Goal: Task Accomplishment & Management: Manage account settings

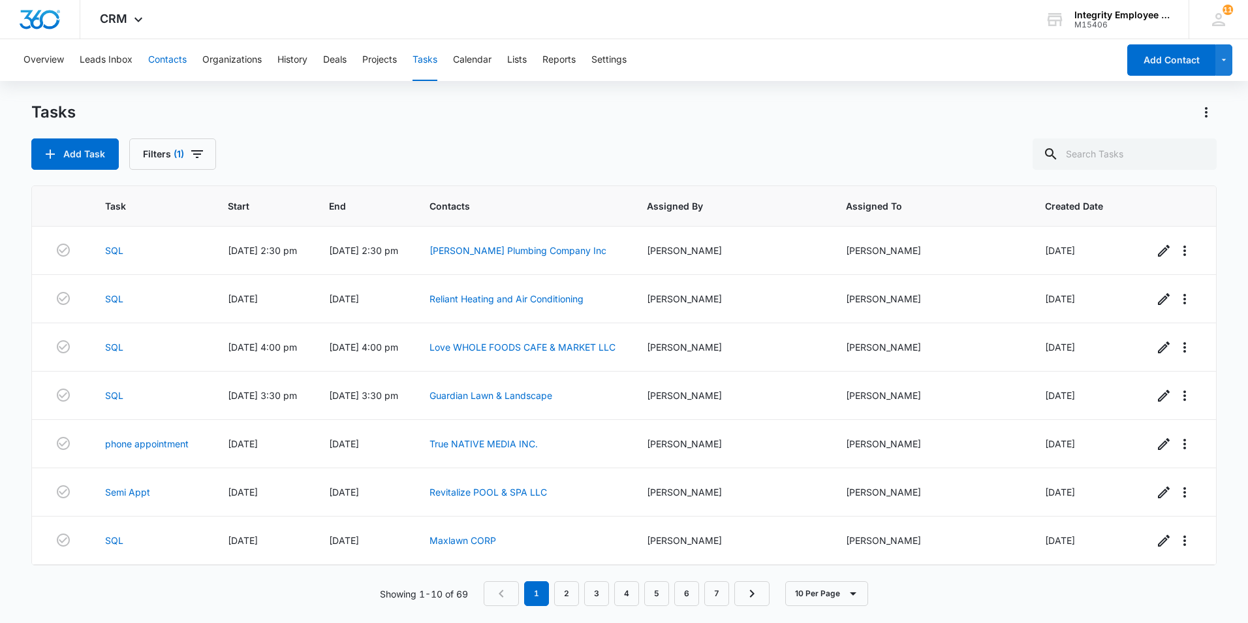
click at [166, 56] on button "Contacts" at bounding box center [167, 60] width 39 height 42
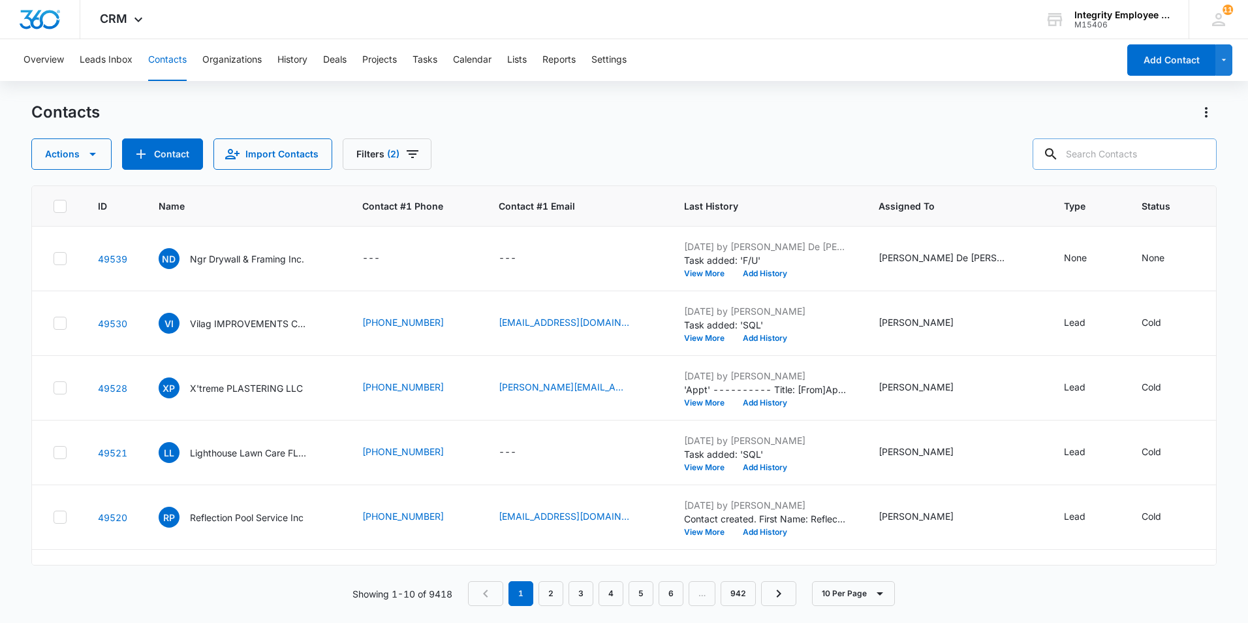
click at [987, 157] on input "text" at bounding box center [1124, 153] width 184 height 31
type input "SQL"
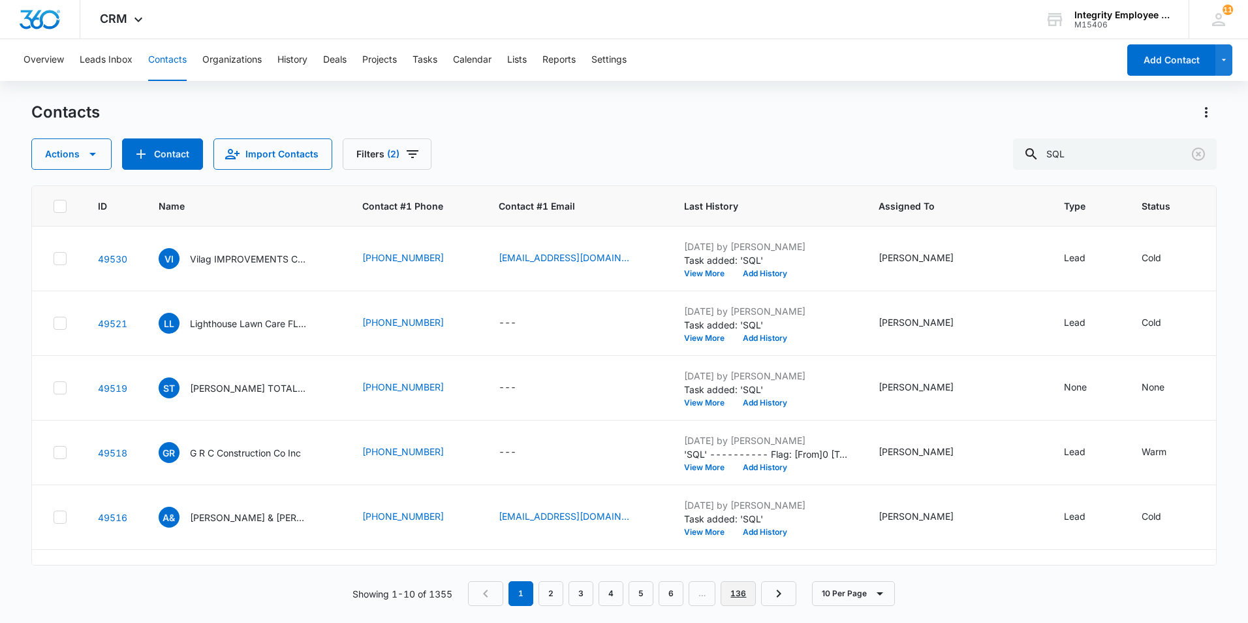
click at [743, 472] on link "136" at bounding box center [738, 593] width 35 height 25
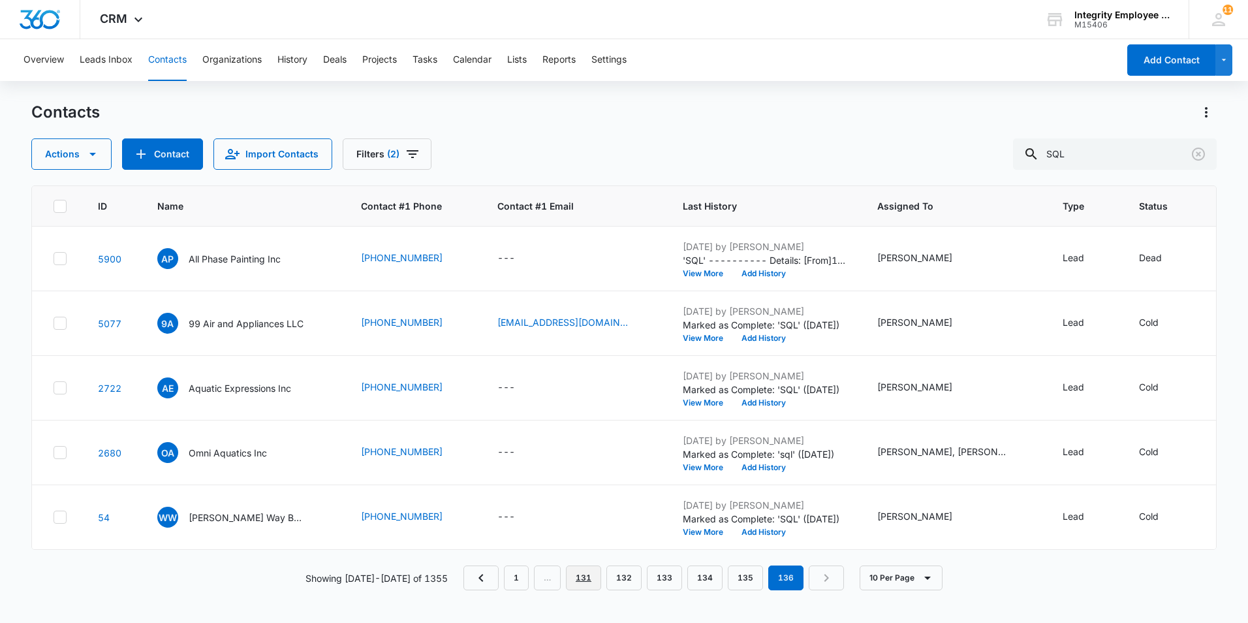
click at [578, 472] on link "131" at bounding box center [583, 577] width 35 height 25
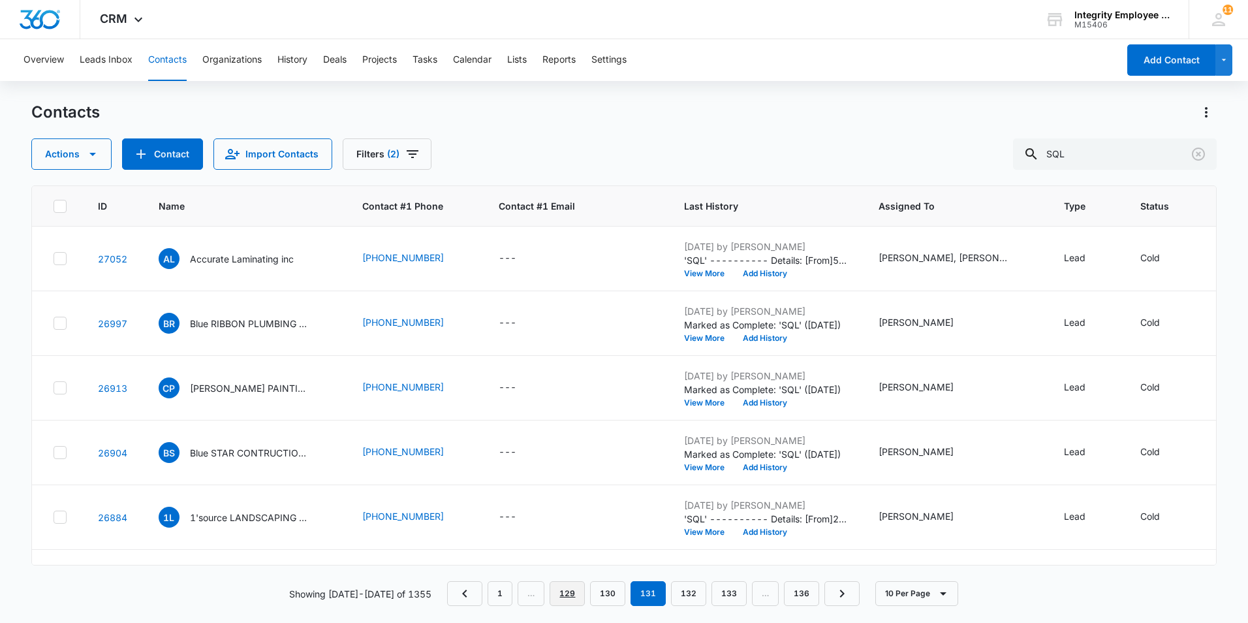
click at [560, 472] on link "129" at bounding box center [567, 593] width 35 height 25
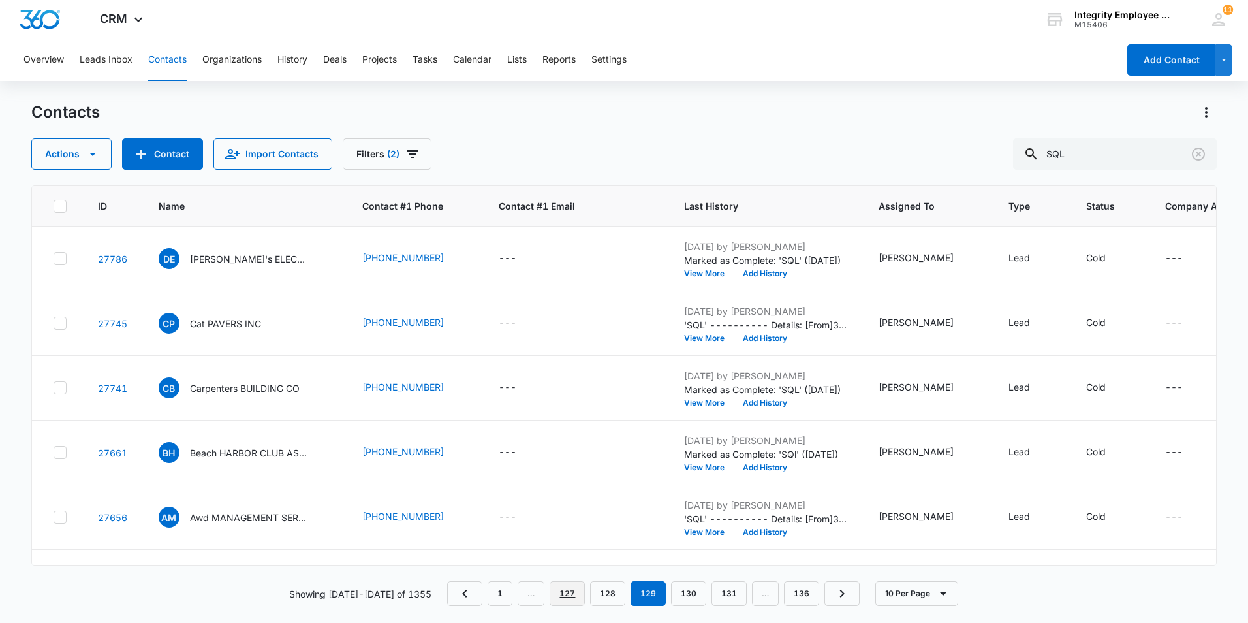
click at [559, 472] on link "127" at bounding box center [567, 593] width 35 height 25
click at [232, 258] on p "Allied KITCHEN & BATH" at bounding box center [240, 259] width 101 height 14
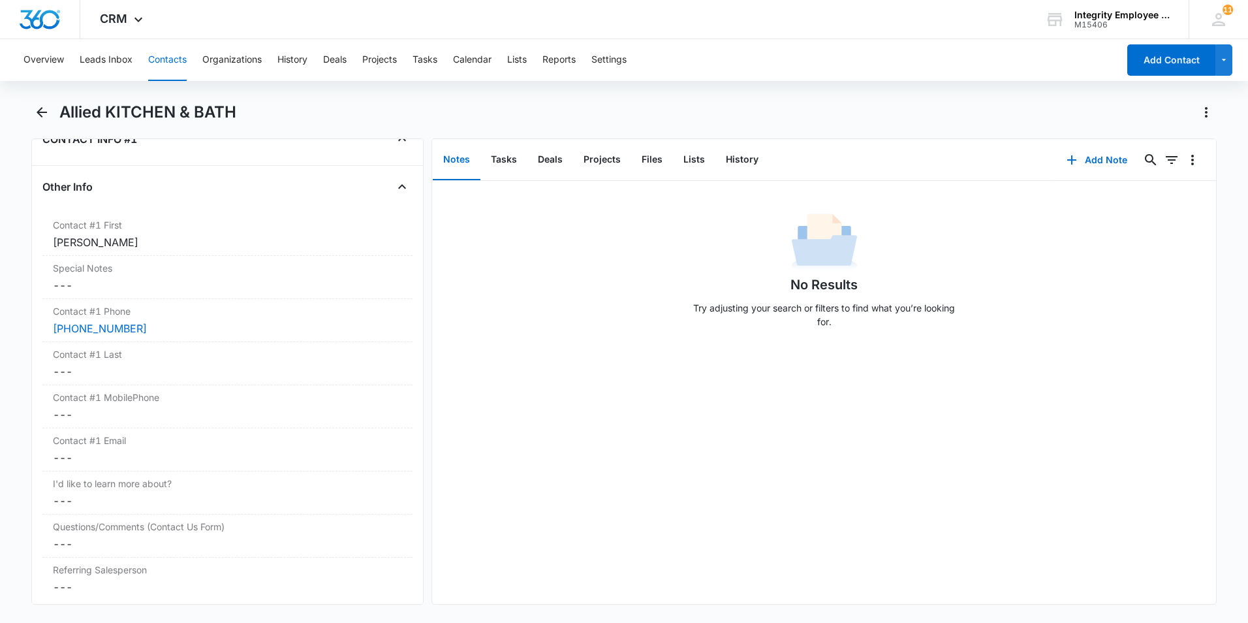
scroll to position [1240, 0]
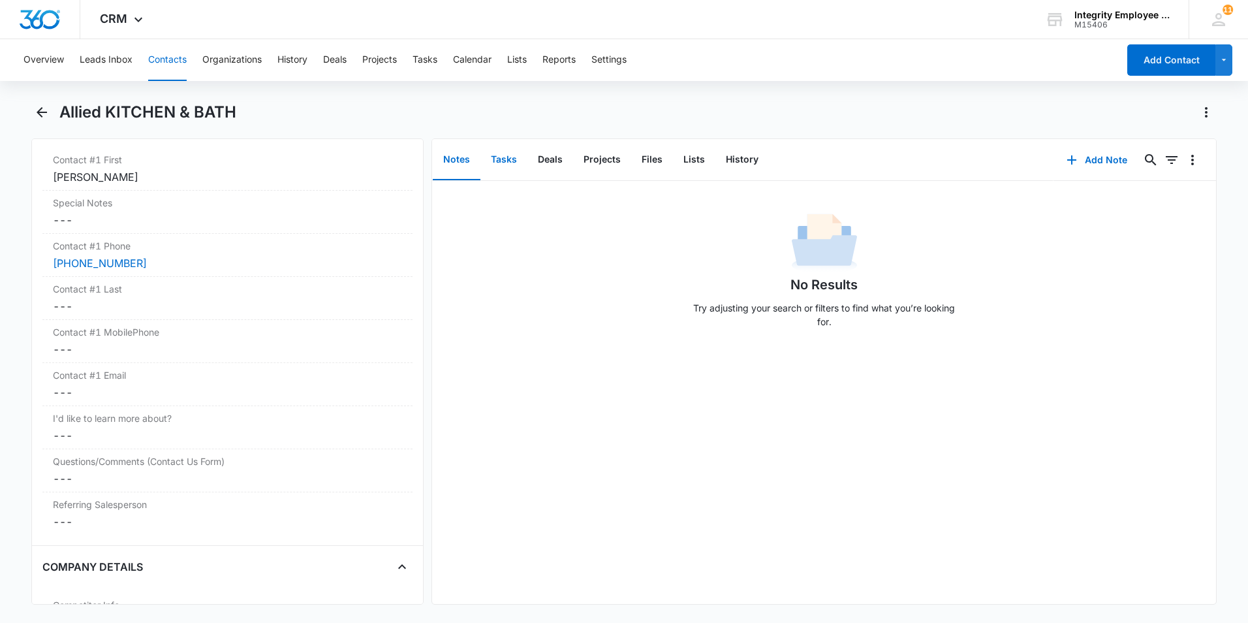
click at [505, 161] on button "Tasks" at bounding box center [503, 160] width 47 height 40
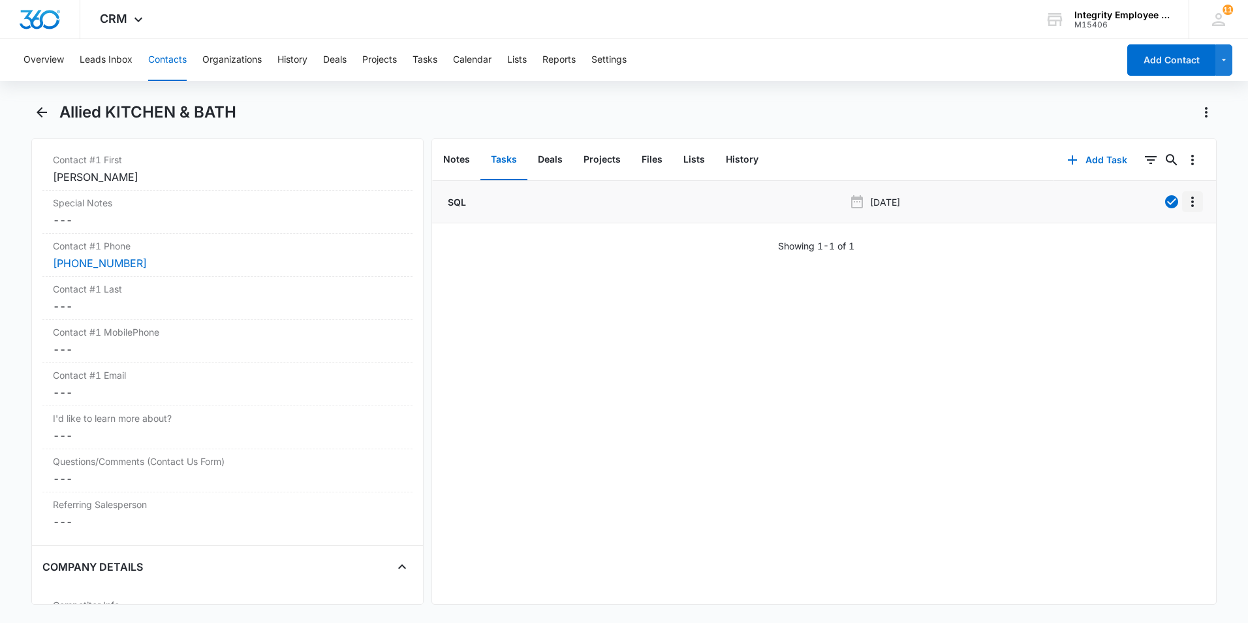
click at [987, 200] on icon "Overflow Menu" at bounding box center [1193, 202] width 16 height 16
click at [987, 240] on div "Edit" at bounding box center [1147, 238] width 27 height 9
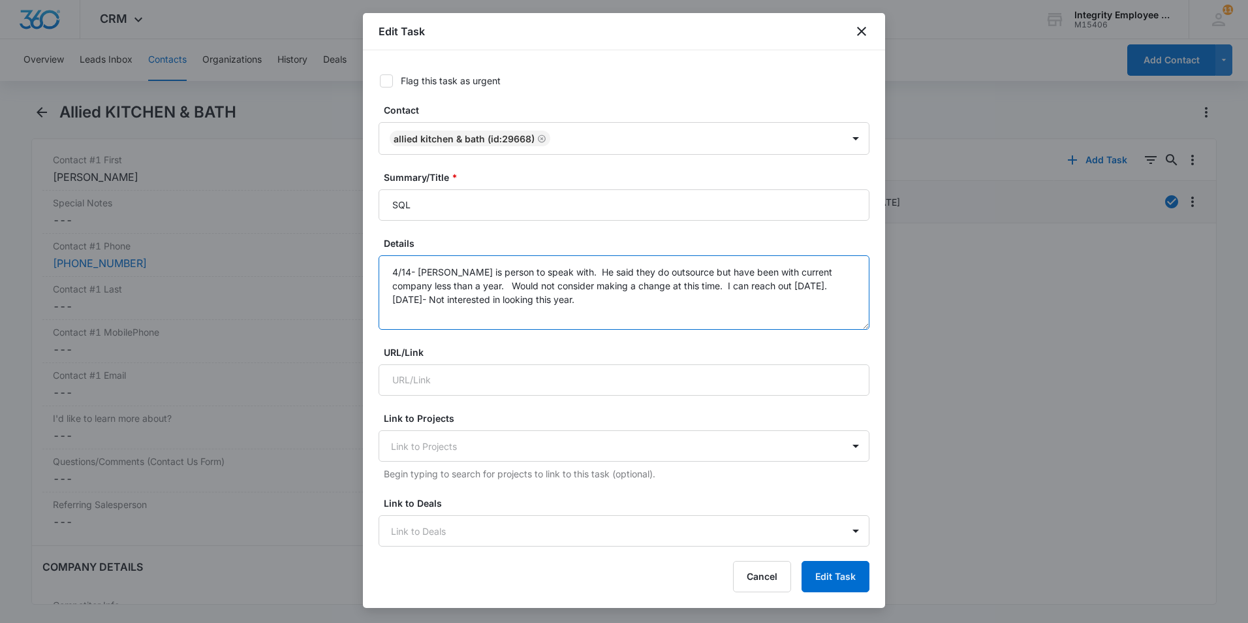
click at [626, 299] on textarea "4/14- [PERSON_NAME] is person to speak with. He said they do outsource but have…" at bounding box center [624, 292] width 491 height 74
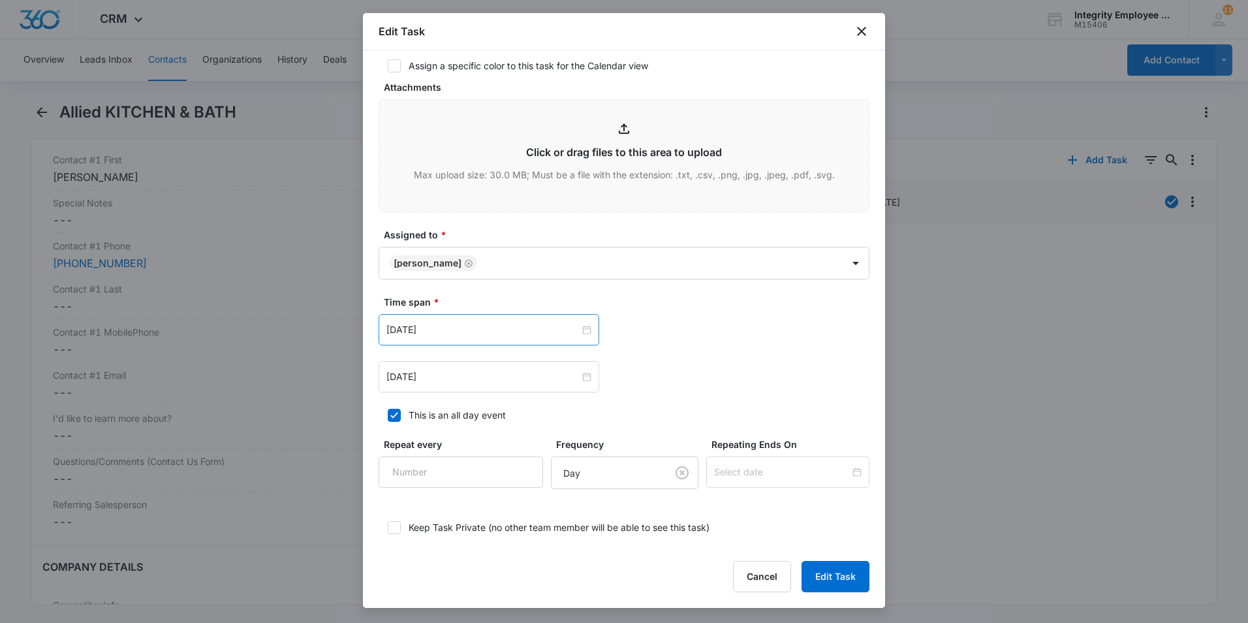
scroll to position [587, 0]
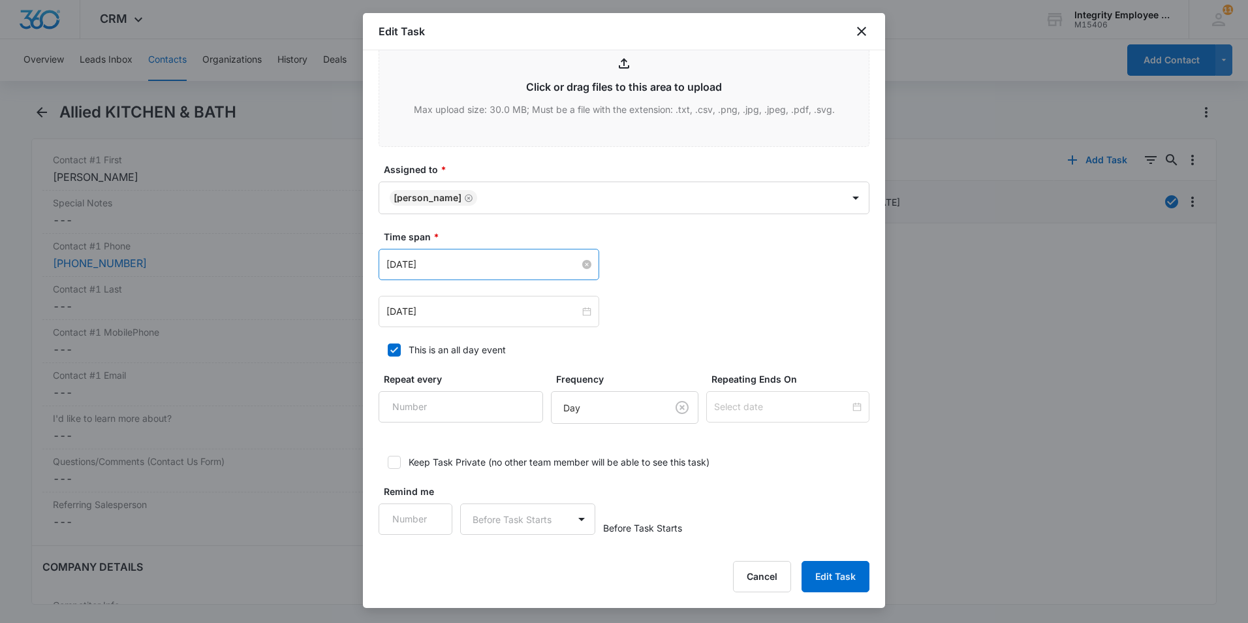
type textarea "4/14- [PERSON_NAME] is person to speak with. He said they do outsource but have…"
click at [501, 270] on input "[DATE]" at bounding box center [482, 264] width 193 height 14
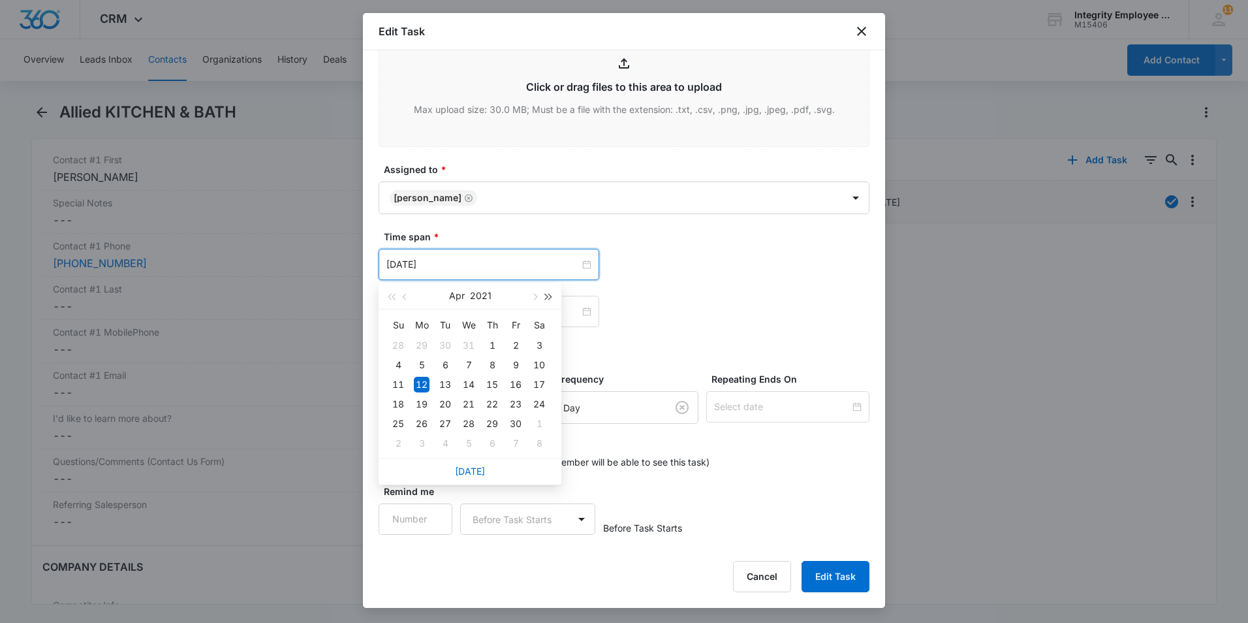
click at [548, 294] on span "button" at bounding box center [549, 297] width 7 height 7
click at [531, 297] on span "button" at bounding box center [534, 297] width 7 height 7
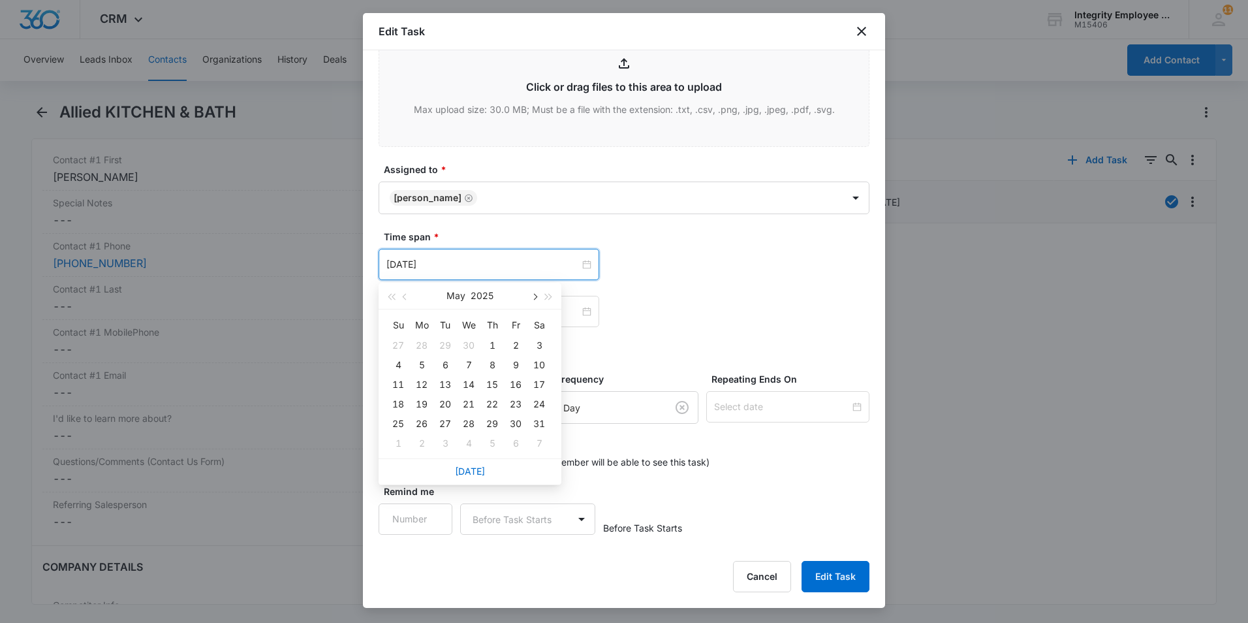
click at [531, 297] on span "button" at bounding box center [534, 297] width 7 height 7
click at [532, 297] on span "button" at bounding box center [534, 297] width 7 height 7
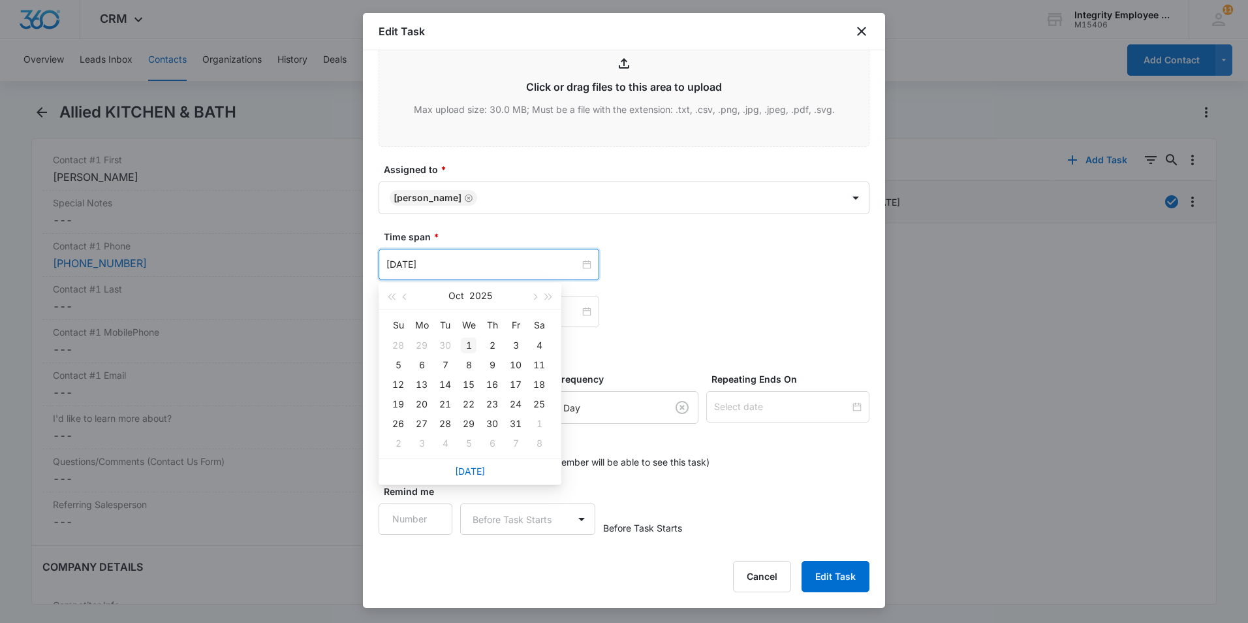
type input "[DATE]"
click at [471, 343] on div "1" at bounding box center [469, 345] width 16 height 16
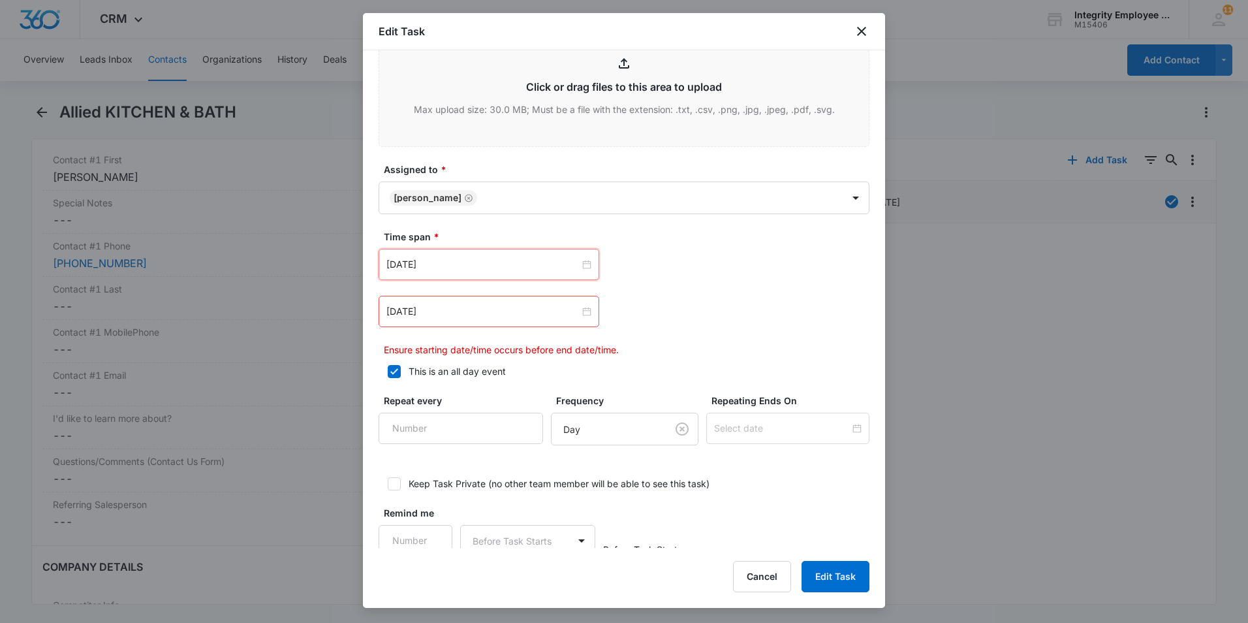
click at [494, 320] on div "[DATE]" at bounding box center [489, 311] width 221 height 31
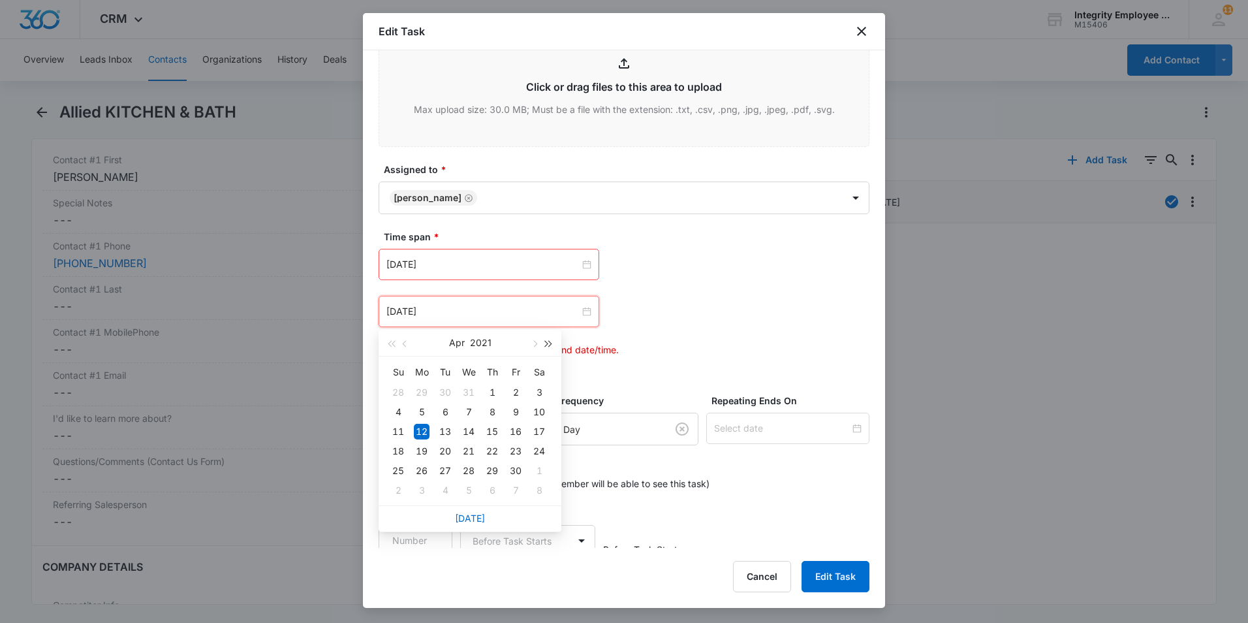
click at [546, 343] on span "button" at bounding box center [549, 344] width 7 height 7
click at [540, 345] on button "button" at bounding box center [534, 343] width 14 height 26
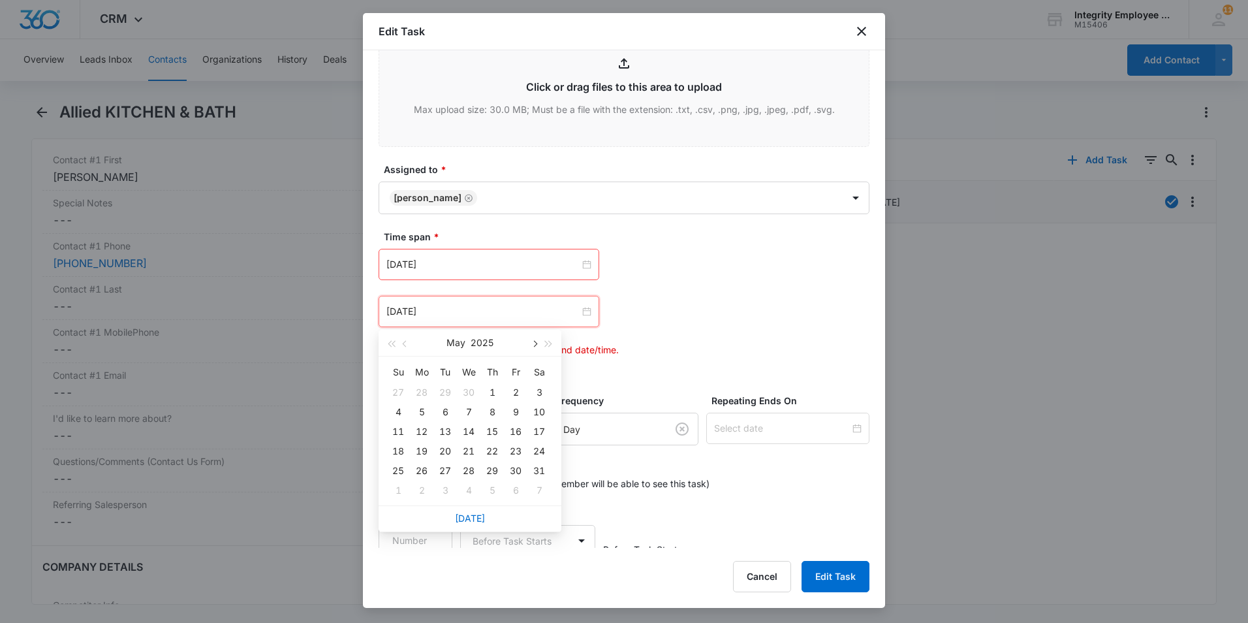
click at [538, 344] on button "button" at bounding box center [534, 343] width 14 height 26
click at [535, 344] on span "button" at bounding box center [534, 344] width 7 height 7
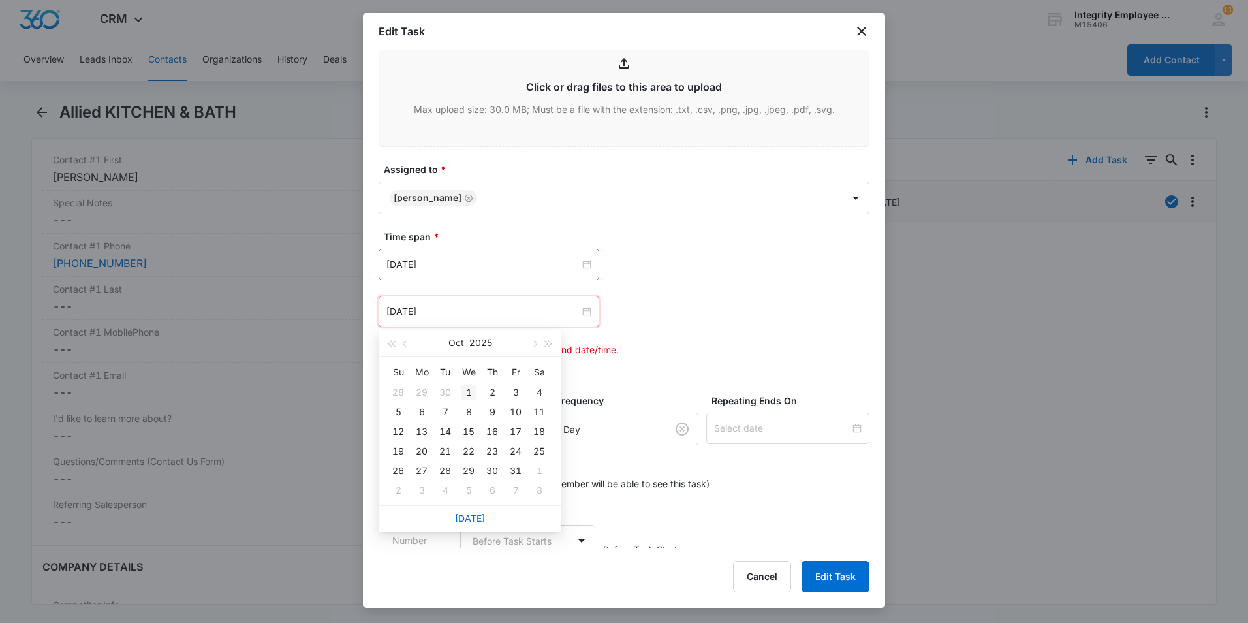
type input "[DATE]"
click at [469, 394] on div "1" at bounding box center [469, 392] width 16 height 16
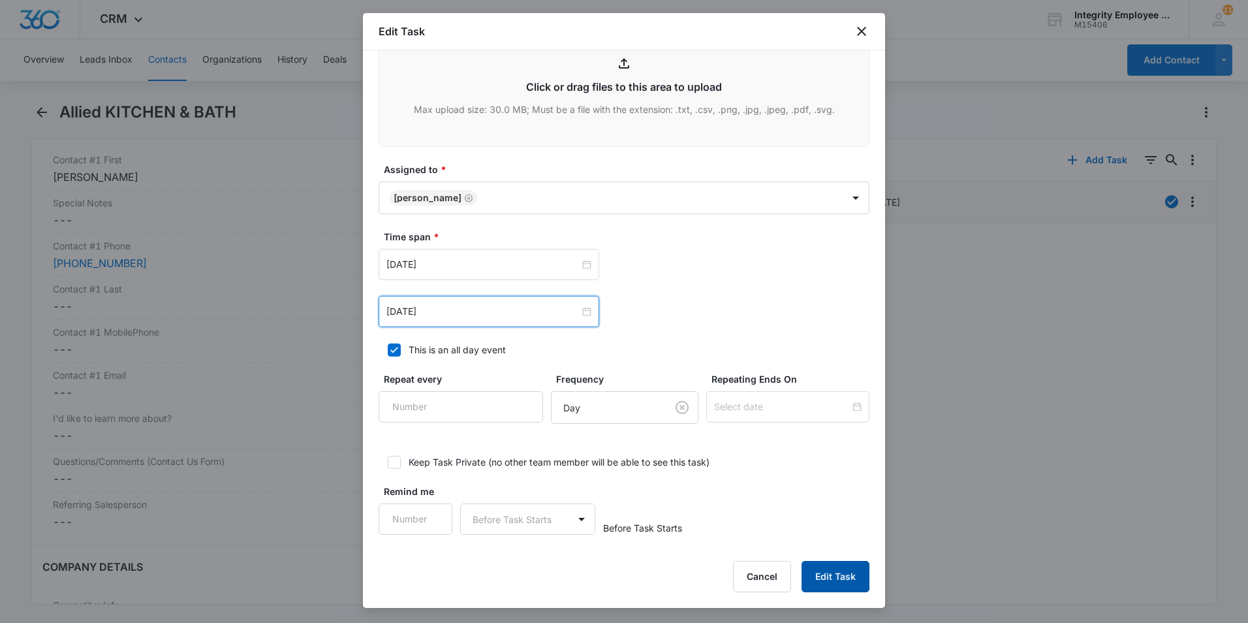
click at [826, 472] on button "Edit Task" at bounding box center [835, 576] width 68 height 31
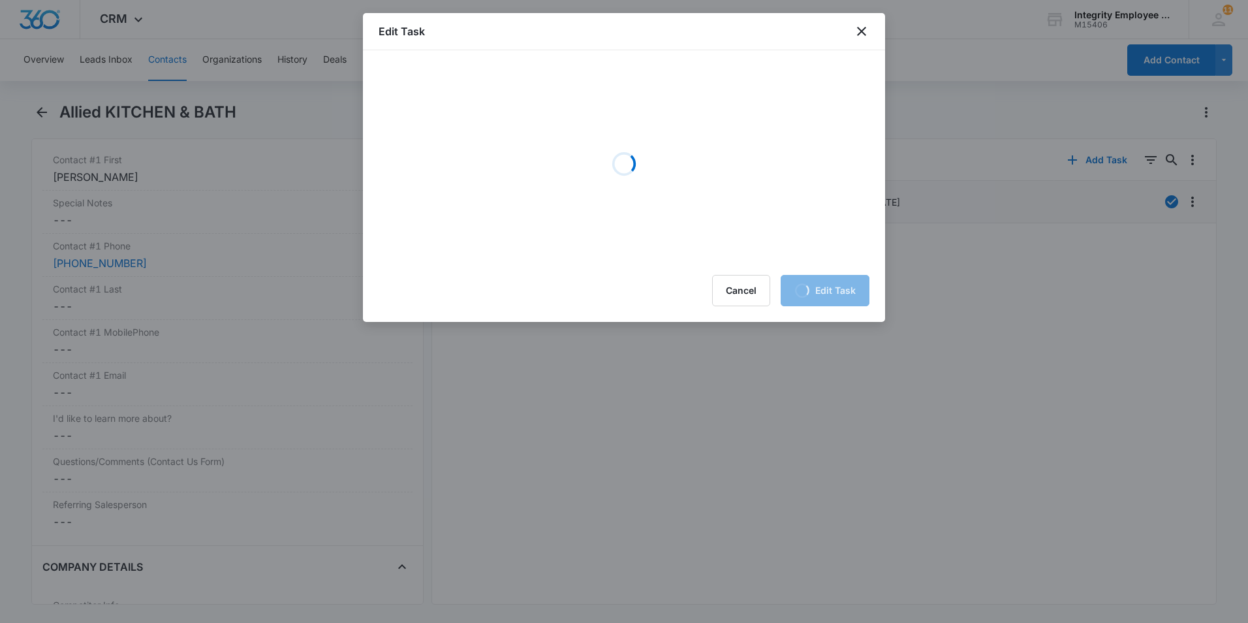
scroll to position [0, 0]
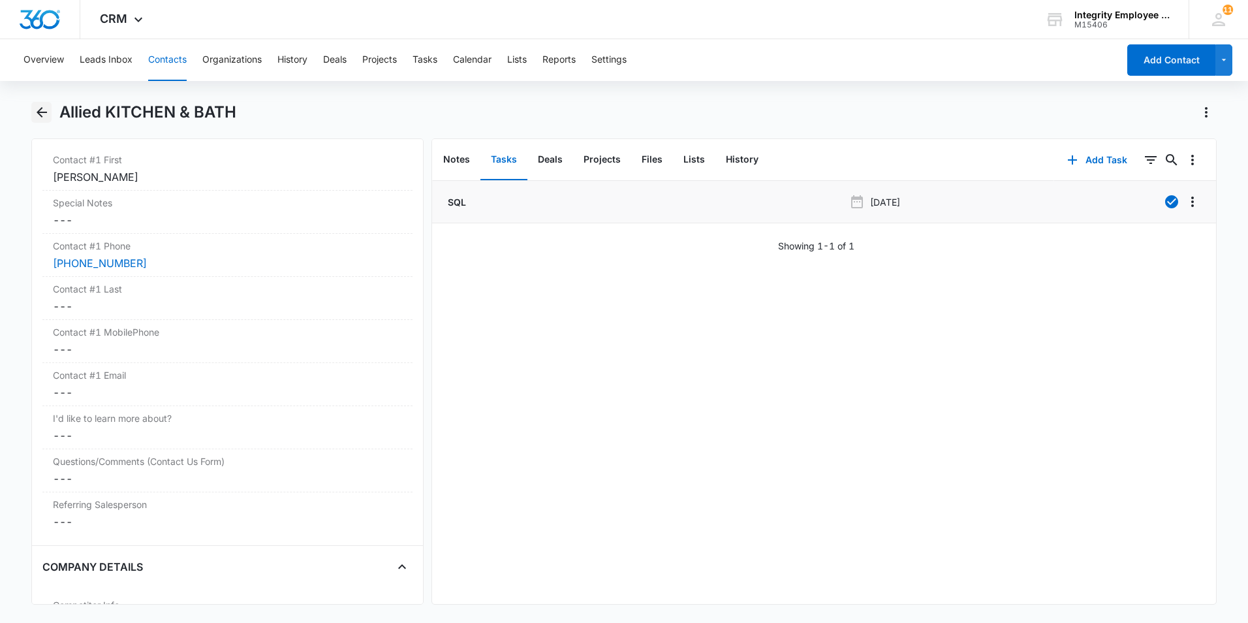
click at [41, 110] on icon "Back" at bounding box center [42, 112] width 16 height 16
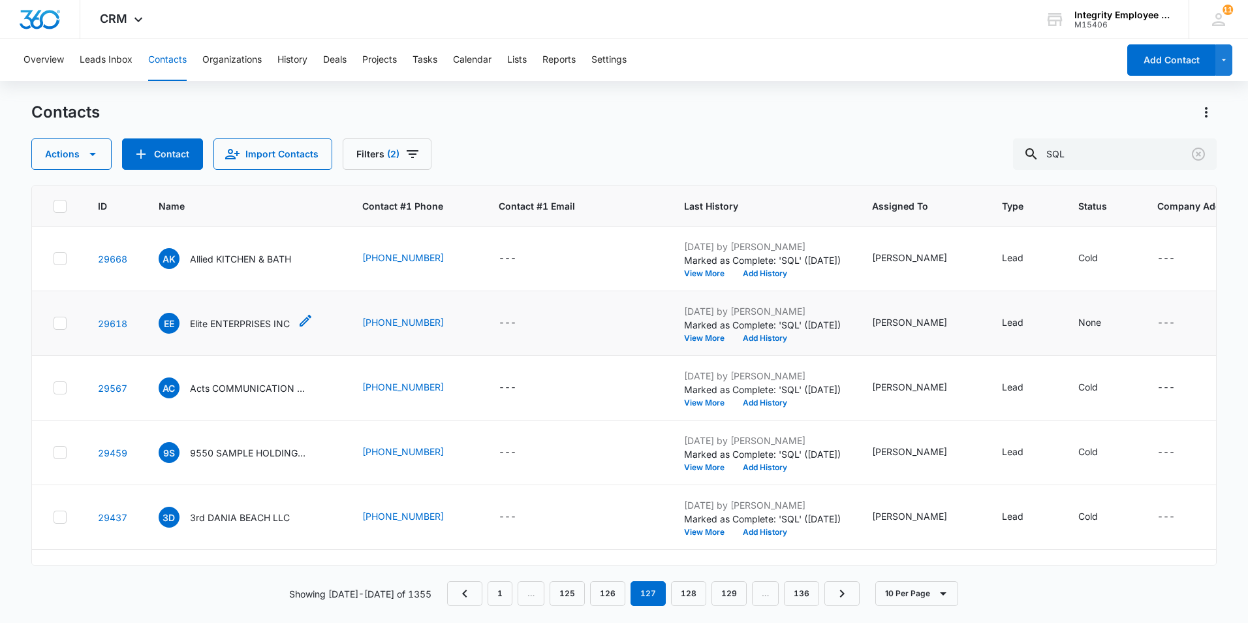
click at [247, 324] on p "Elite ENTERPRISES INC" at bounding box center [240, 324] width 100 height 14
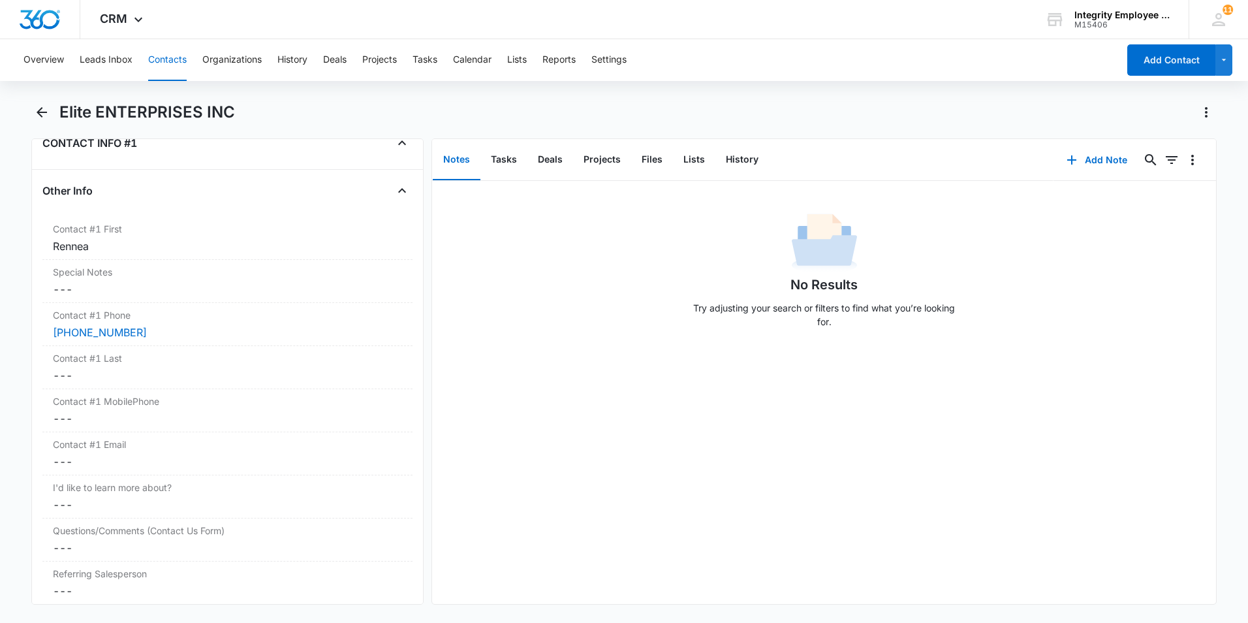
scroll to position [1175, 0]
click at [501, 159] on button "Tasks" at bounding box center [503, 160] width 47 height 40
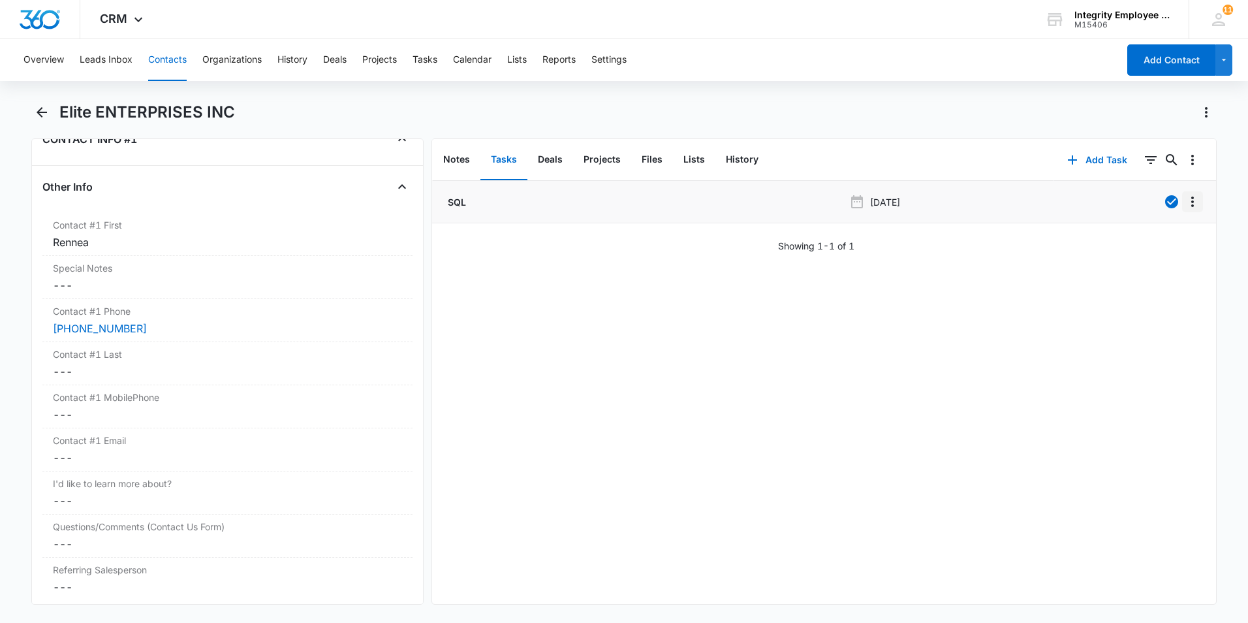
click at [987, 204] on icon "Overflow Menu" at bounding box center [1193, 202] width 16 height 16
drag, startPoint x: 1147, startPoint y: 239, endPoint x: 1080, endPoint y: 328, distance: 111.5
click at [987, 280] on div "SQL [DATE] Edit Delete Showing 1-1 of 1" at bounding box center [824, 392] width 784 height 423
click at [987, 237] on div "Edit" at bounding box center [1147, 238] width 27 height 9
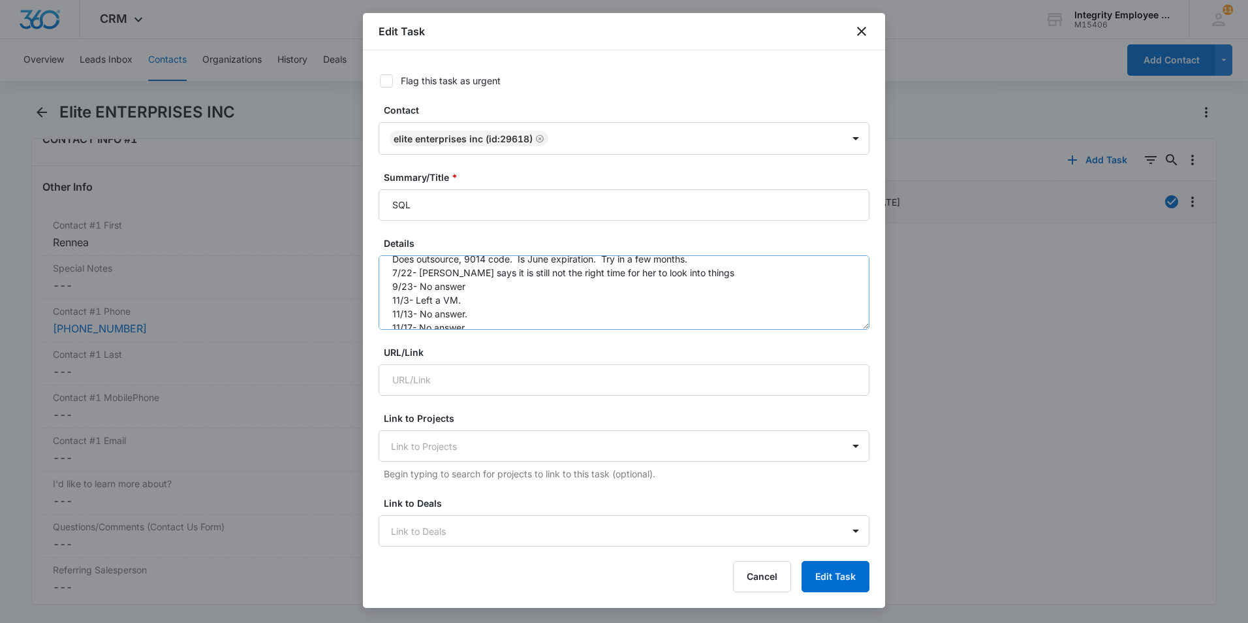
scroll to position [41, 0]
click at [491, 311] on textarea "4/13- Rennea ([PERSON_NAME]) said that she definitely had no time to talk about…" at bounding box center [624, 292] width 491 height 74
click at [405, 324] on textarea "4/13- Rennea ([PERSON_NAME]) said that she definitely had no time to talk about…" at bounding box center [624, 292] width 491 height 74
click at [407, 320] on textarea "4/13- Rennea ([PERSON_NAME]) said that she definitely had no time to talk about…" at bounding box center [624, 292] width 491 height 74
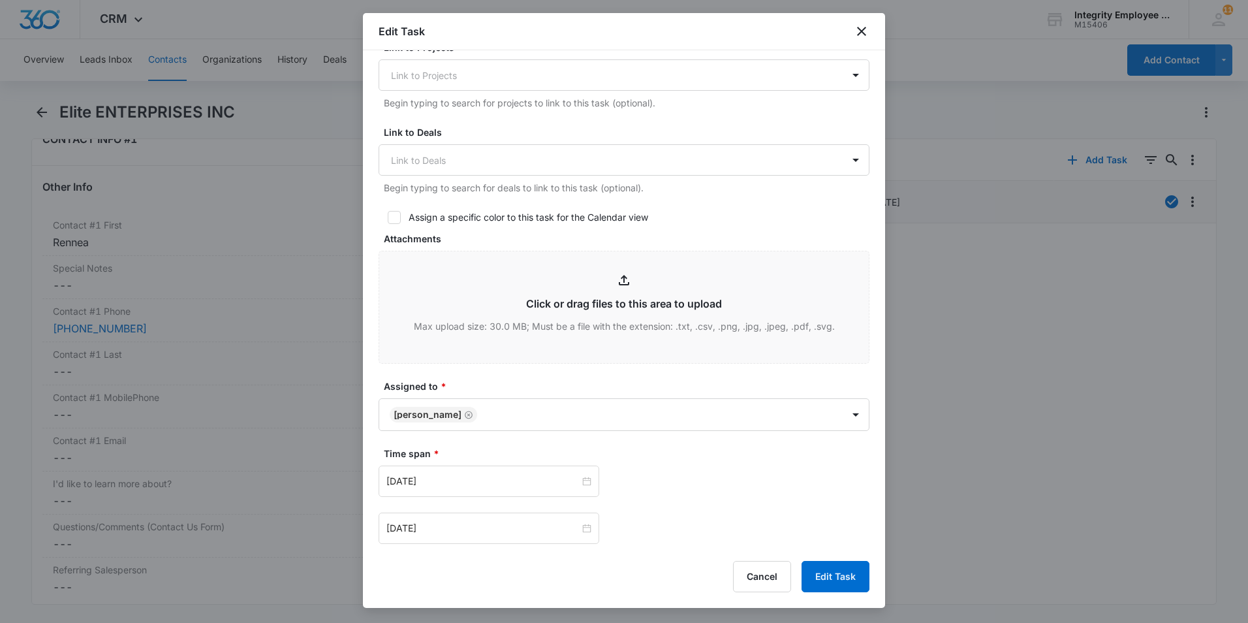
scroll to position [590, 0]
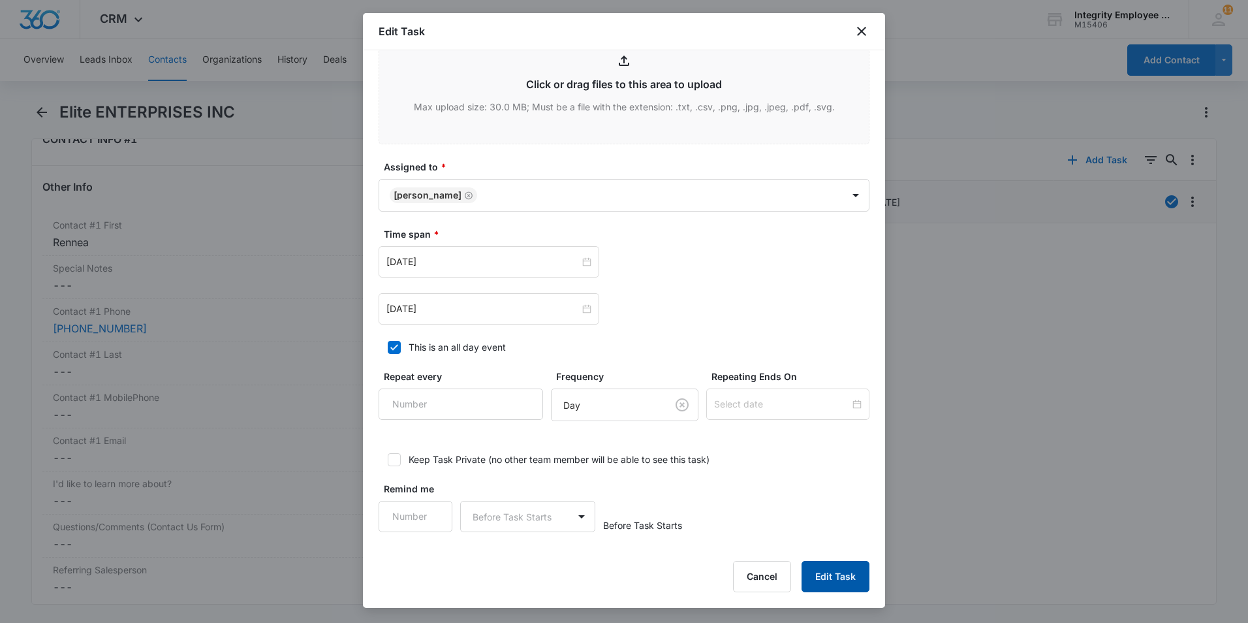
type textarea "4/13- Rennea ([PERSON_NAME]) said that she definitely had no time to talk about…"
click at [837, 472] on button "Edit Task" at bounding box center [835, 576] width 68 height 31
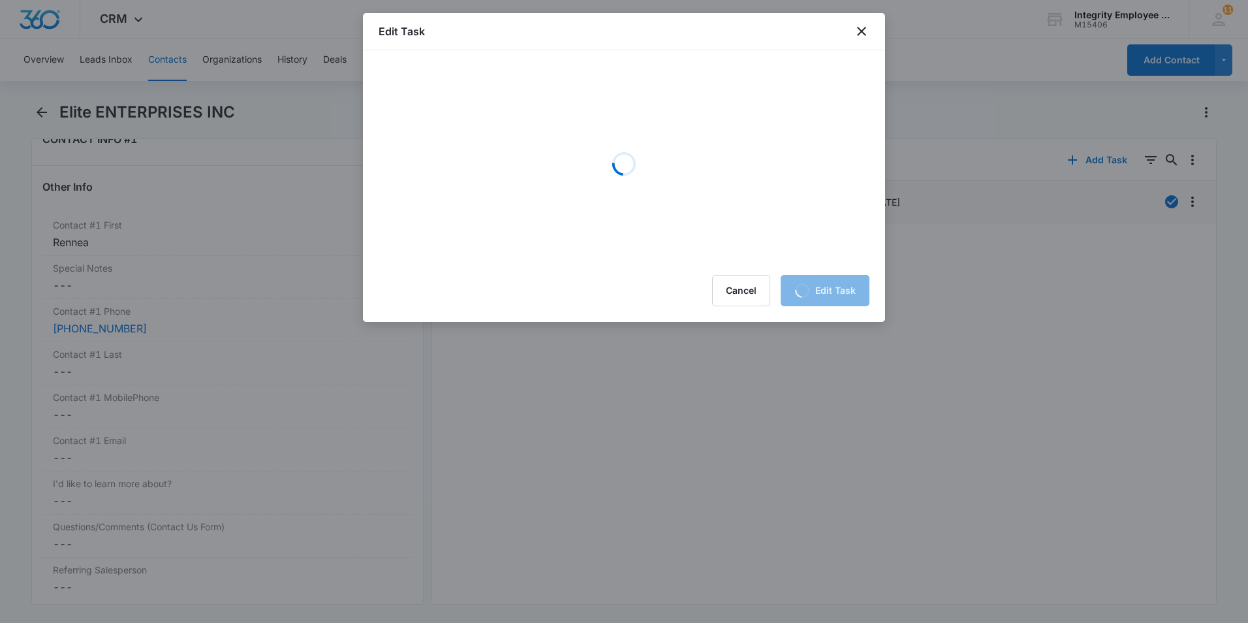
scroll to position [0, 0]
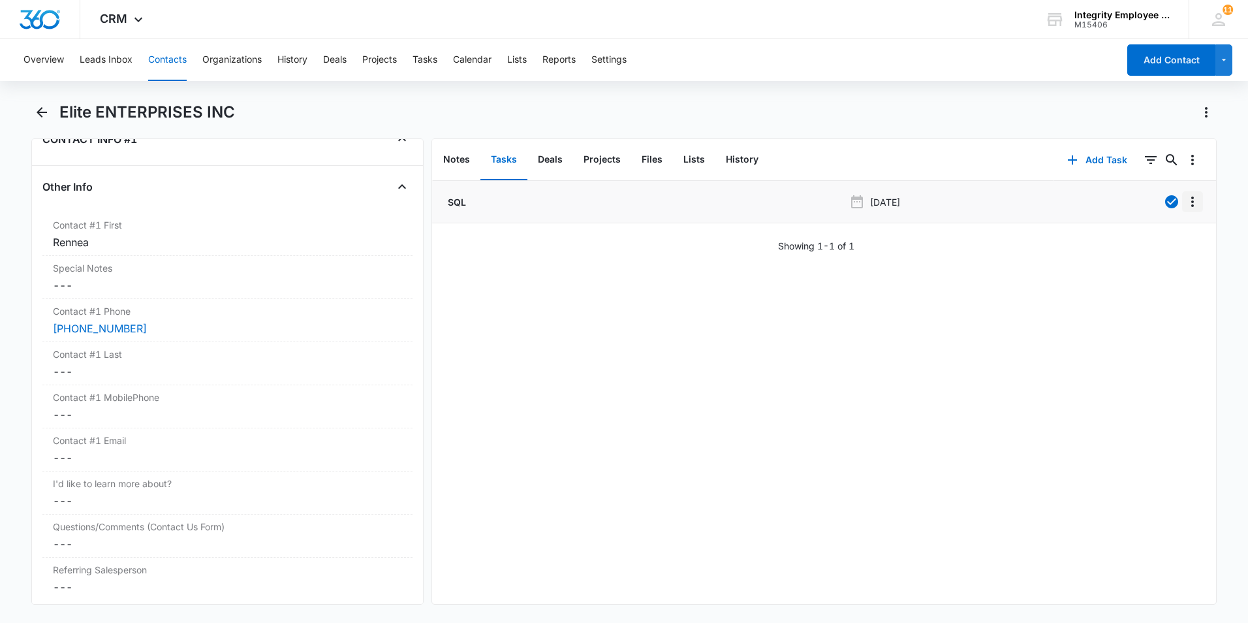
click at [987, 204] on icon "Overflow Menu" at bounding box center [1193, 202] width 16 height 16
click at [987, 261] on div "Delete" at bounding box center [1147, 257] width 27 height 9
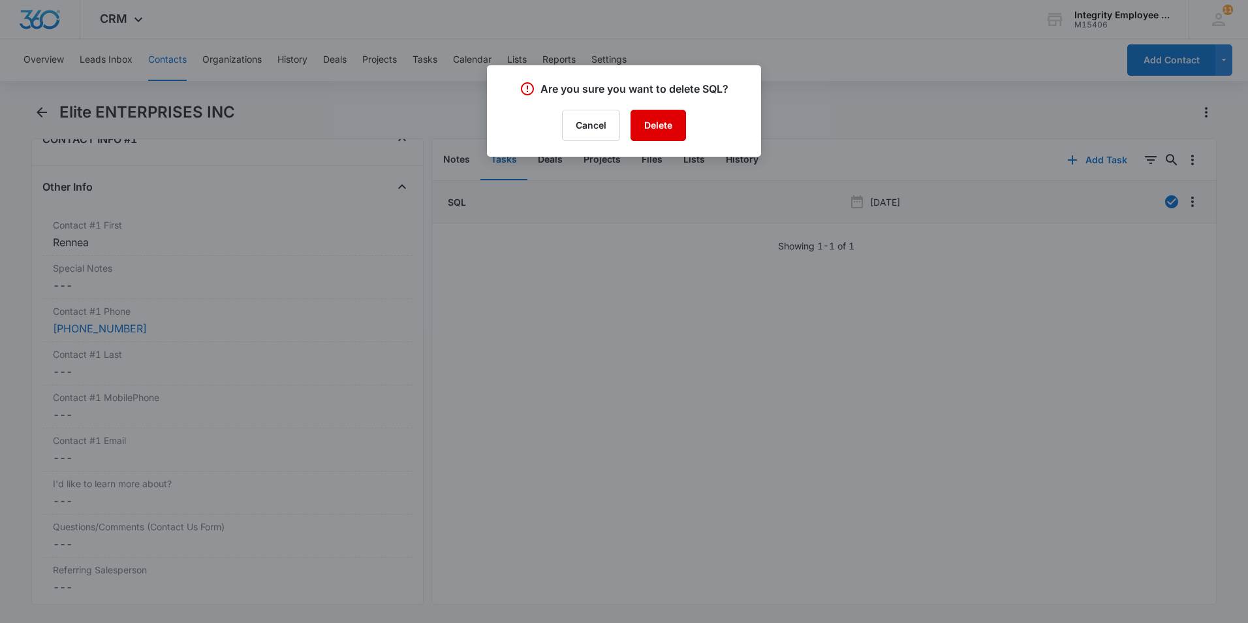
click at [641, 132] on button "Delete" at bounding box center [657, 125] width 55 height 31
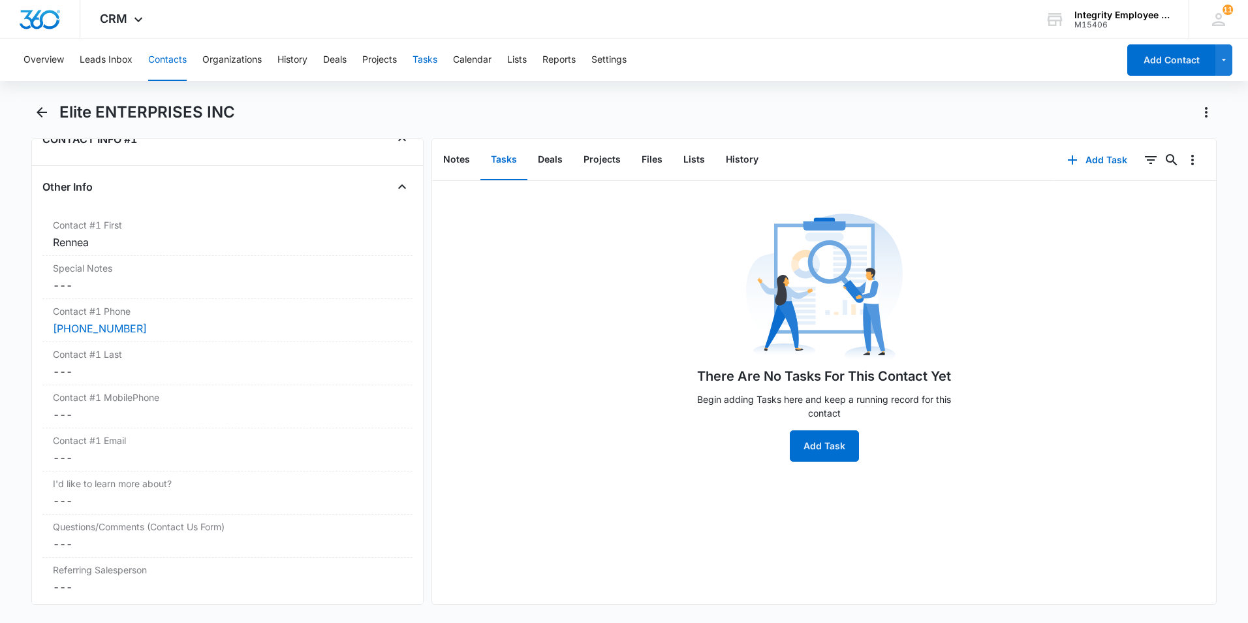
click at [420, 57] on button "Tasks" at bounding box center [424, 60] width 25 height 42
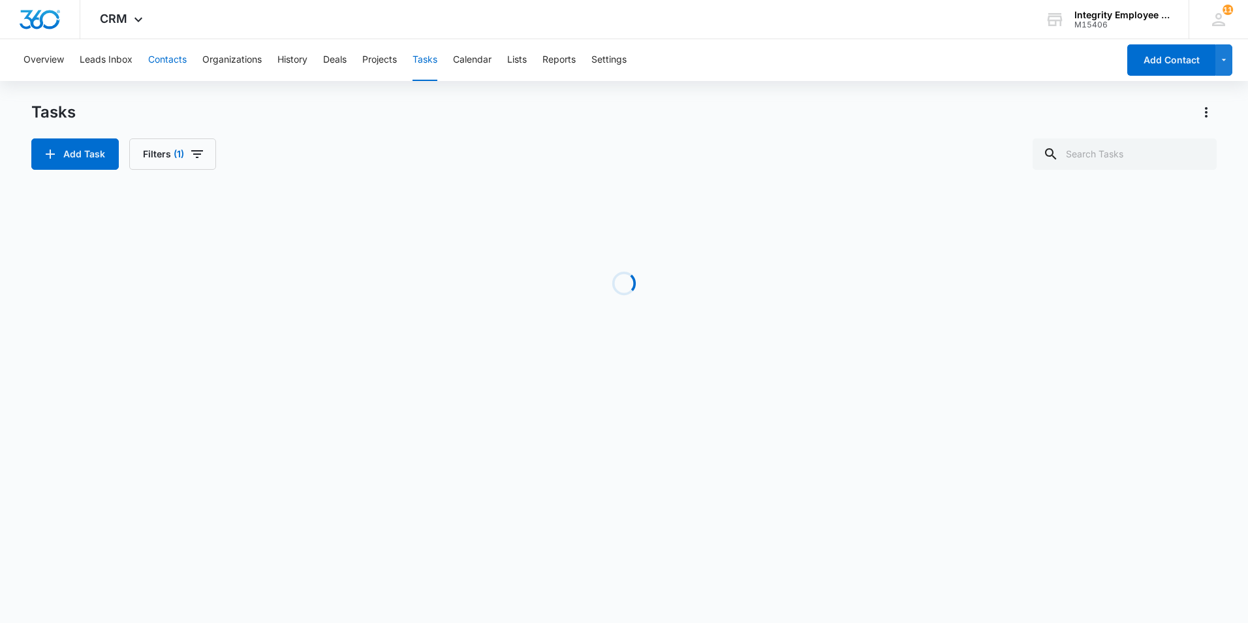
click at [156, 60] on button "Contacts" at bounding box center [167, 60] width 39 height 42
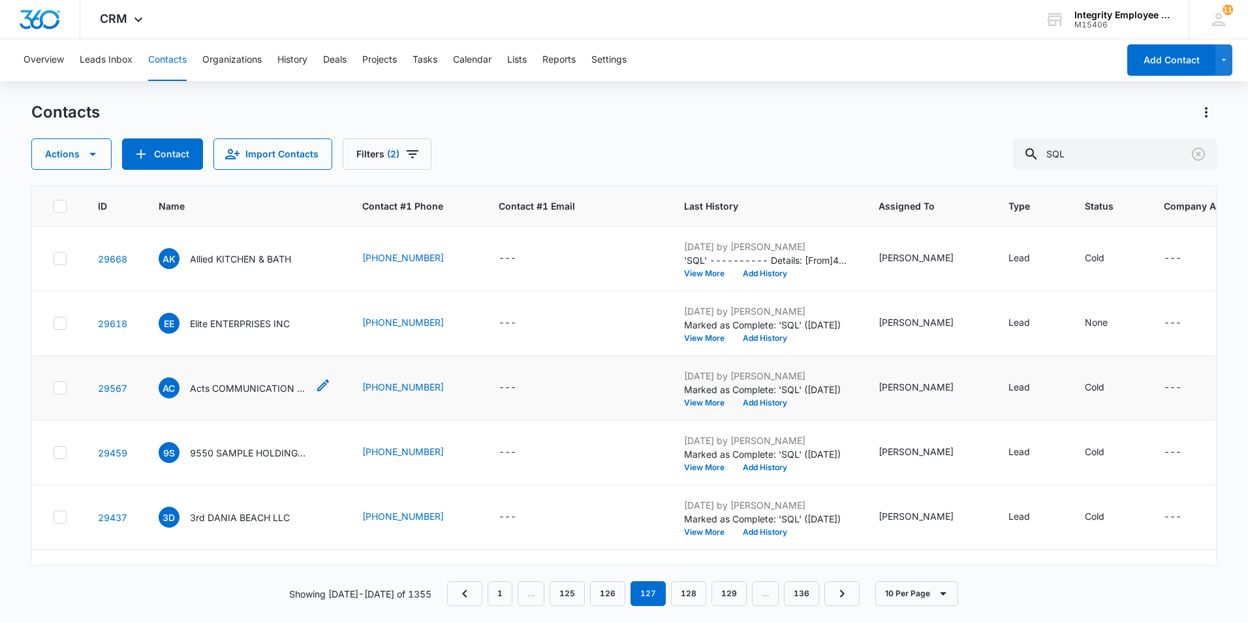
click at [225, 390] on p "Acts COMMUNICATION LLC" at bounding box center [248, 388] width 117 height 14
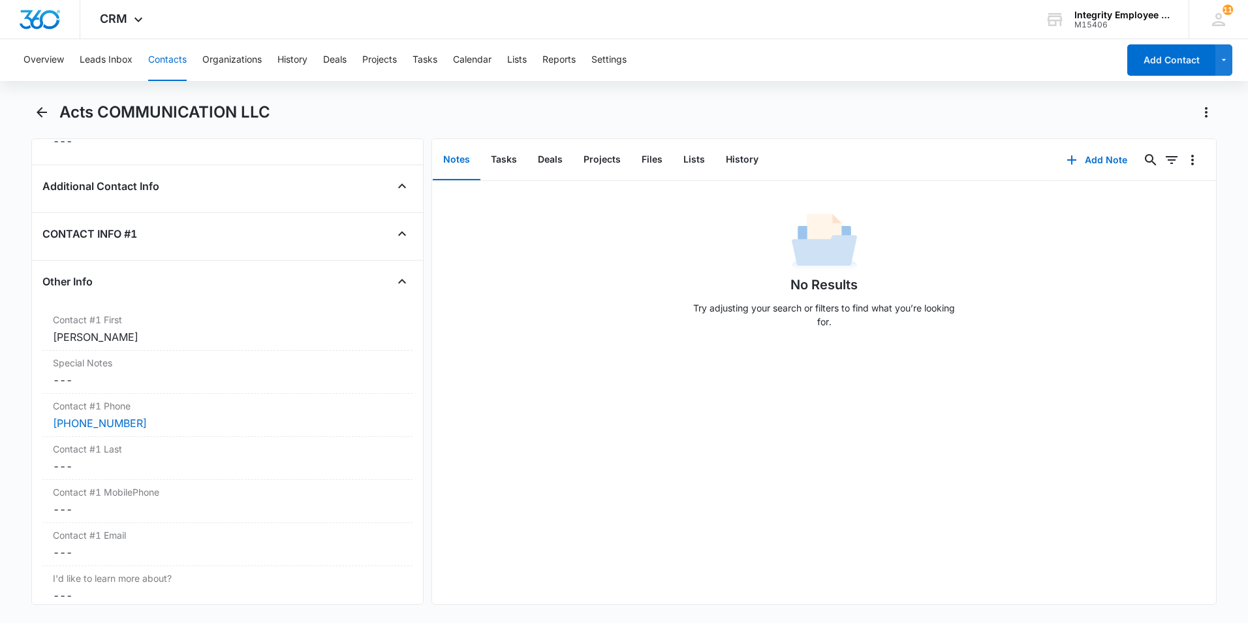
scroll to position [1175, 0]
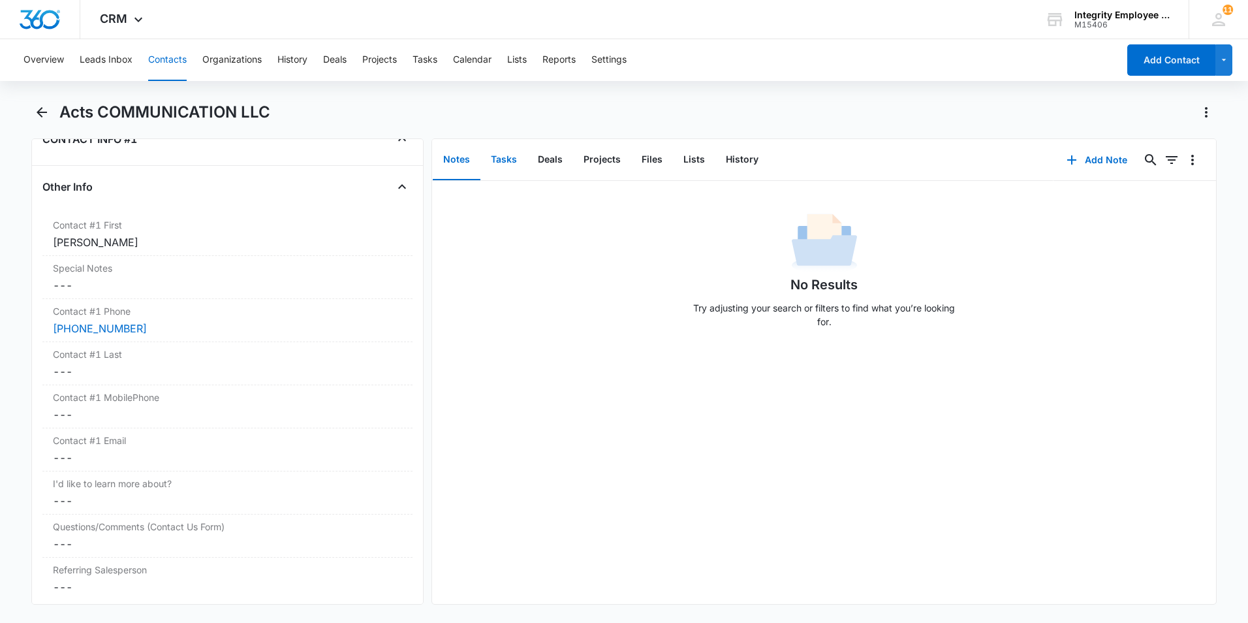
click at [505, 157] on button "Tasks" at bounding box center [503, 160] width 47 height 40
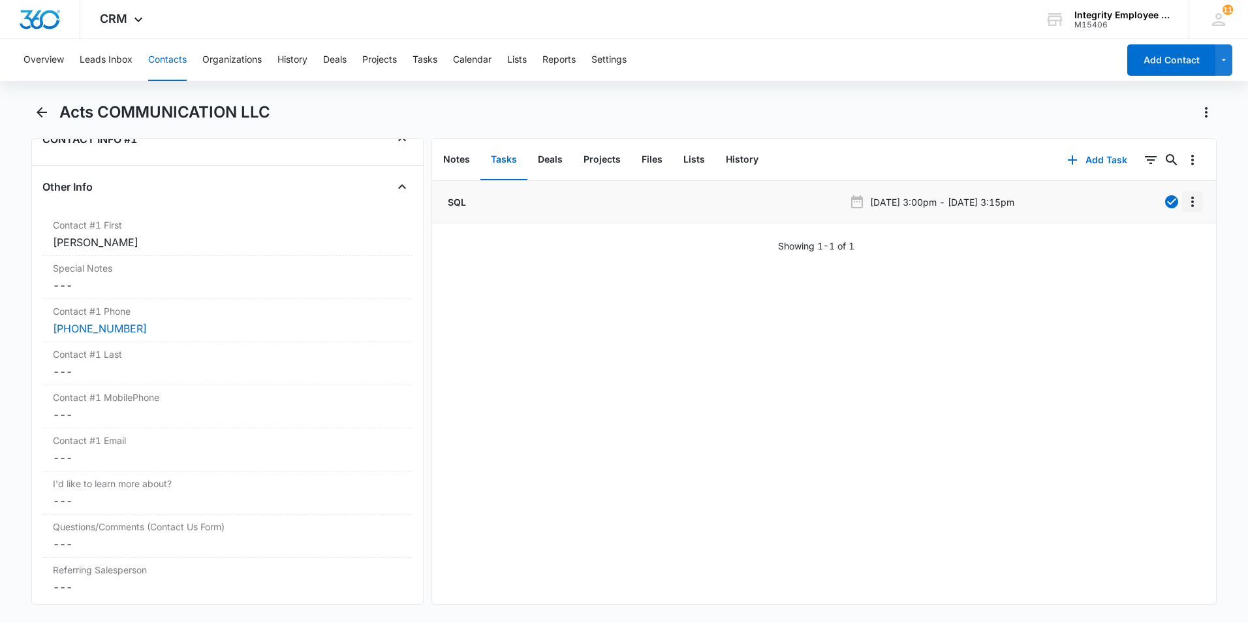
click at [987, 202] on icon "Overflow Menu" at bounding box center [1192, 201] width 3 height 10
click at [987, 242] on div "Edit" at bounding box center [1147, 238] width 27 height 9
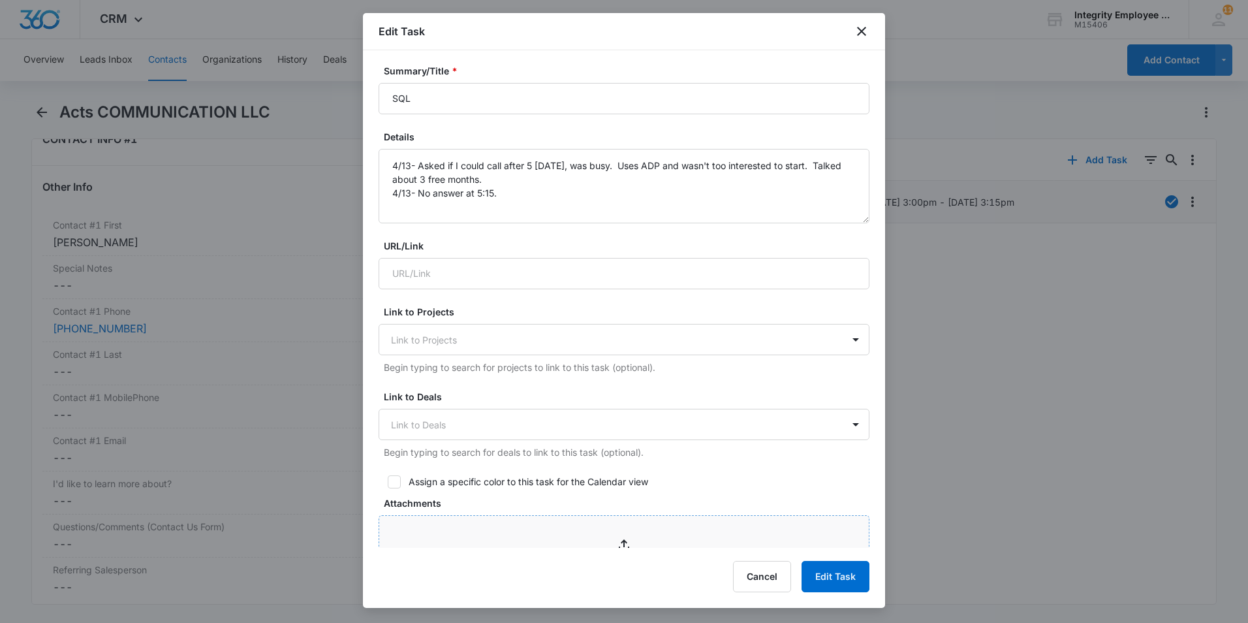
scroll to position [65, 0]
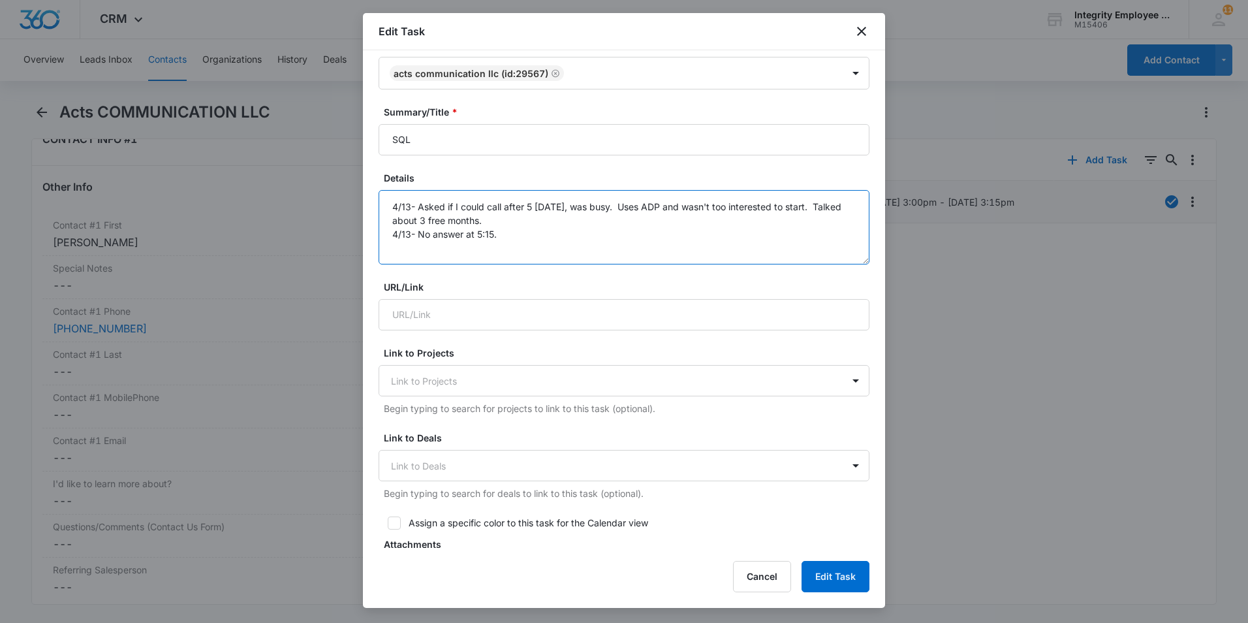
click at [521, 229] on textarea "4/13- Asked if I could call after 5 [DATE], was busy. Uses ADP and wasn't too i…" at bounding box center [624, 227] width 491 height 74
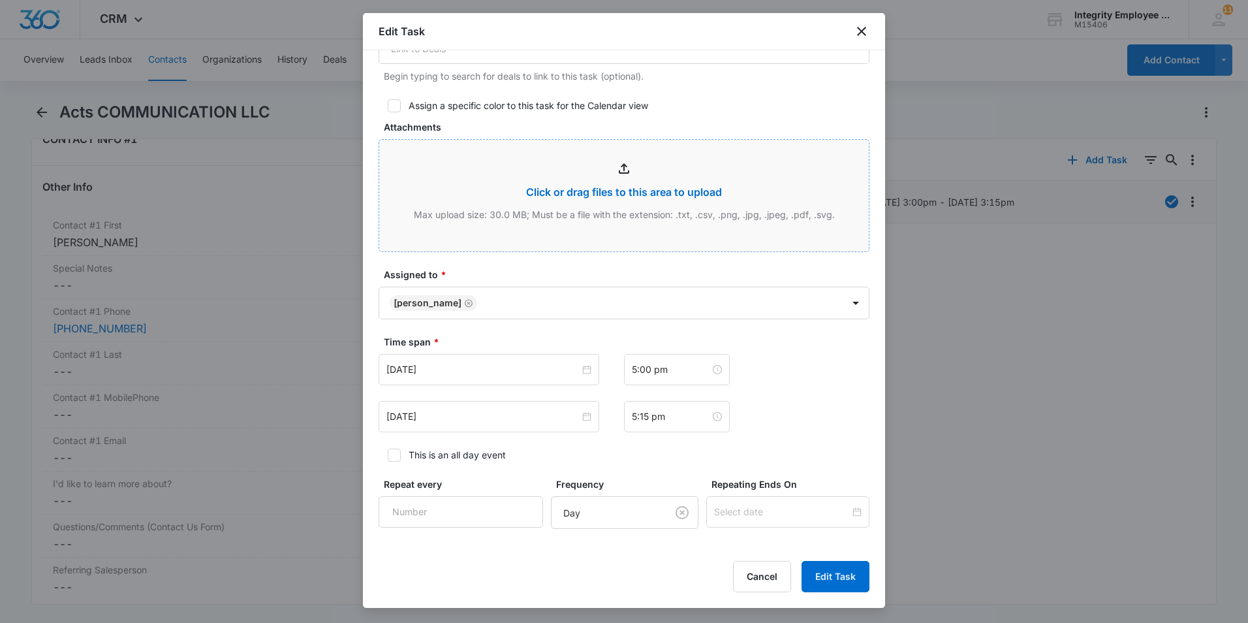
scroll to position [590, 0]
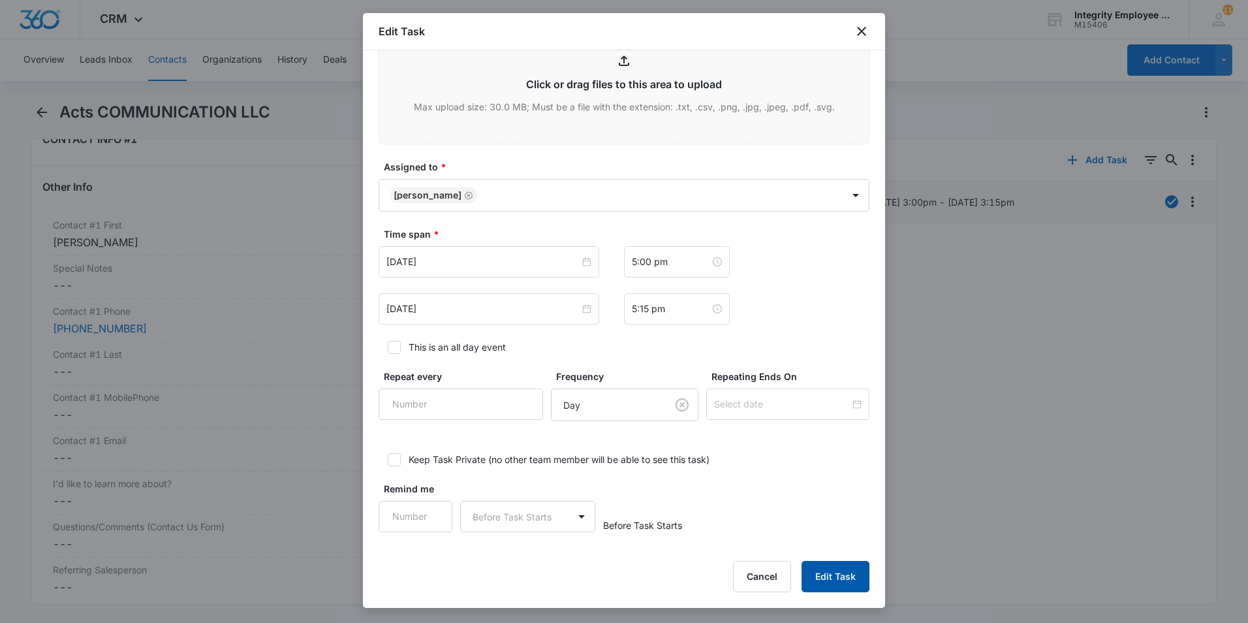
type textarea "4/13- Asked if I could call after 5 [DATE], was busy. Uses ADP and wasn't too i…"
click at [851, 472] on button "Edit Task" at bounding box center [835, 576] width 68 height 31
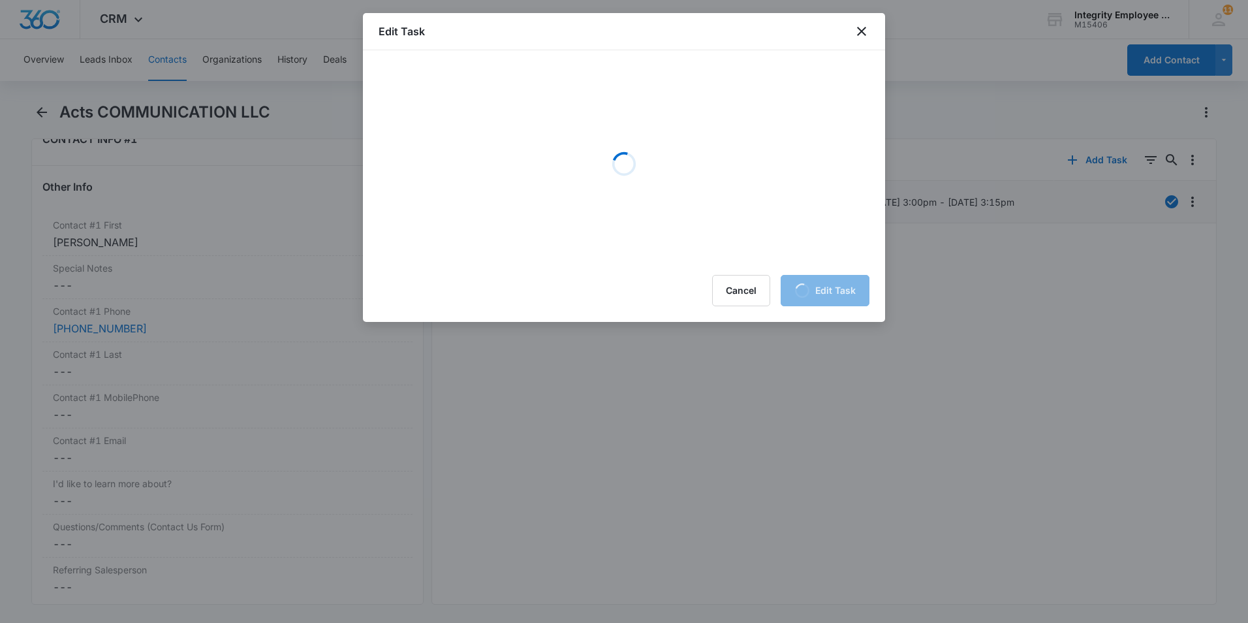
scroll to position [0, 0]
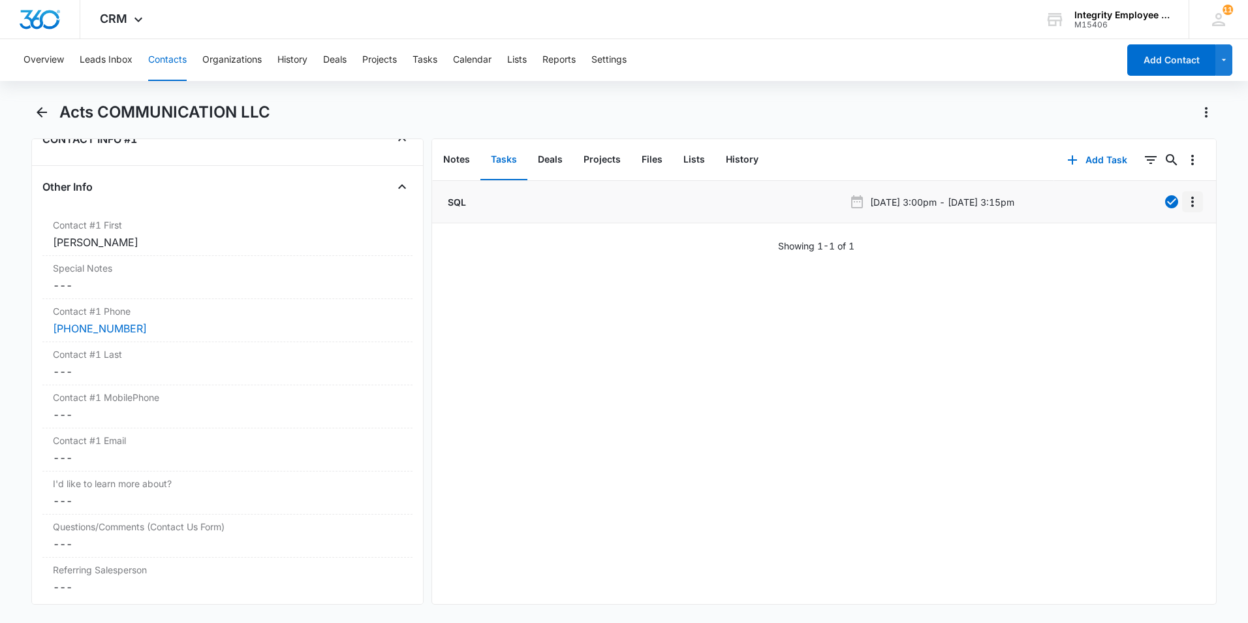
click at [987, 203] on icon "Overflow Menu" at bounding box center [1193, 202] width 16 height 16
click at [987, 259] on div "Delete" at bounding box center [1147, 257] width 27 height 9
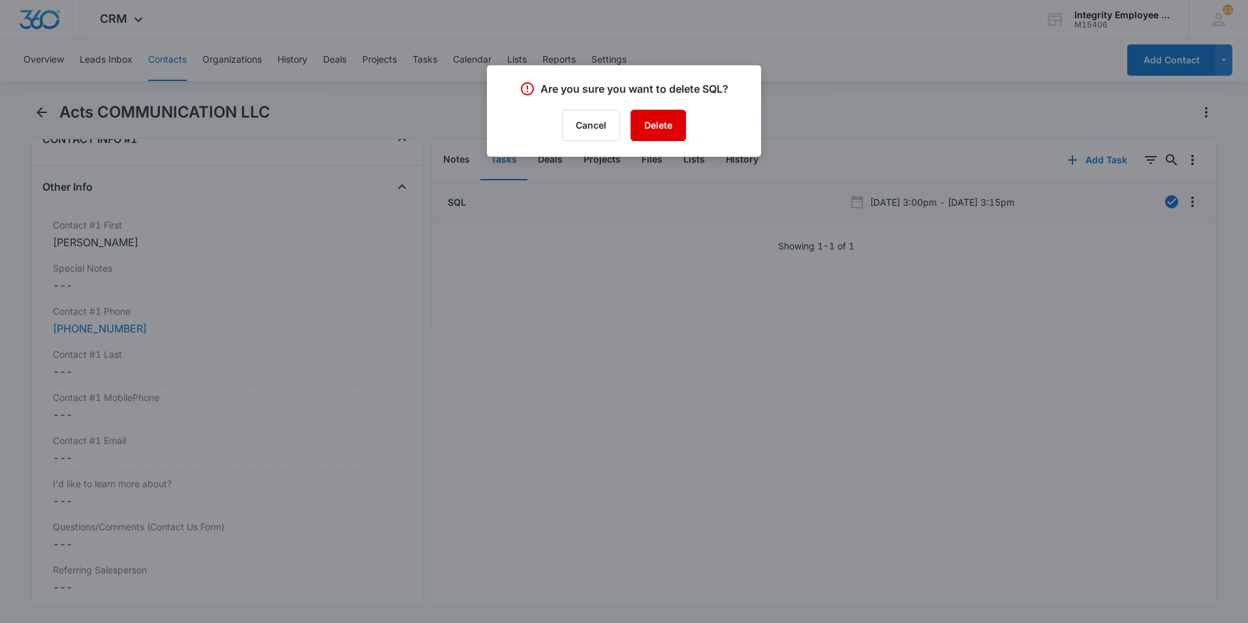
click at [655, 134] on button "Delete" at bounding box center [657, 125] width 55 height 31
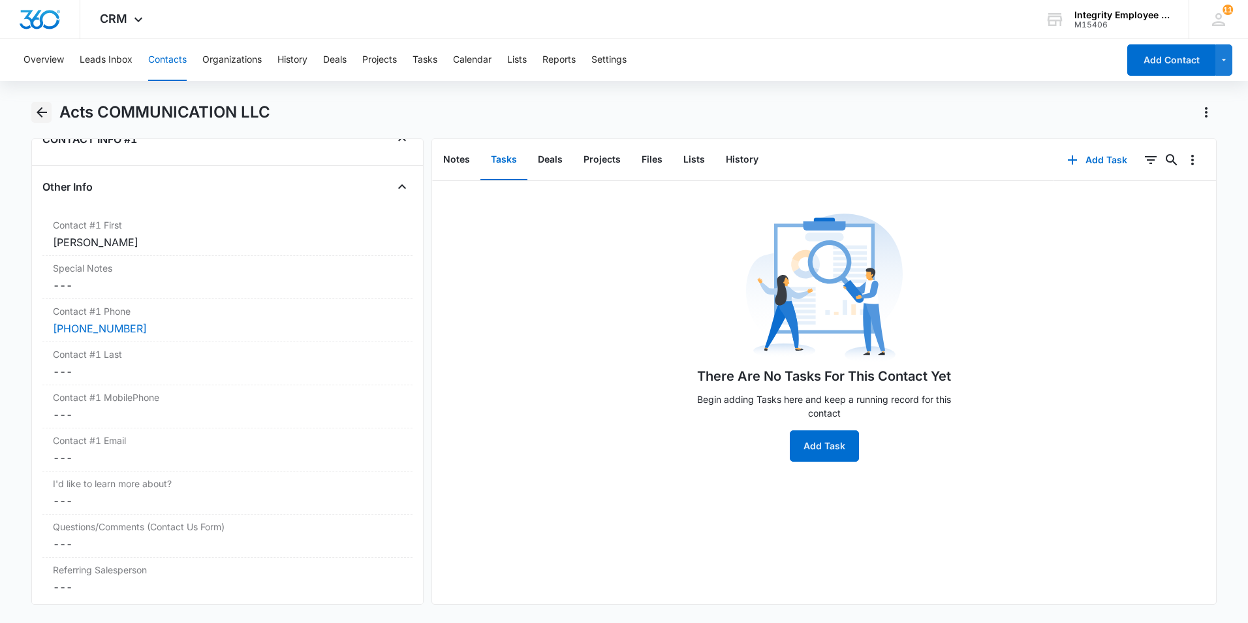
click at [38, 112] on icon "Back" at bounding box center [42, 112] width 10 height 10
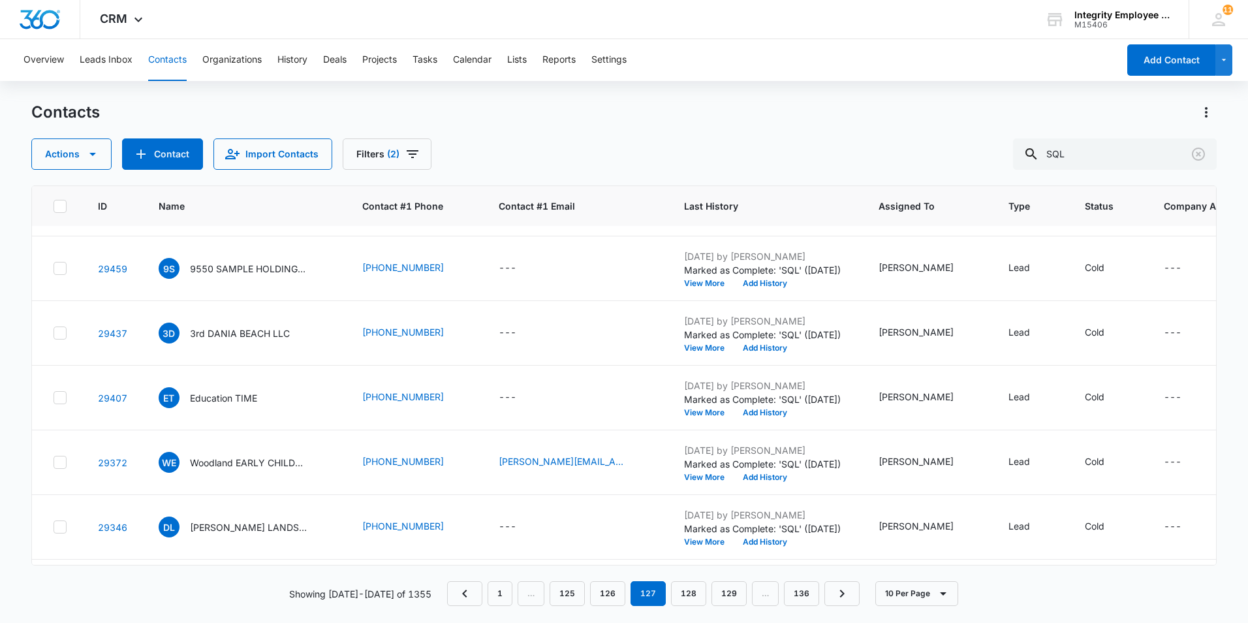
scroll to position [196, 0]
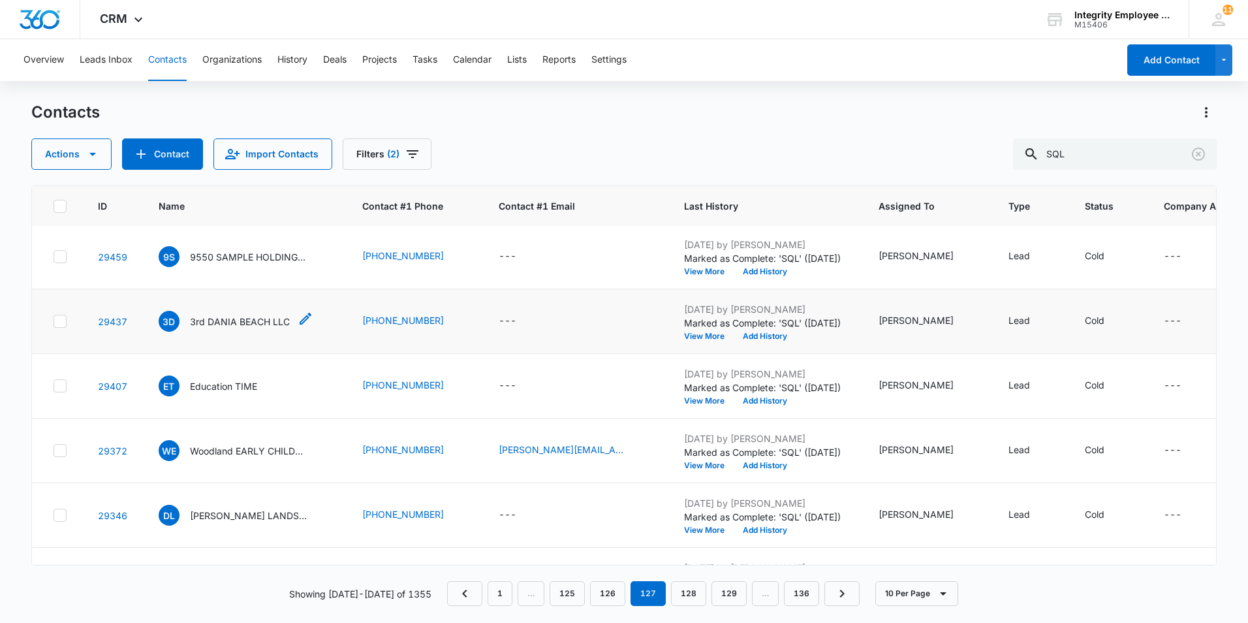
click at [282, 316] on p "3rd DANIA BEACH LLC" at bounding box center [240, 322] width 100 height 14
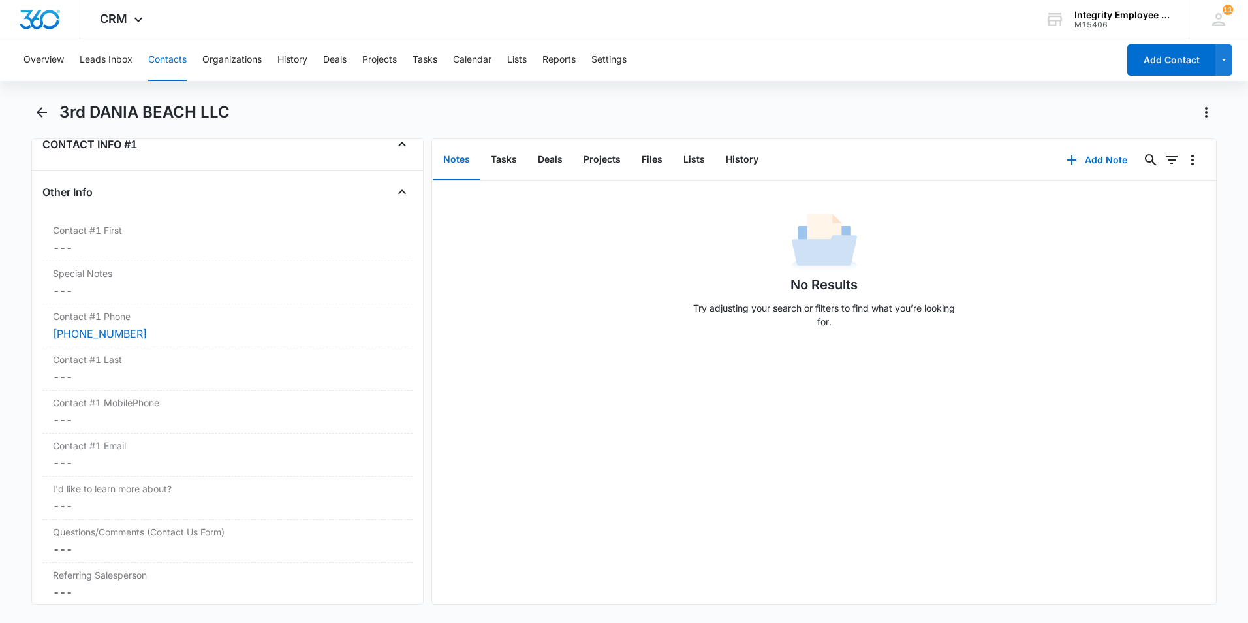
scroll to position [1175, 0]
click at [499, 160] on button "Tasks" at bounding box center [503, 160] width 47 height 40
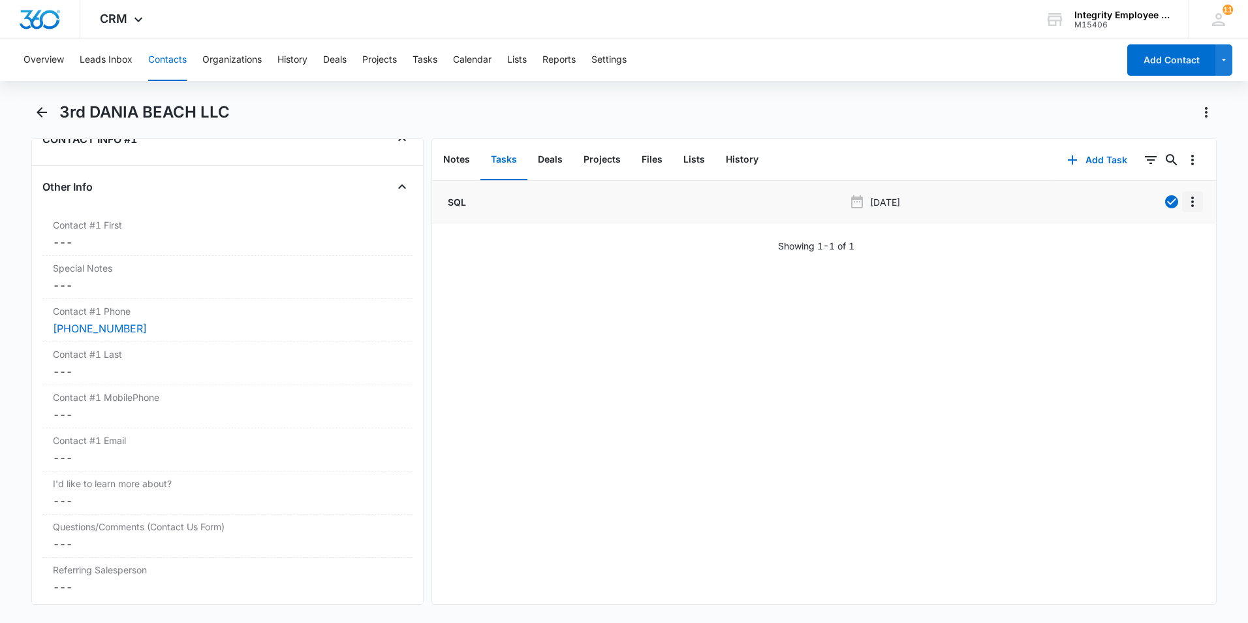
click at [987, 204] on icon "Overflow Menu" at bounding box center [1193, 202] width 16 height 16
click at [987, 236] on div "Edit" at bounding box center [1147, 238] width 27 height 9
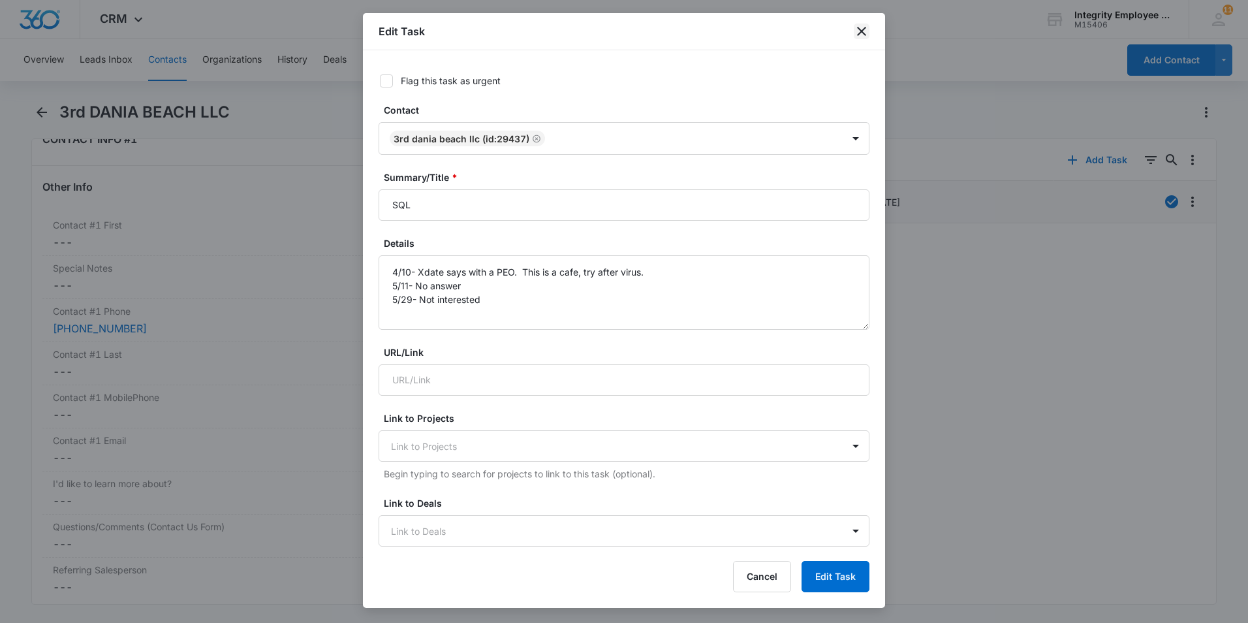
click at [860, 32] on icon "close" at bounding box center [862, 31] width 16 height 16
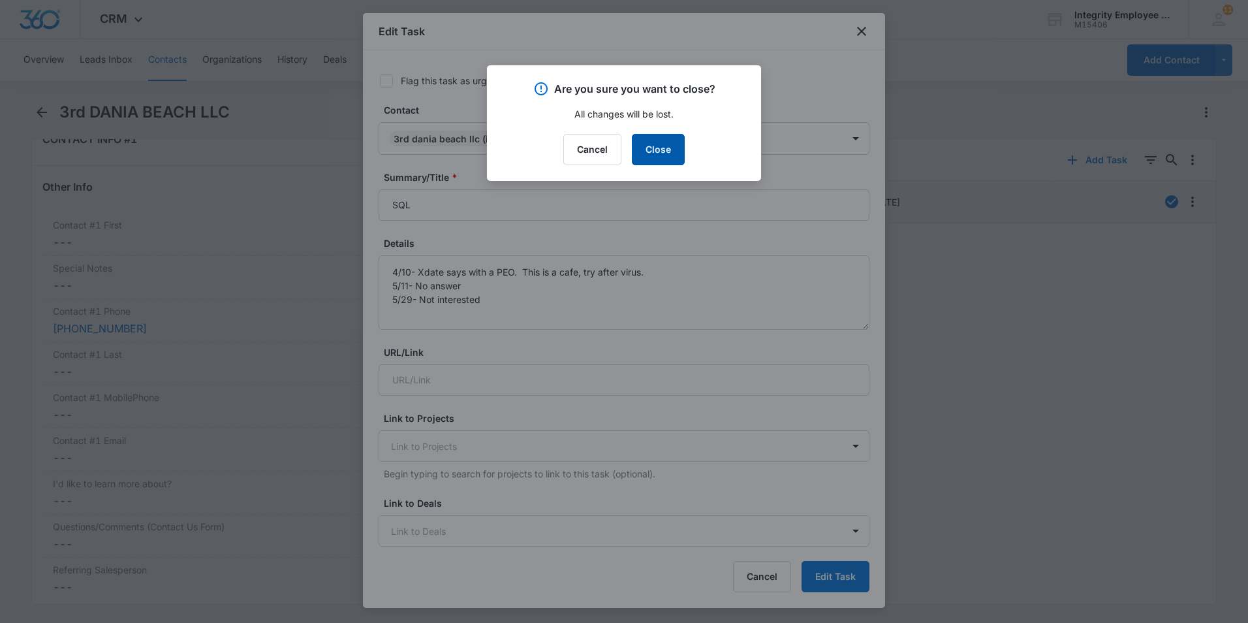
click at [649, 153] on button "Close" at bounding box center [658, 149] width 53 height 31
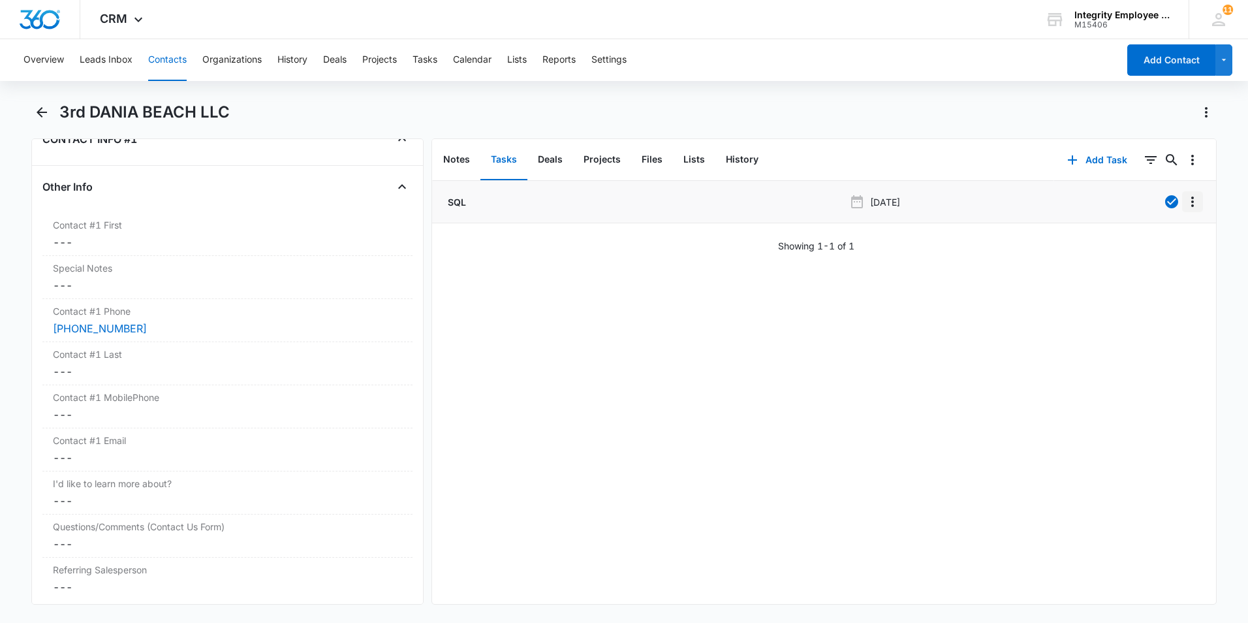
click at [987, 198] on icon "Overflow Menu" at bounding box center [1193, 202] width 16 height 16
click at [987, 256] on div "Delete" at bounding box center [1147, 257] width 27 height 9
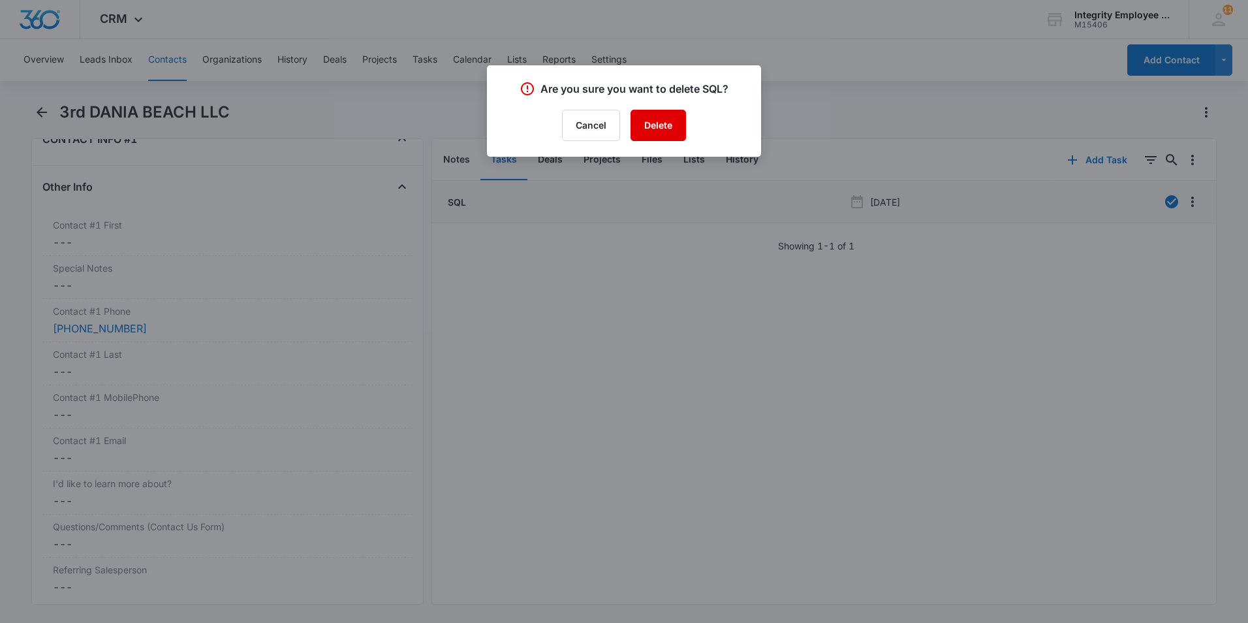
click at [673, 131] on button "Delete" at bounding box center [657, 125] width 55 height 31
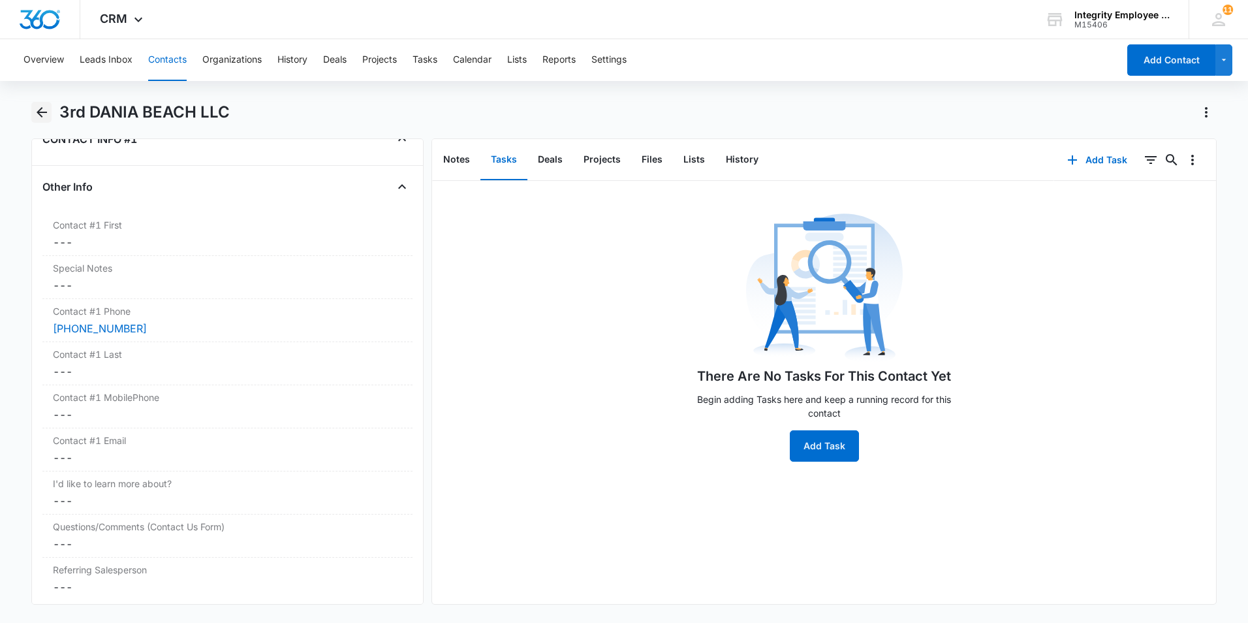
click at [44, 111] on icon "Back" at bounding box center [42, 112] width 16 height 16
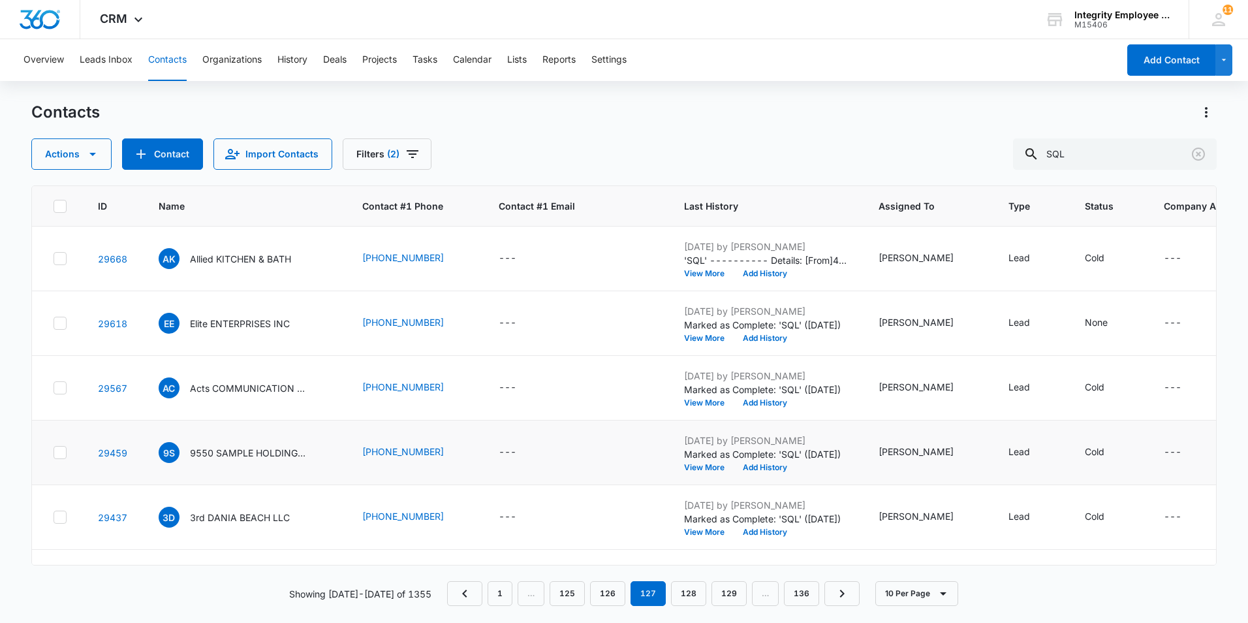
scroll to position [196, 0]
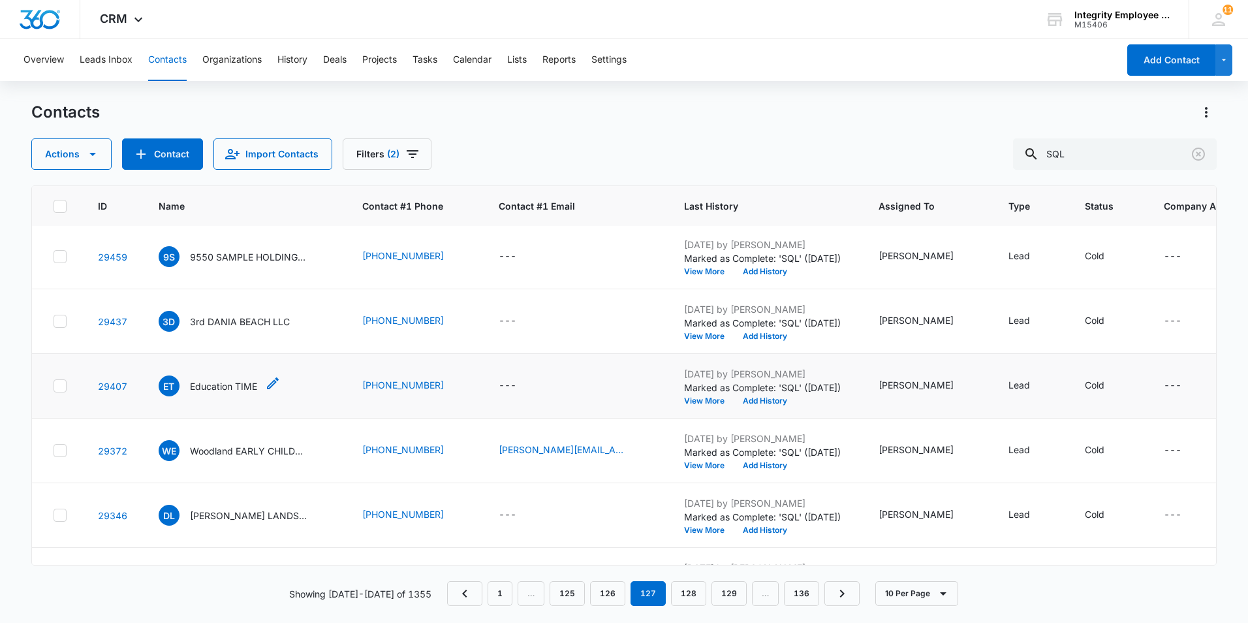
click at [211, 387] on p "Education TIME" at bounding box center [223, 386] width 67 height 14
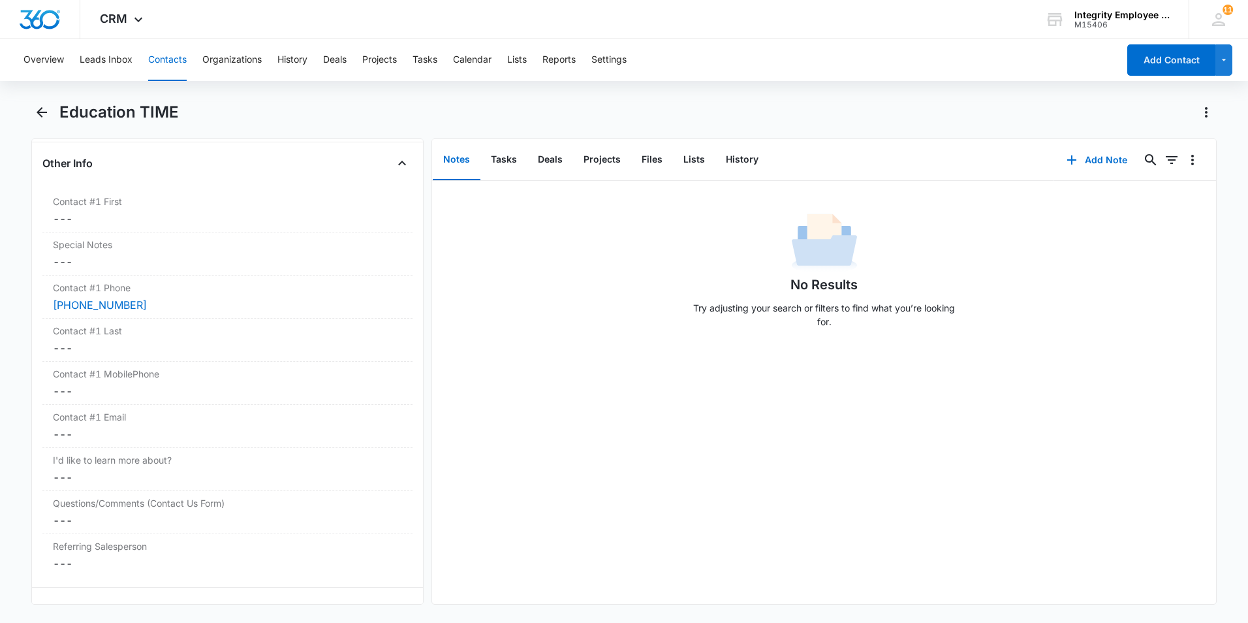
scroll to position [1175, 0]
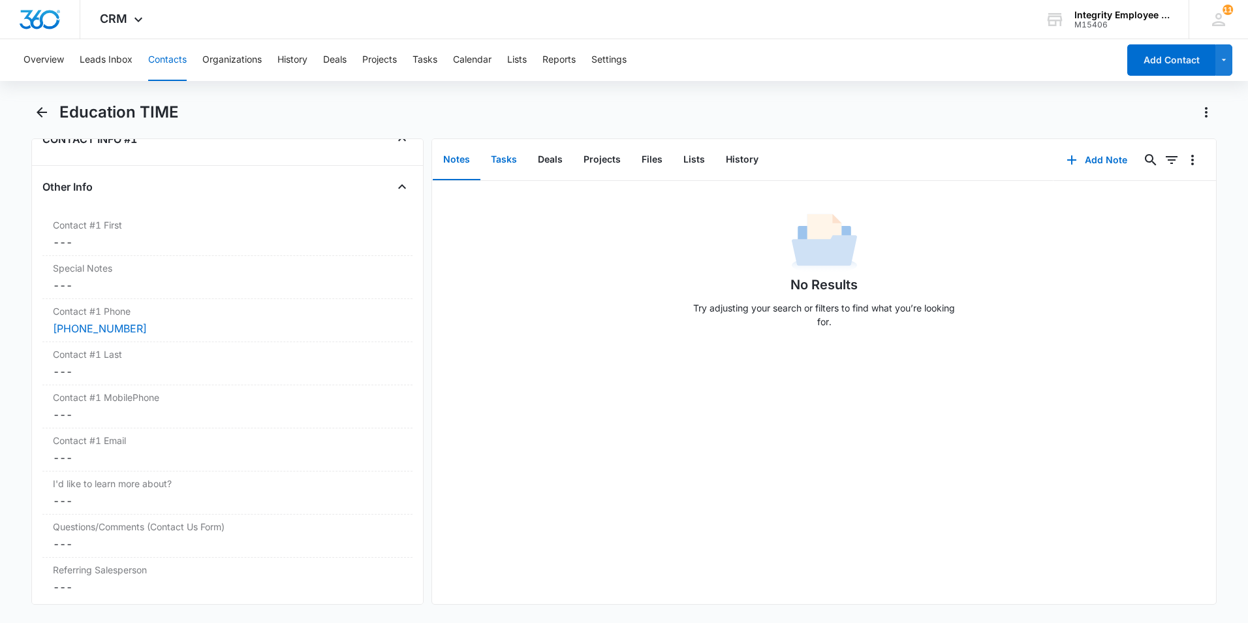
click at [499, 156] on button "Tasks" at bounding box center [503, 160] width 47 height 40
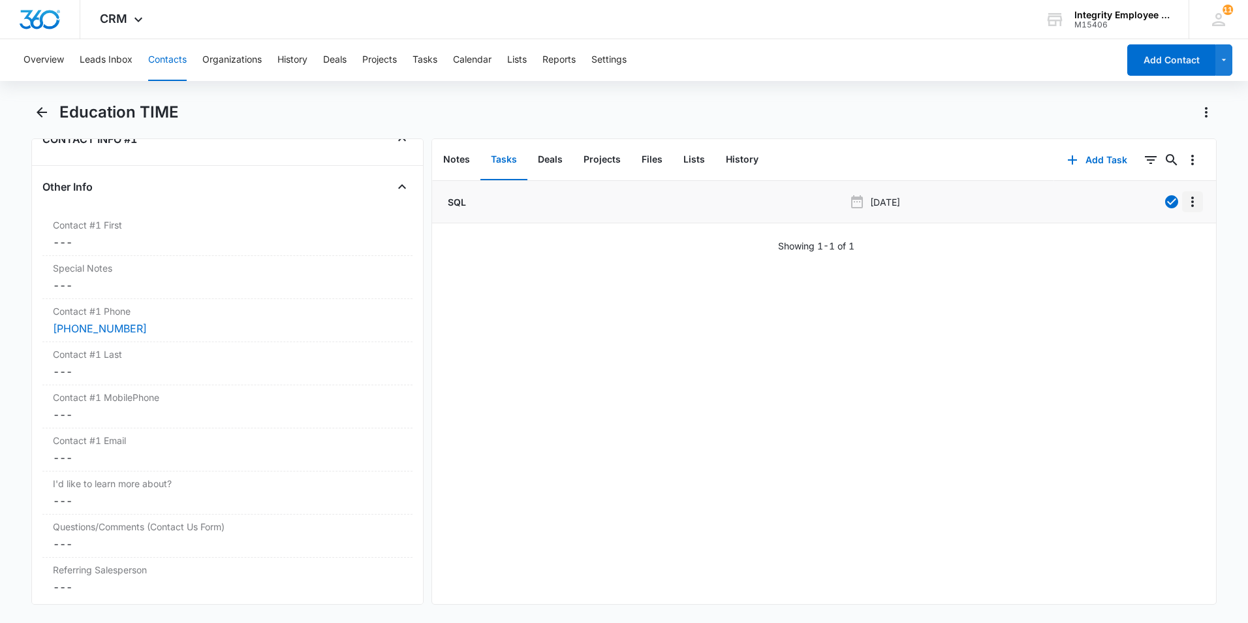
click at [987, 200] on icon "Overflow Menu" at bounding box center [1193, 202] width 16 height 16
click at [987, 238] on button "Edit" at bounding box center [1155, 238] width 74 height 20
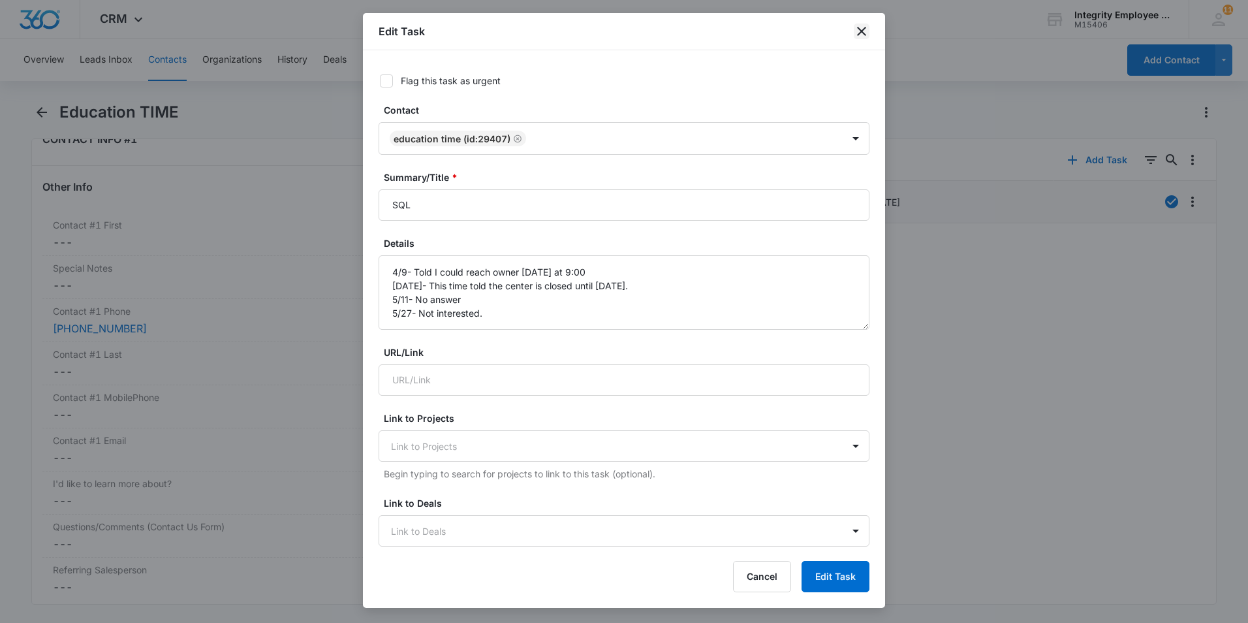
click at [862, 33] on icon "close" at bounding box center [862, 31] width 16 height 16
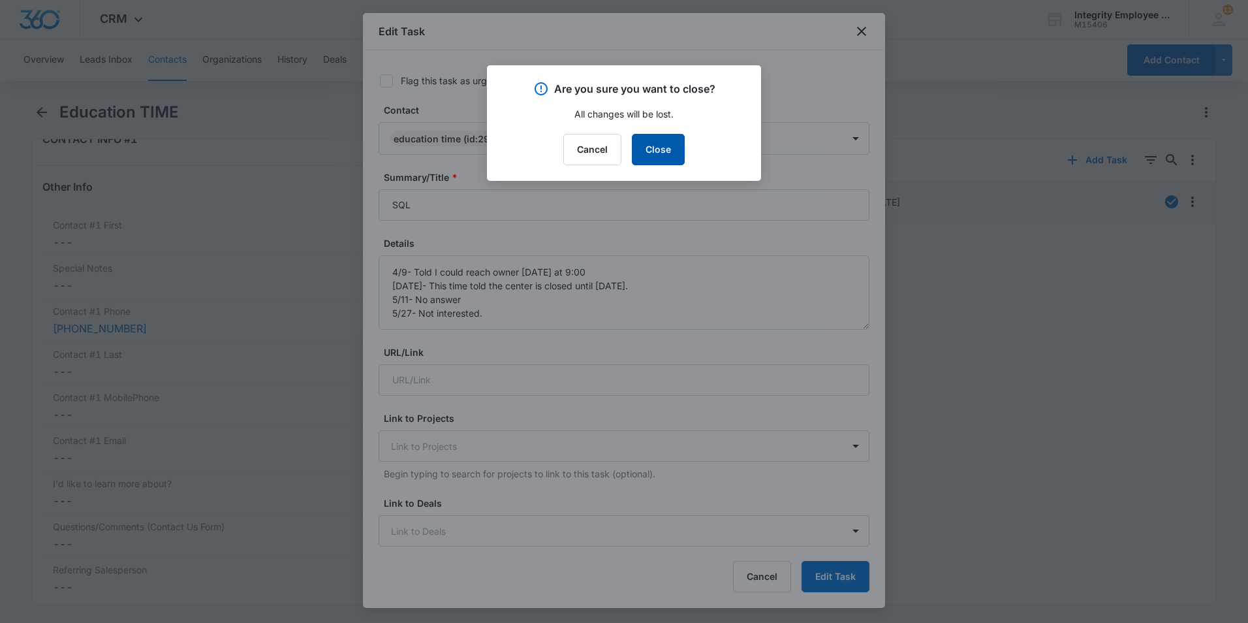
click at [652, 154] on button "Close" at bounding box center [658, 149] width 53 height 31
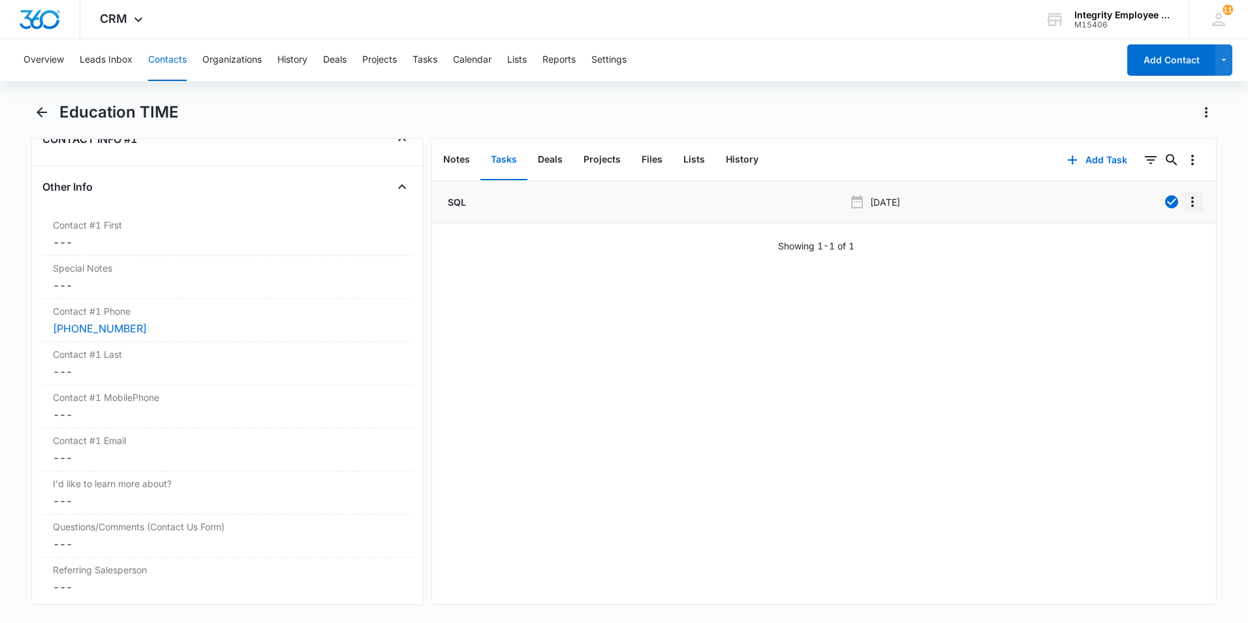
click at [987, 203] on icon "Overflow Menu" at bounding box center [1193, 202] width 16 height 16
click at [987, 256] on div "Delete" at bounding box center [1147, 257] width 27 height 9
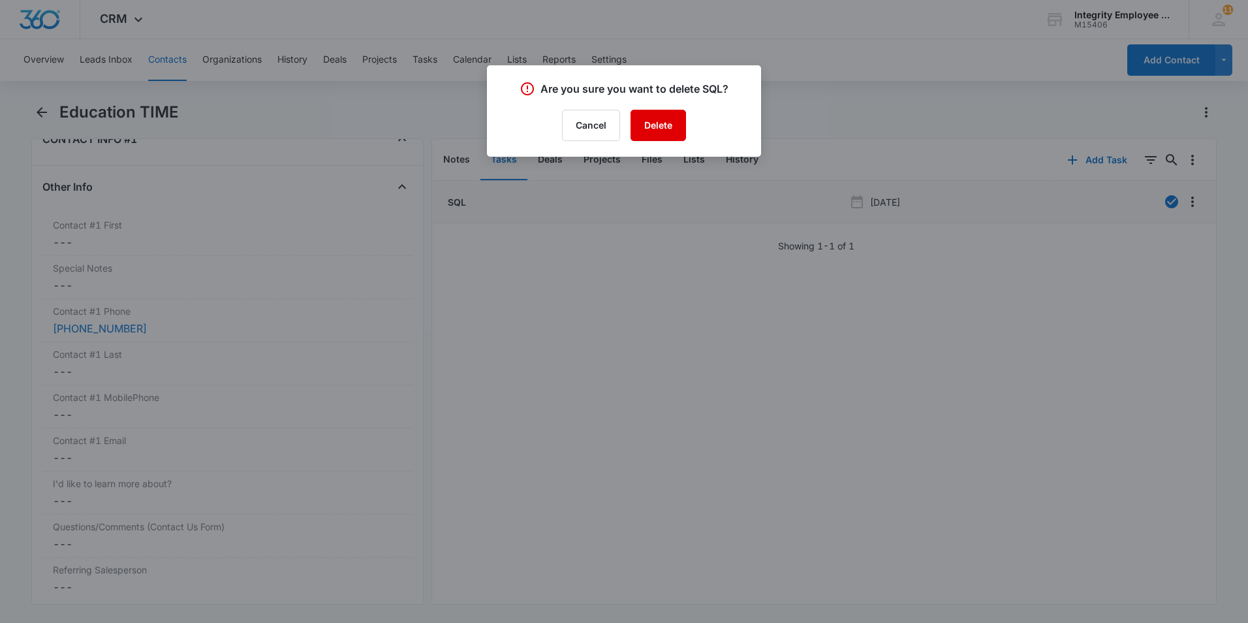
click at [662, 127] on button "Delete" at bounding box center [657, 125] width 55 height 31
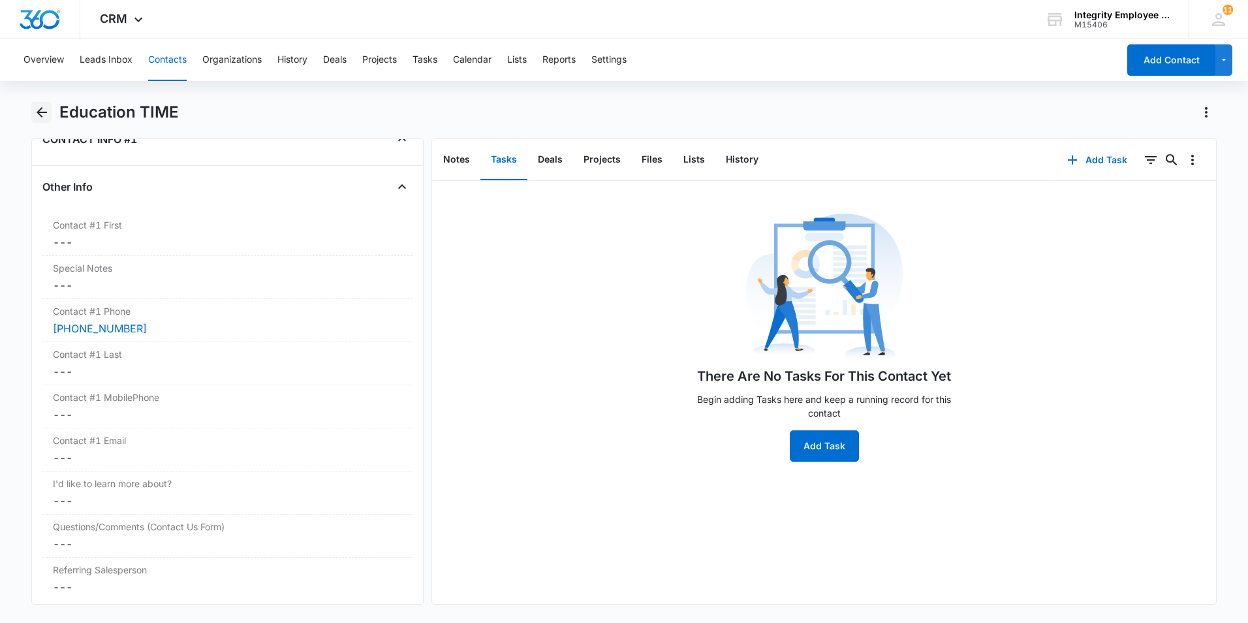
click at [39, 108] on icon "Back" at bounding box center [42, 112] width 16 height 16
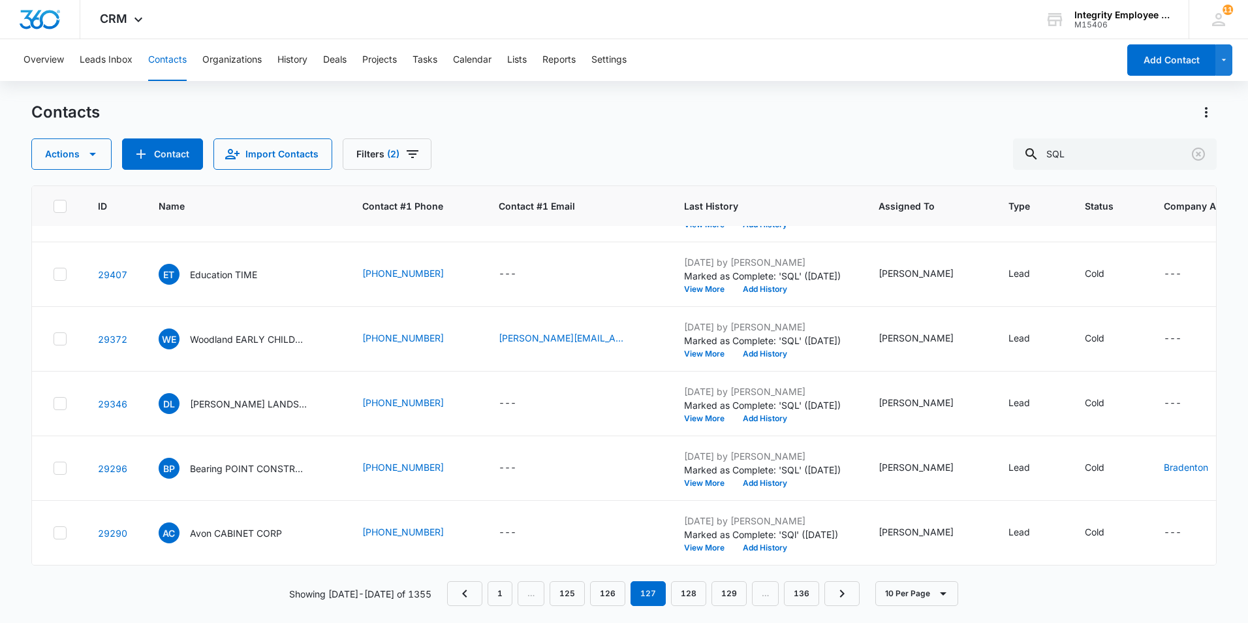
scroll to position [317, 0]
click at [260, 332] on p "Woodland EARLY CHILDHOOD CENTER INC" at bounding box center [248, 339] width 117 height 14
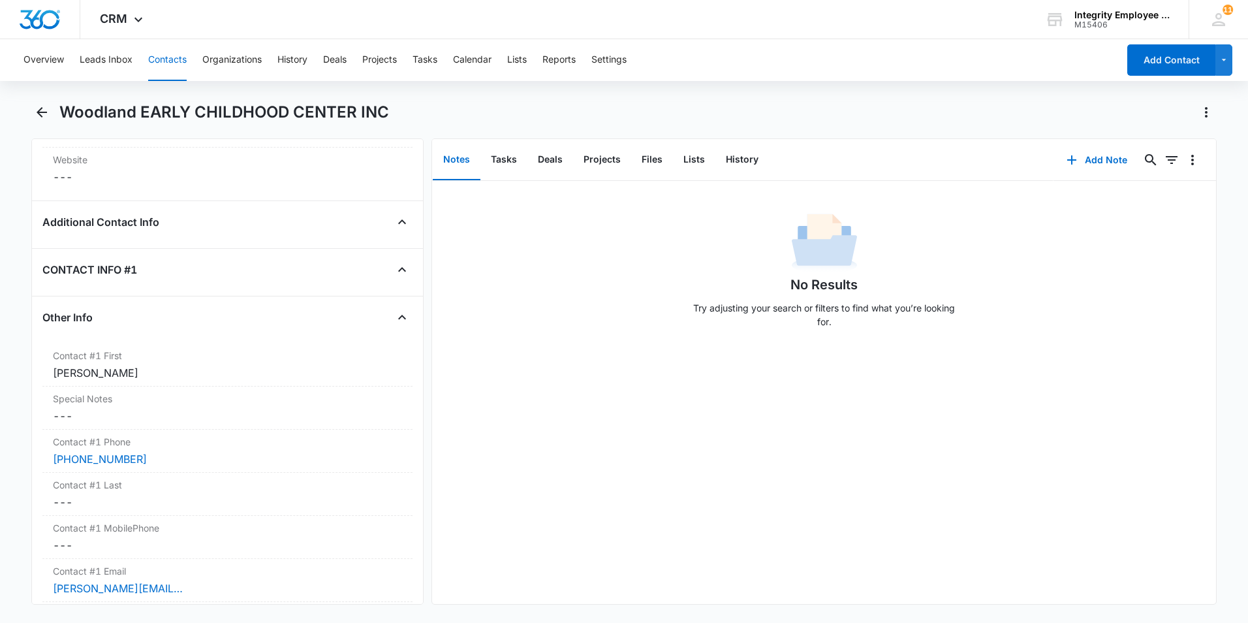
scroll to position [1110, 0]
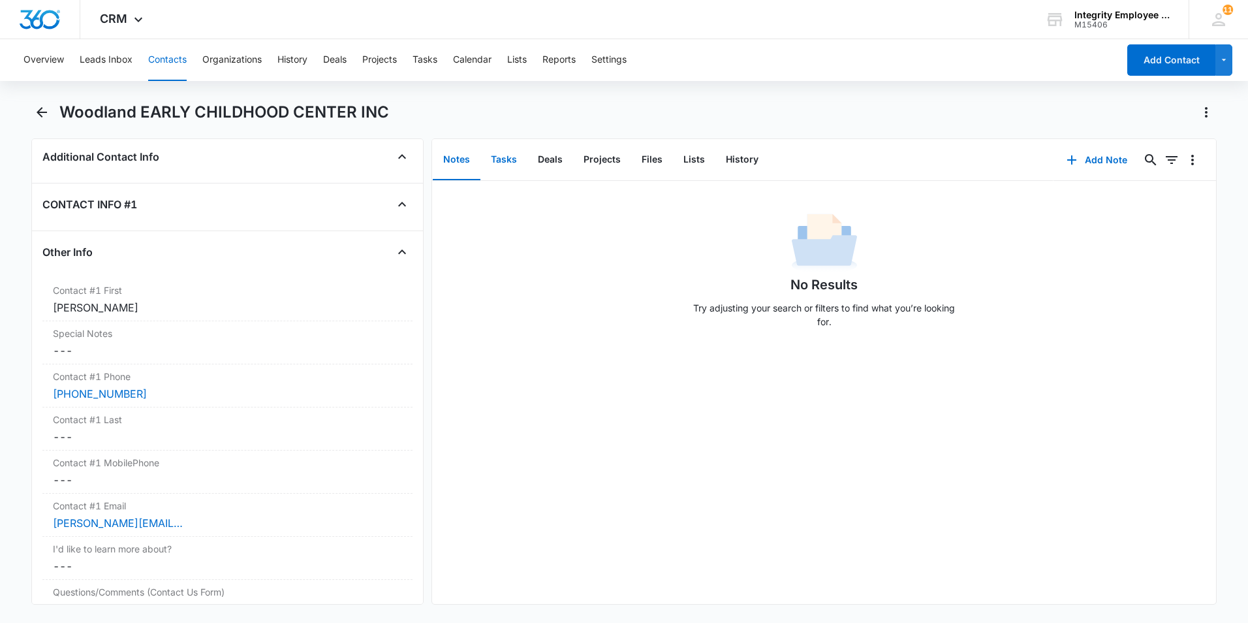
click at [506, 158] on button "Tasks" at bounding box center [503, 160] width 47 height 40
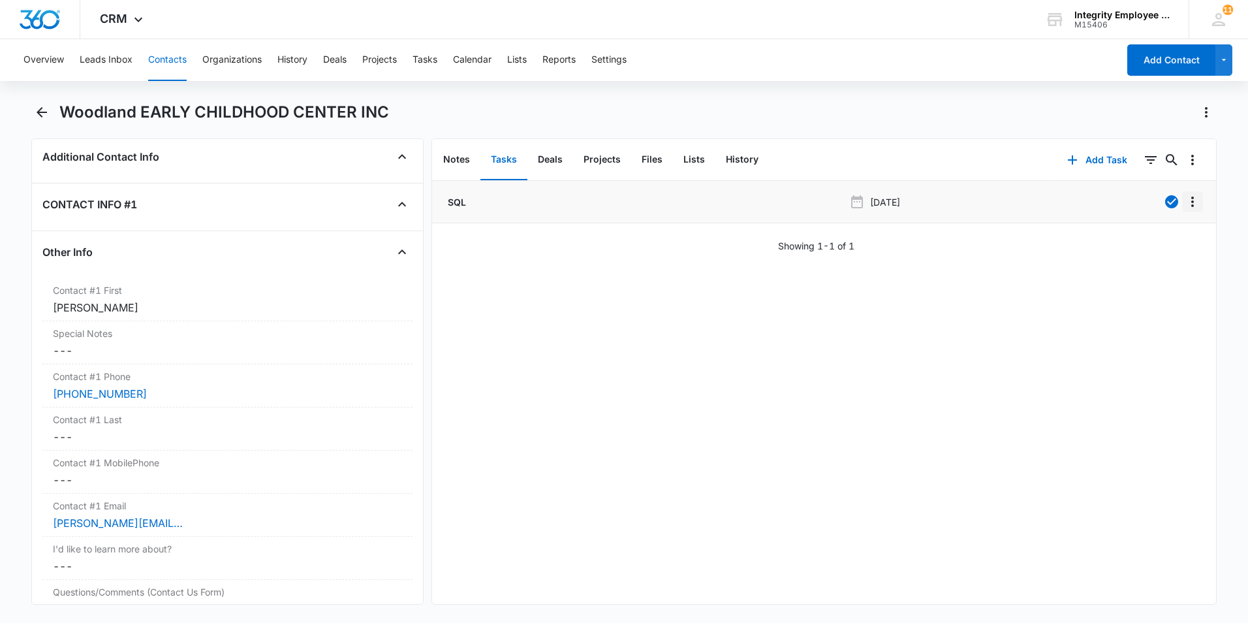
click at [987, 202] on icon "Overflow Menu" at bounding box center [1192, 201] width 3 height 10
click at [987, 236] on button "Edit" at bounding box center [1155, 238] width 74 height 20
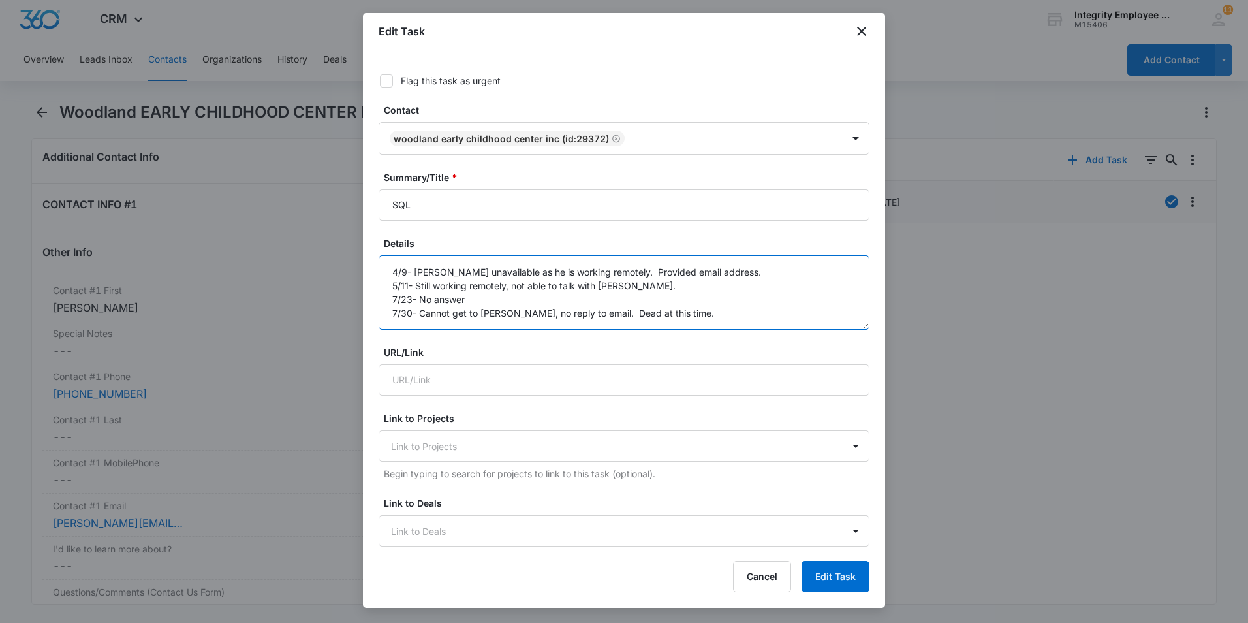
click at [693, 316] on textarea "4/9- [PERSON_NAME] unavailable as he is working remotely. Provided email addres…" at bounding box center [624, 292] width 491 height 74
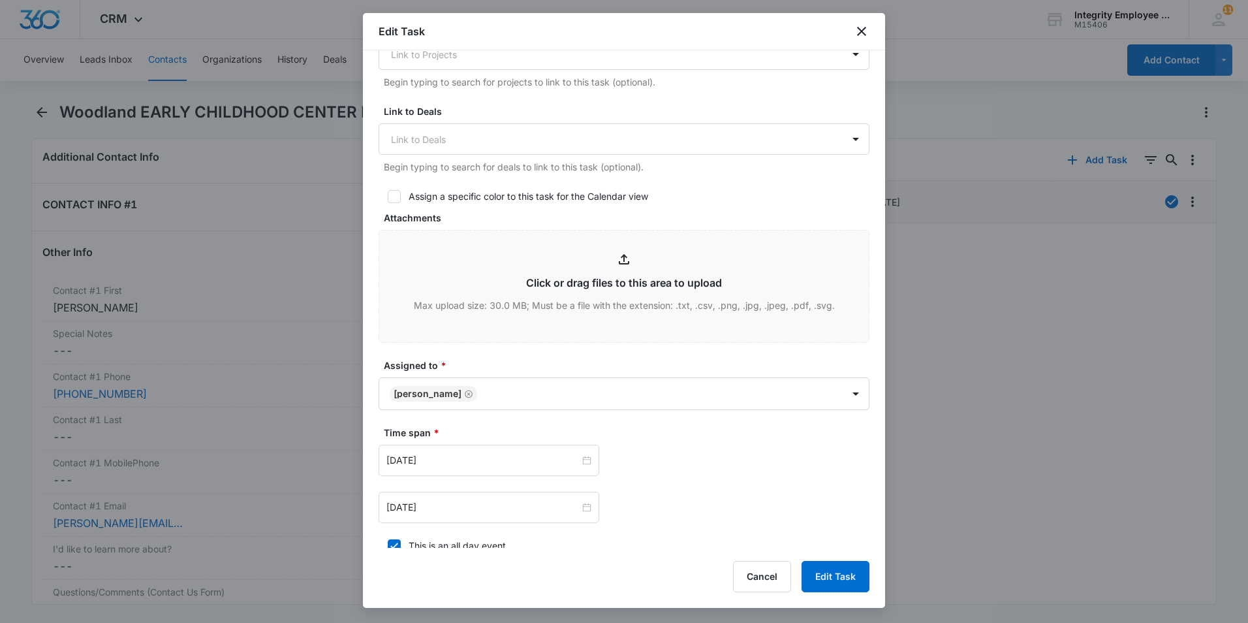
scroll to position [590, 0]
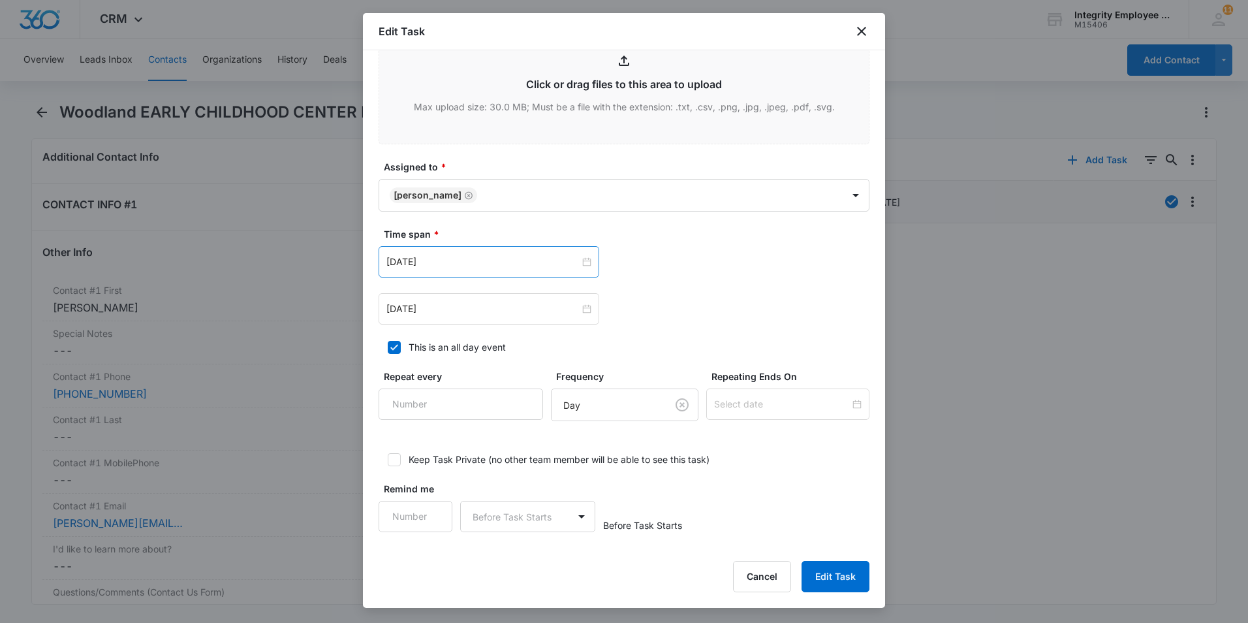
type textarea "4/9- [PERSON_NAME] unavailable as he is working remotely. Provided email addres…"
click at [472, 272] on div "[DATE]" at bounding box center [489, 261] width 221 height 31
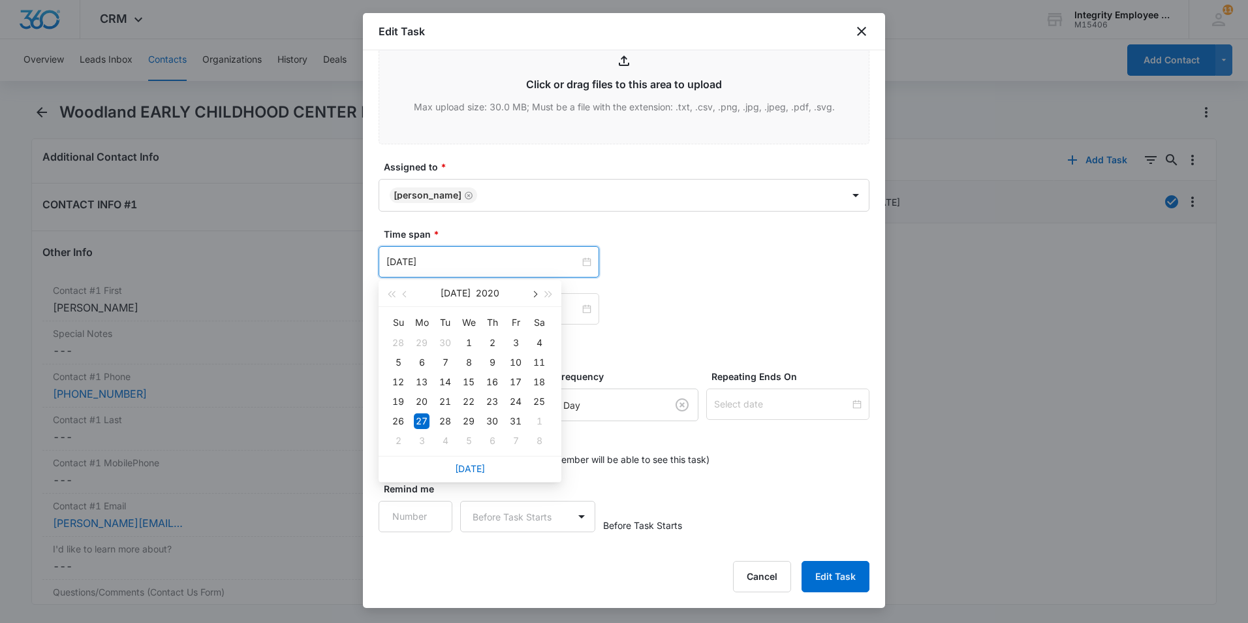
click at [533, 295] on span "button" at bounding box center [534, 294] width 7 height 7
click at [546, 292] on span "button" at bounding box center [549, 294] width 7 height 7
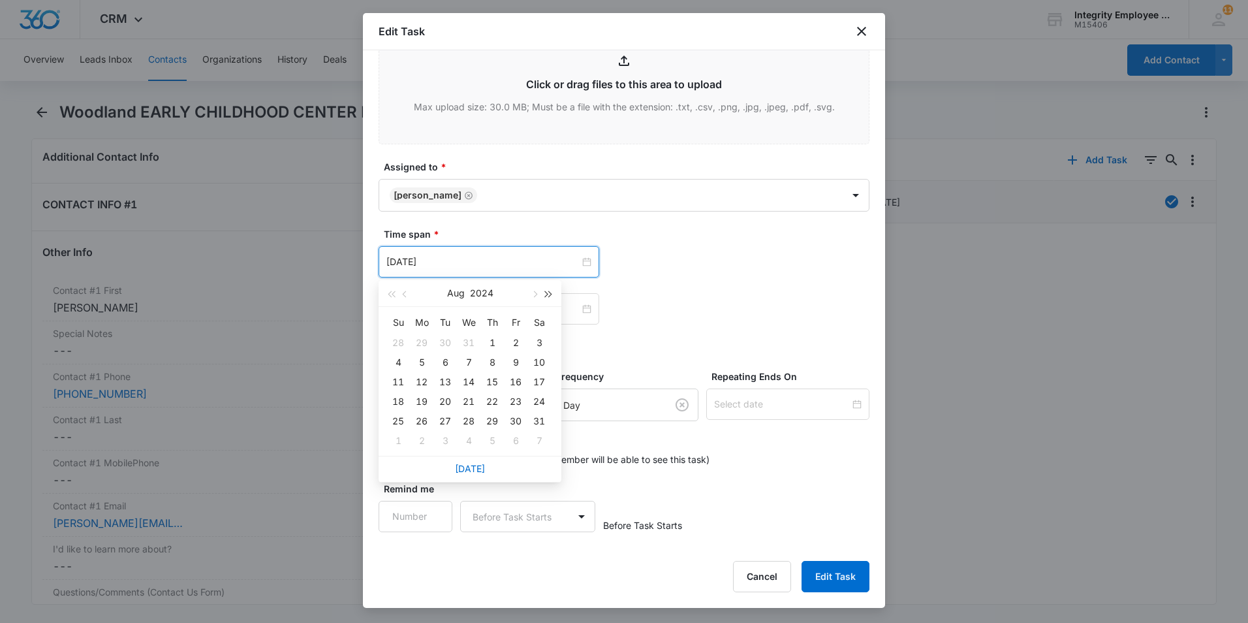
click at [546, 292] on span "button" at bounding box center [549, 294] width 7 height 7
click at [394, 291] on span "button" at bounding box center [391, 294] width 7 height 7
click at [536, 296] on button "button" at bounding box center [534, 293] width 14 height 26
type input "[DATE]"
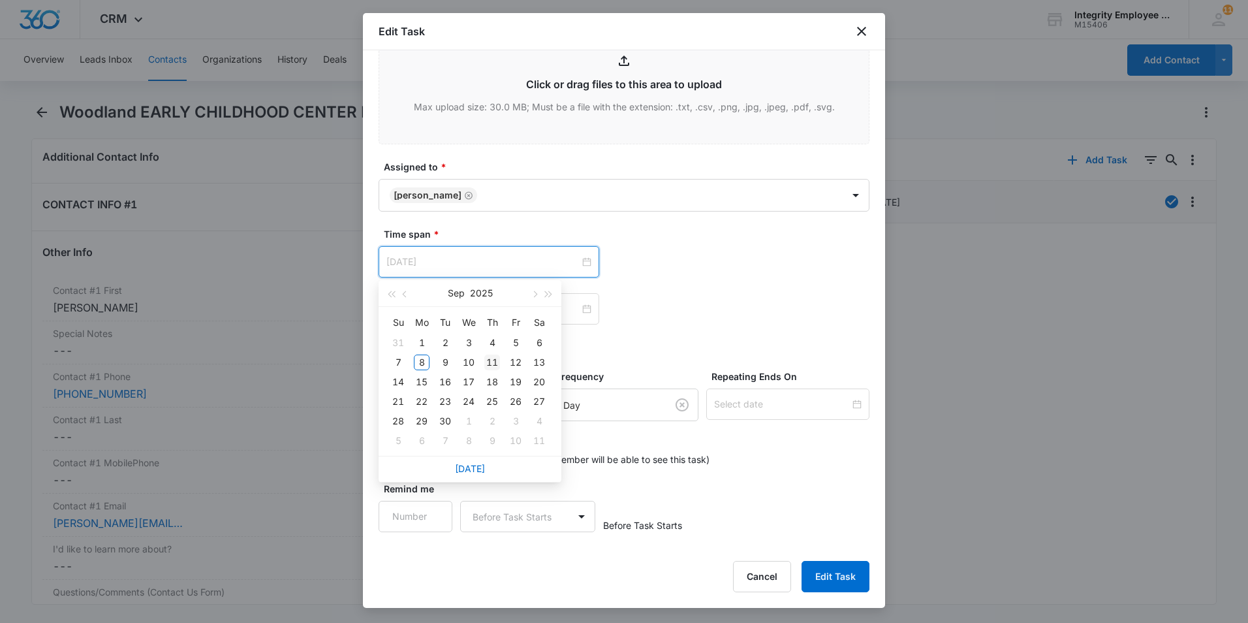
click at [491, 358] on div "11" at bounding box center [492, 362] width 16 height 16
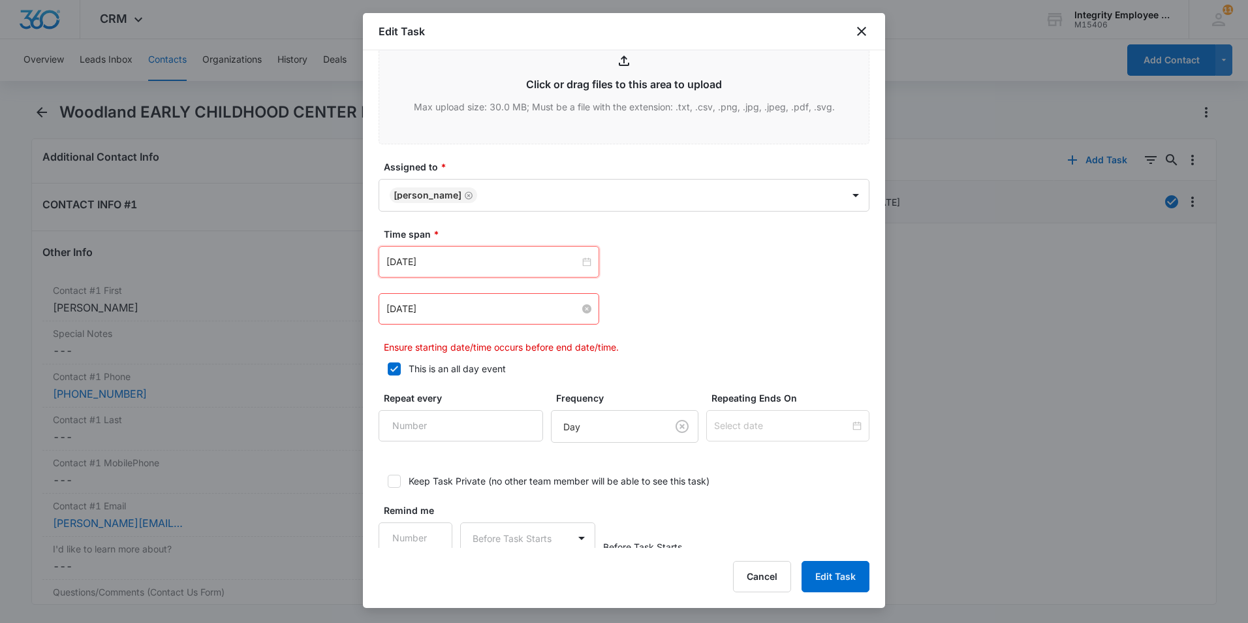
click at [521, 312] on input "[DATE]" at bounding box center [482, 309] width 193 height 14
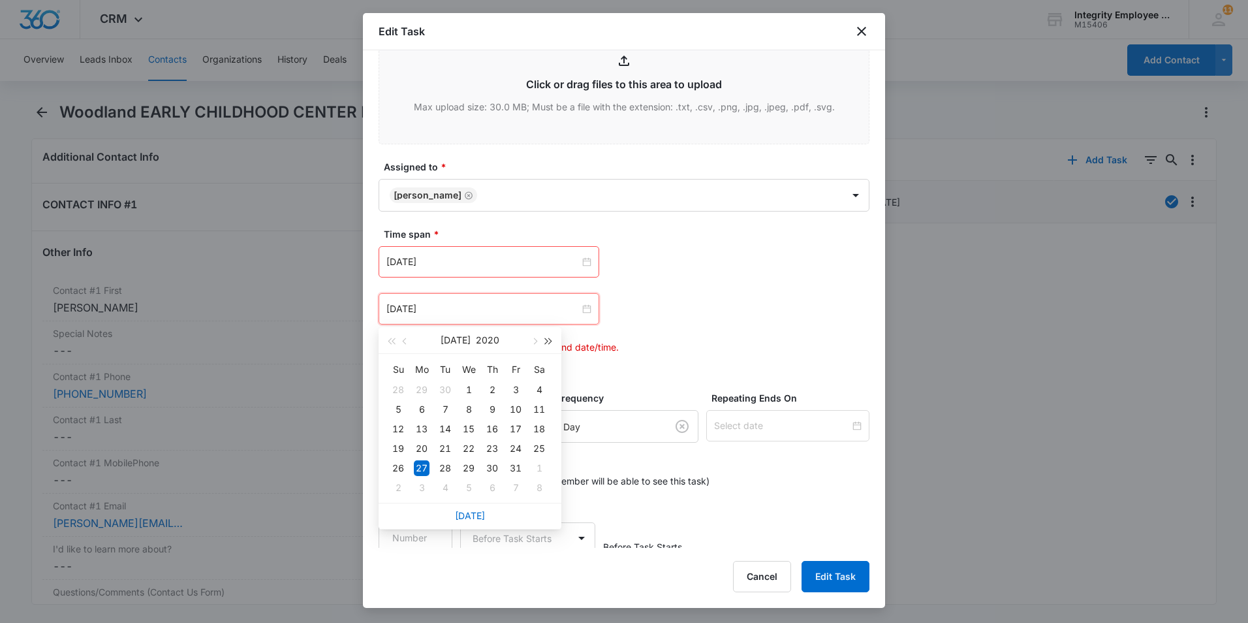
click at [548, 339] on span "button" at bounding box center [549, 341] width 7 height 7
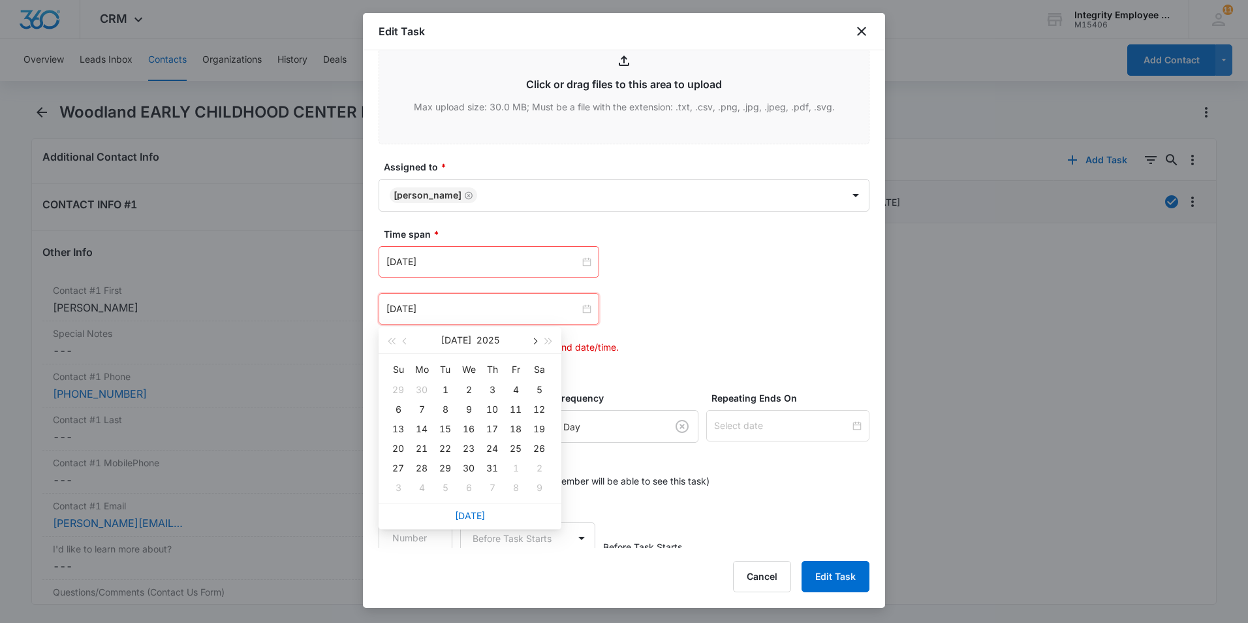
click at [536, 340] on span "button" at bounding box center [534, 341] width 7 height 7
click at [401, 341] on button "button" at bounding box center [405, 340] width 14 height 26
type input "[DATE]"
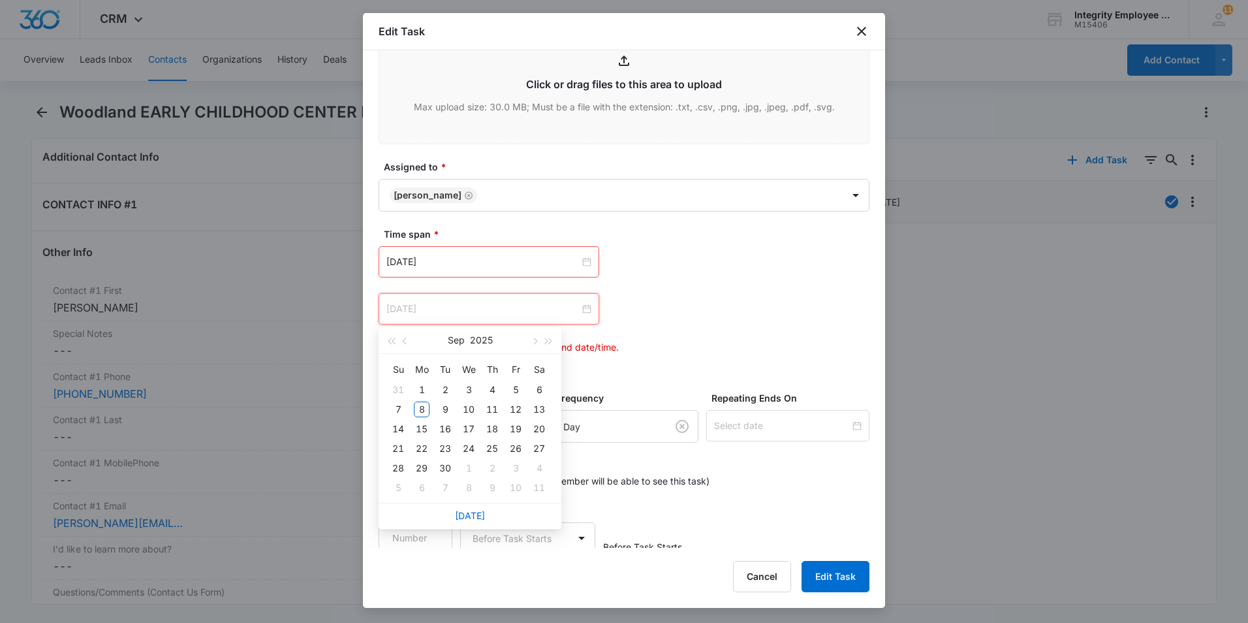
click at [486, 405] on div "11" at bounding box center [492, 409] width 16 height 16
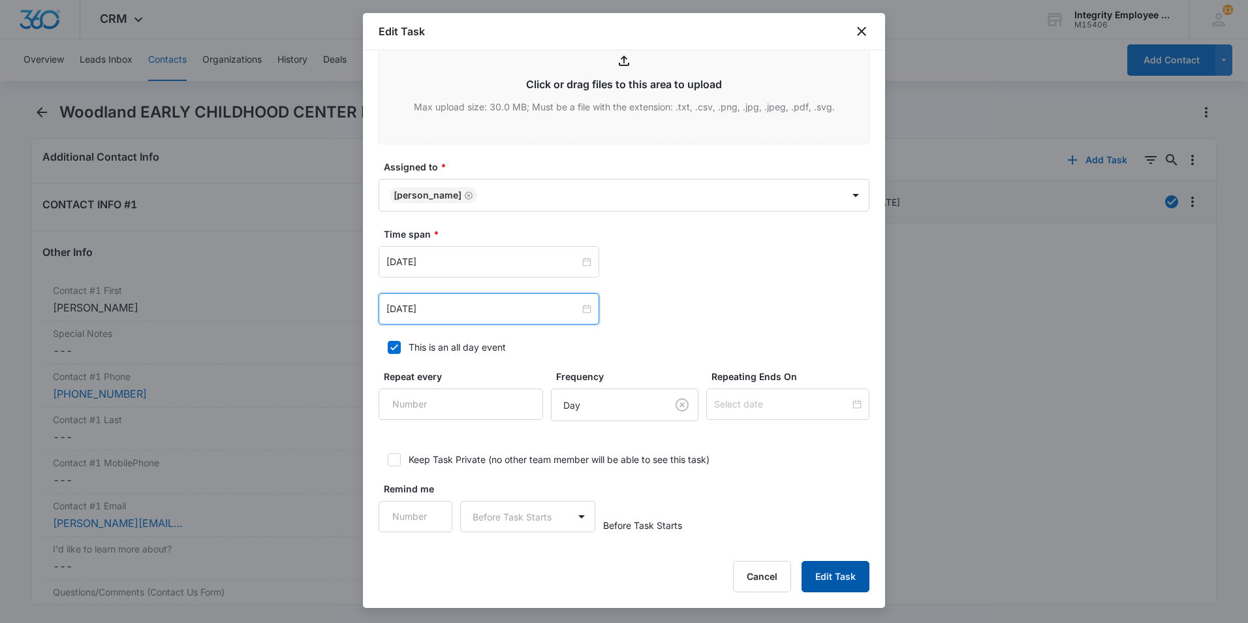
click at [830, 472] on button "Edit Task" at bounding box center [835, 576] width 68 height 31
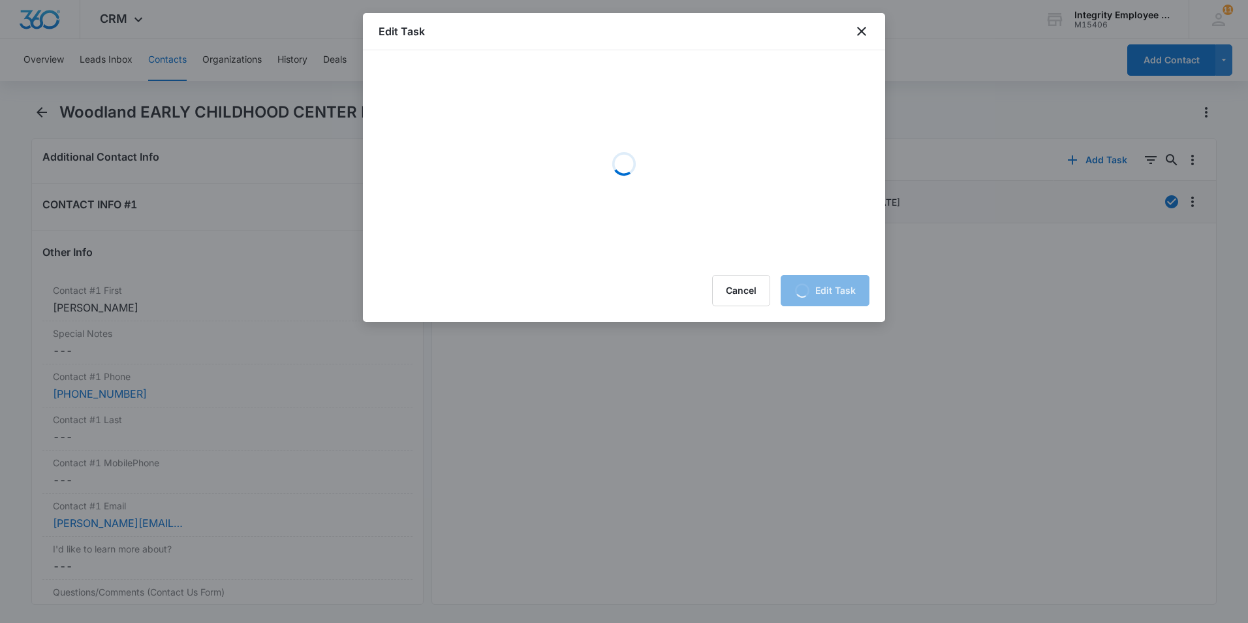
scroll to position [0, 0]
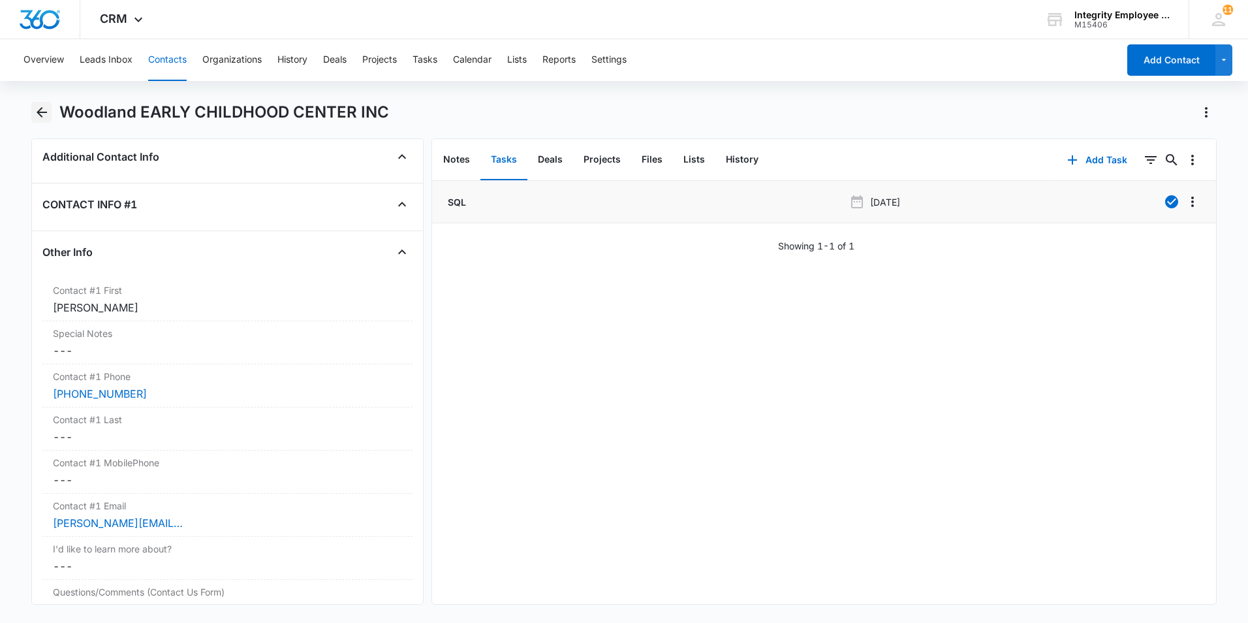
click at [42, 106] on icon "Back" at bounding box center [42, 112] width 16 height 16
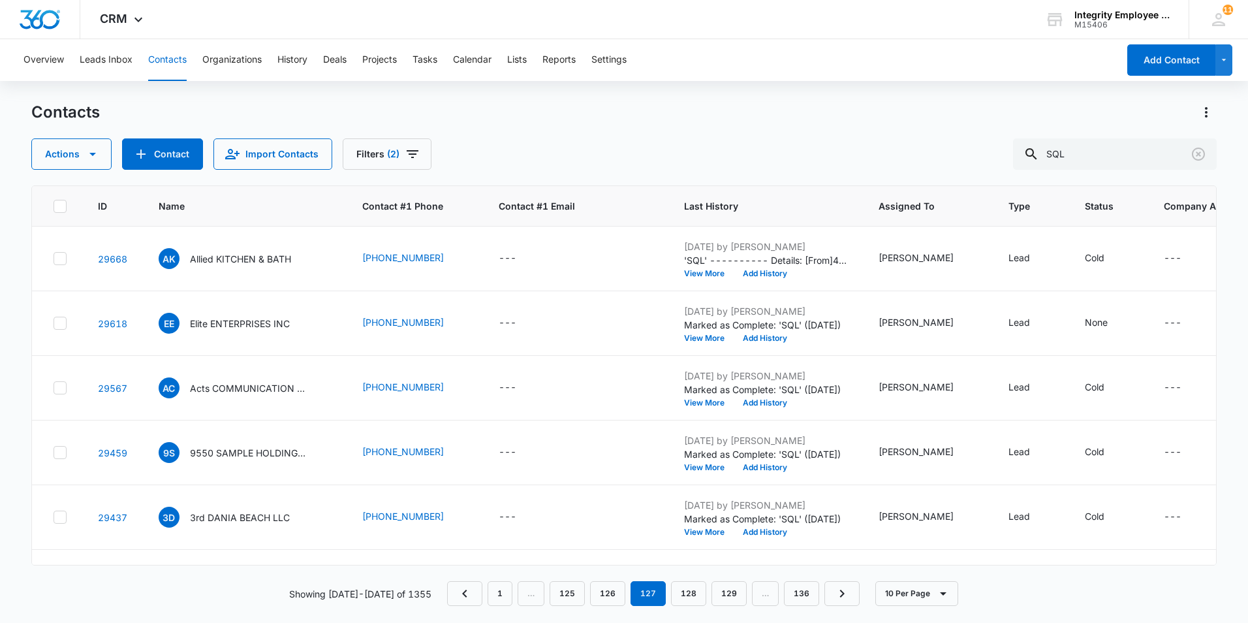
scroll to position [317, 0]
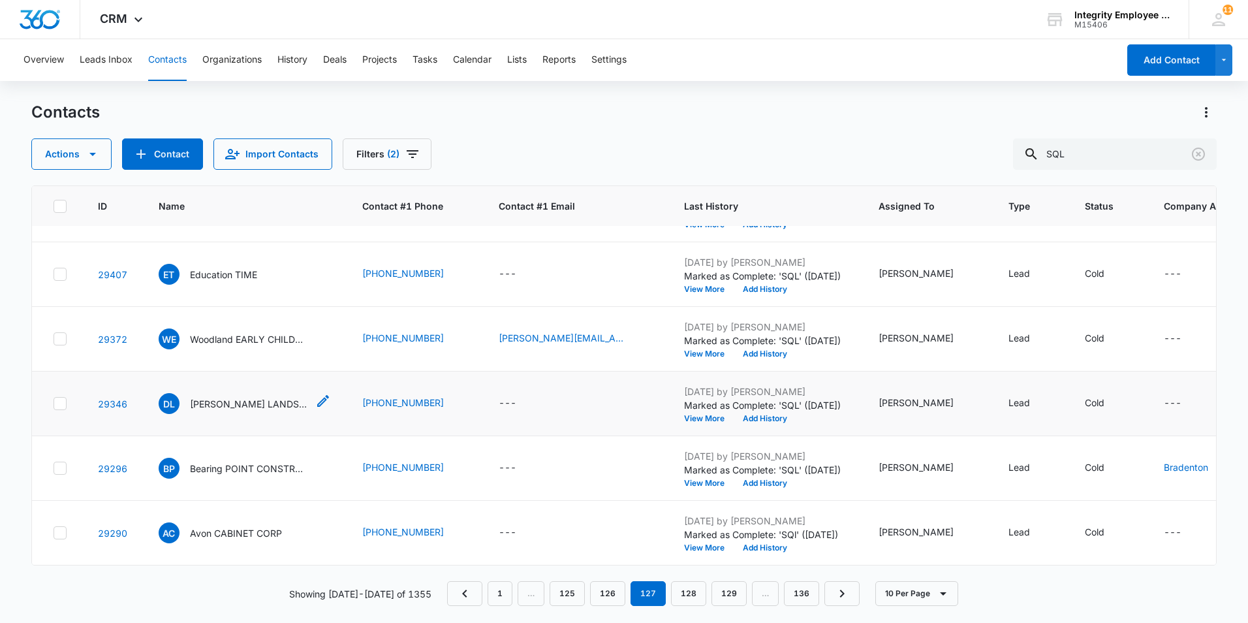
click at [237, 397] on p "[PERSON_NAME] LANDSCAPE LLC" at bounding box center [248, 404] width 117 height 14
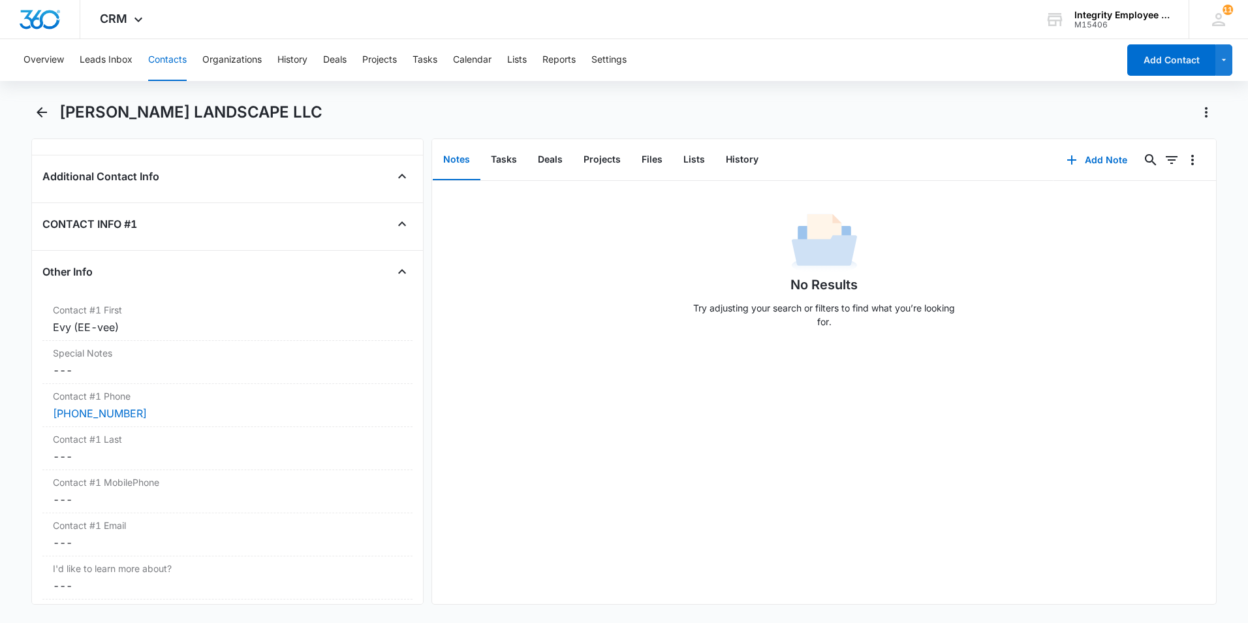
scroll to position [1110, 0]
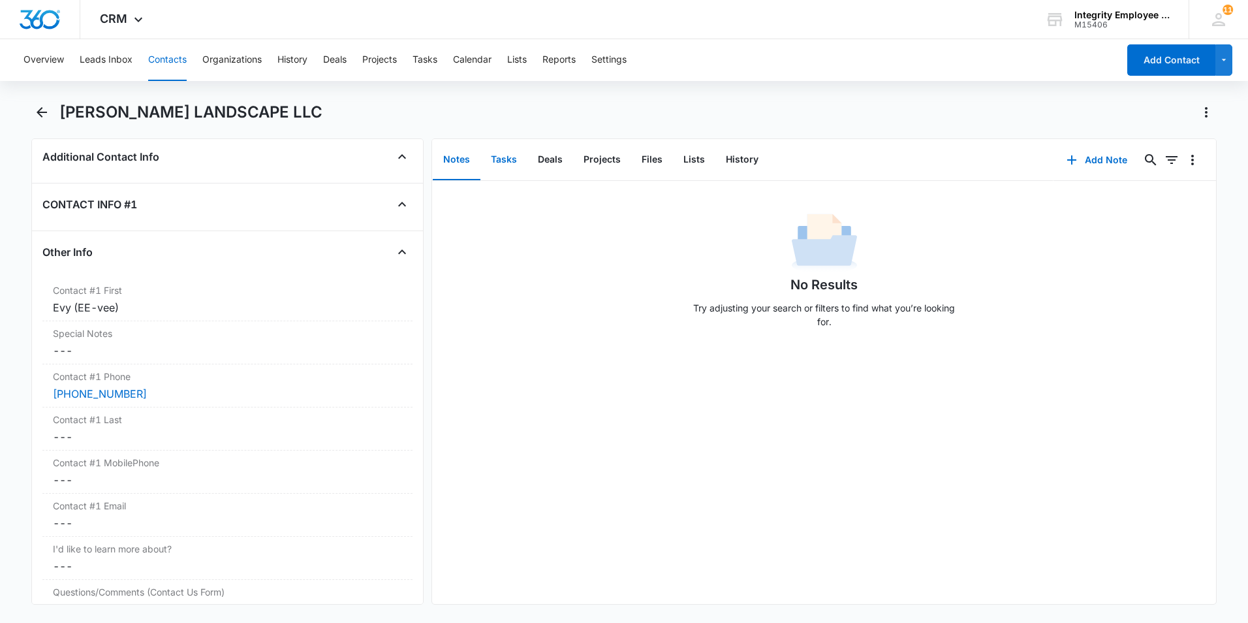
click at [508, 159] on button "Tasks" at bounding box center [503, 160] width 47 height 40
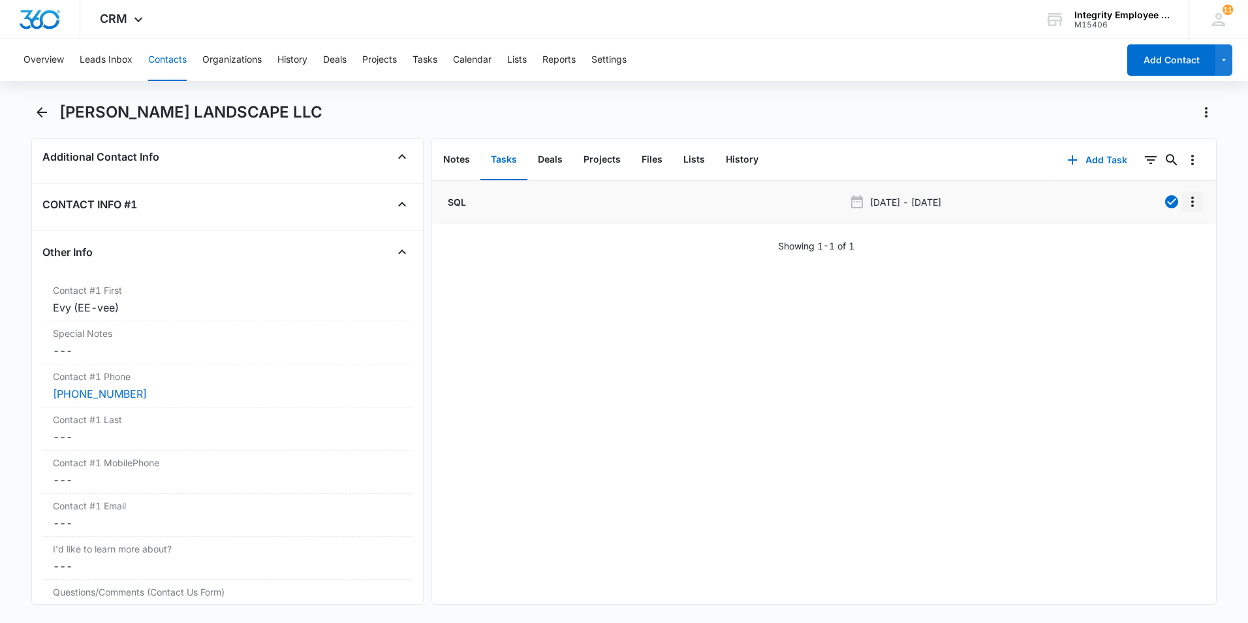
click at [987, 202] on icon "Overflow Menu" at bounding box center [1193, 202] width 16 height 16
click at [987, 244] on button "Edit" at bounding box center [1155, 238] width 74 height 20
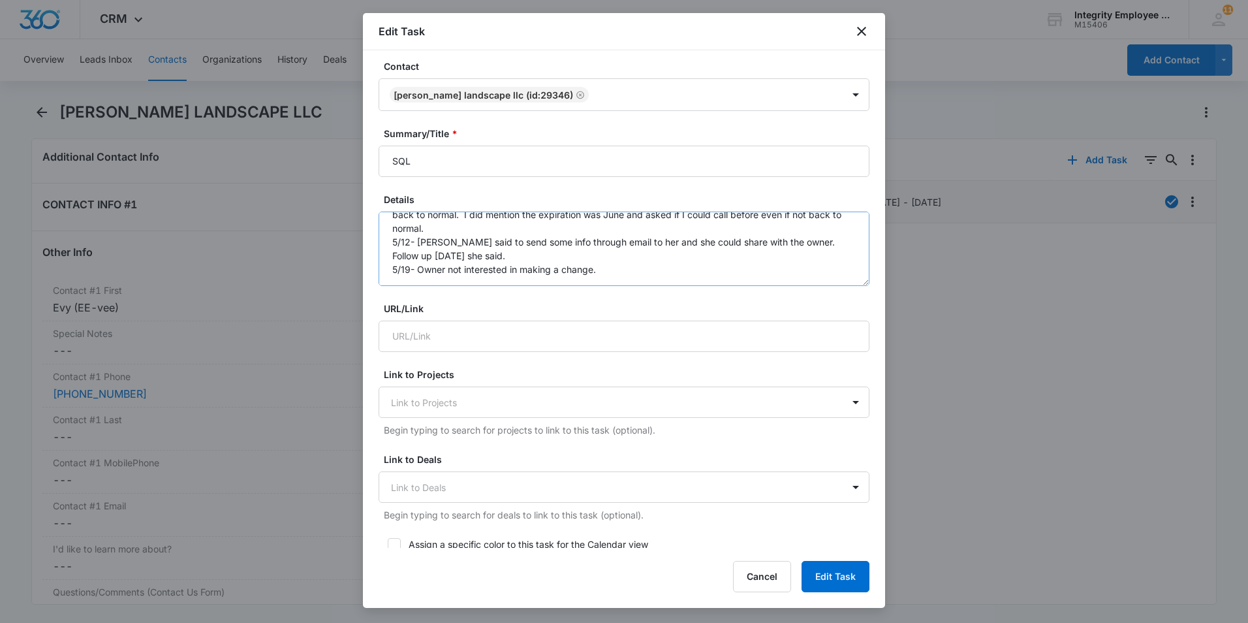
scroll to position [65, 0]
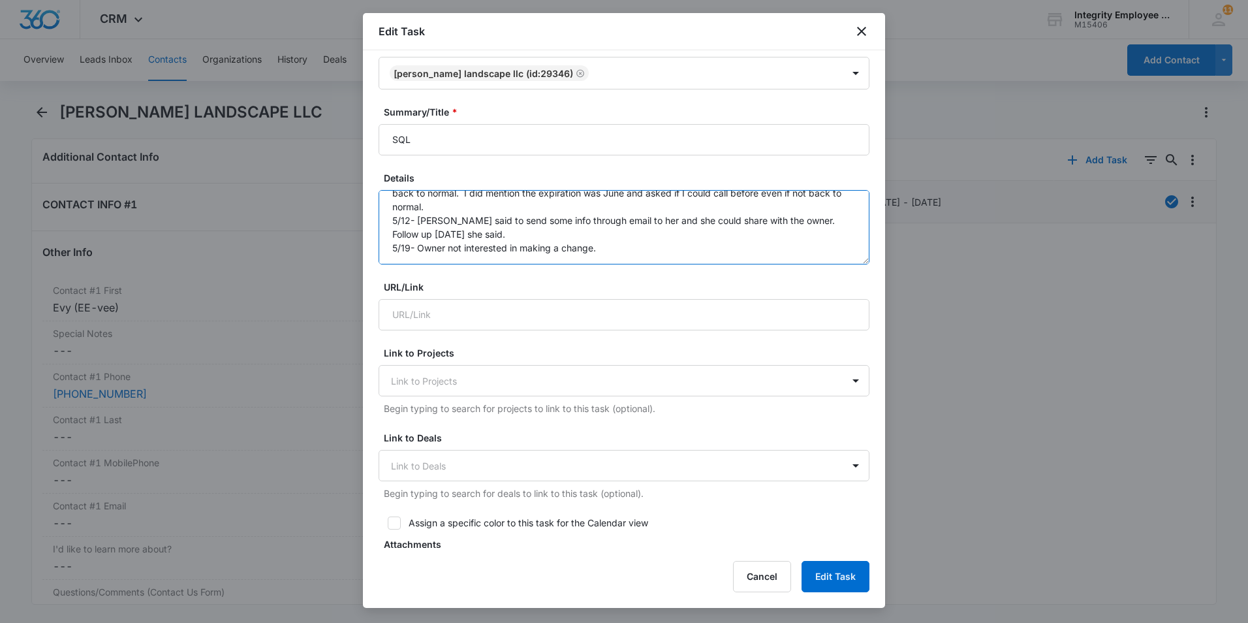
click at [630, 249] on textarea "4/8- Evy was very skeptical of the call, wondered how I got her number. Said wi…" at bounding box center [624, 227] width 491 height 74
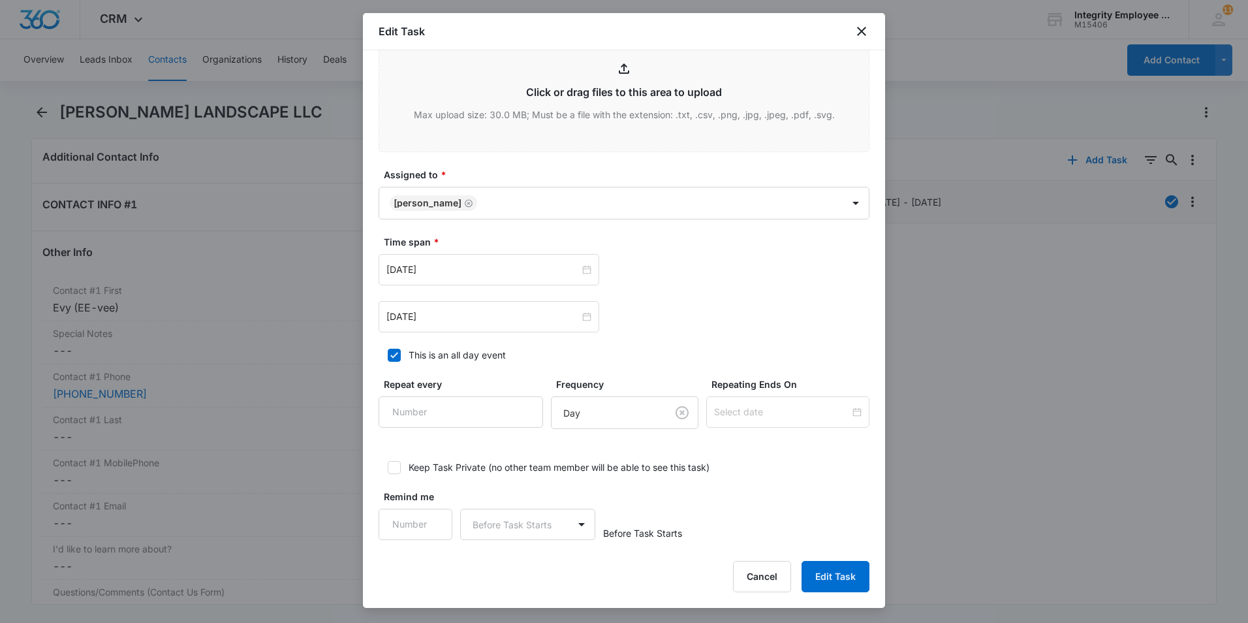
scroll to position [587, 0]
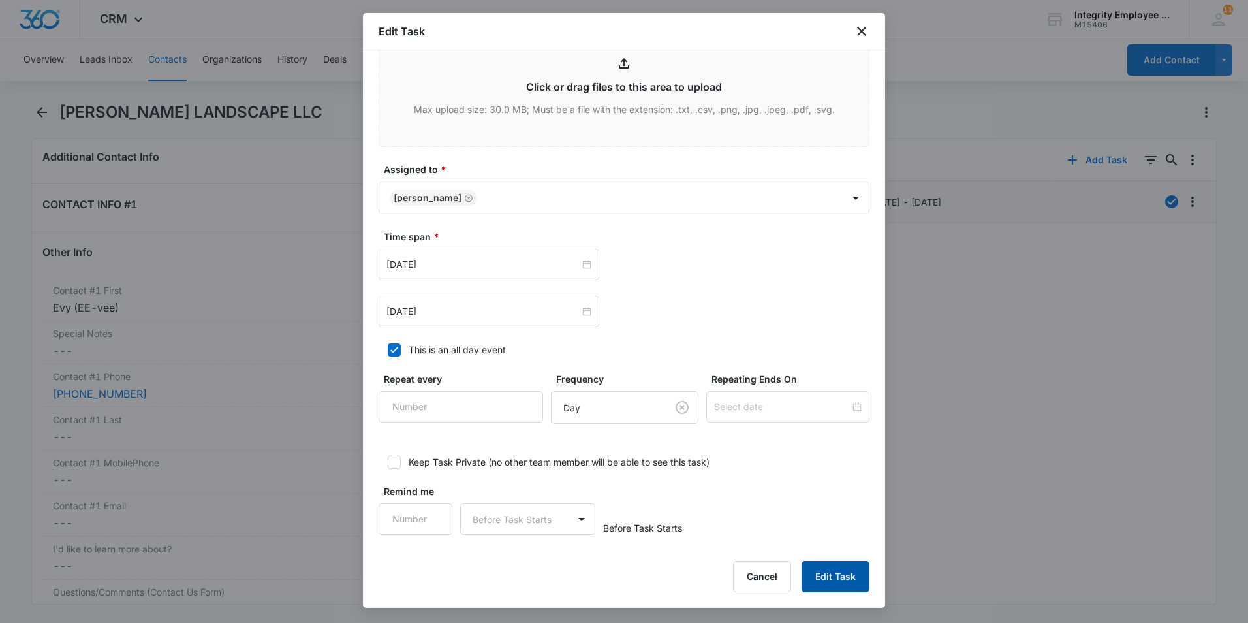
type textarea "4/8- Evy was very skeptical of the call, wondered how I got her number. Said wi…"
click at [837, 472] on button "Edit Task" at bounding box center [835, 576] width 68 height 31
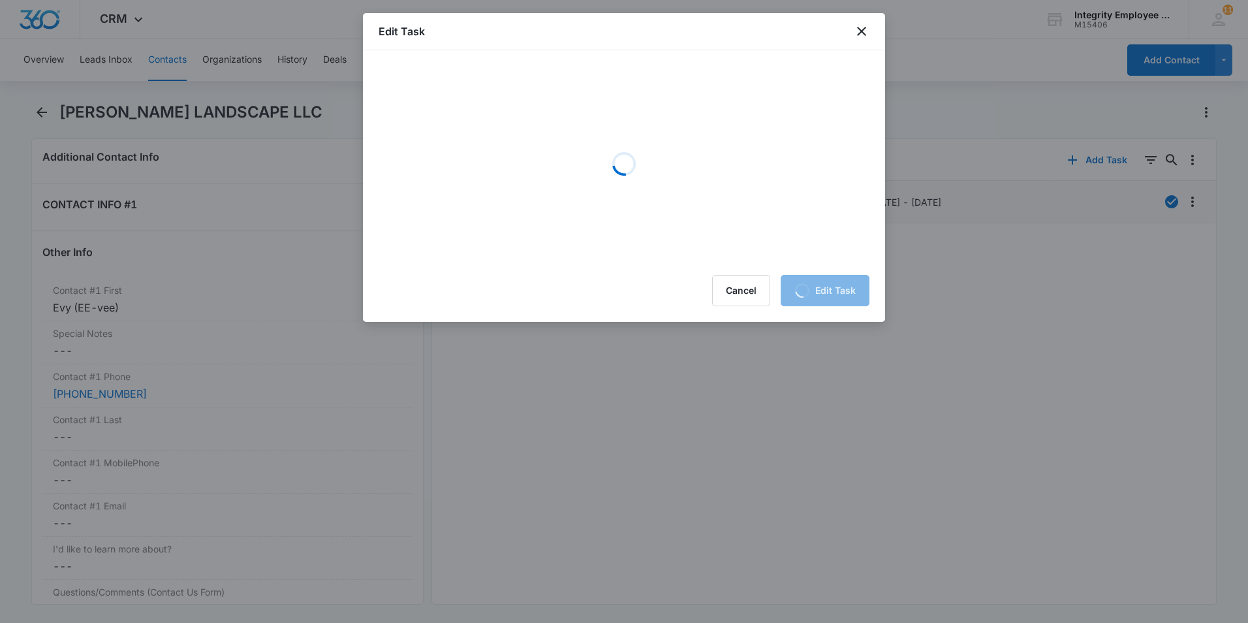
scroll to position [0, 0]
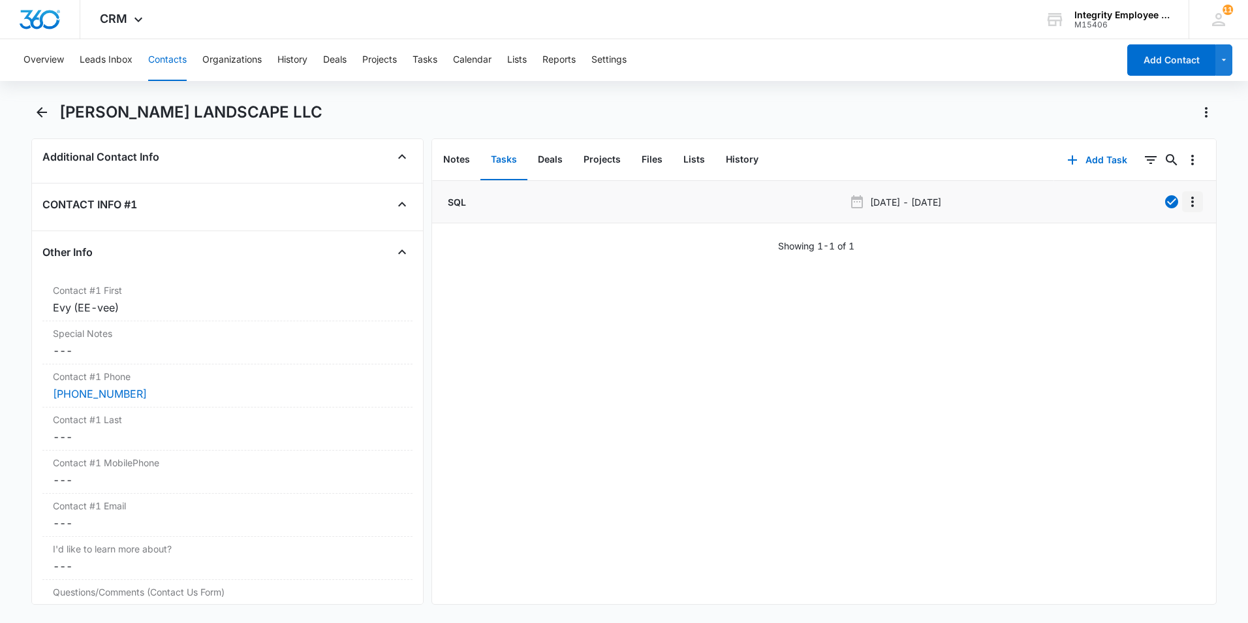
click at [987, 202] on icon "Overflow Menu" at bounding box center [1192, 201] width 3 height 10
click at [987, 260] on div "Delete" at bounding box center [1147, 257] width 27 height 9
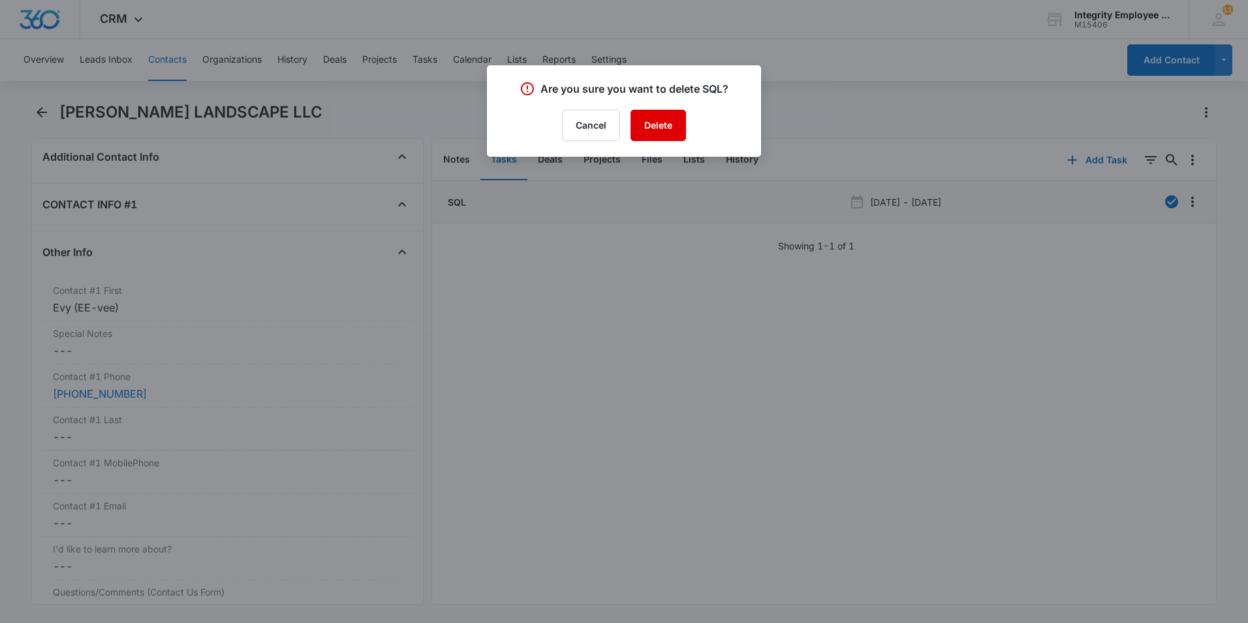
click at [681, 130] on button "Delete" at bounding box center [657, 125] width 55 height 31
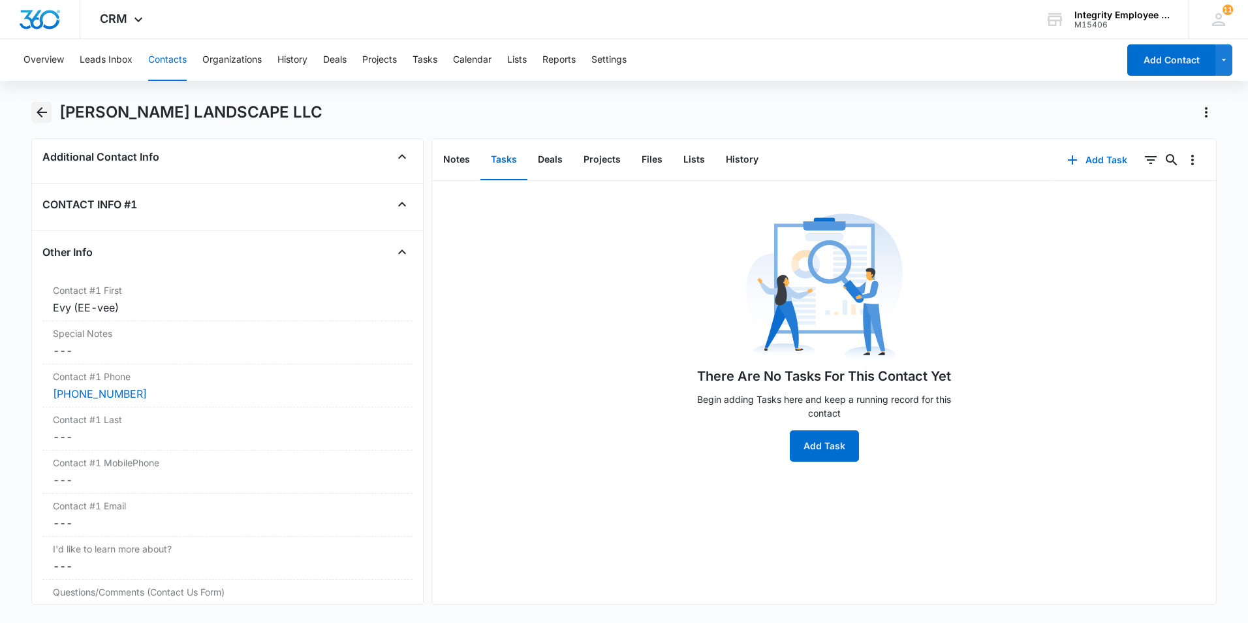
click at [40, 113] on icon "Back" at bounding box center [42, 112] width 10 height 10
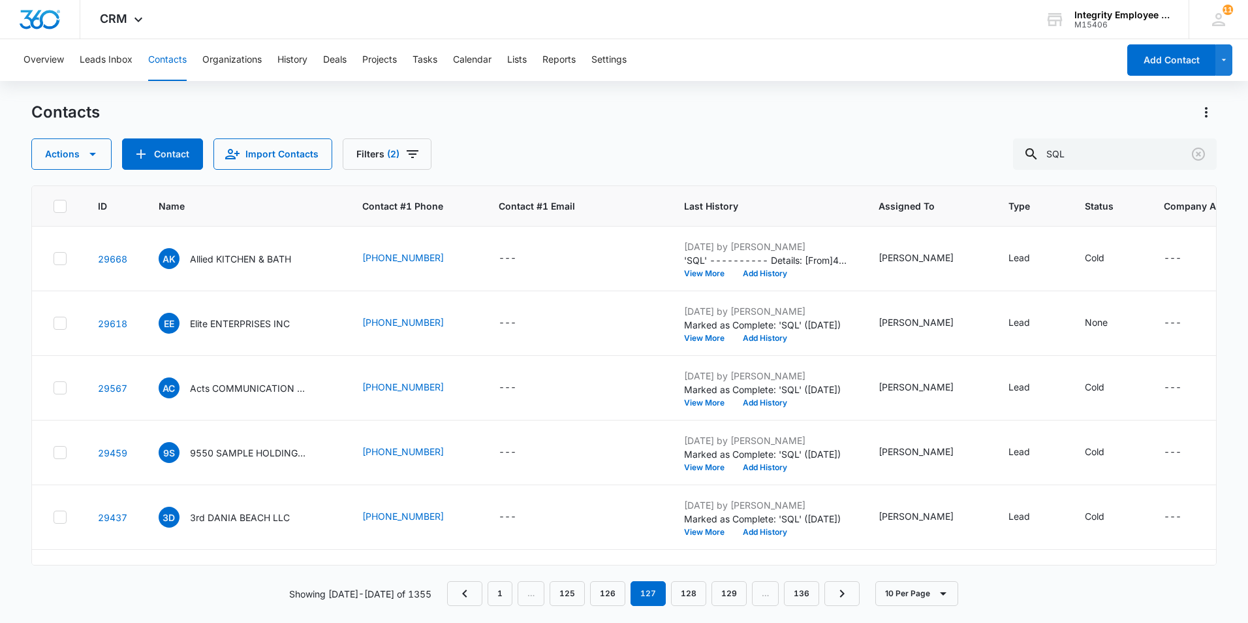
scroll to position [317, 0]
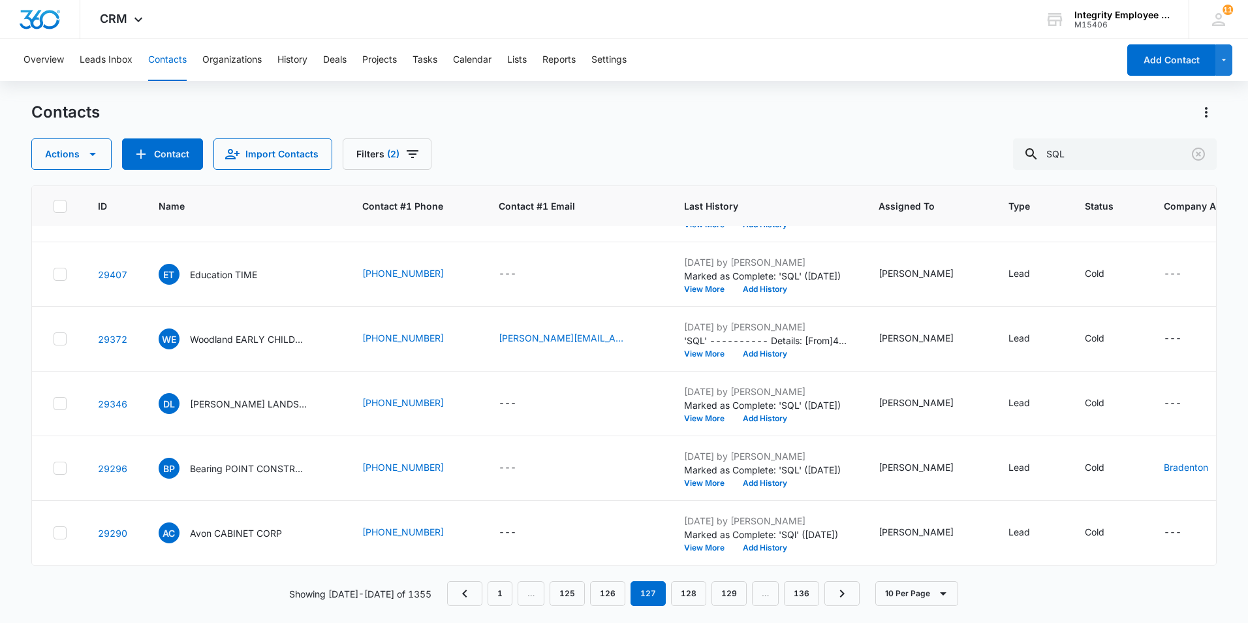
click at [223, 461] on p "Bearing POINT CONSTRUCTION INC" at bounding box center [248, 468] width 117 height 14
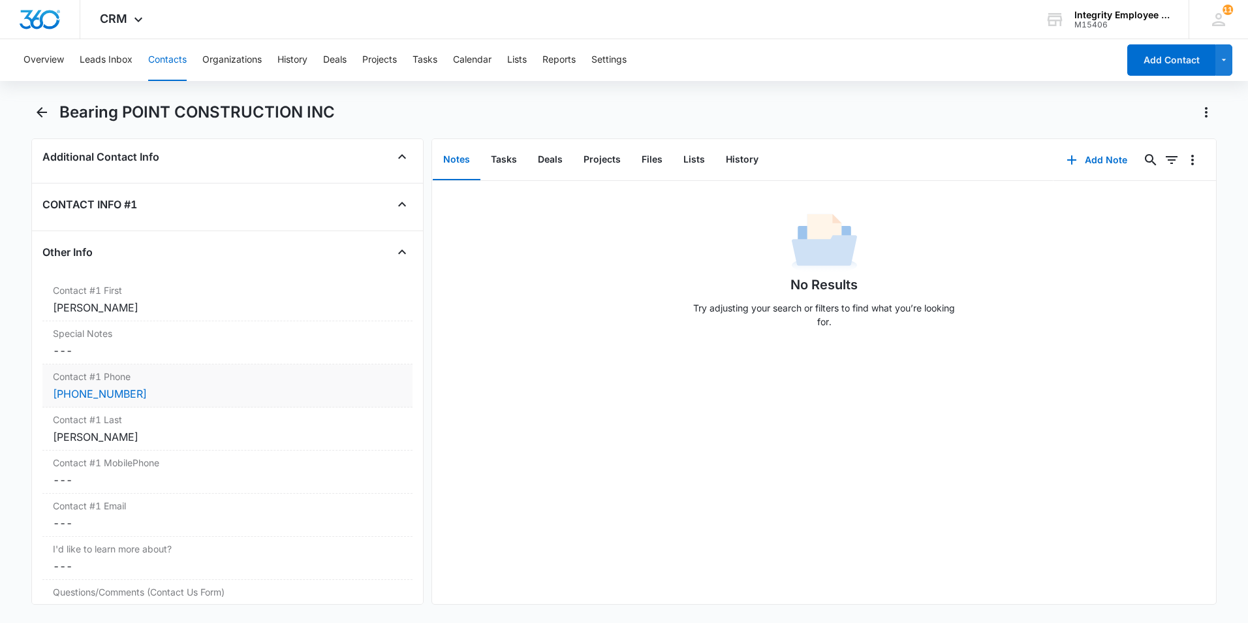
scroll to position [1175, 0]
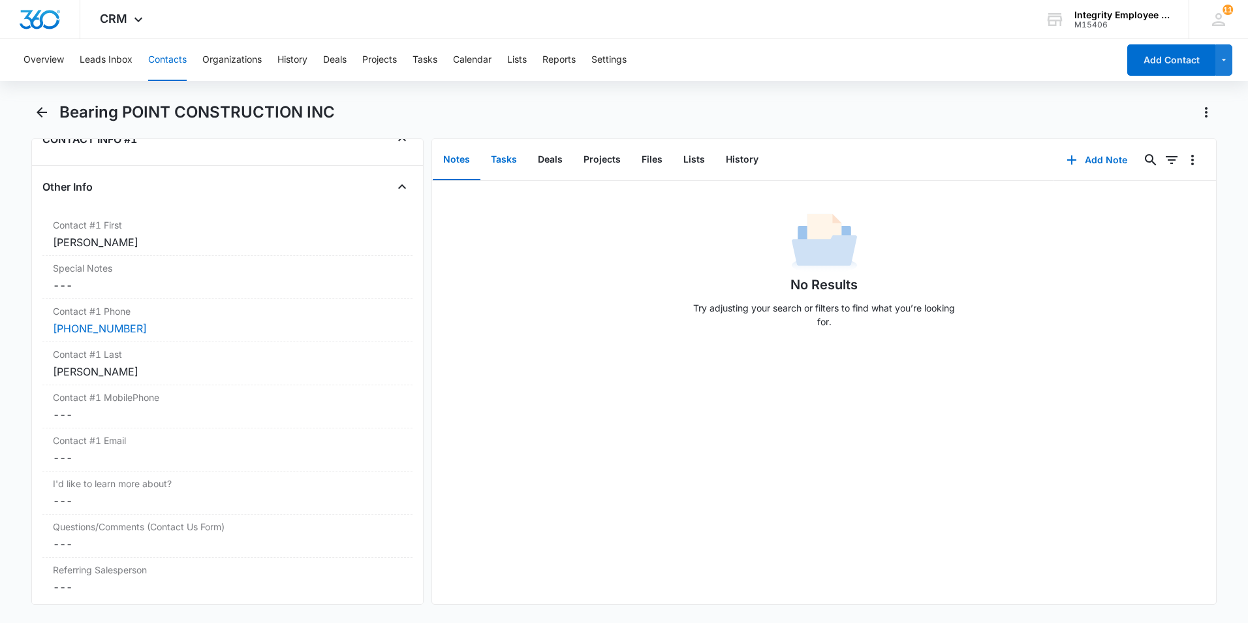
click at [501, 160] on button "Tasks" at bounding box center [503, 160] width 47 height 40
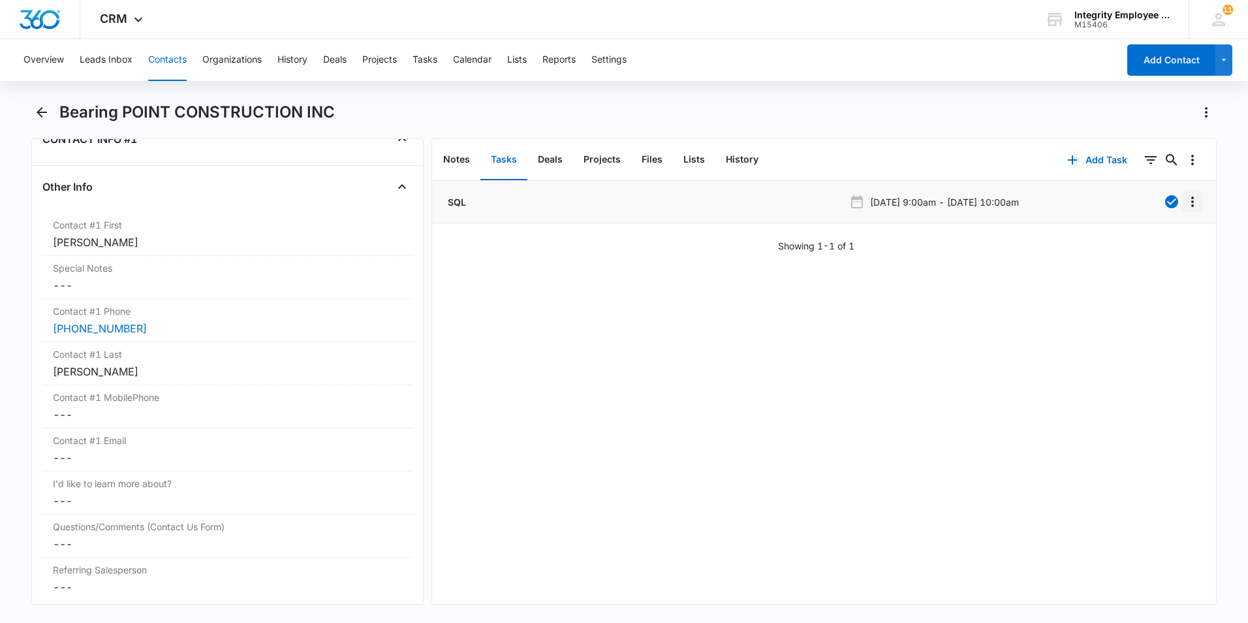
click at [987, 206] on icon "Overflow Menu" at bounding box center [1193, 202] width 16 height 16
click at [987, 240] on div "Edit" at bounding box center [1147, 238] width 27 height 9
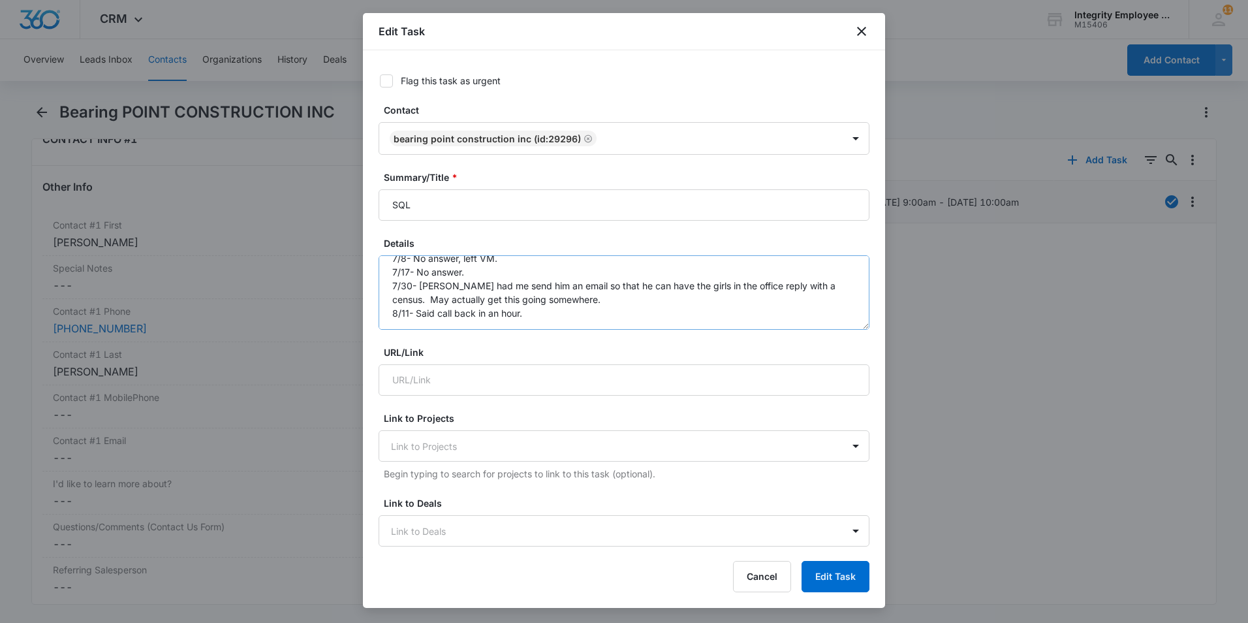
scroll to position [65, 0]
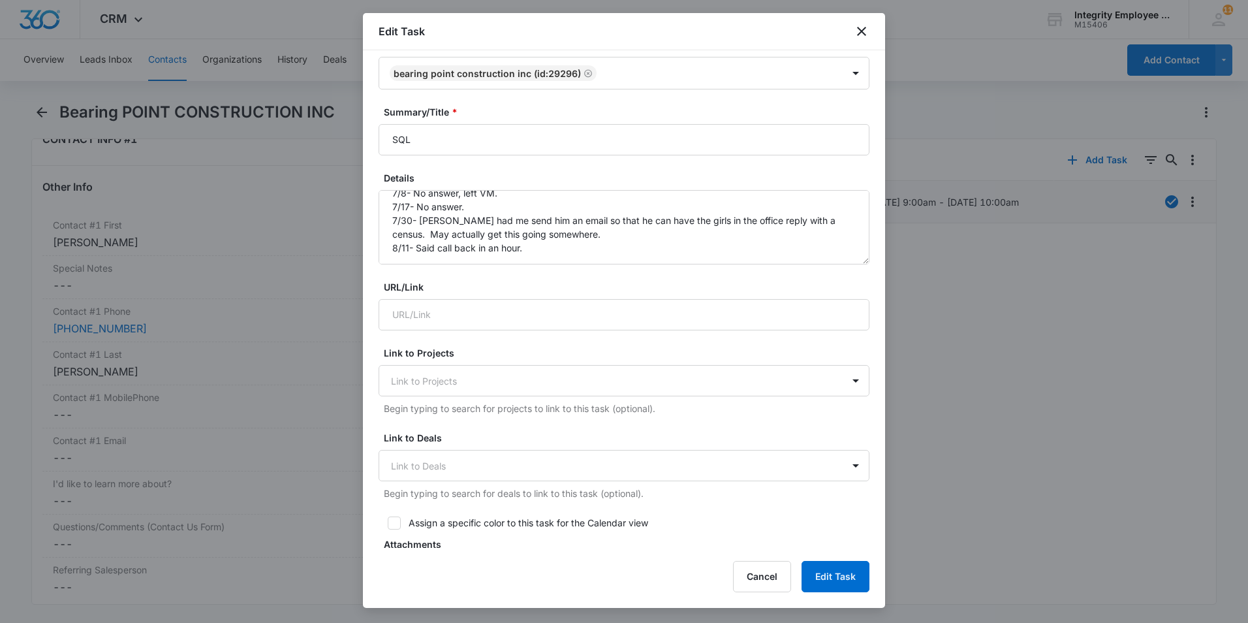
click at [249, 262] on div at bounding box center [624, 311] width 1248 height 623
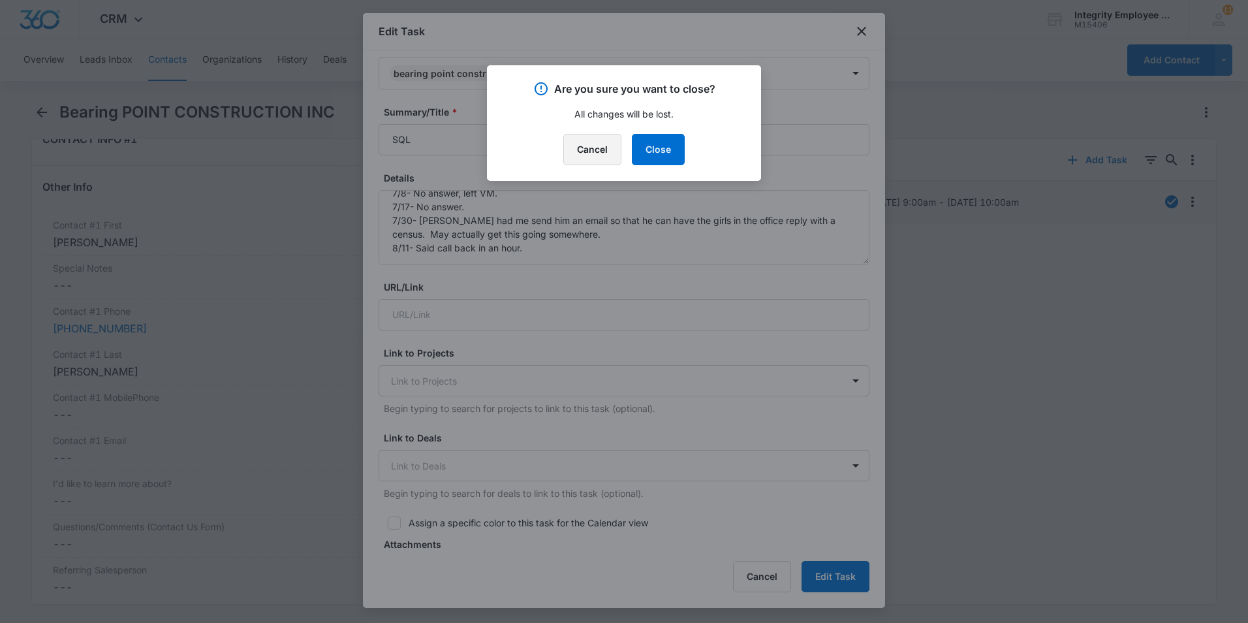
click at [568, 148] on button "Cancel" at bounding box center [592, 149] width 58 height 31
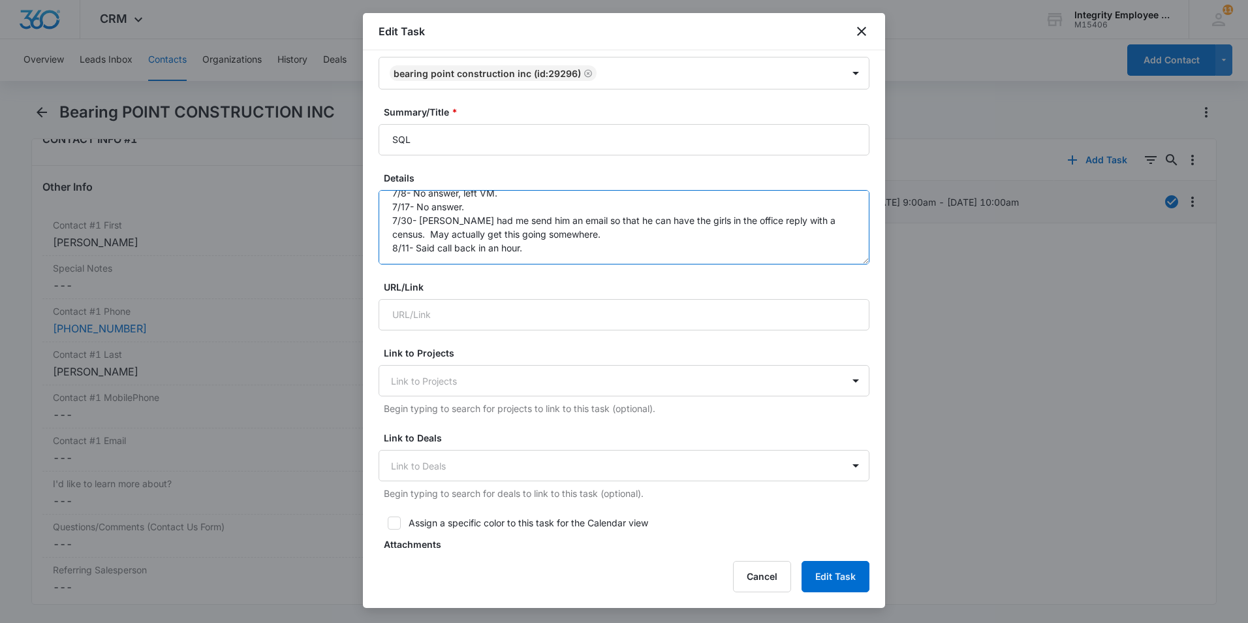
click at [550, 242] on textarea "4/8- [PERSON_NAME] calling to discuss health benefits 4/10- Two calls no answer…" at bounding box center [624, 227] width 491 height 74
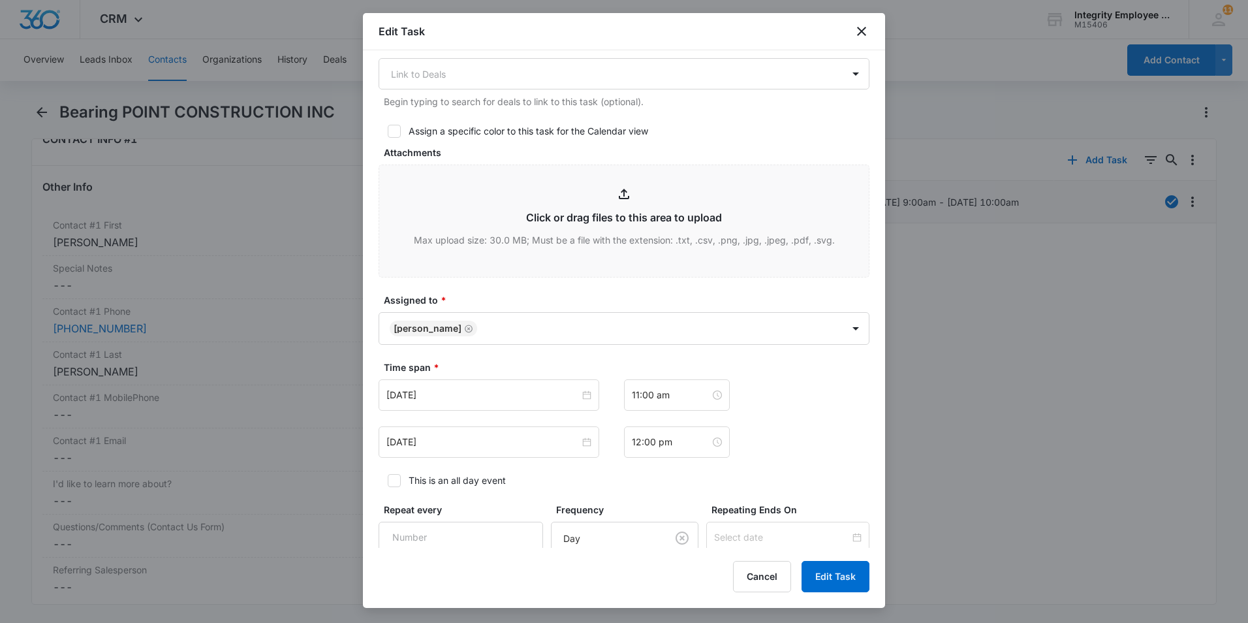
scroll to position [590, 0]
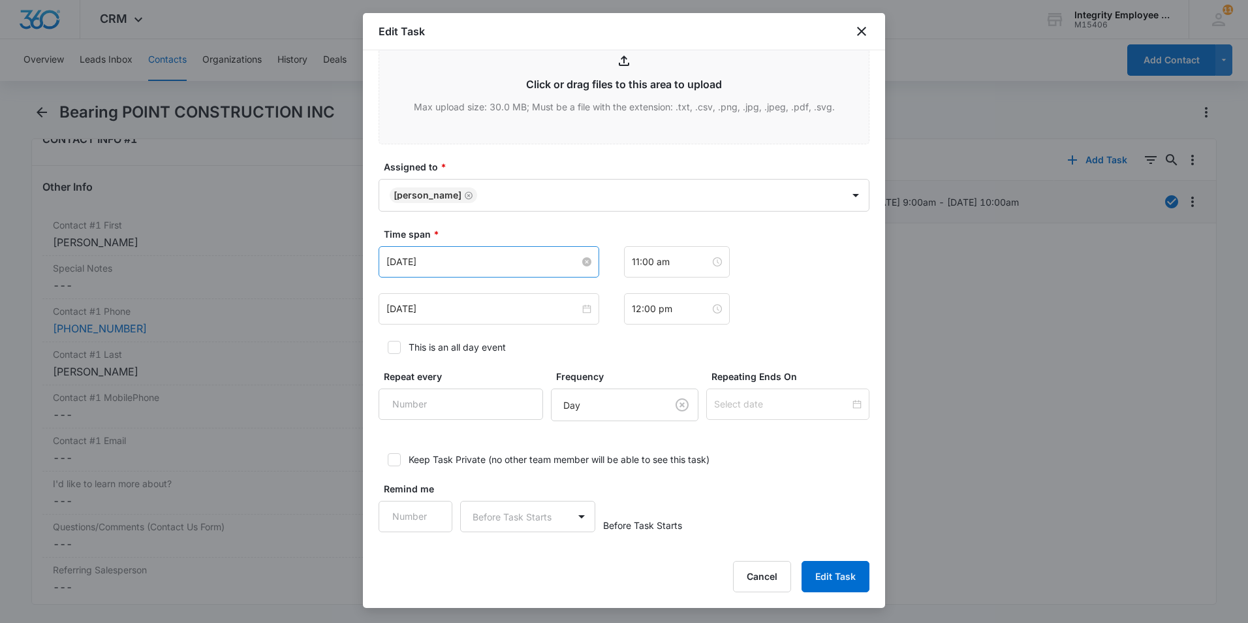
type textarea "4/8- [PERSON_NAME] calling to discuss health benefits 4/10- Two calls no answer…"
click at [499, 264] on input "[DATE]" at bounding box center [482, 262] width 193 height 14
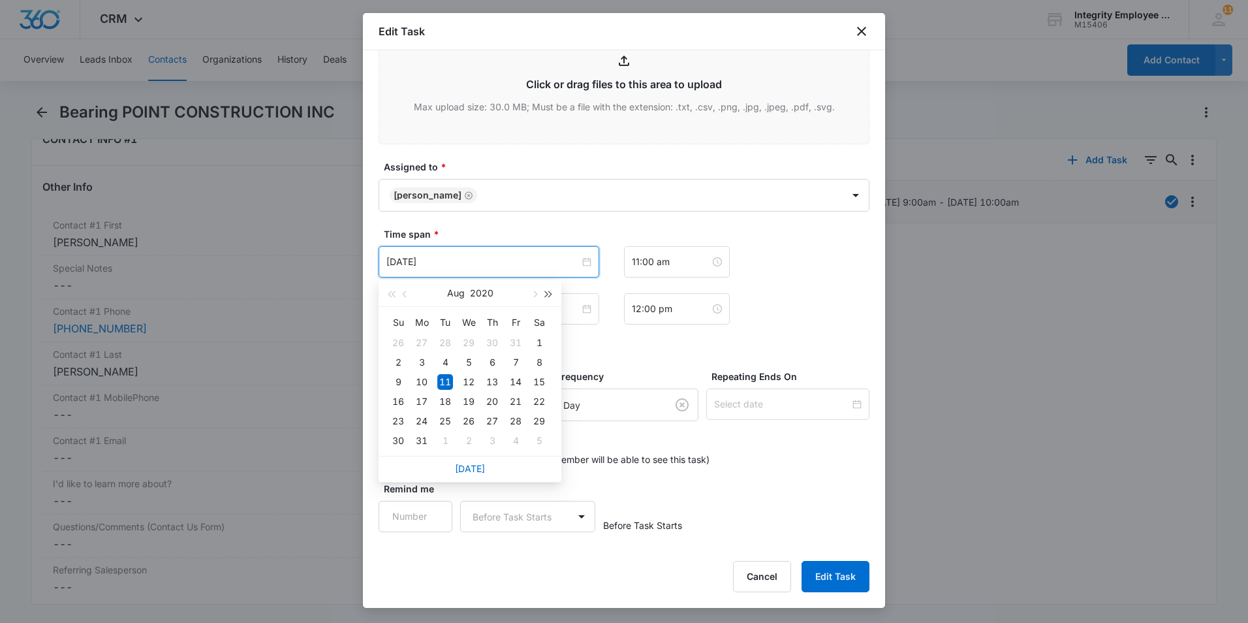
click at [548, 292] on span "button" at bounding box center [549, 294] width 7 height 7
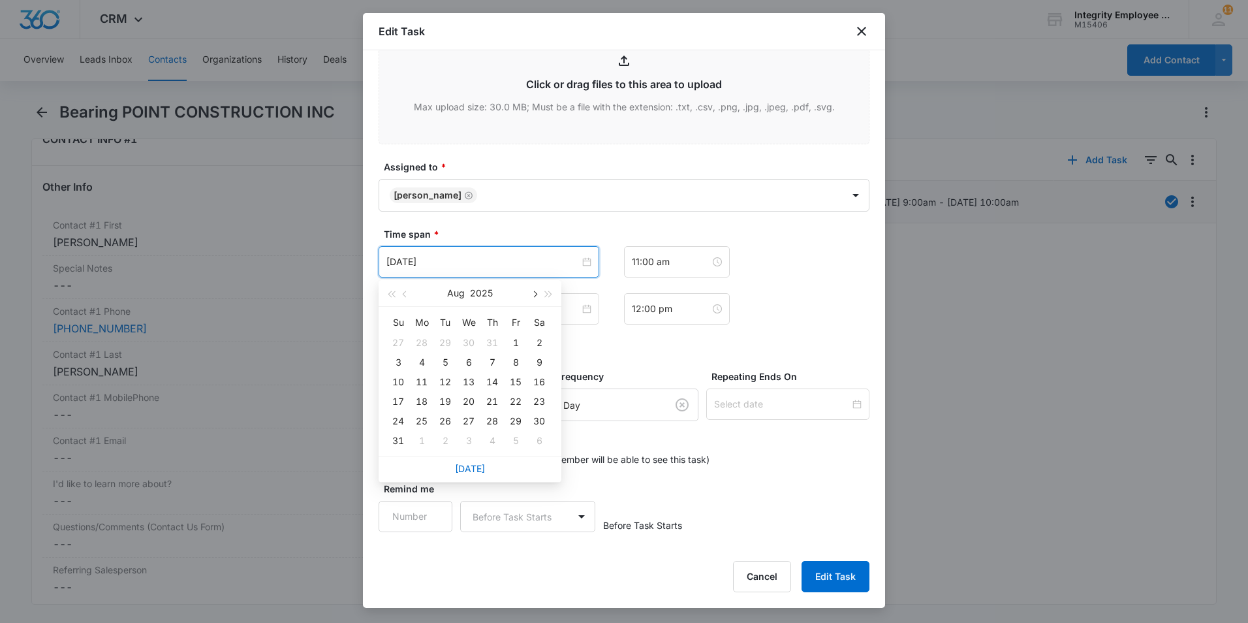
click at [535, 292] on span "button" at bounding box center [534, 294] width 7 height 7
type input "[DATE]"
click at [489, 358] on div "11" at bounding box center [492, 362] width 16 height 16
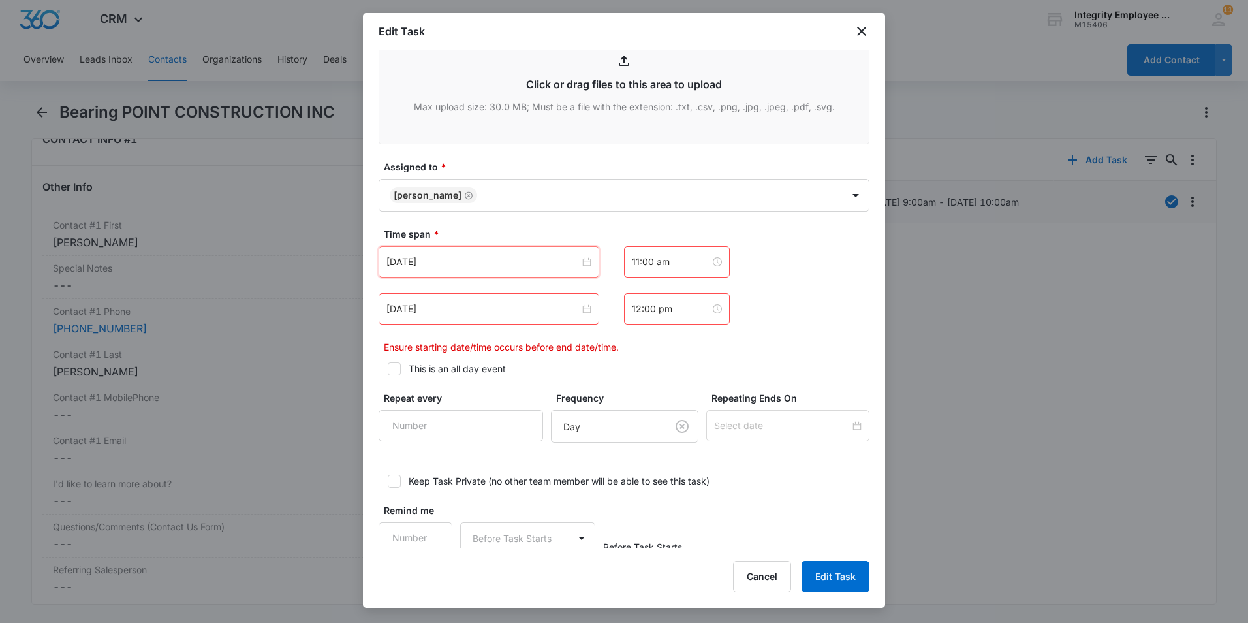
click at [483, 300] on div "[DATE]" at bounding box center [489, 308] width 221 height 31
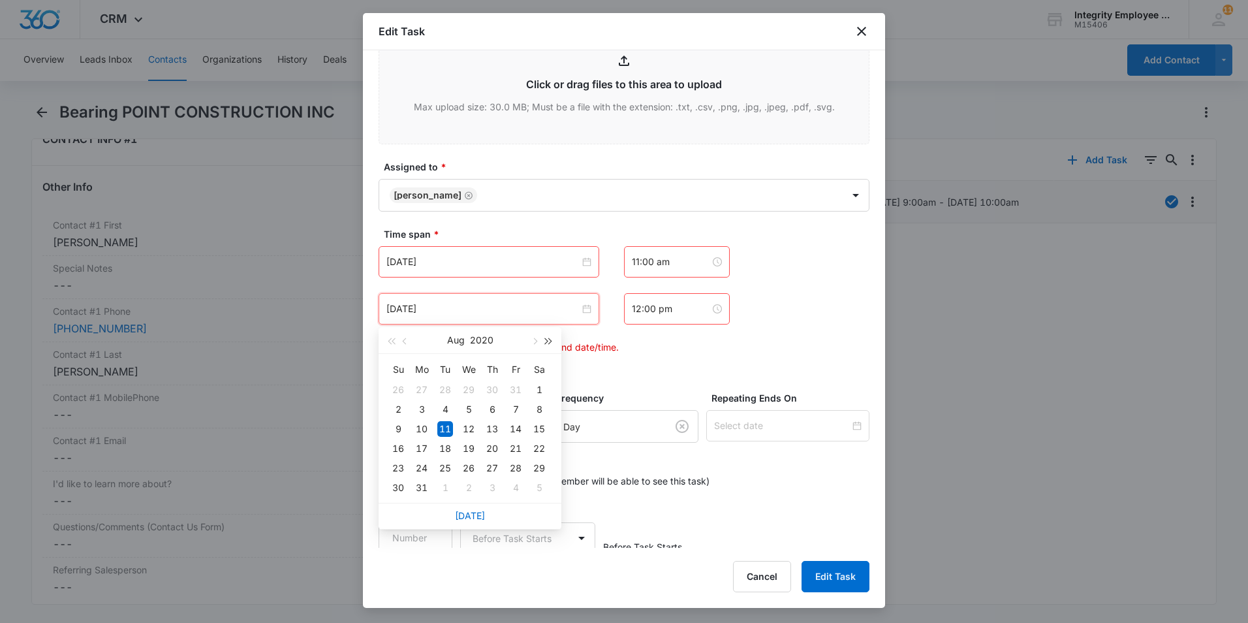
click at [549, 339] on span "button" at bounding box center [549, 341] width 7 height 7
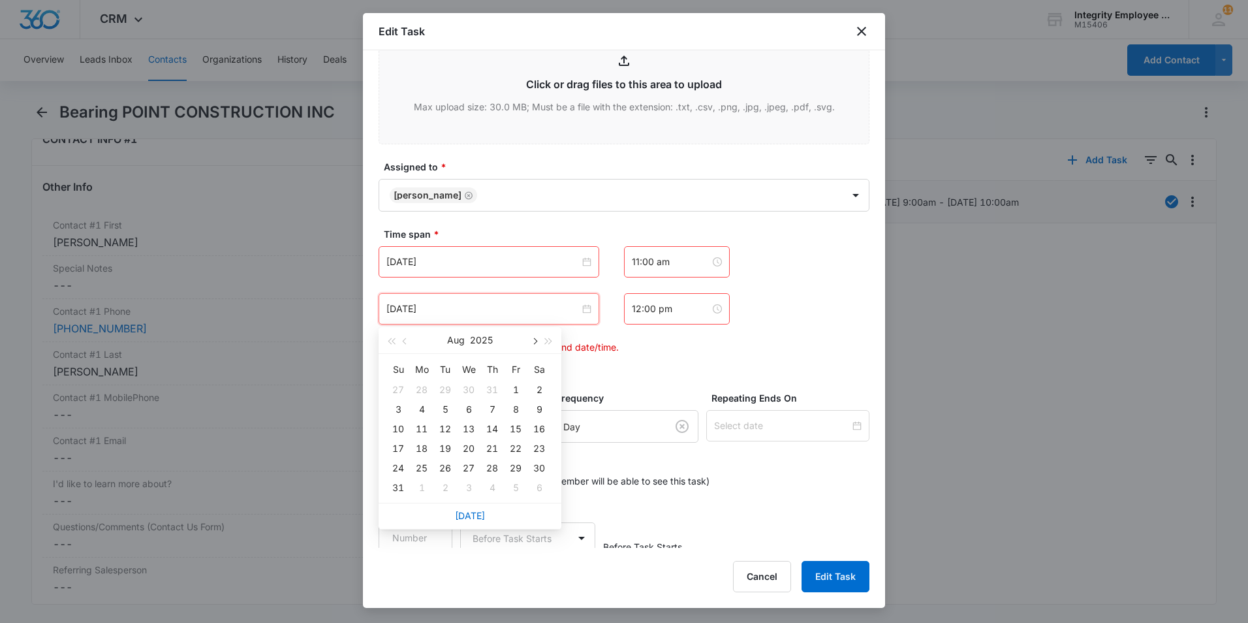
click at [534, 343] on span "button" at bounding box center [534, 341] width 7 height 7
type input "[DATE]"
click at [491, 411] on div "11" at bounding box center [492, 409] width 16 height 16
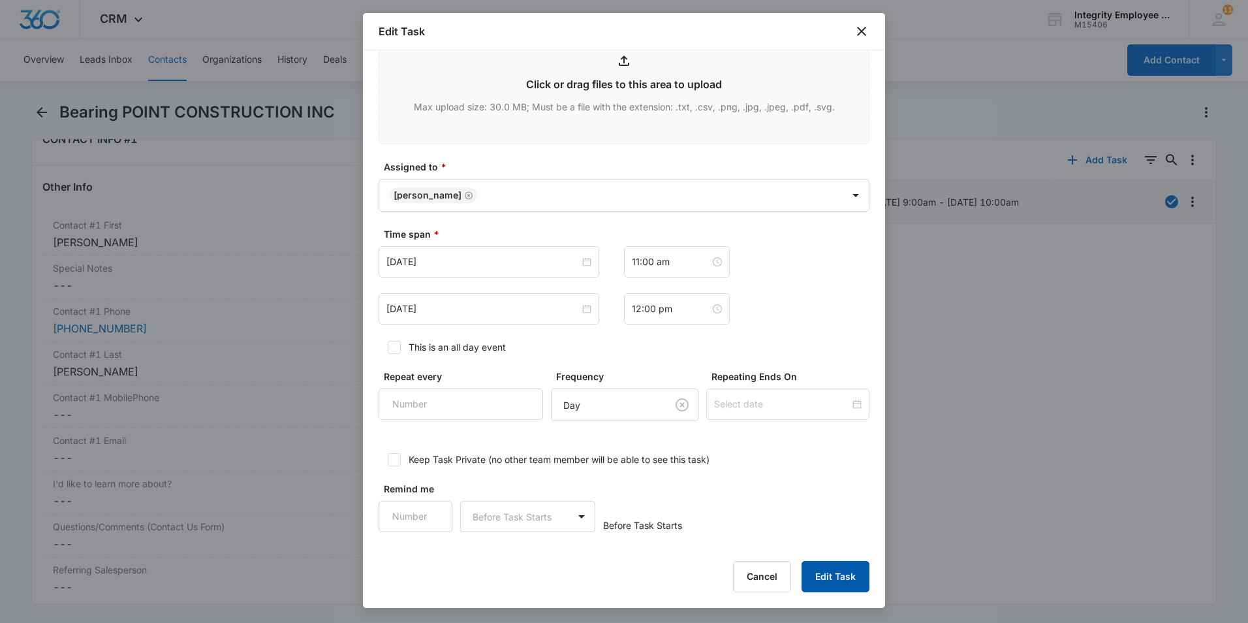
click at [843, 472] on button "Edit Task" at bounding box center [835, 576] width 68 height 31
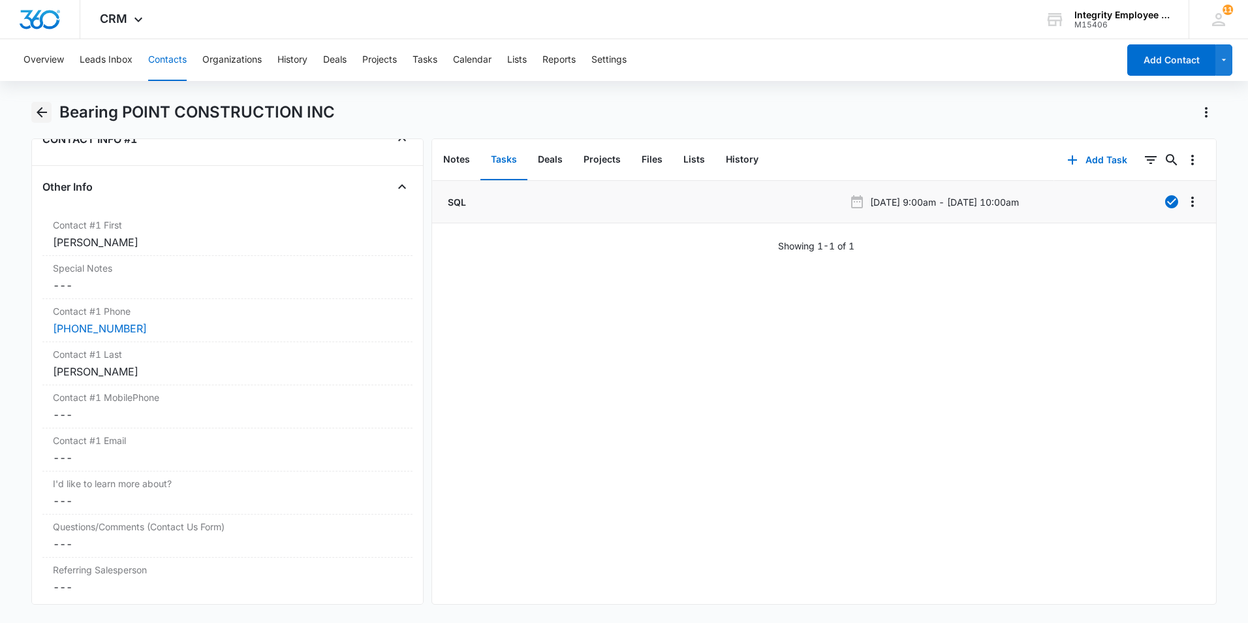
click at [42, 110] on icon "Back" at bounding box center [42, 112] width 16 height 16
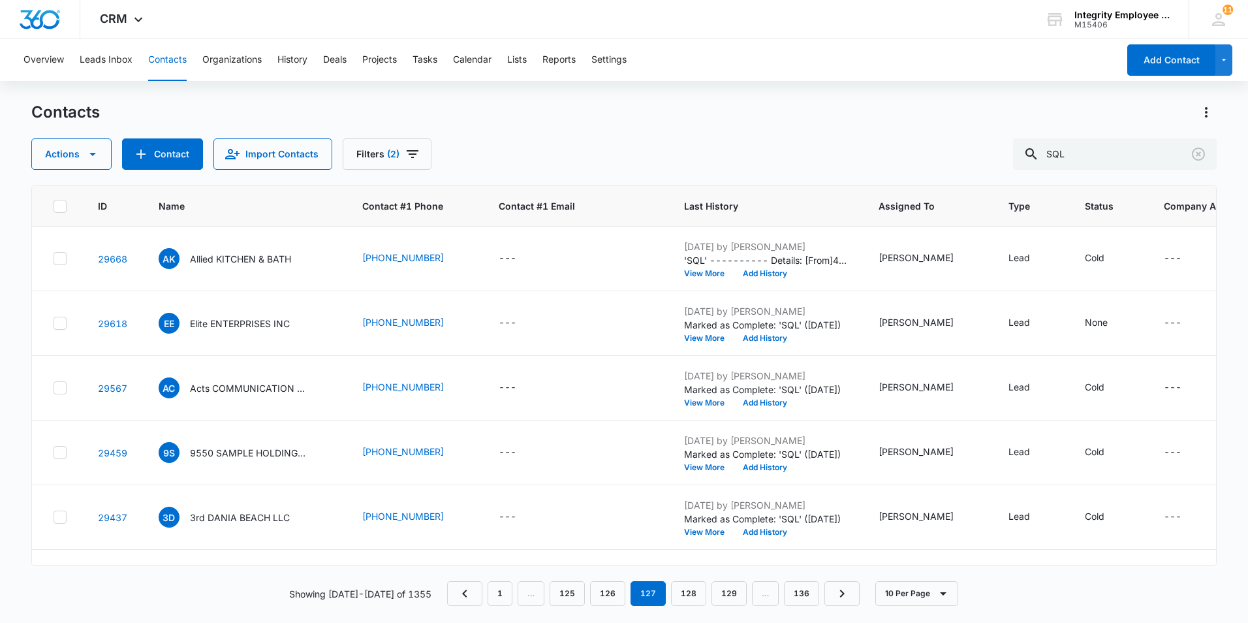
scroll to position [317, 0]
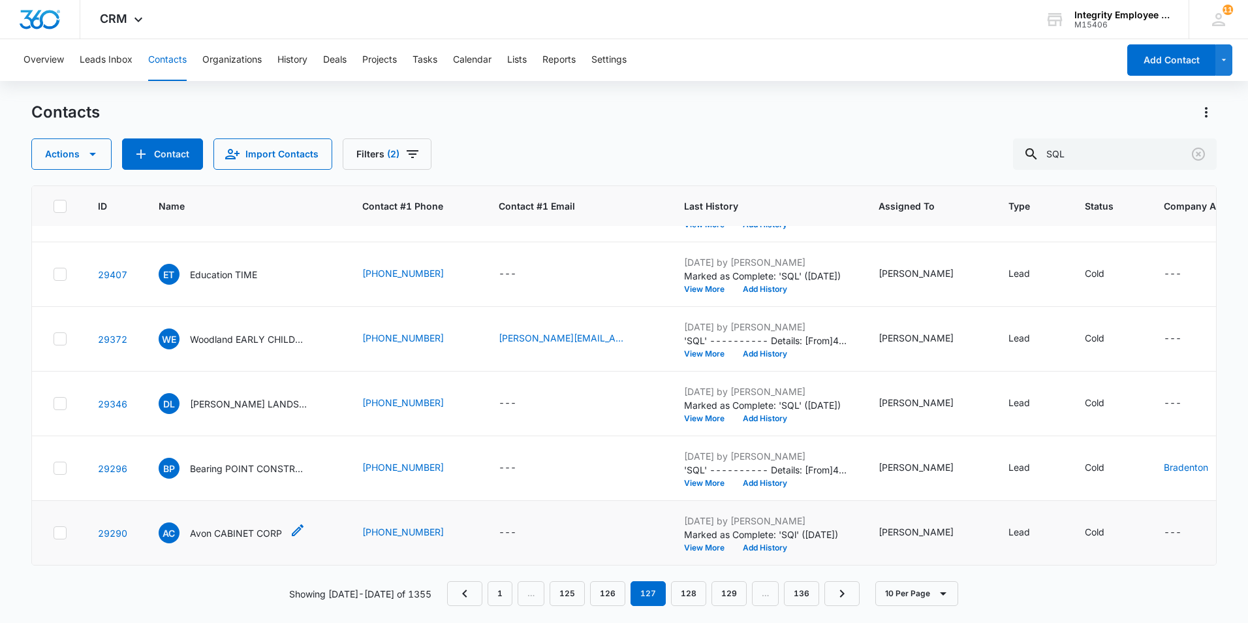
click at [256, 472] on p "Avon CABINET CORP" at bounding box center [236, 533] width 92 height 14
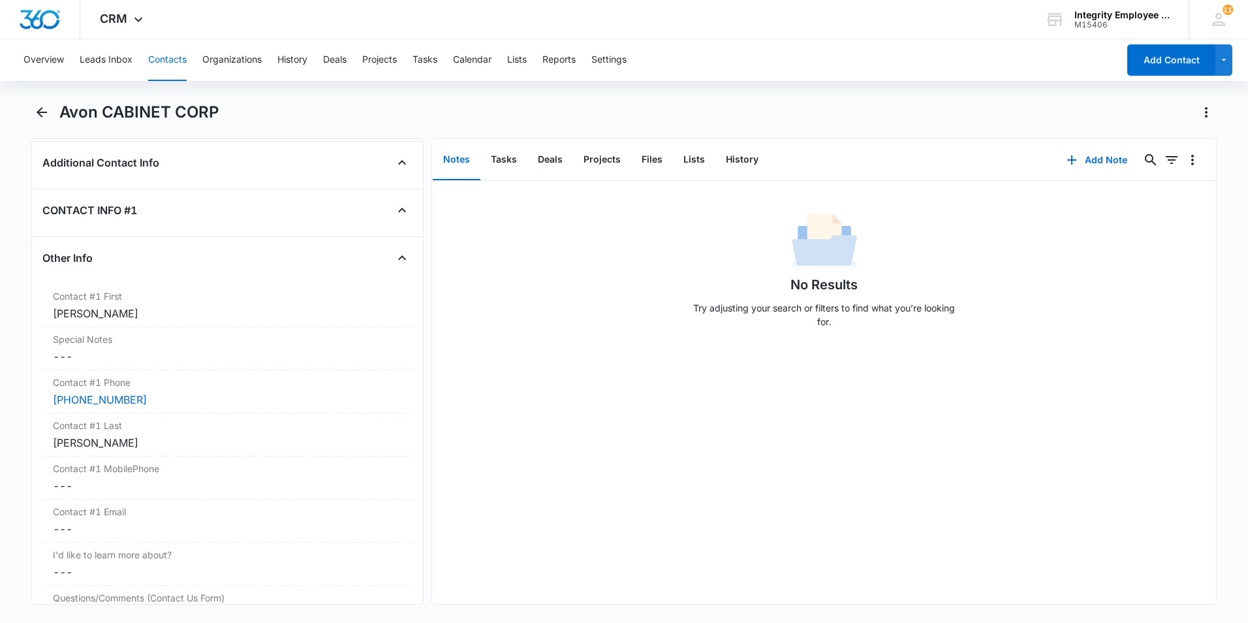
scroll to position [1110, 0]
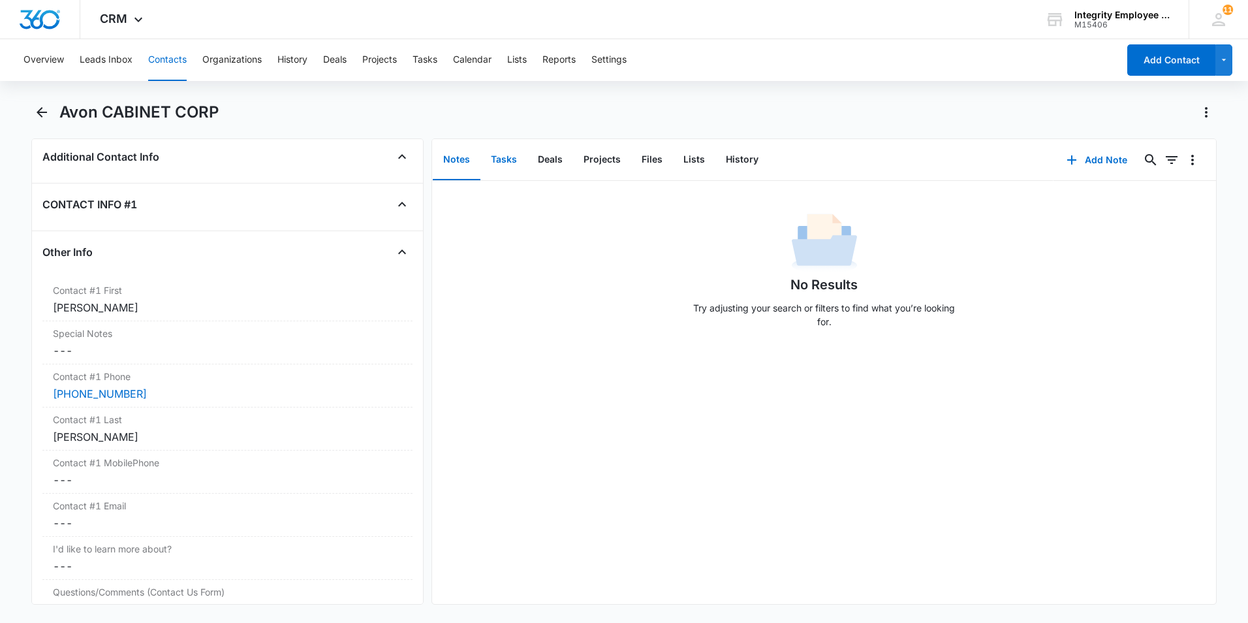
click at [501, 165] on button "Tasks" at bounding box center [503, 160] width 47 height 40
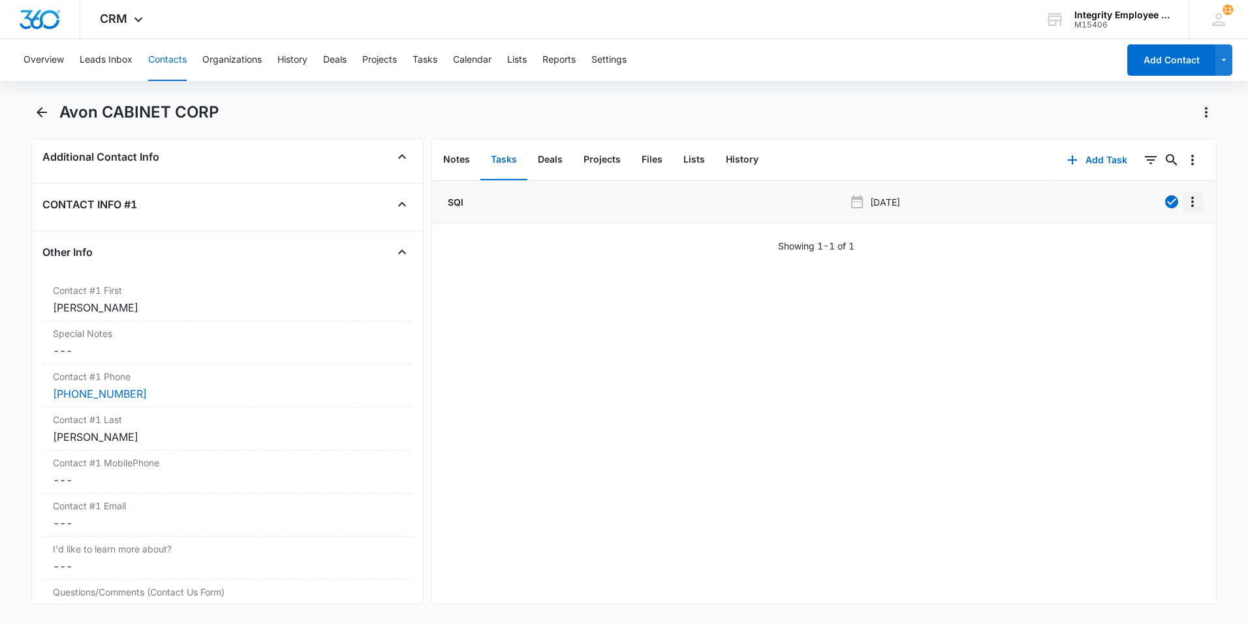
click at [987, 202] on icon "Overflow Menu" at bounding box center [1192, 201] width 3 height 10
click at [987, 244] on button "Edit" at bounding box center [1155, 238] width 74 height 20
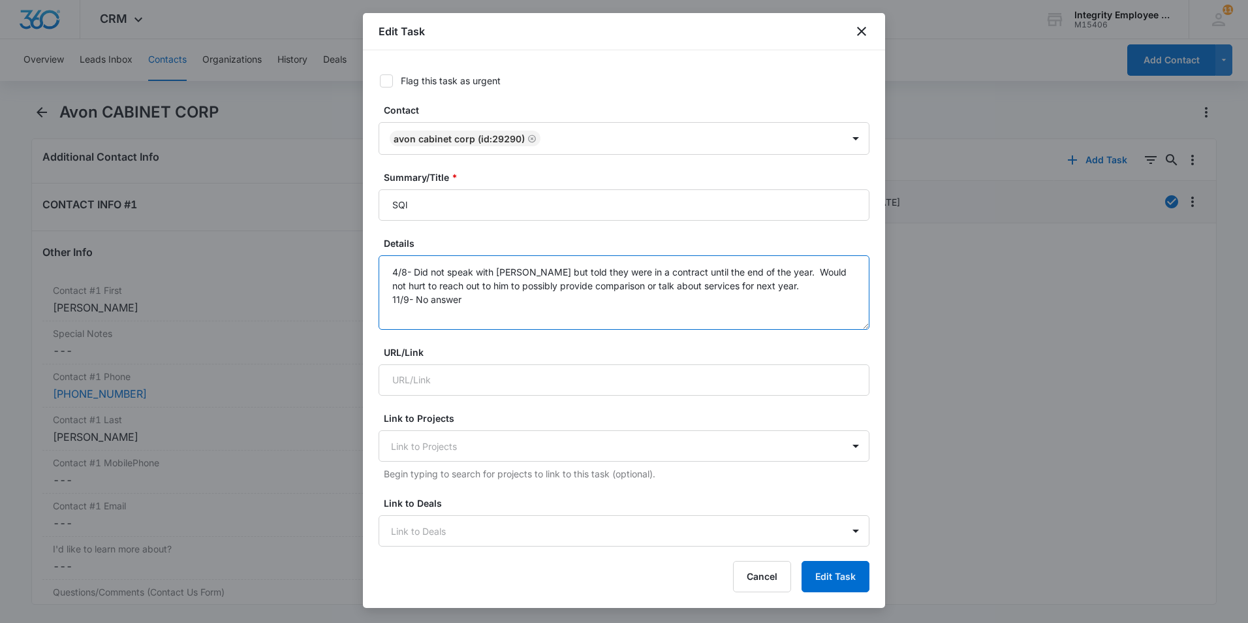
click at [519, 297] on textarea "4/8- Did not speak with [PERSON_NAME] but told they were in a contract until th…" at bounding box center [624, 292] width 491 height 74
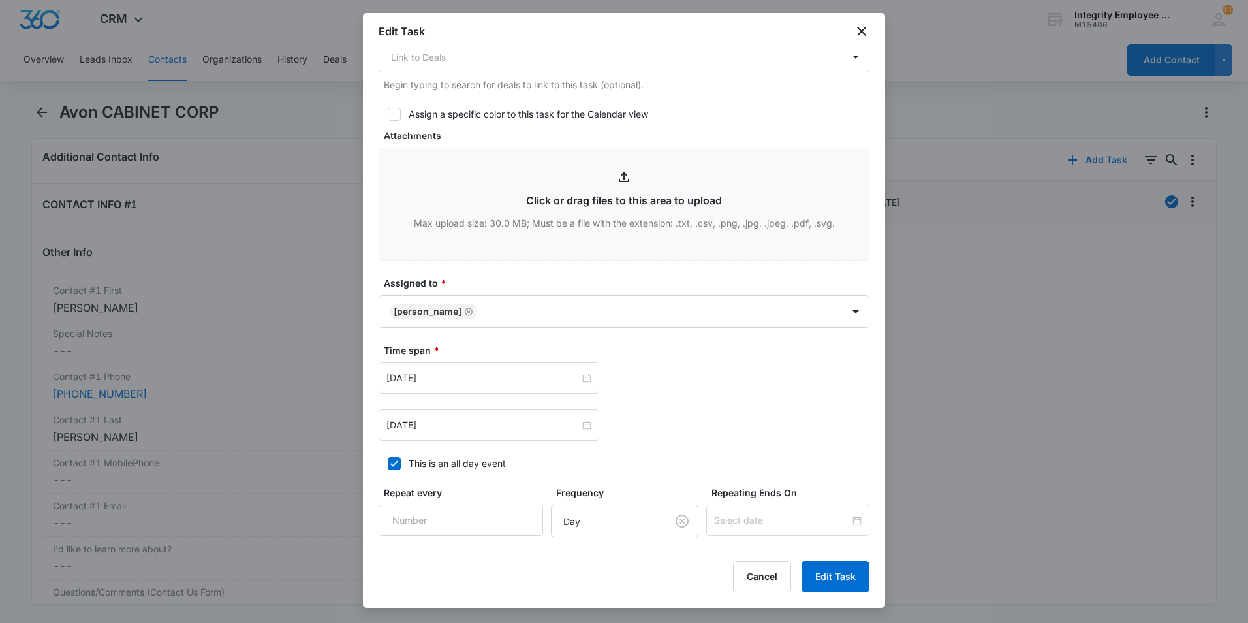
scroll to position [522, 0]
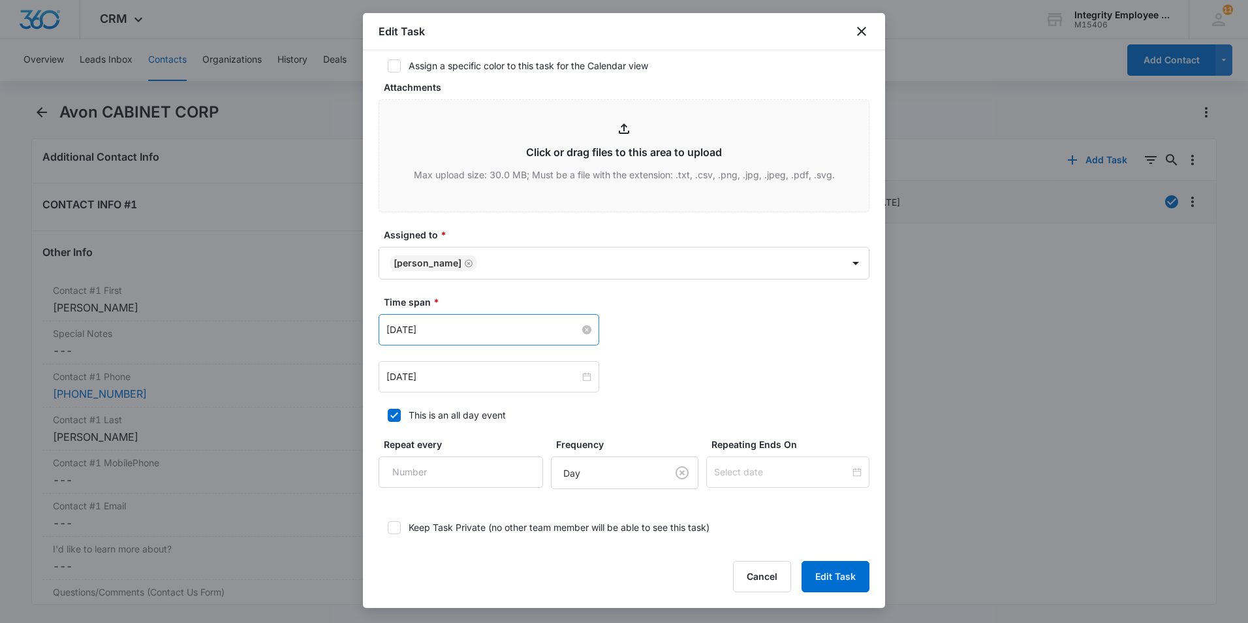
type textarea "4/8- Did not speak with [PERSON_NAME] but told they were in a contract until th…"
click at [501, 330] on input "[DATE]" at bounding box center [482, 329] width 193 height 14
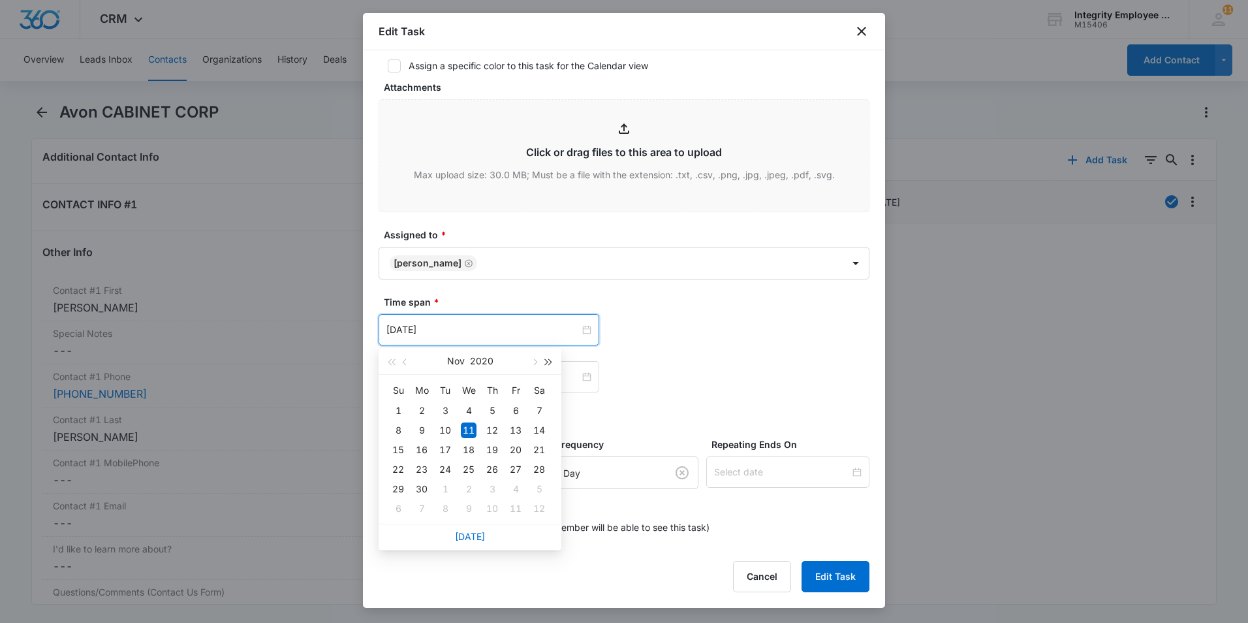
click at [549, 362] on span "button" at bounding box center [549, 362] width 7 height 7
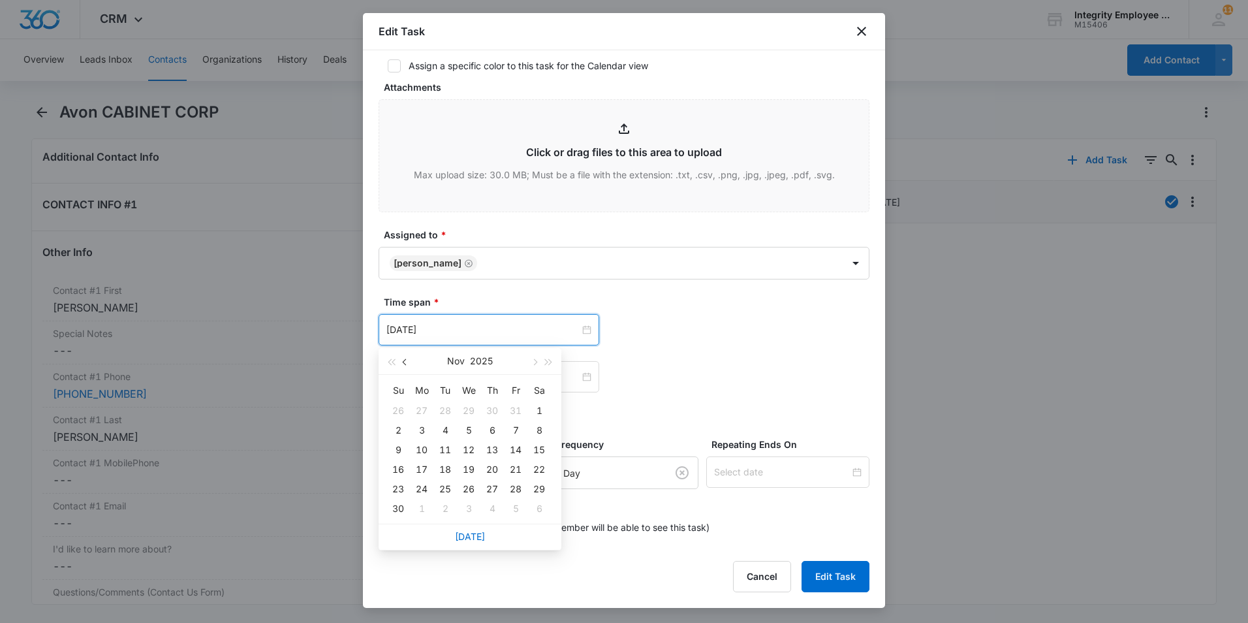
click at [406, 361] on span "button" at bounding box center [406, 362] width 7 height 7
type input "[DATE]"
click at [474, 432] on div "10" at bounding box center [469, 430] width 16 height 16
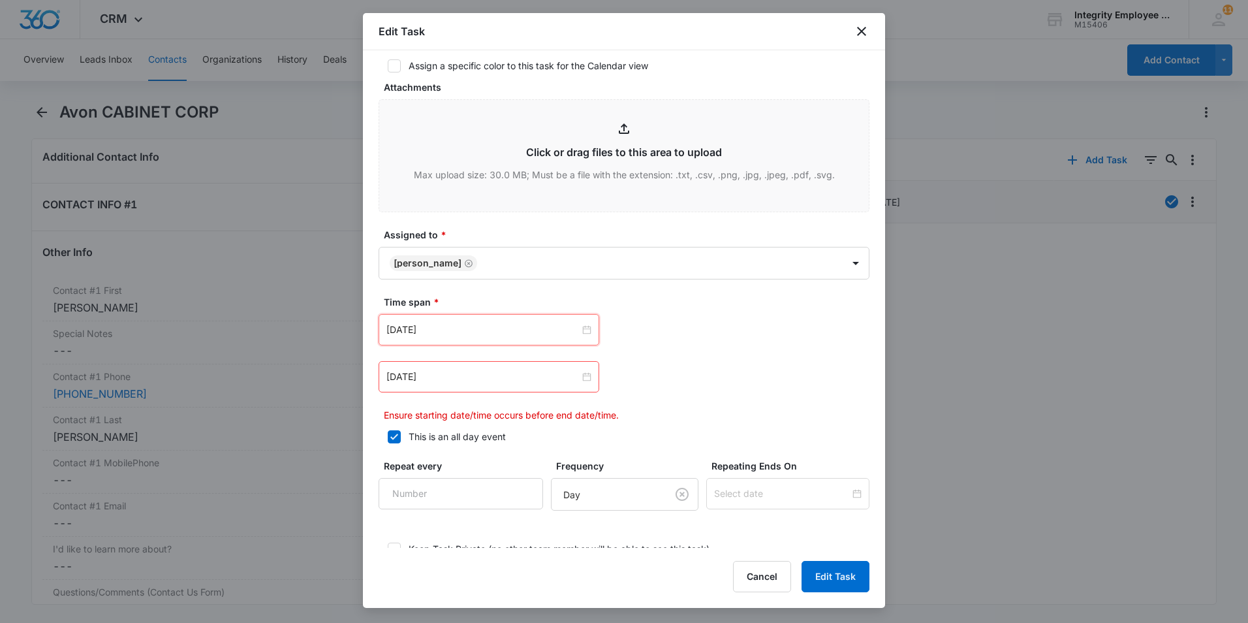
click at [463, 368] on div "[DATE]" at bounding box center [489, 376] width 221 height 31
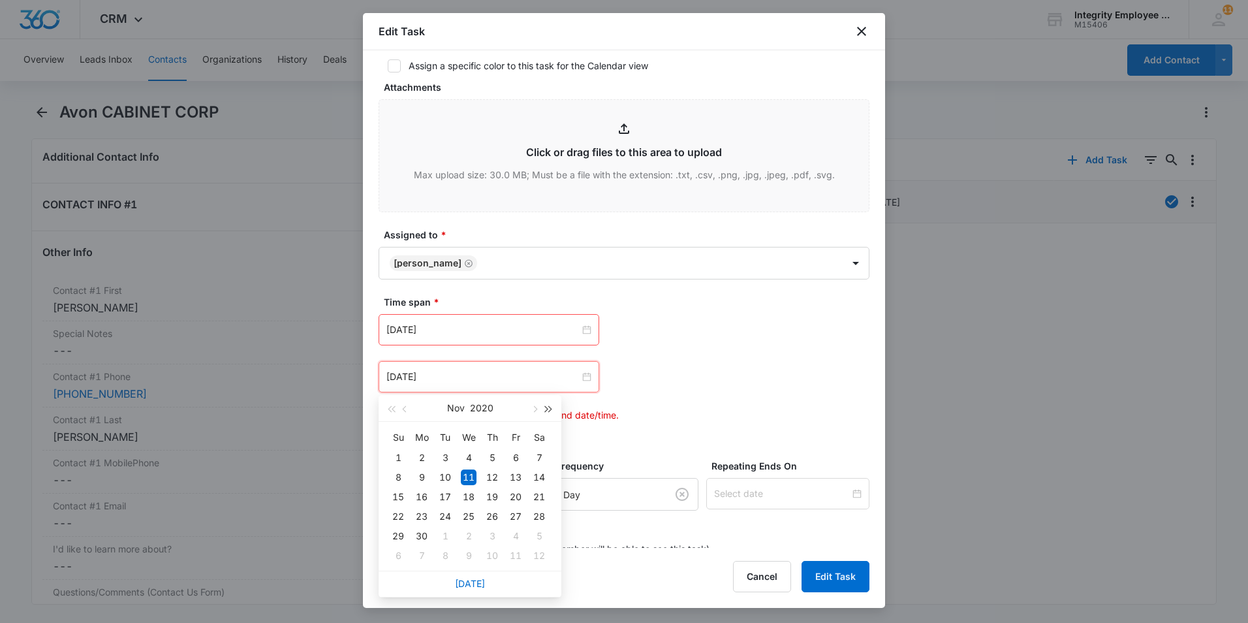
click at [546, 410] on span "button" at bounding box center [549, 409] width 7 height 7
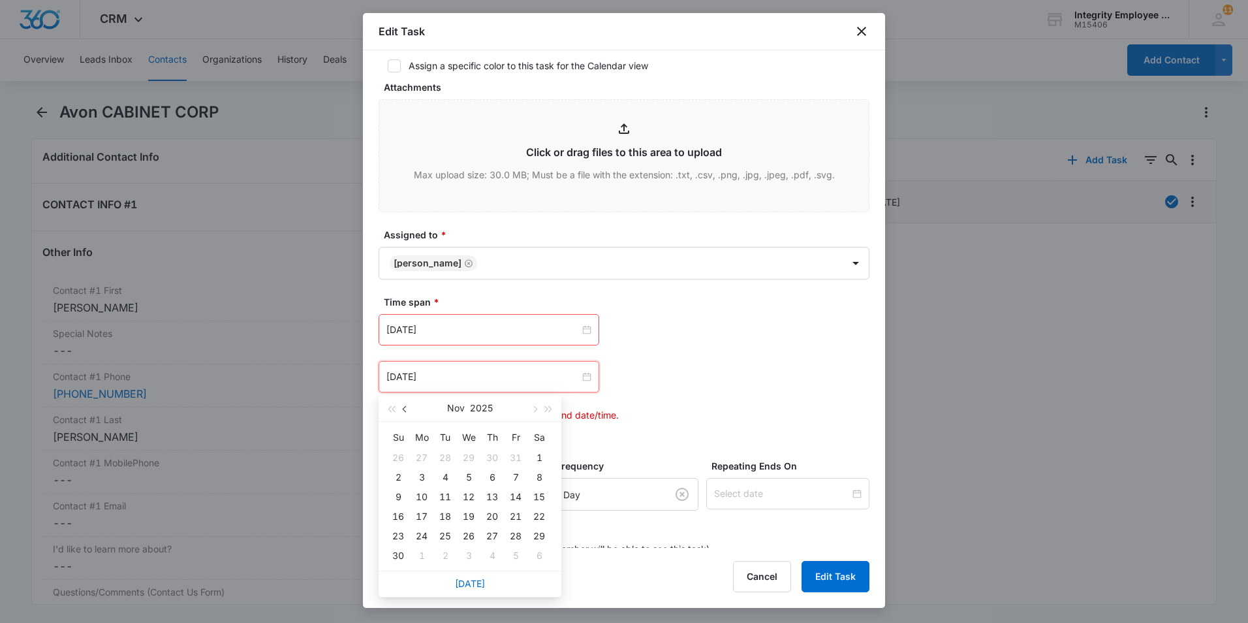
click at [405, 409] on span "button" at bounding box center [406, 409] width 7 height 7
type input "[DATE]"
click at [471, 472] on div "10" at bounding box center [469, 477] width 16 height 16
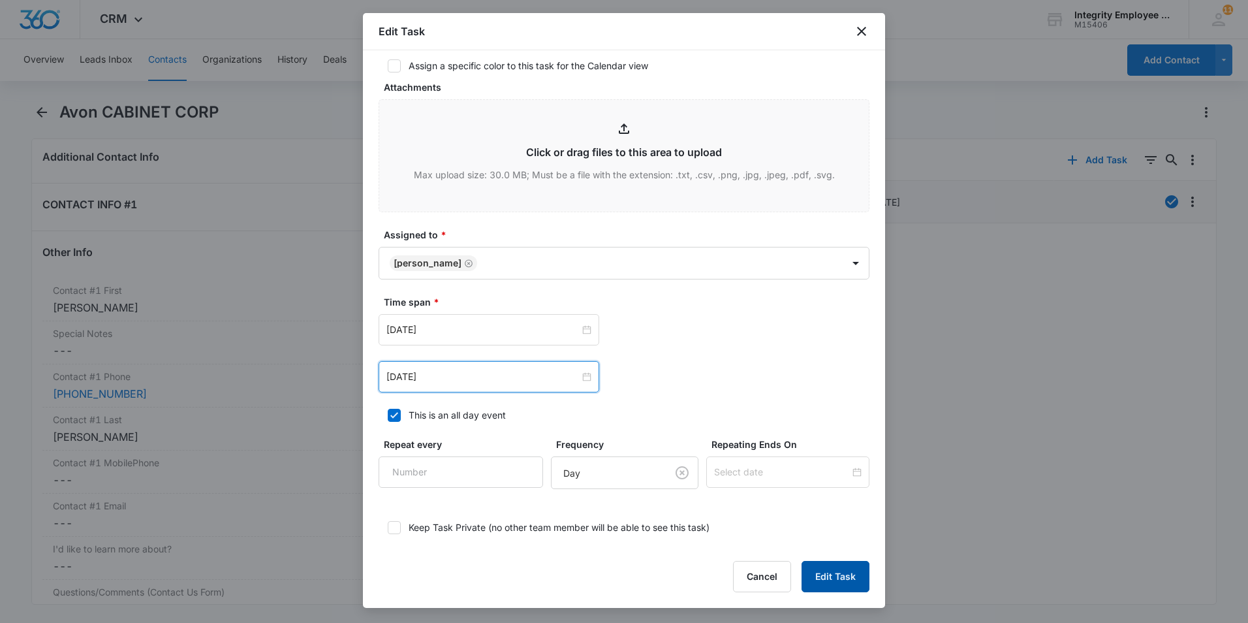
click at [833, 472] on button "Edit Task" at bounding box center [835, 576] width 68 height 31
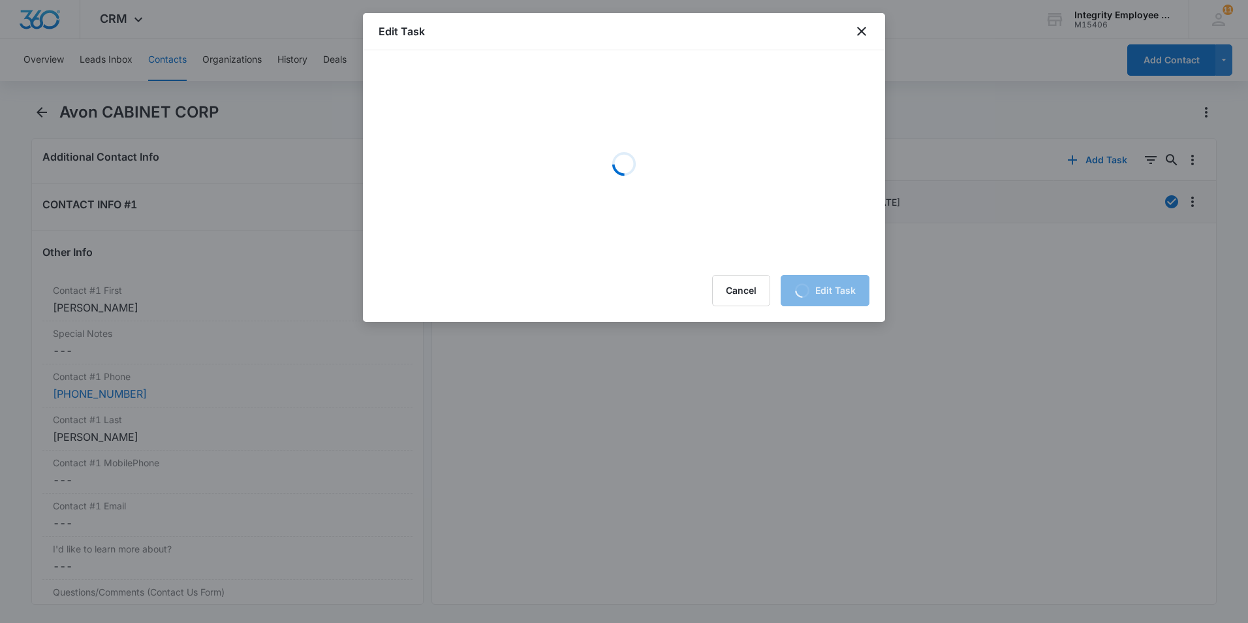
scroll to position [0, 0]
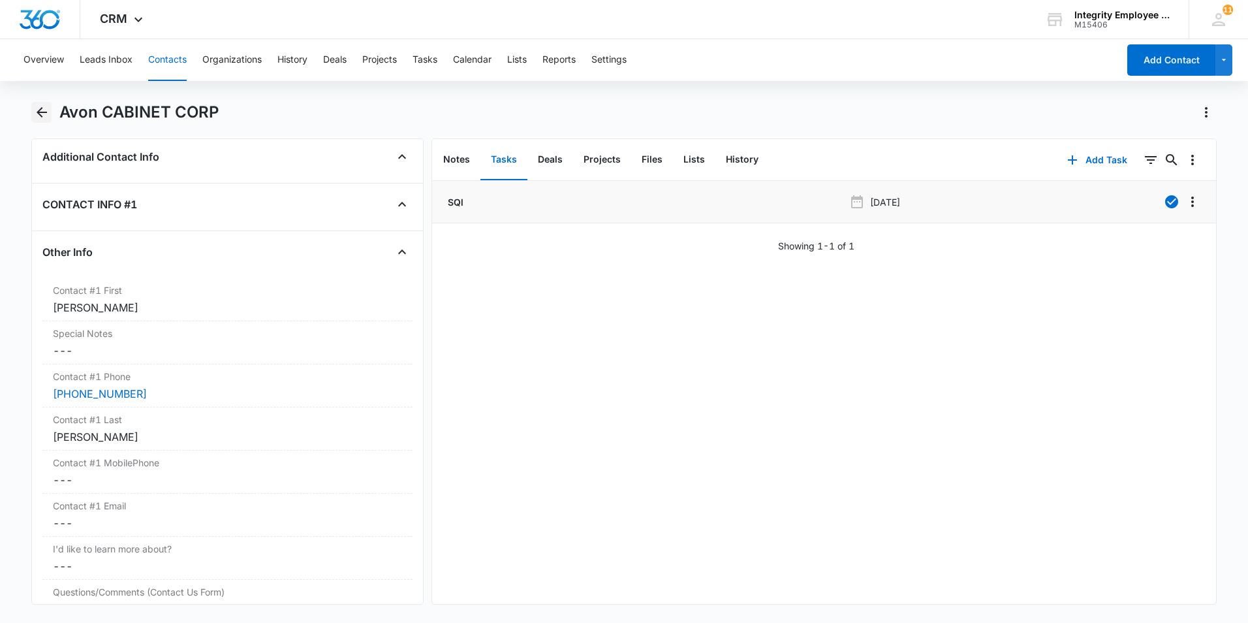
click at [42, 110] on icon "Back" at bounding box center [42, 112] width 16 height 16
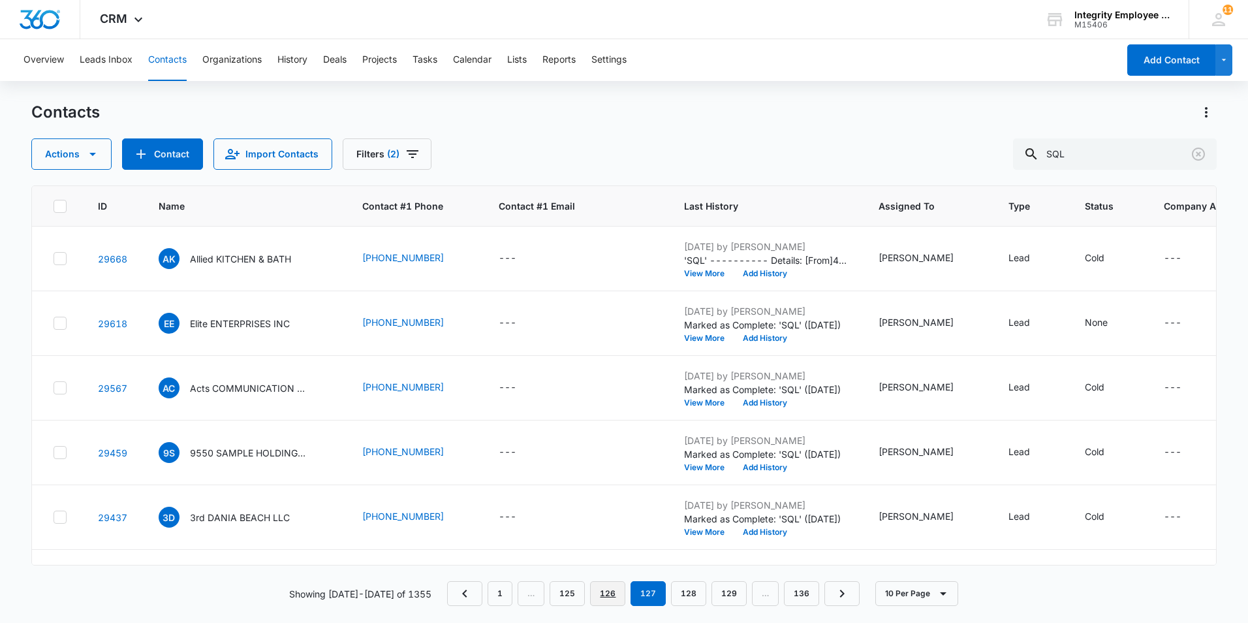
click at [602, 472] on link "126" at bounding box center [607, 593] width 35 height 25
click at [243, 260] on p "Comfort AIR HEATING & COOLING INC" at bounding box center [248, 259] width 117 height 14
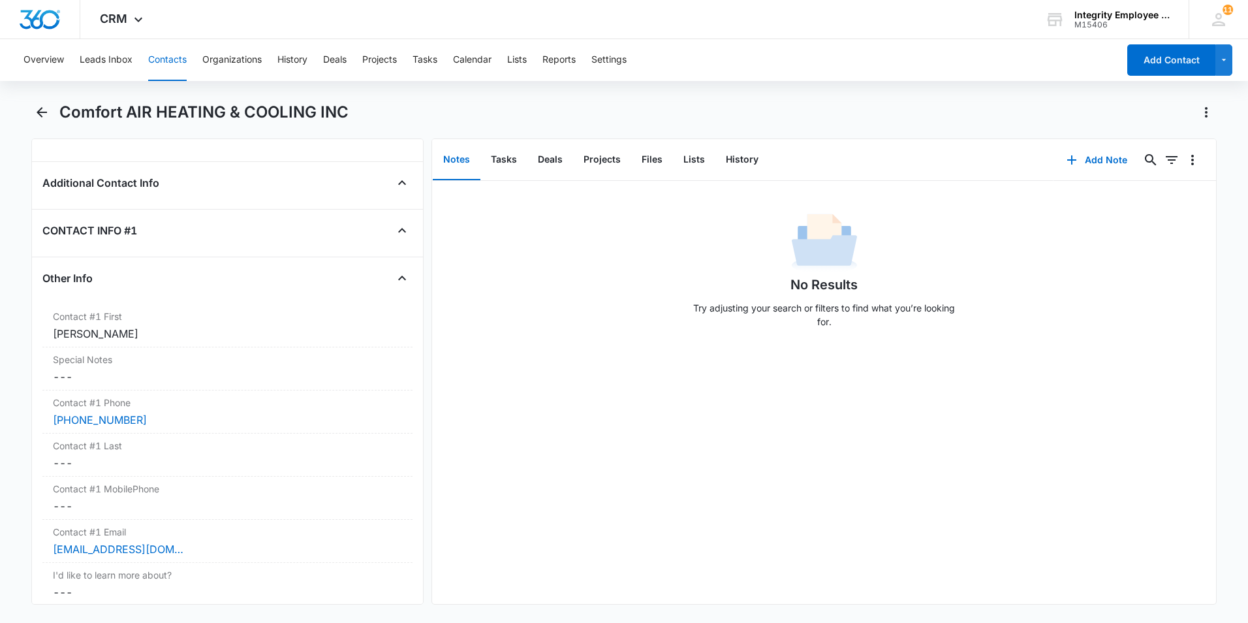
scroll to position [1110, 0]
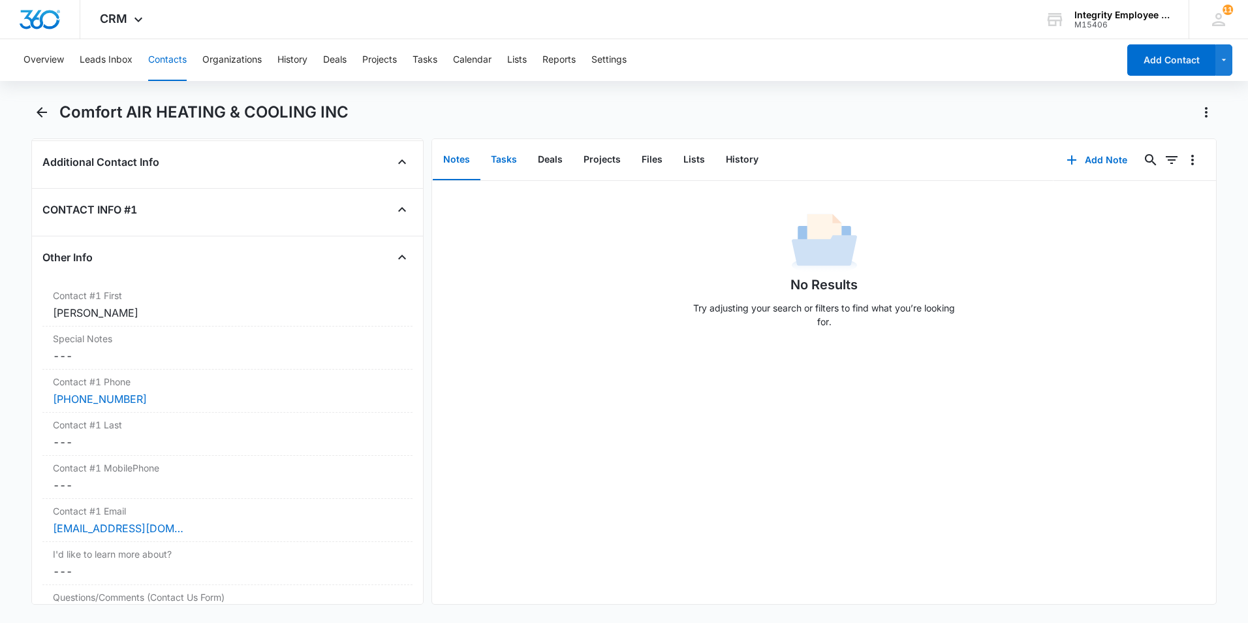
click at [505, 158] on button "Tasks" at bounding box center [503, 160] width 47 height 40
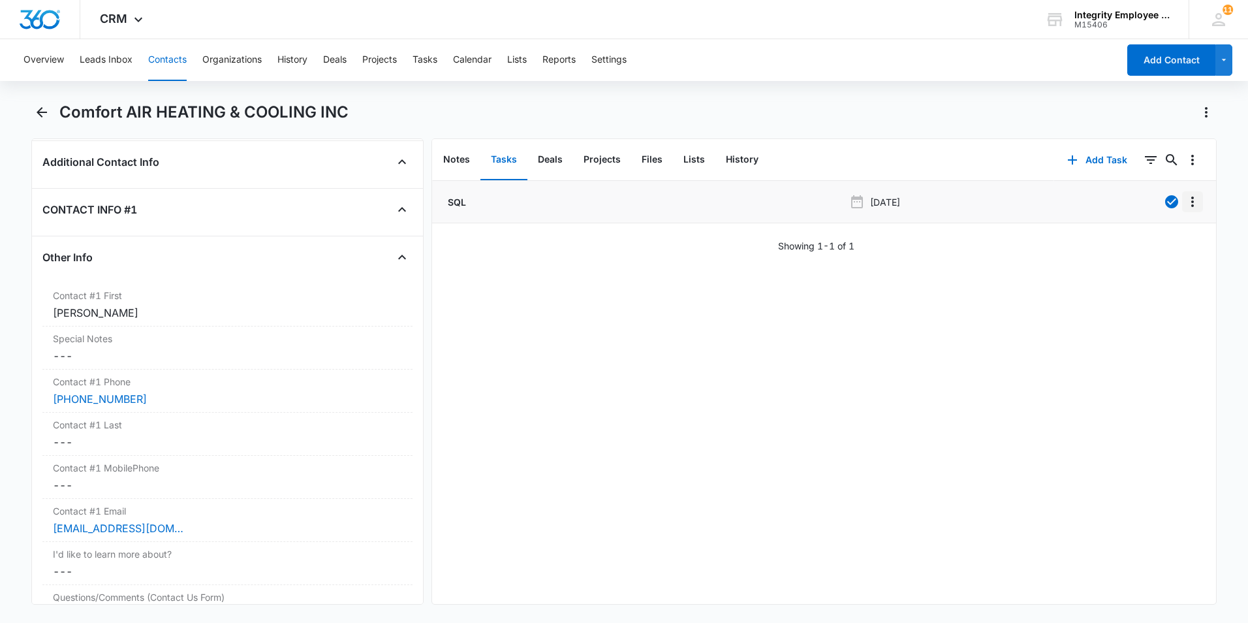
click at [987, 202] on icon "Overflow Menu" at bounding box center [1193, 202] width 16 height 16
click at [987, 238] on button "Edit" at bounding box center [1155, 238] width 74 height 20
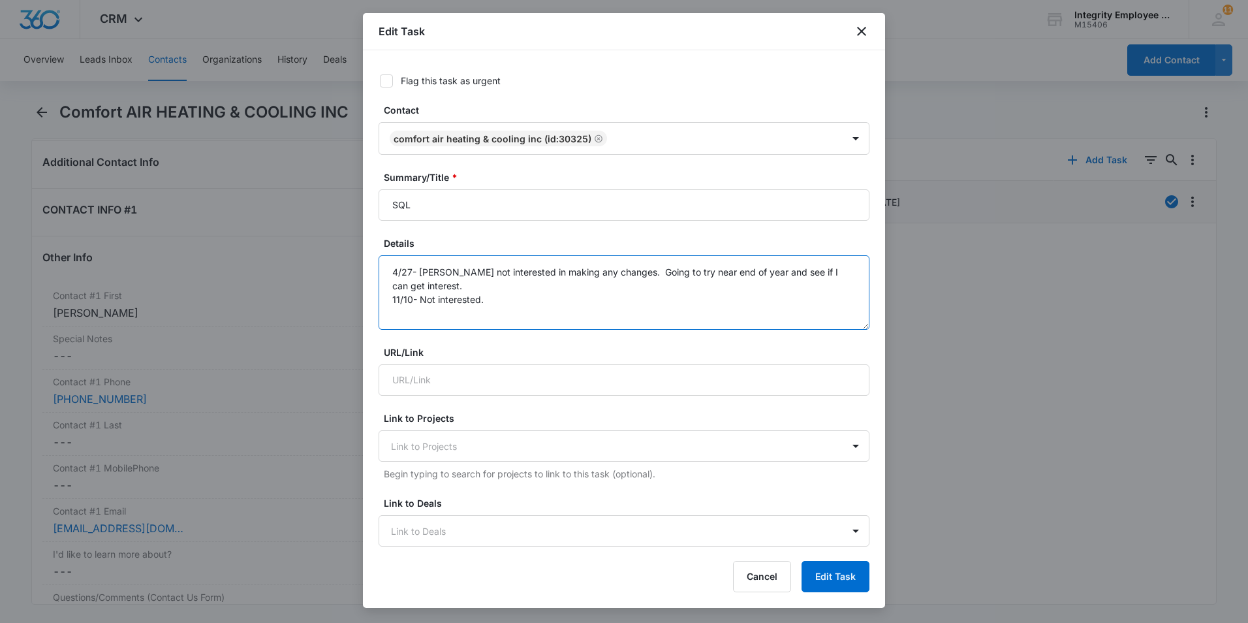
click at [540, 292] on textarea "4/27- [PERSON_NAME] not interested in making any changes. Going to try near end…" at bounding box center [624, 292] width 491 height 74
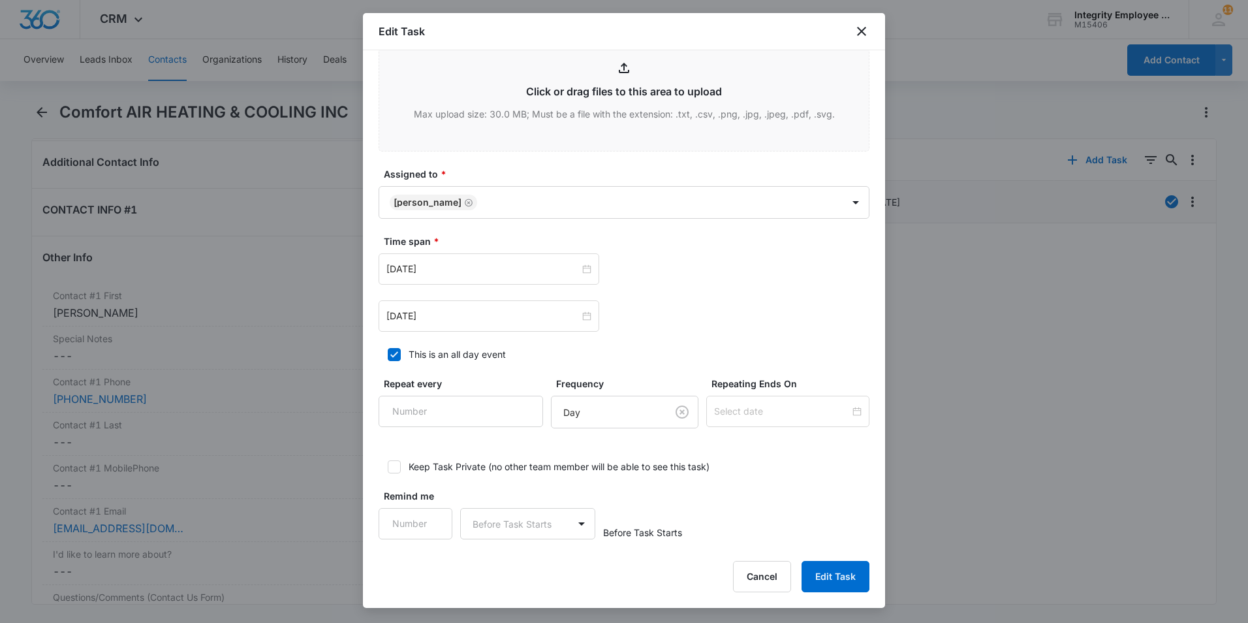
scroll to position [590, 0]
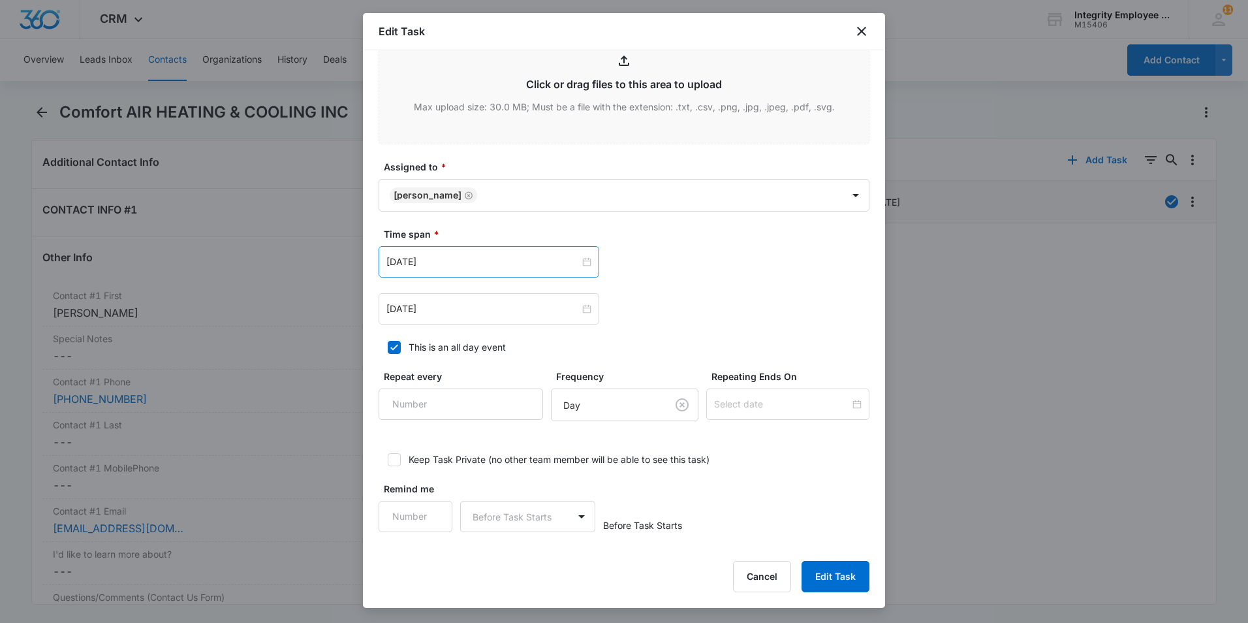
type textarea "4/27- [PERSON_NAME] not interested in making any changes. Going to try near end…"
click at [493, 253] on div "[DATE]" at bounding box center [489, 261] width 221 height 31
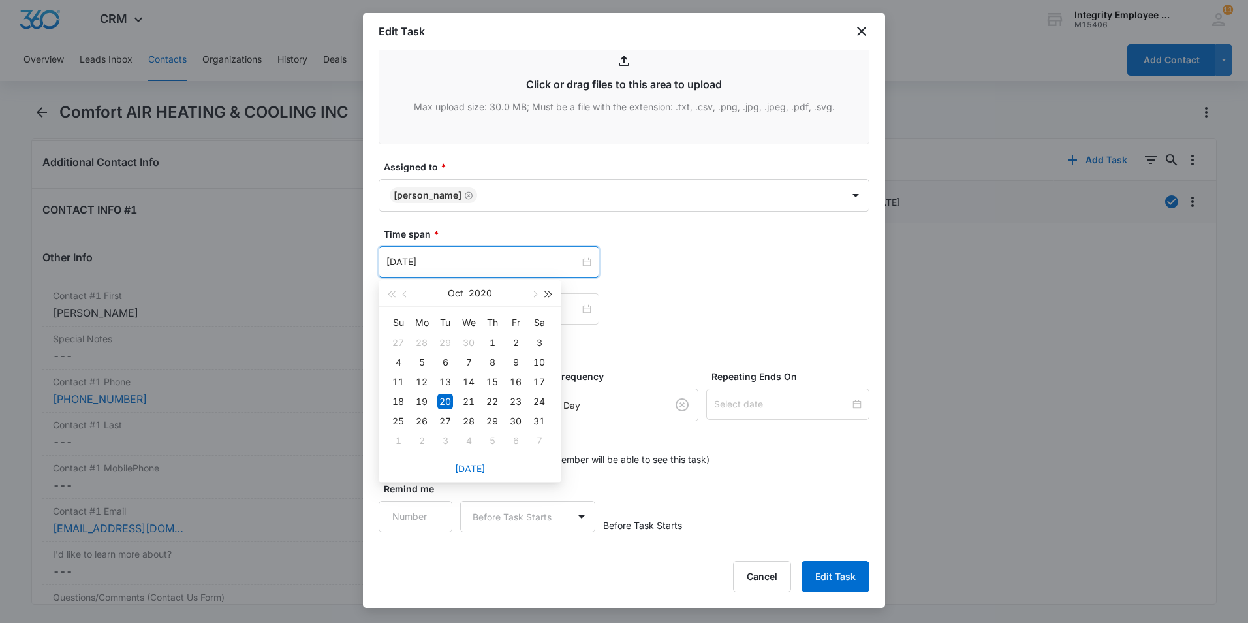
click at [551, 294] on span "button" at bounding box center [549, 294] width 7 height 7
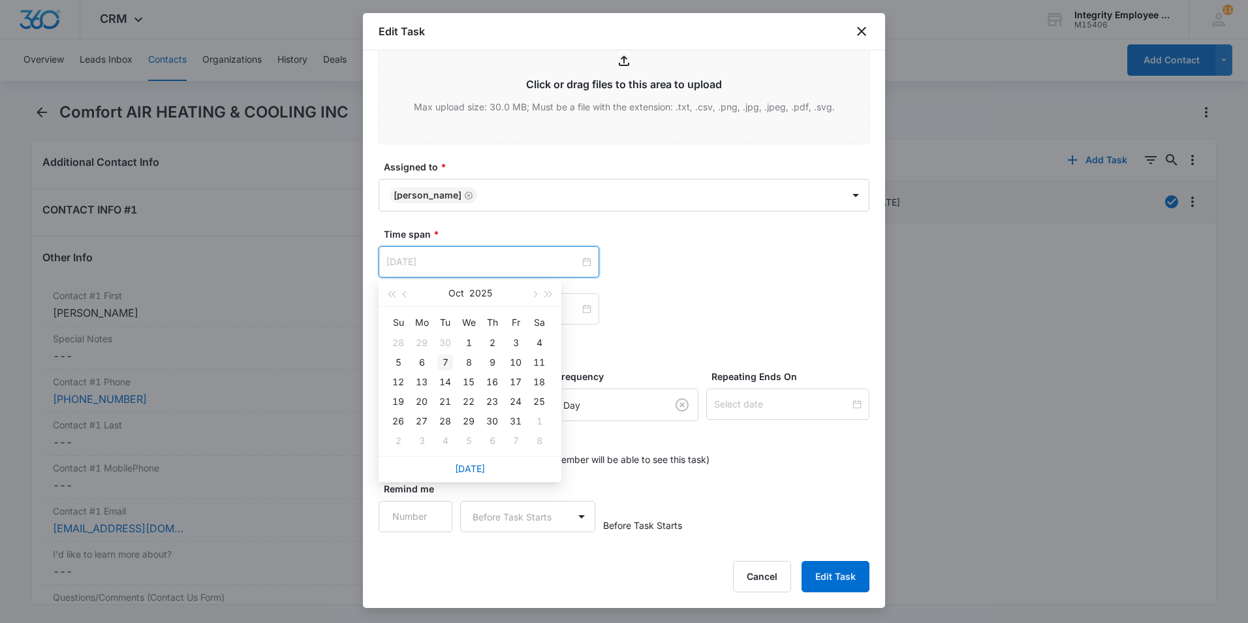
type input "[DATE]"
click at [446, 360] on div "7" at bounding box center [445, 362] width 16 height 16
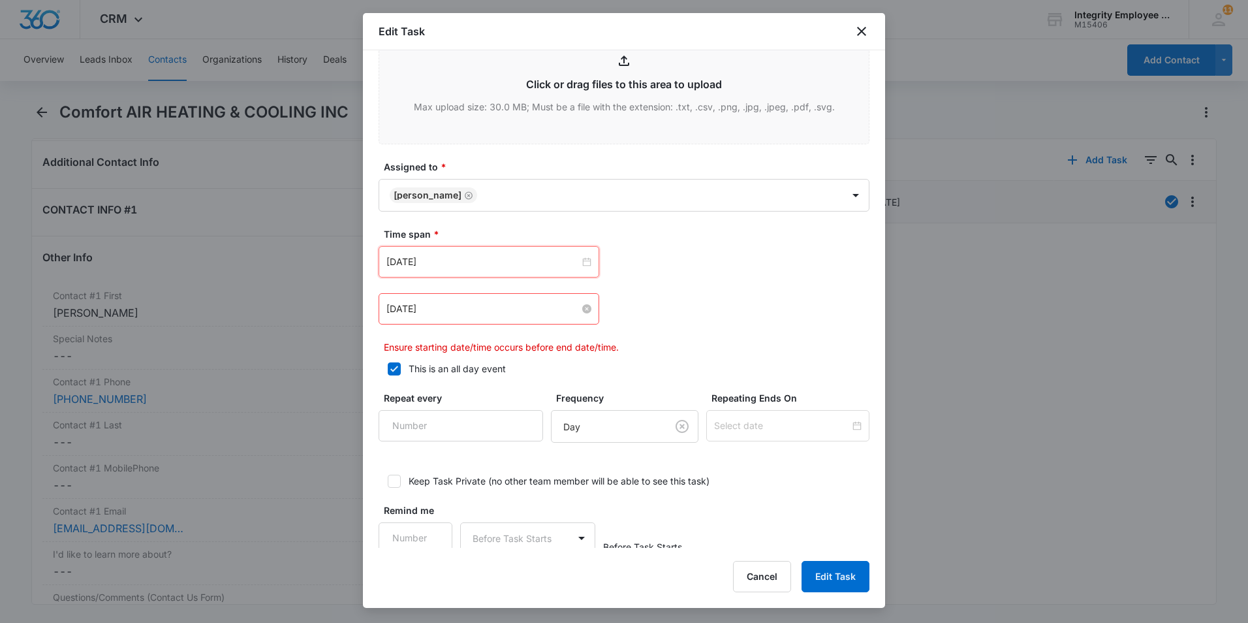
click at [468, 310] on input "[DATE]" at bounding box center [482, 309] width 193 height 14
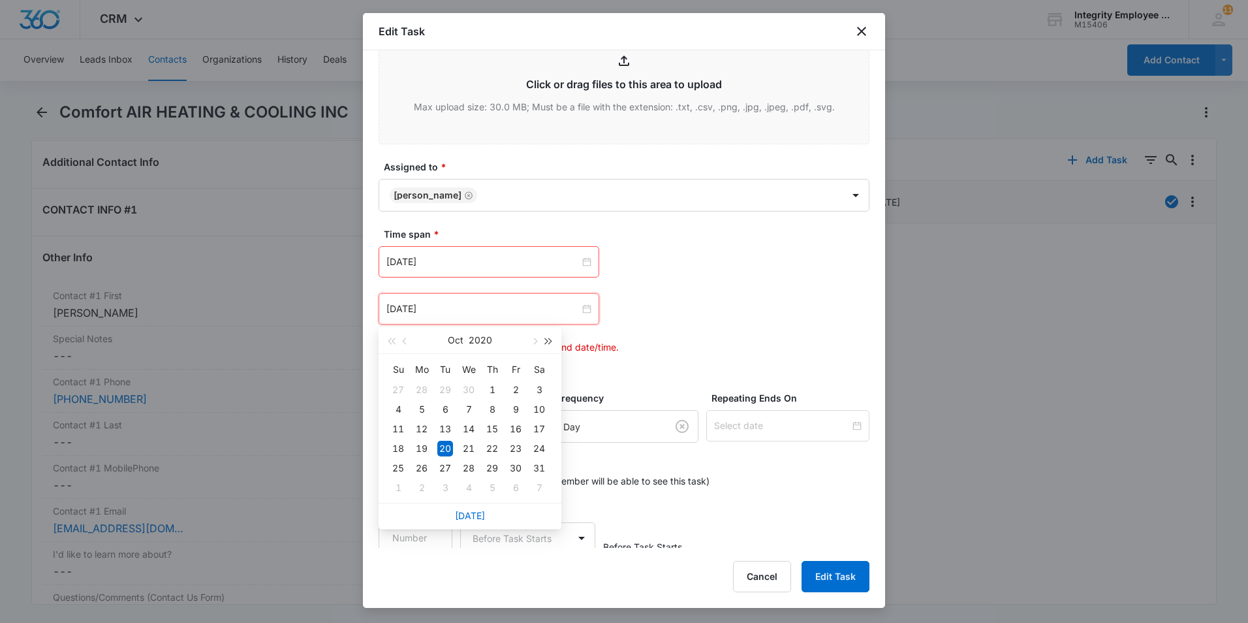
click at [551, 344] on button "button" at bounding box center [549, 340] width 14 height 26
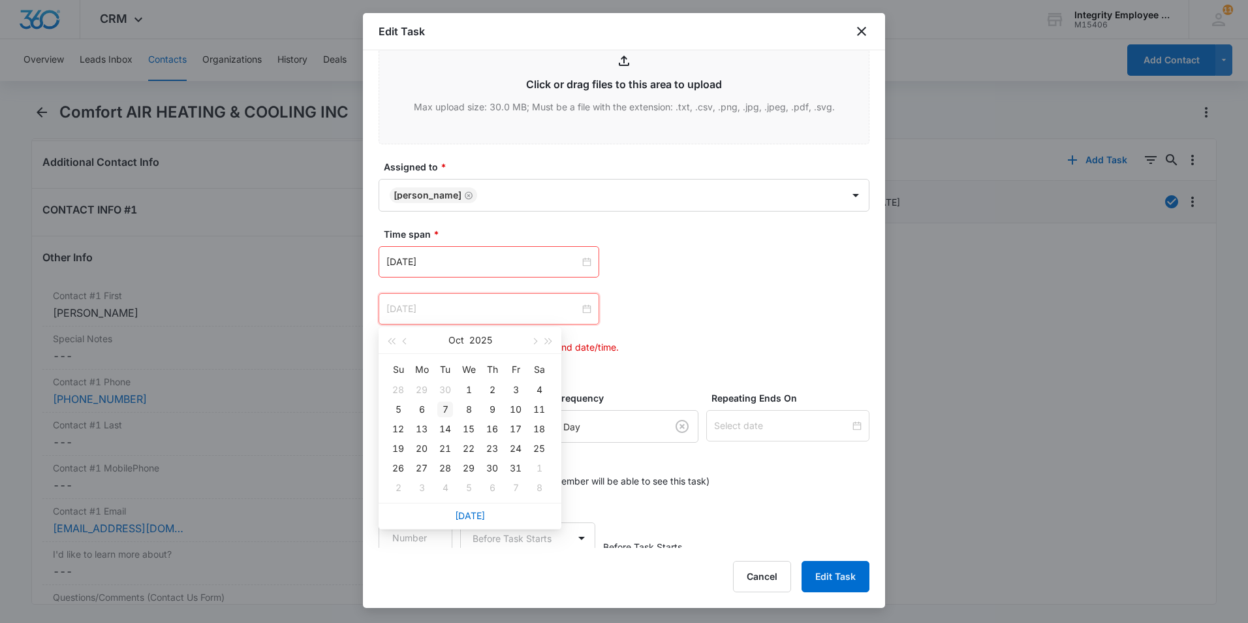
type input "[DATE]"
click at [446, 411] on div "7" at bounding box center [445, 409] width 16 height 16
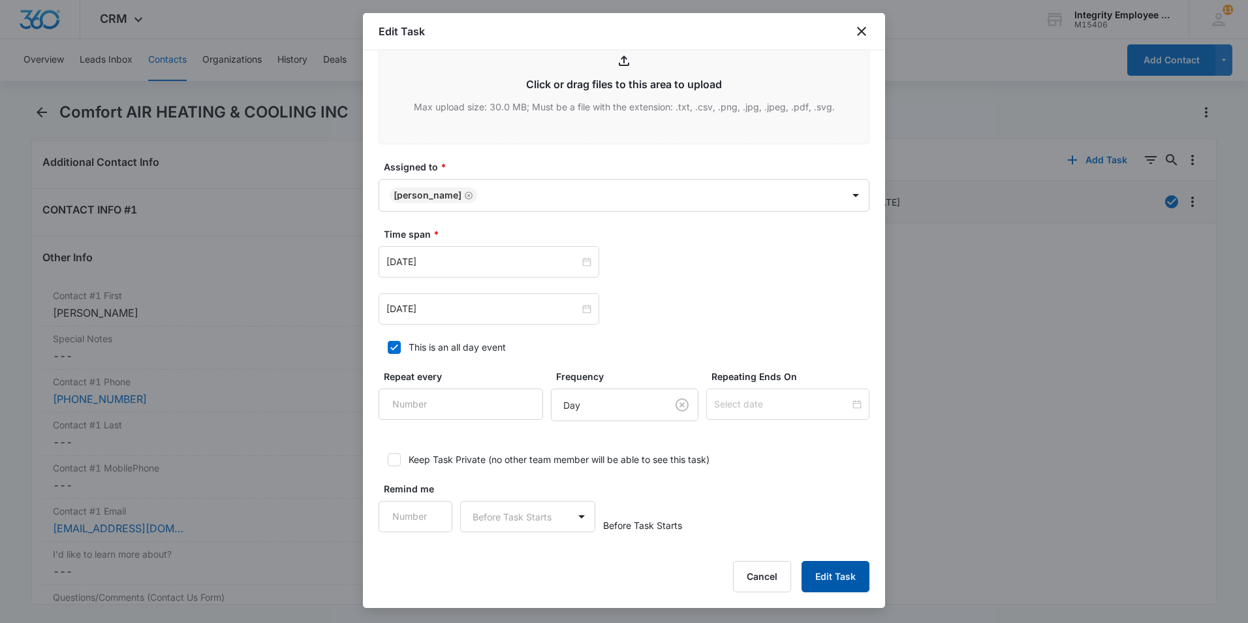
click at [836, 472] on button "Edit Task" at bounding box center [835, 576] width 68 height 31
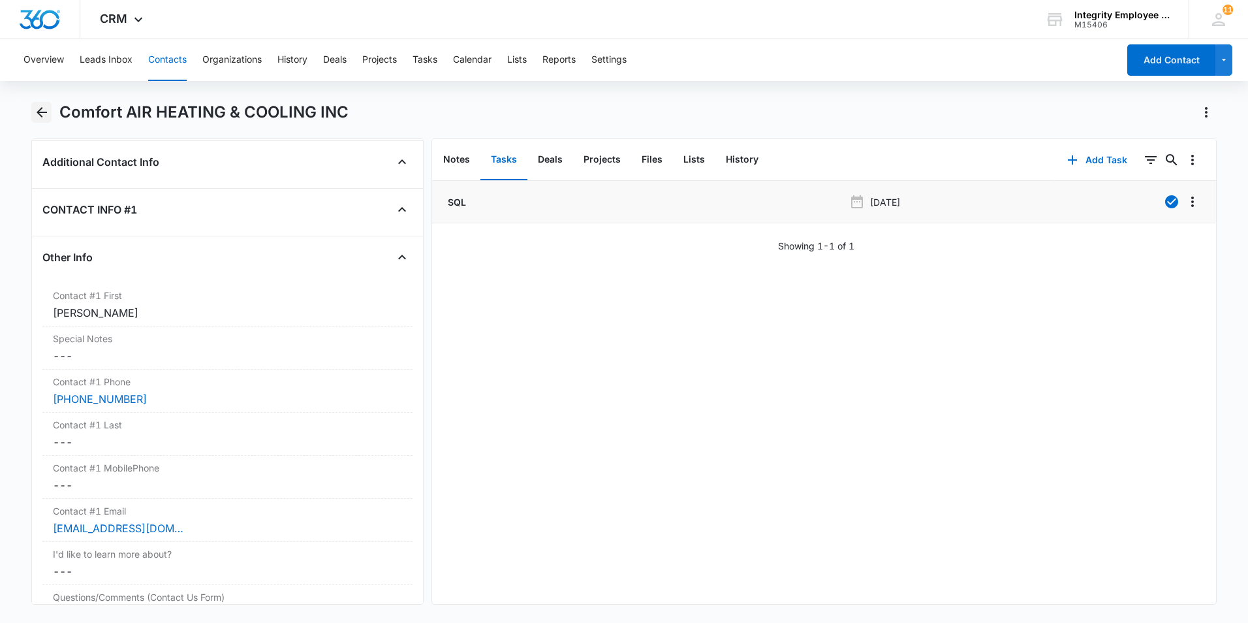
click at [44, 114] on icon "Back" at bounding box center [42, 112] width 16 height 16
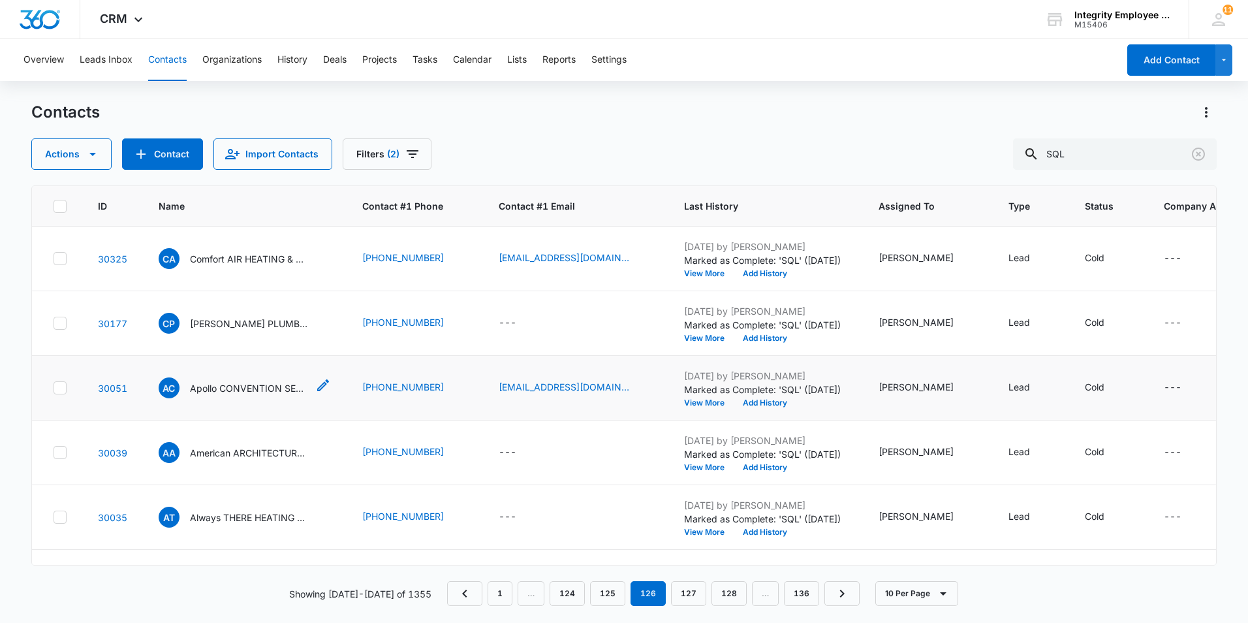
click at [245, 387] on p "Apollo CONVENTION SERVICES & LOGISTICS INC" at bounding box center [248, 388] width 117 height 14
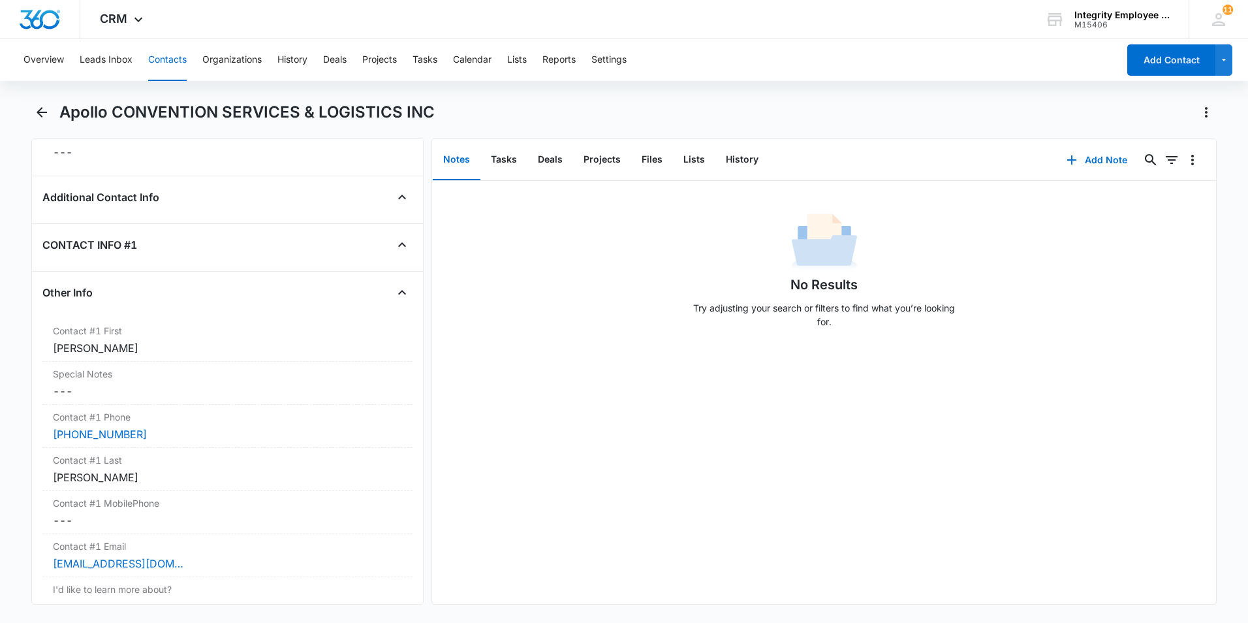
scroll to position [1110, 0]
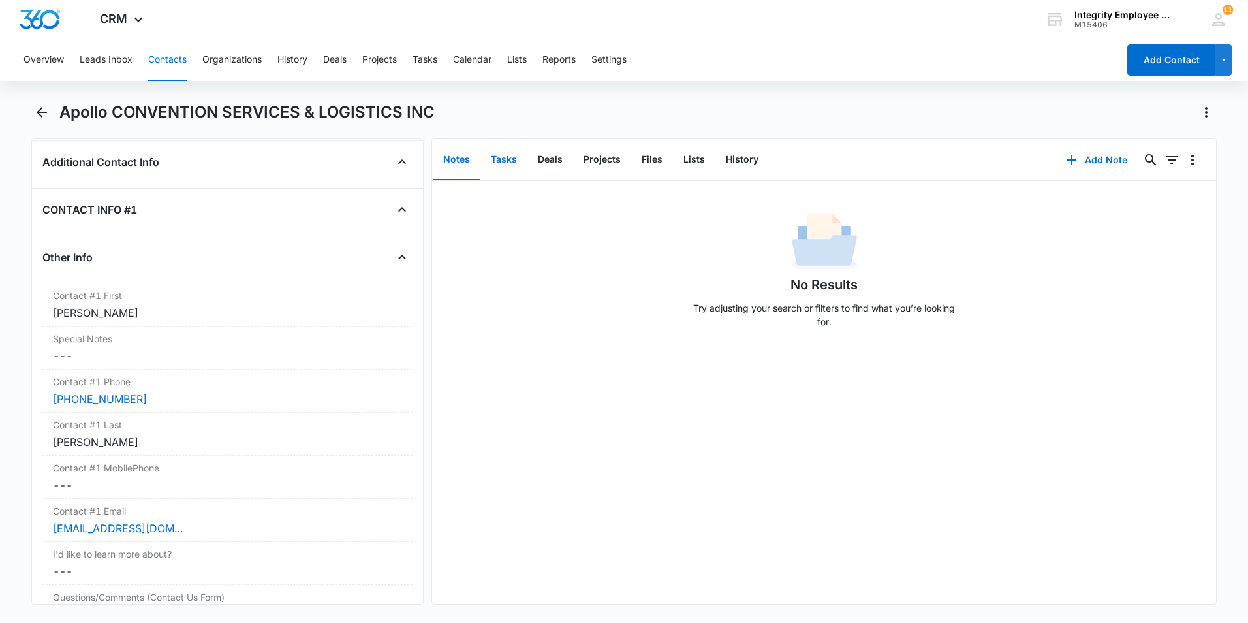
click at [506, 164] on button "Tasks" at bounding box center [503, 160] width 47 height 40
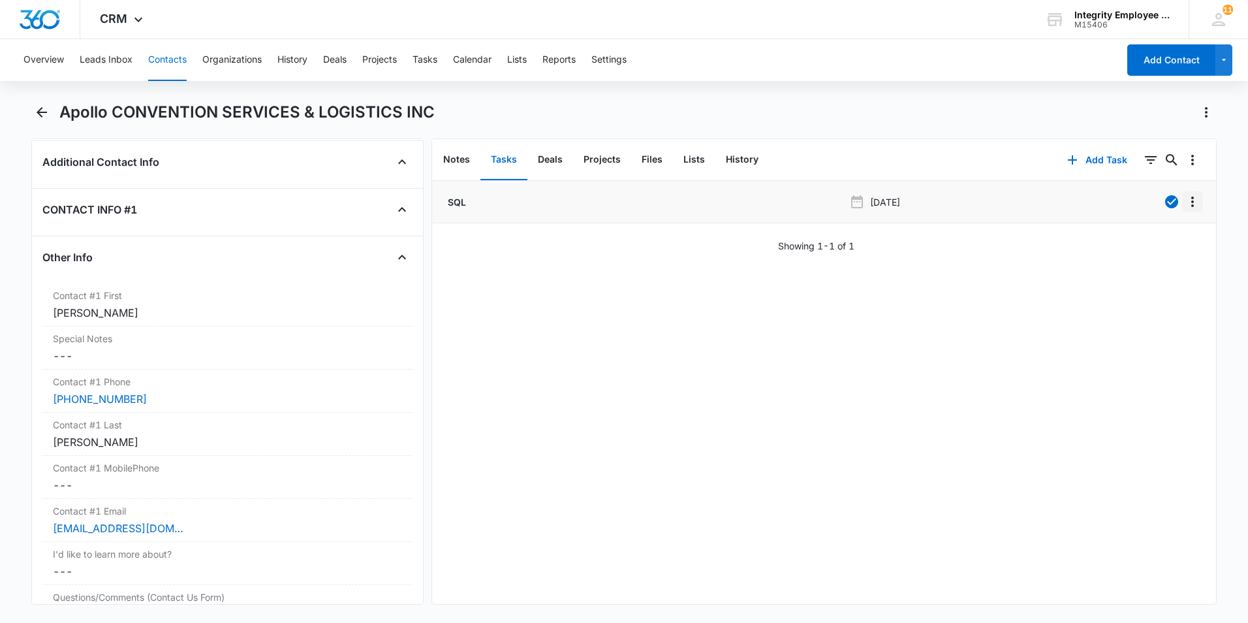
click at [987, 205] on icon "Overflow Menu" at bounding box center [1193, 202] width 16 height 16
click at [987, 241] on div "Edit" at bounding box center [1147, 238] width 27 height 9
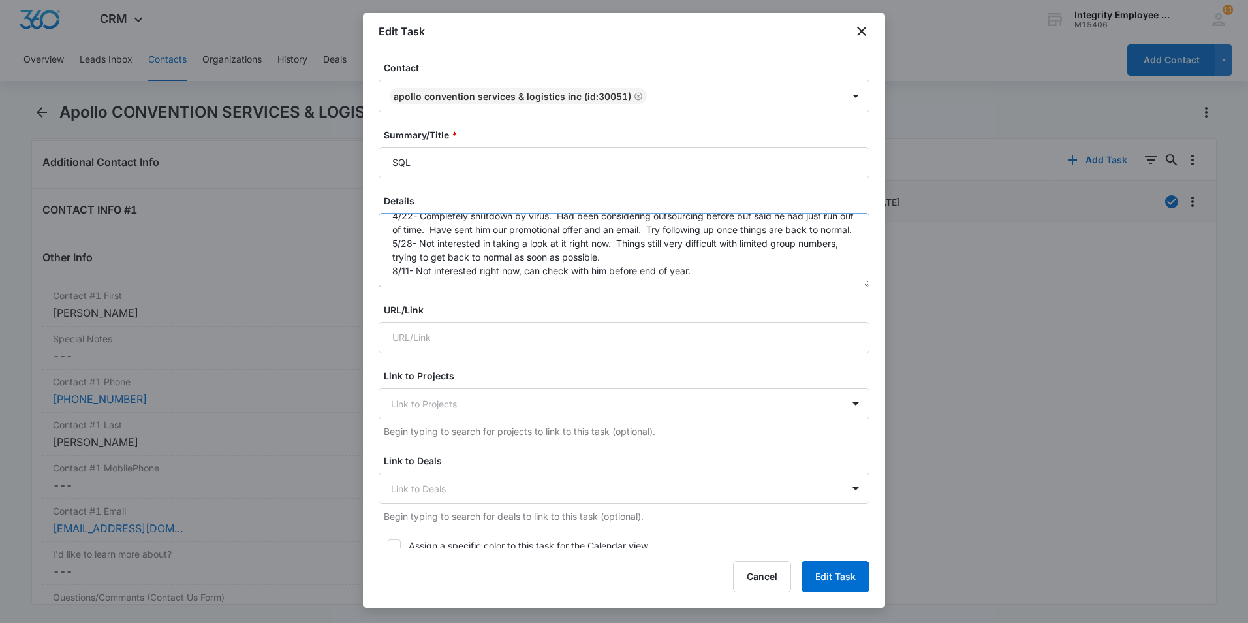
scroll to position [65, 0]
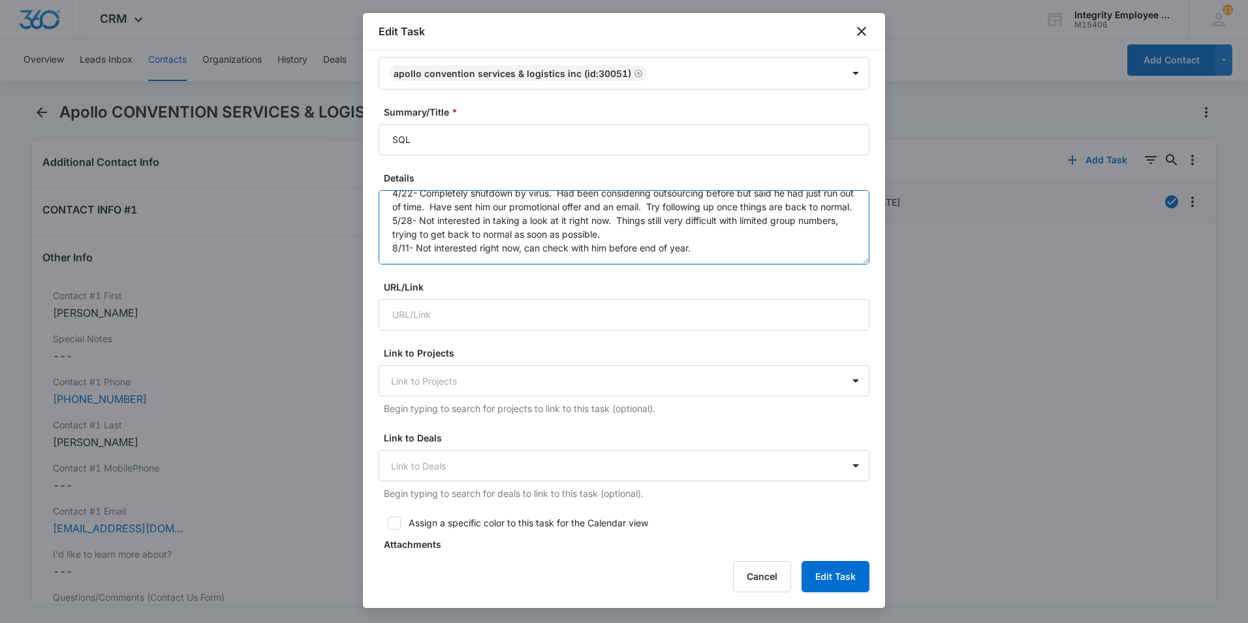
click at [712, 243] on textarea "4/22- Completely shutdown by virus. Had been considering outsourcing before but…" at bounding box center [624, 227] width 491 height 74
click at [713, 241] on textarea "4/22- Completely shutdown by virus. Had been considering outsourcing before but…" at bounding box center [624, 227] width 491 height 74
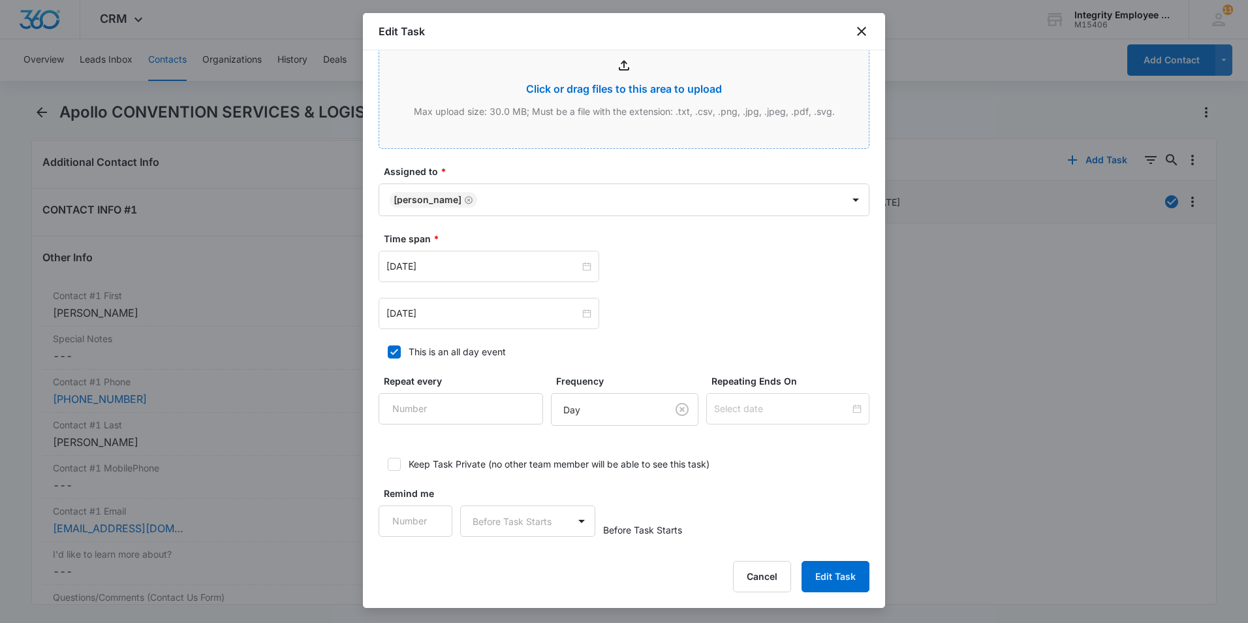
scroll to position [590, 0]
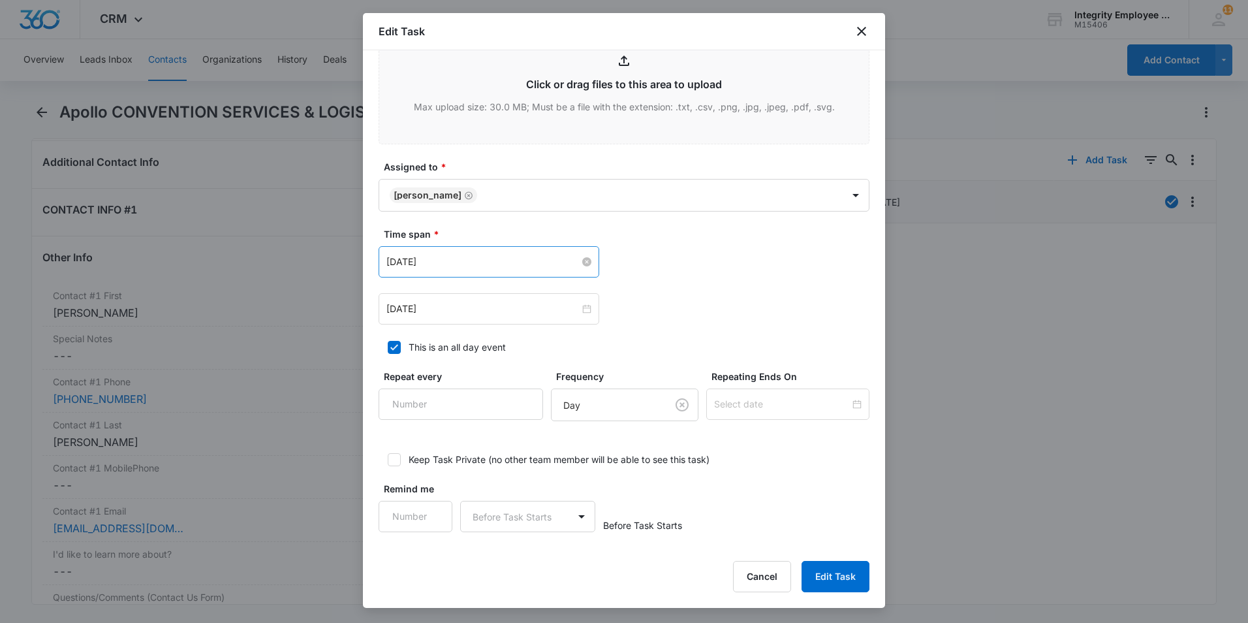
type textarea "4/22- Completely shutdown by virus. Had been considering outsourcing before but…"
click at [518, 264] on input "[DATE]" at bounding box center [482, 262] width 193 height 14
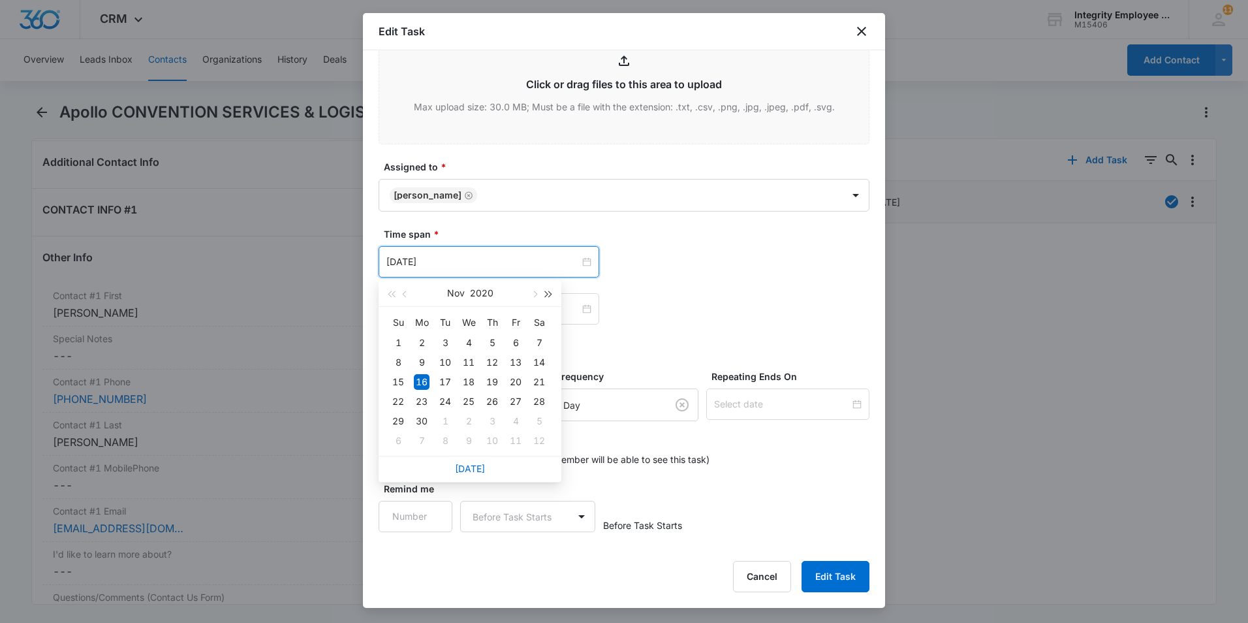
click at [549, 295] on span "button" at bounding box center [549, 294] width 7 height 7
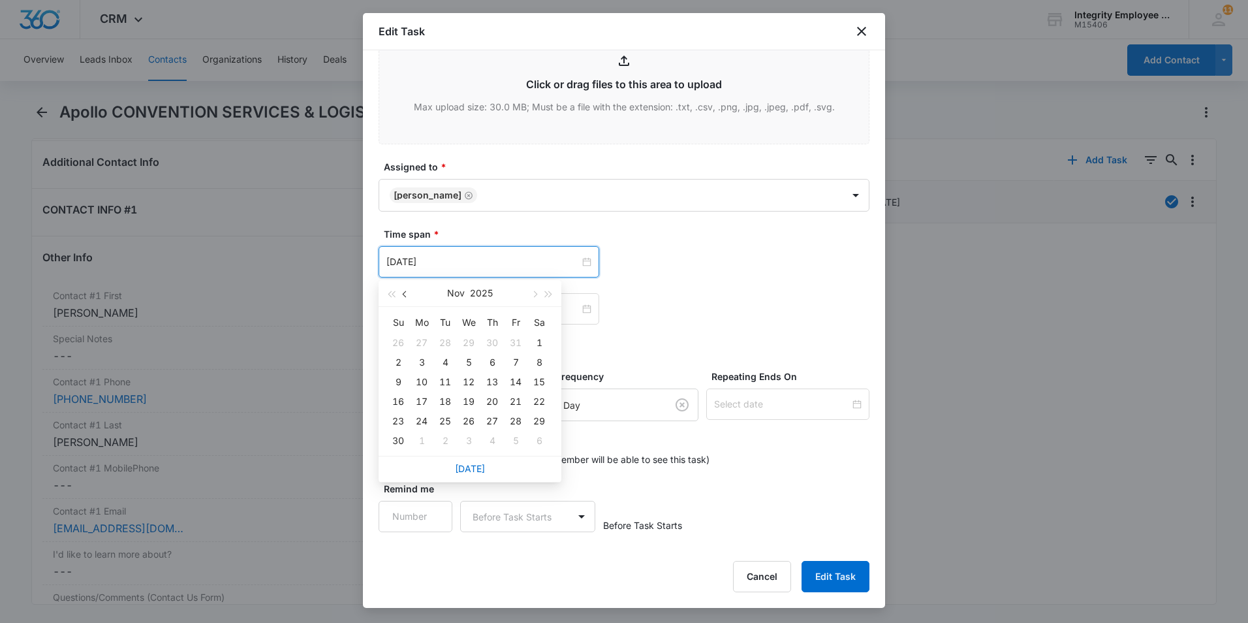
click at [406, 294] on span "button" at bounding box center [406, 294] width 7 height 7
type input "[DATE]"
click at [446, 380] on div "16" at bounding box center [445, 382] width 16 height 16
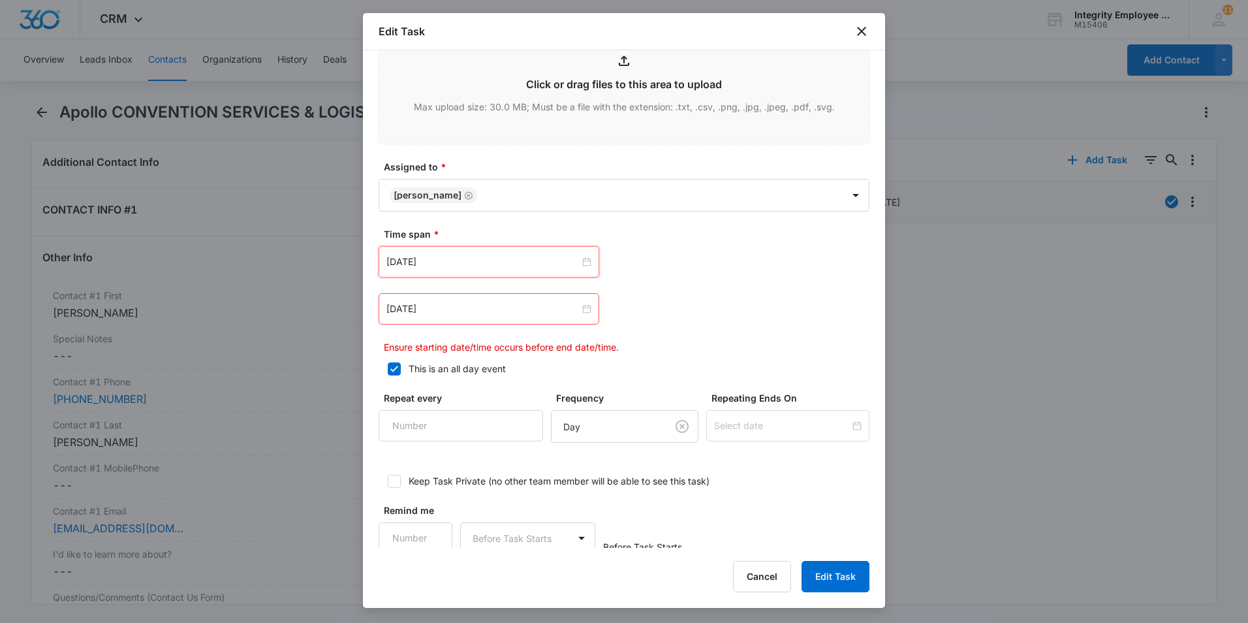
click at [505, 318] on div "[DATE]" at bounding box center [489, 308] width 221 height 31
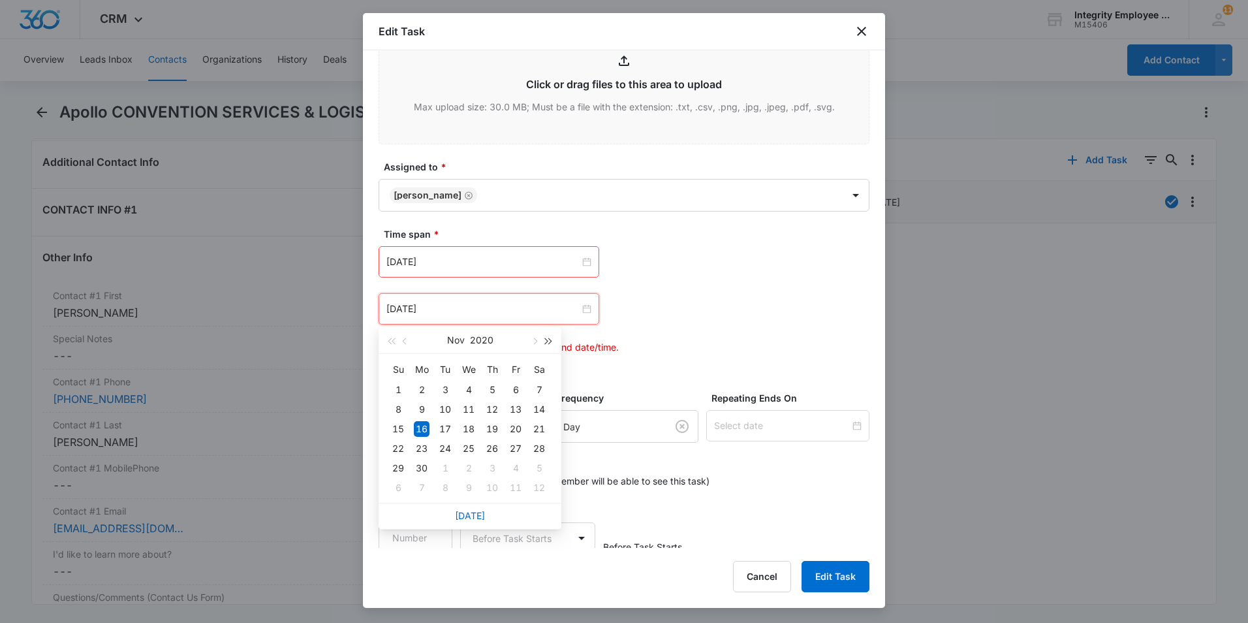
click at [546, 342] on span "button" at bounding box center [549, 341] width 7 height 7
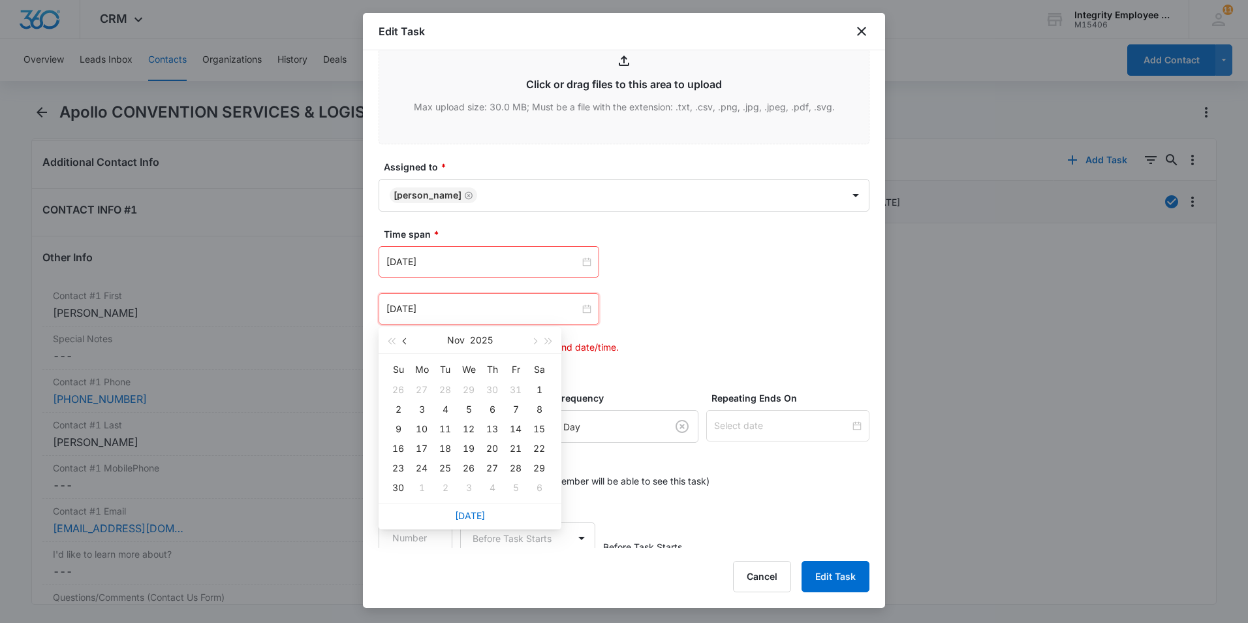
click at [403, 344] on button "button" at bounding box center [405, 340] width 14 height 26
type input "[DATE]"
click at [445, 426] on div "16" at bounding box center [445, 429] width 16 height 16
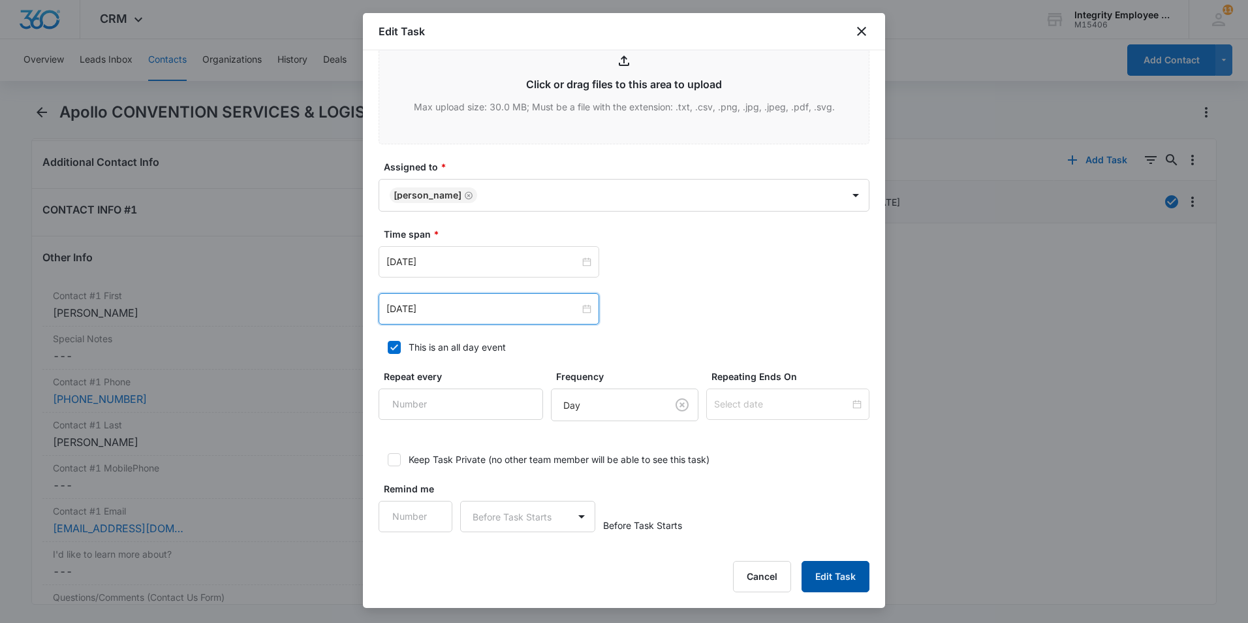
click at [832, 472] on button "Edit Task" at bounding box center [835, 576] width 68 height 31
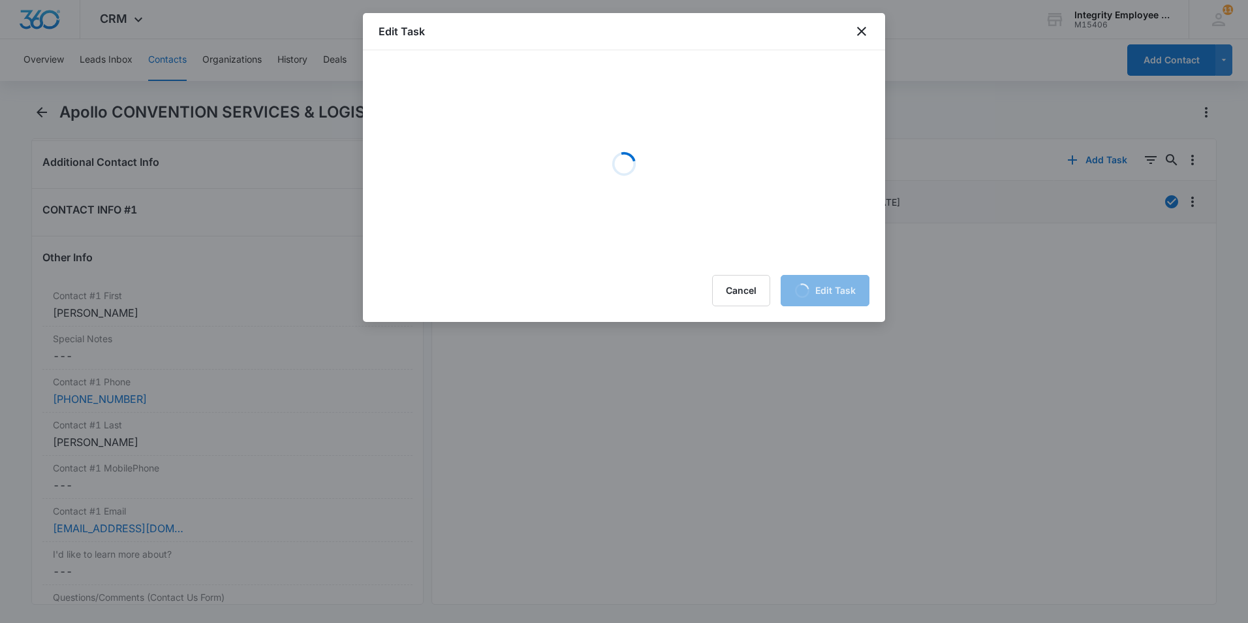
scroll to position [0, 0]
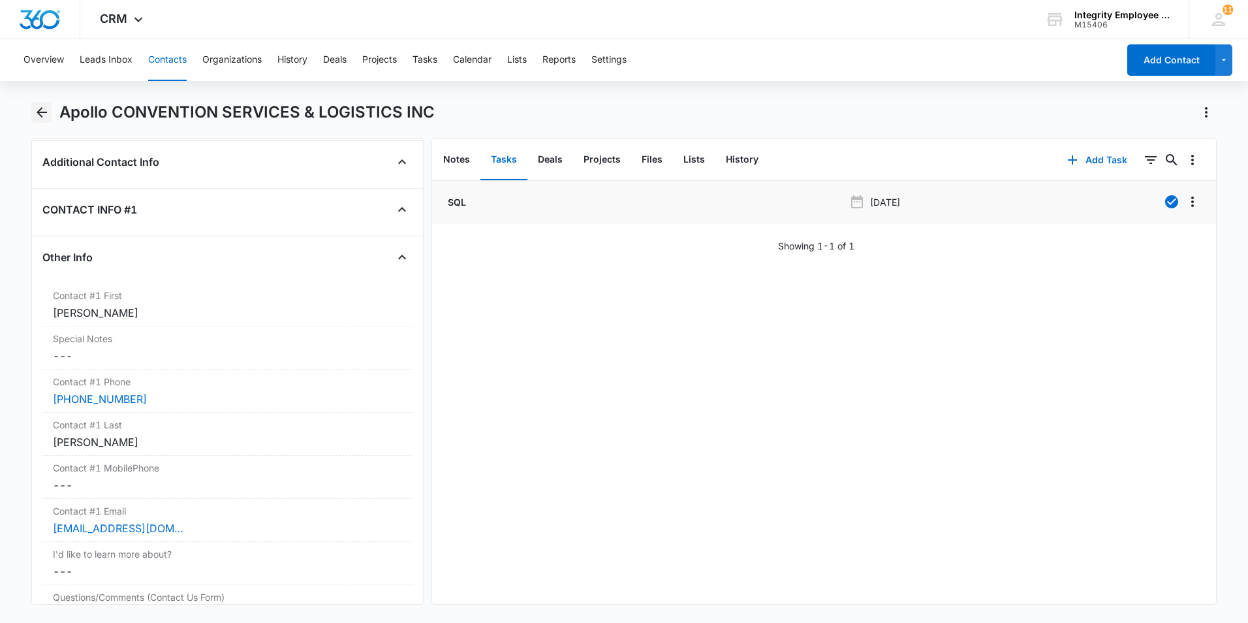
click at [40, 114] on icon "Back" at bounding box center [42, 112] width 16 height 16
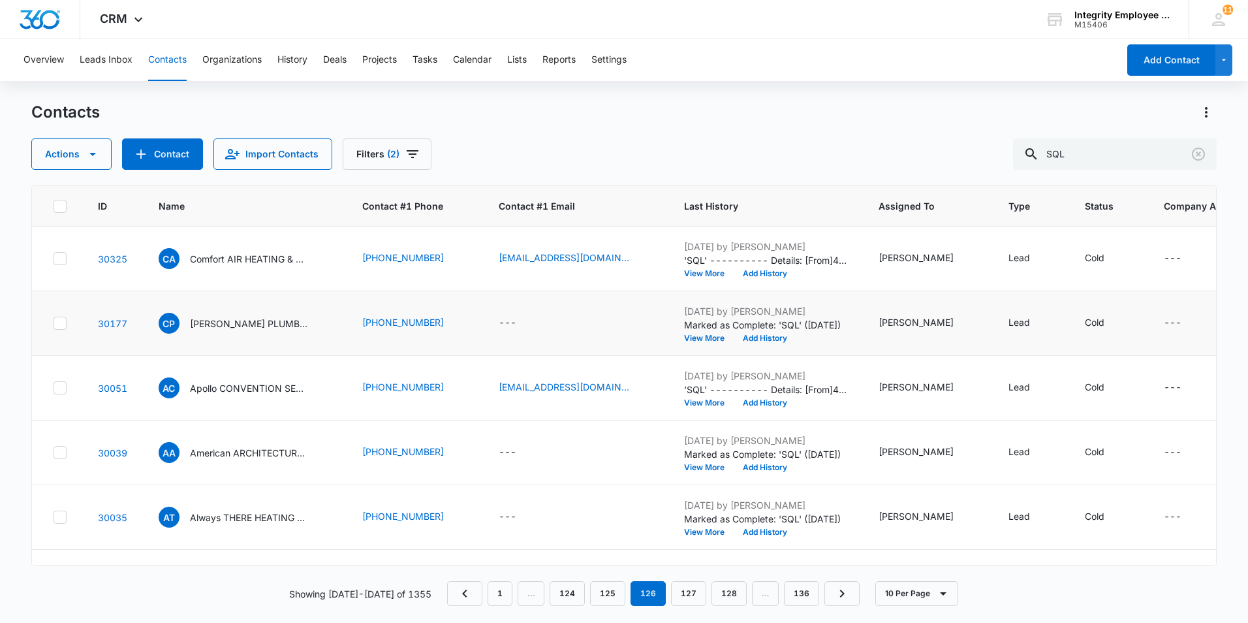
scroll to position [65, 0]
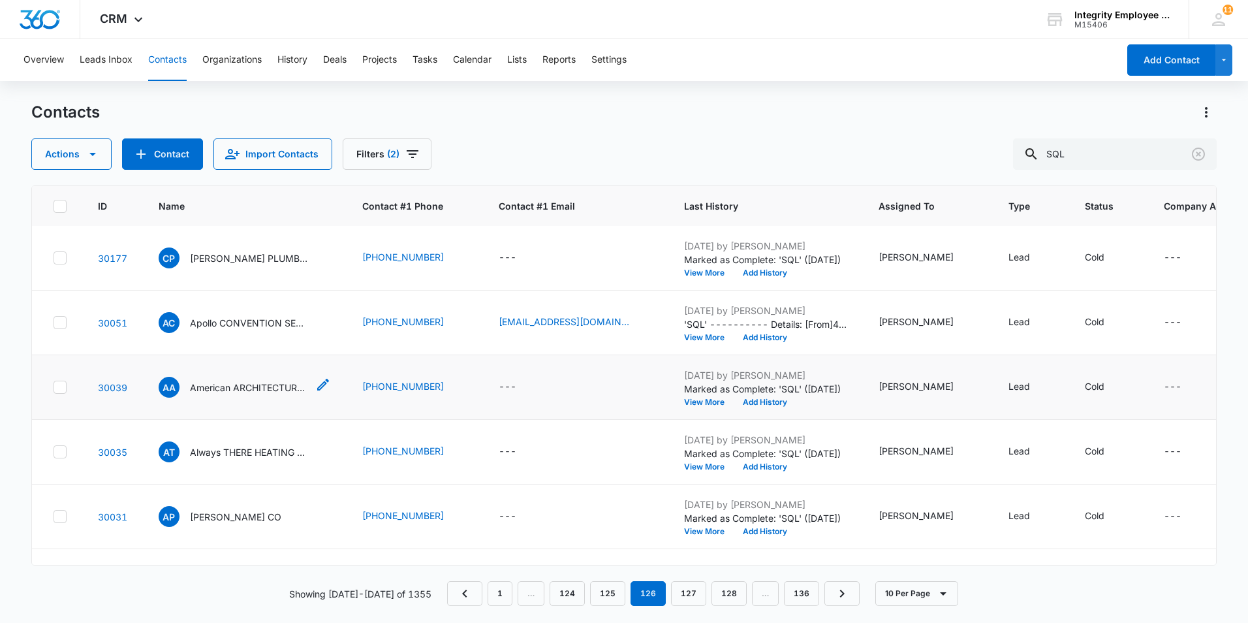
click at [271, 388] on p "American ARCHITECTURAL FOAMWORKS INC" at bounding box center [248, 387] width 117 height 14
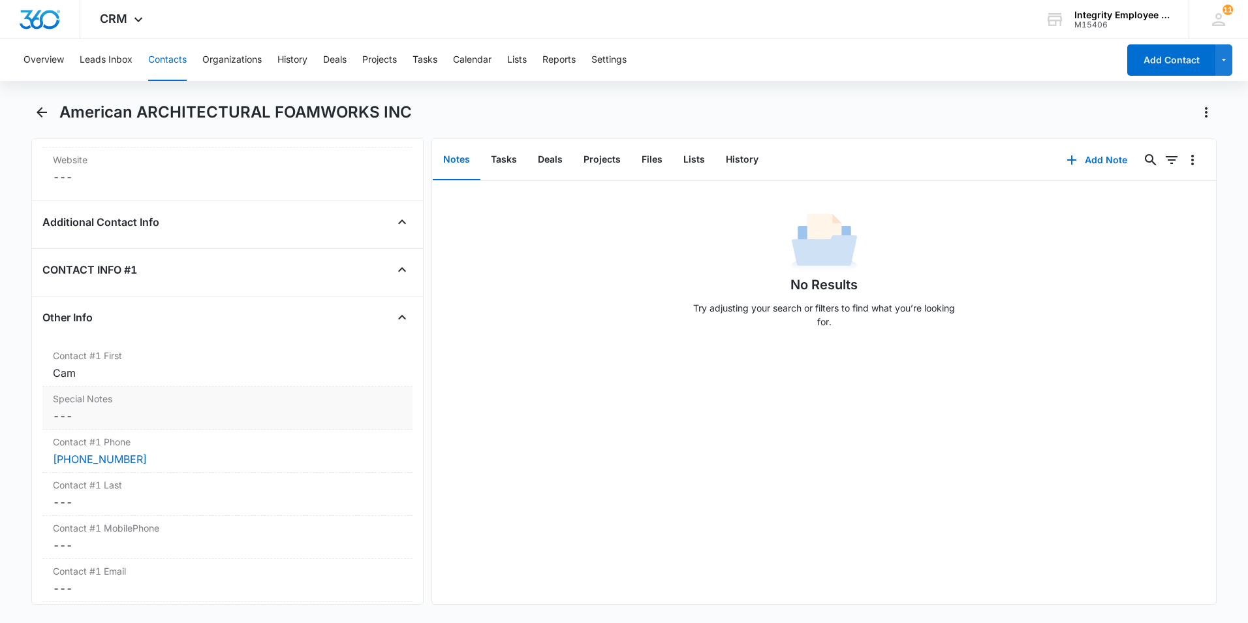
scroll to position [1110, 0]
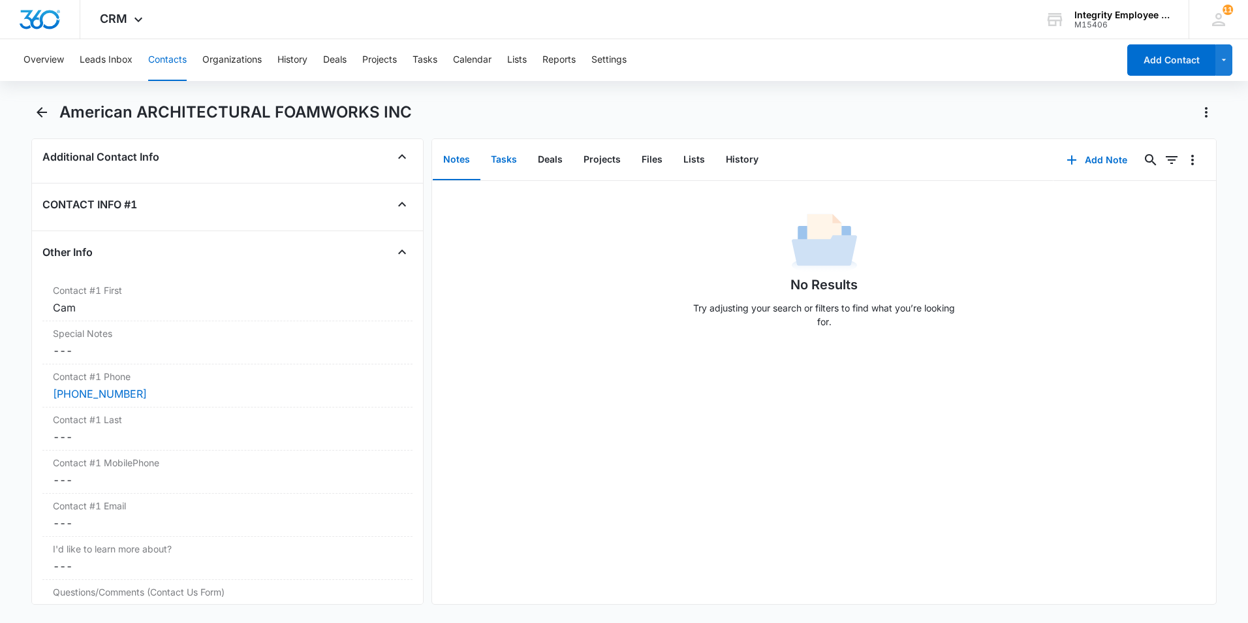
click at [507, 159] on button "Tasks" at bounding box center [503, 160] width 47 height 40
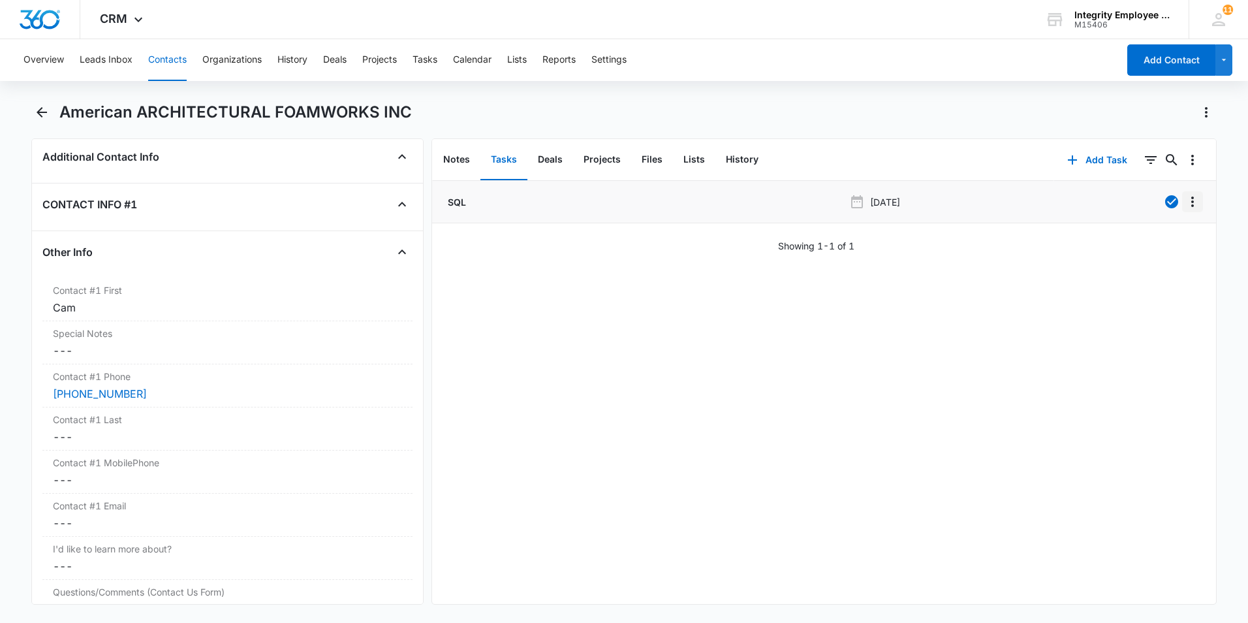
click at [987, 207] on icon "Overflow Menu" at bounding box center [1193, 202] width 16 height 16
click at [987, 243] on button "Edit" at bounding box center [1155, 238] width 74 height 20
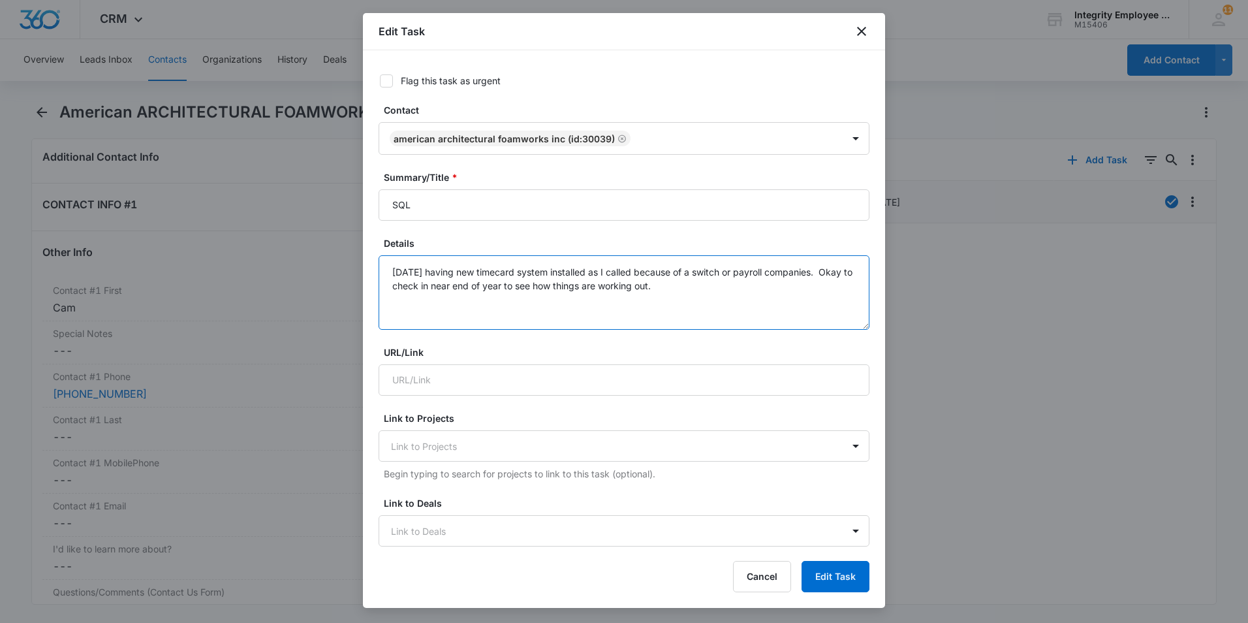
click at [709, 291] on textarea "[DATE] having new timecard system installed as I called because of a switch or …" at bounding box center [624, 292] width 491 height 74
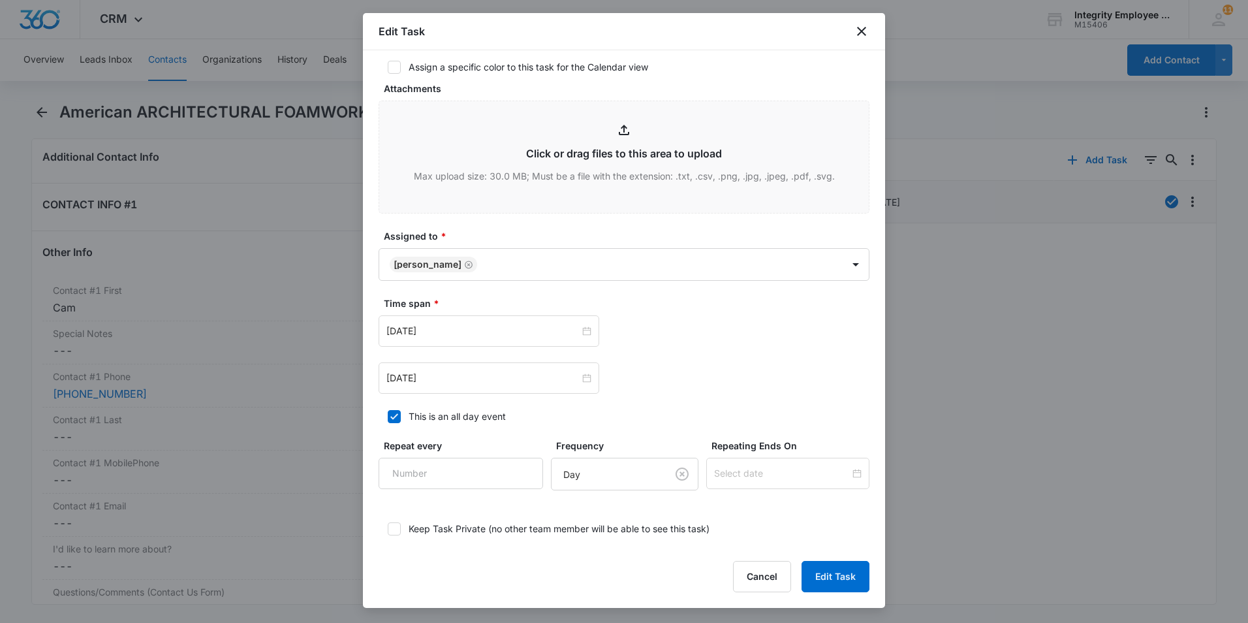
scroll to position [522, 0]
type textarea "[DATE] having new timecard system installed as I called because of a switch or …"
click at [516, 273] on body "CRM Apps Reputation Websites Forms CRM Email Social Shop Payments POS Content A…" at bounding box center [624, 311] width 1248 height 623
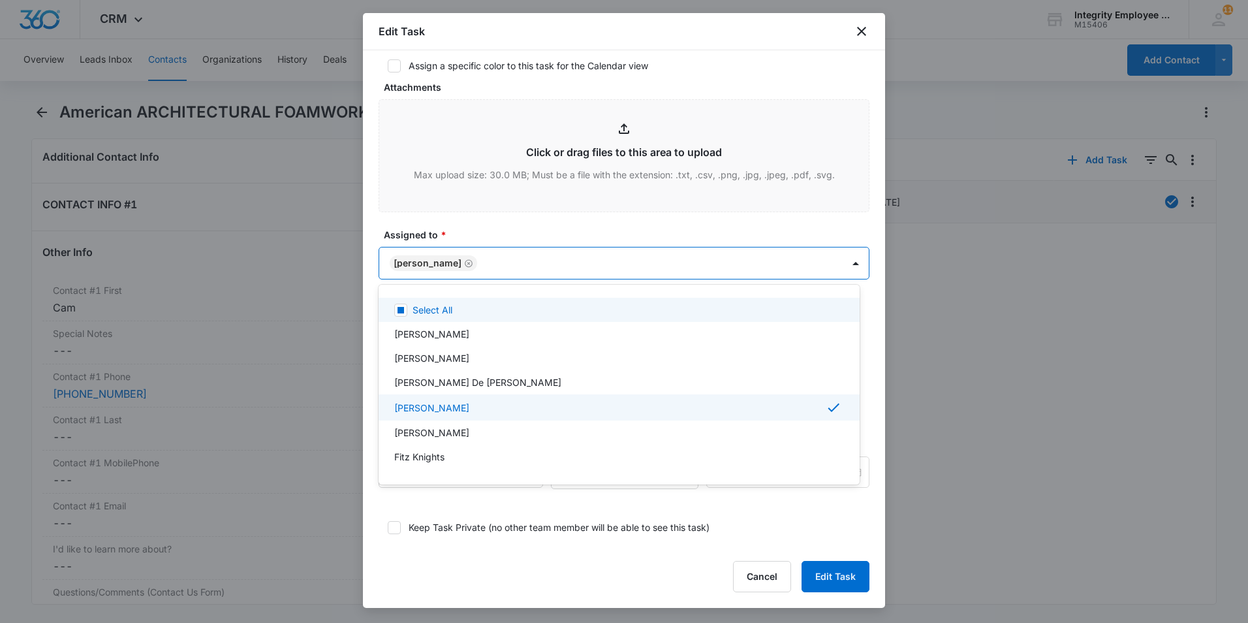
click at [586, 233] on div at bounding box center [624, 311] width 1248 height 623
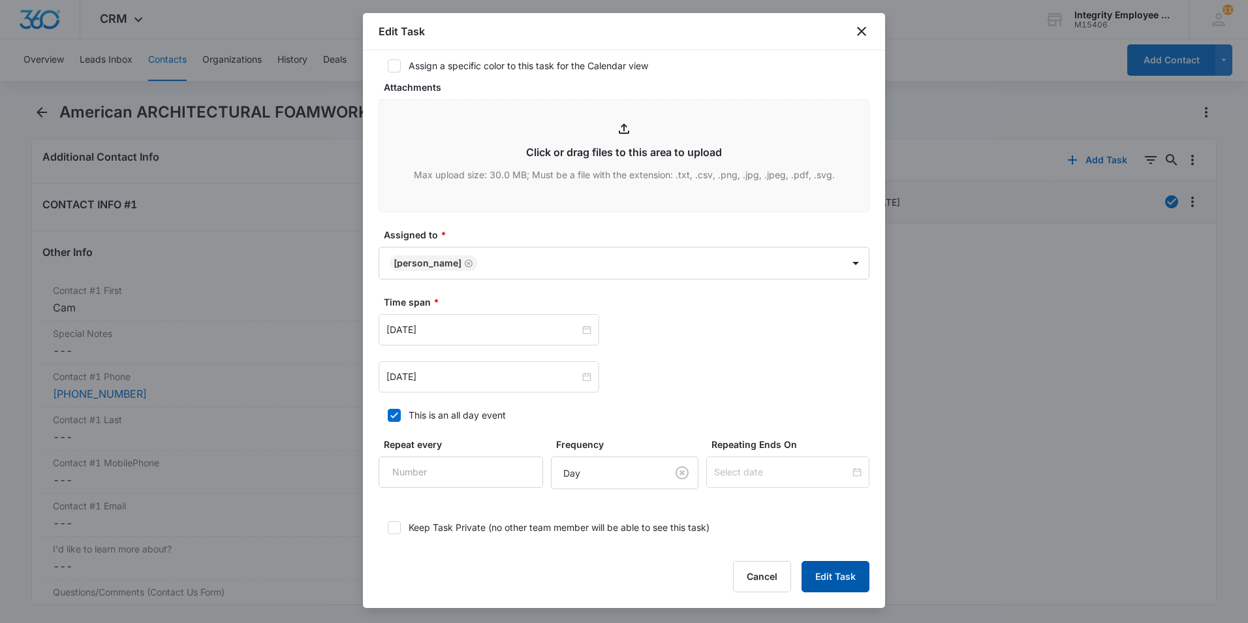
click at [838, 472] on button "Edit Task" at bounding box center [835, 576] width 68 height 31
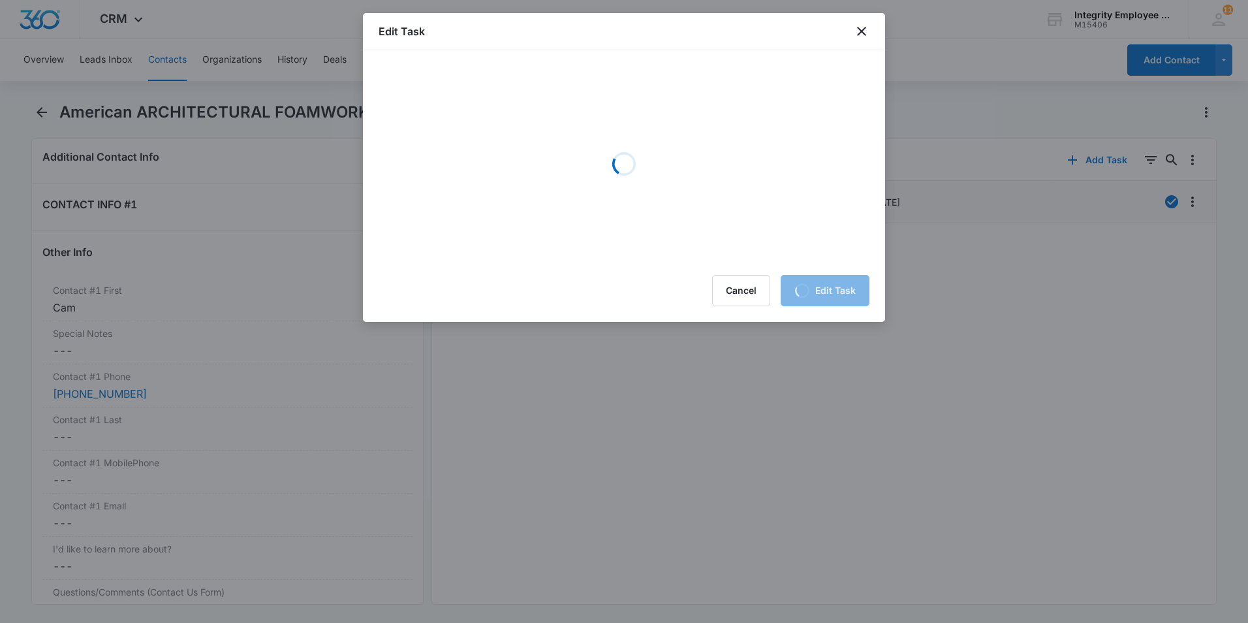
scroll to position [0, 0]
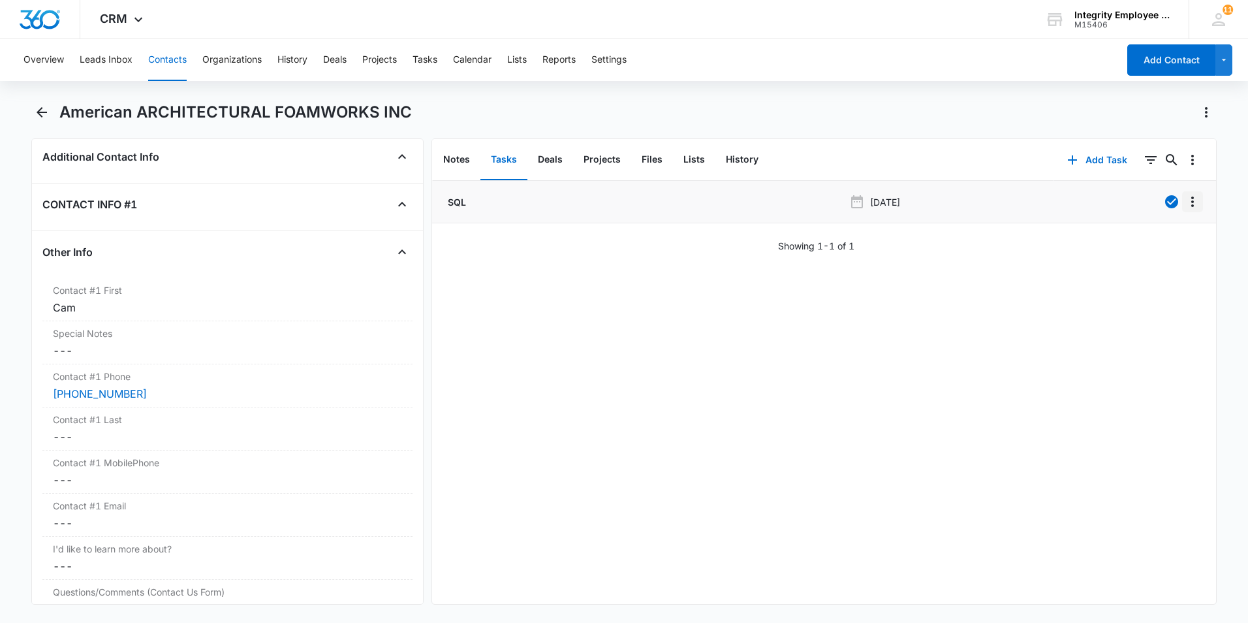
click at [987, 202] on icon "Overflow Menu" at bounding box center [1192, 201] width 3 height 10
click at [987, 260] on div "Delete" at bounding box center [1147, 257] width 27 height 9
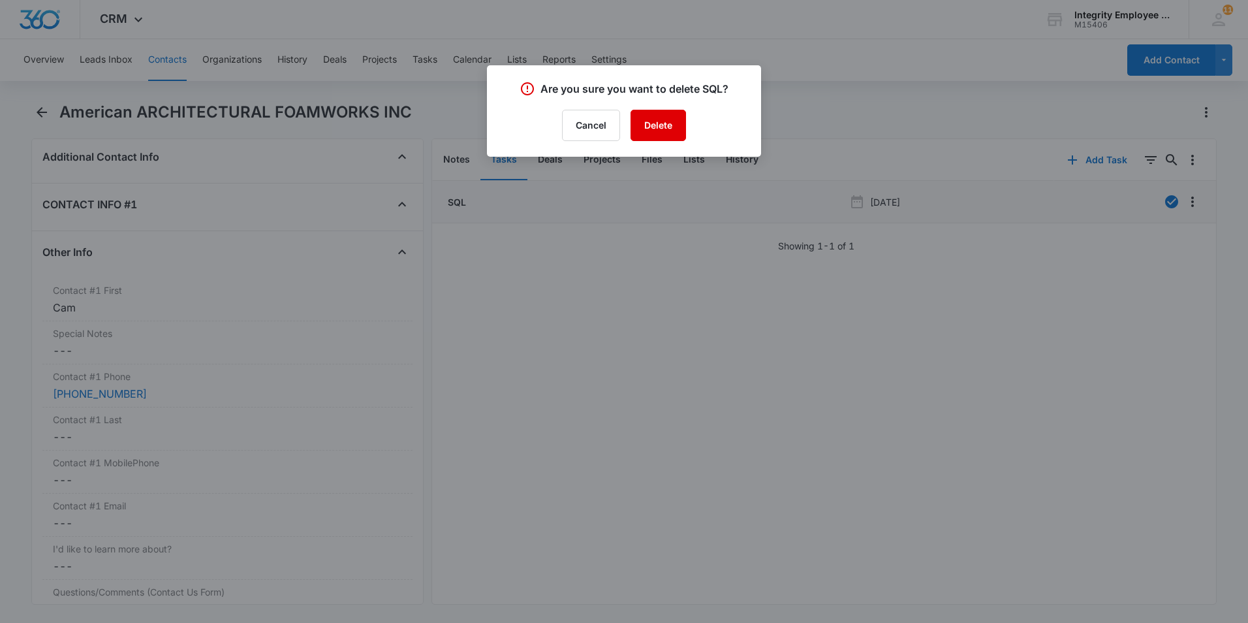
click at [653, 127] on button "Delete" at bounding box center [657, 125] width 55 height 31
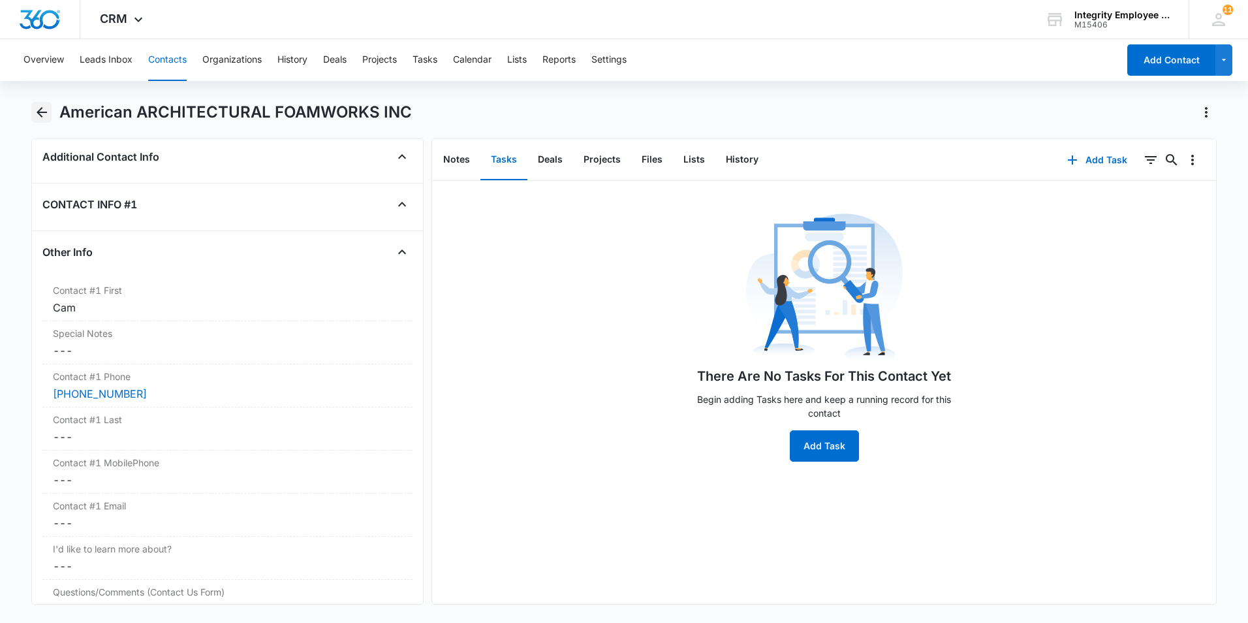
click at [40, 113] on icon "Back" at bounding box center [42, 112] width 10 height 10
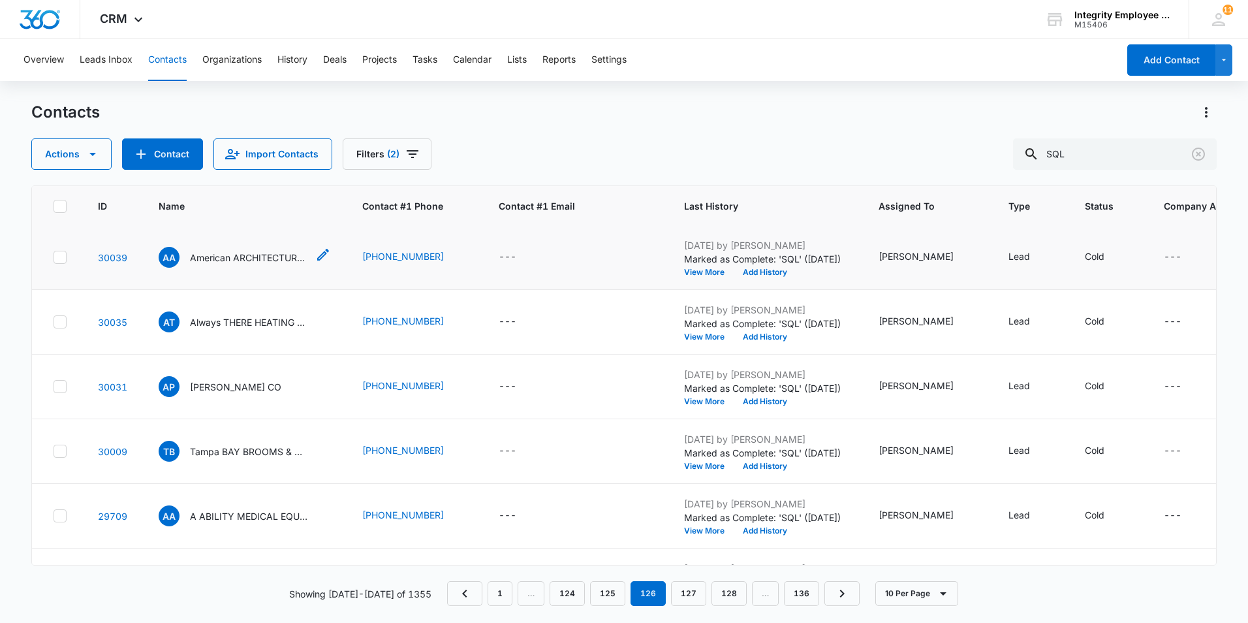
scroll to position [196, 0]
click at [261, 322] on p "Always THERE HEATING & AIR LLC" at bounding box center [248, 322] width 117 height 14
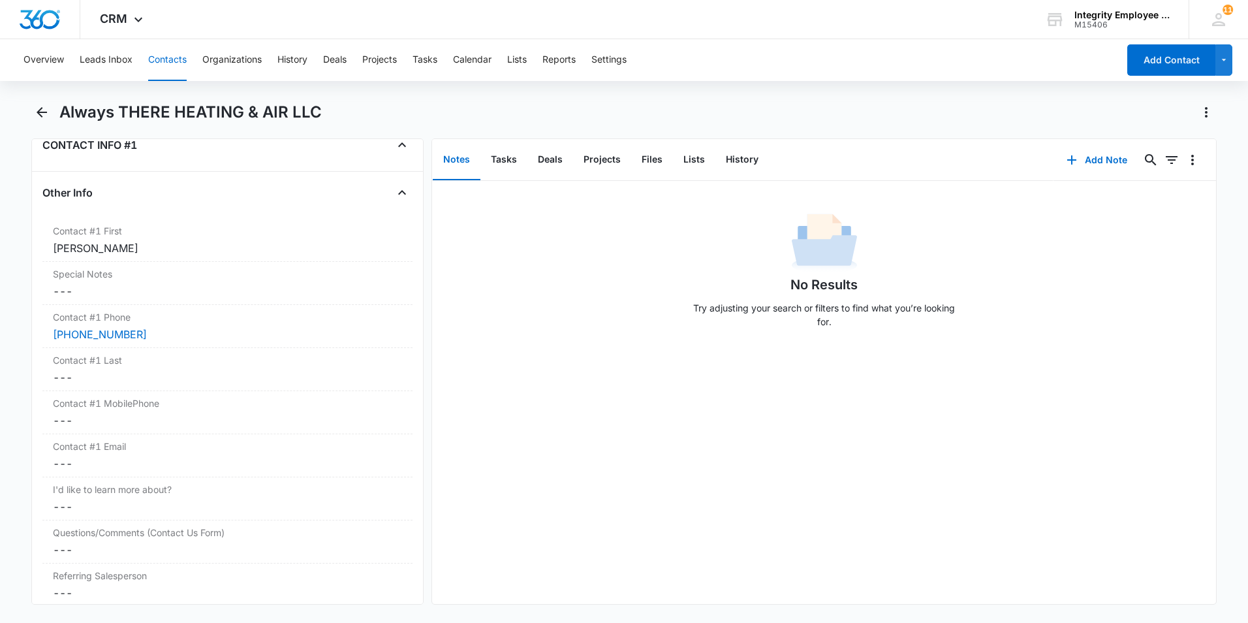
scroll to position [1175, 0]
click at [504, 160] on button "Tasks" at bounding box center [503, 160] width 47 height 40
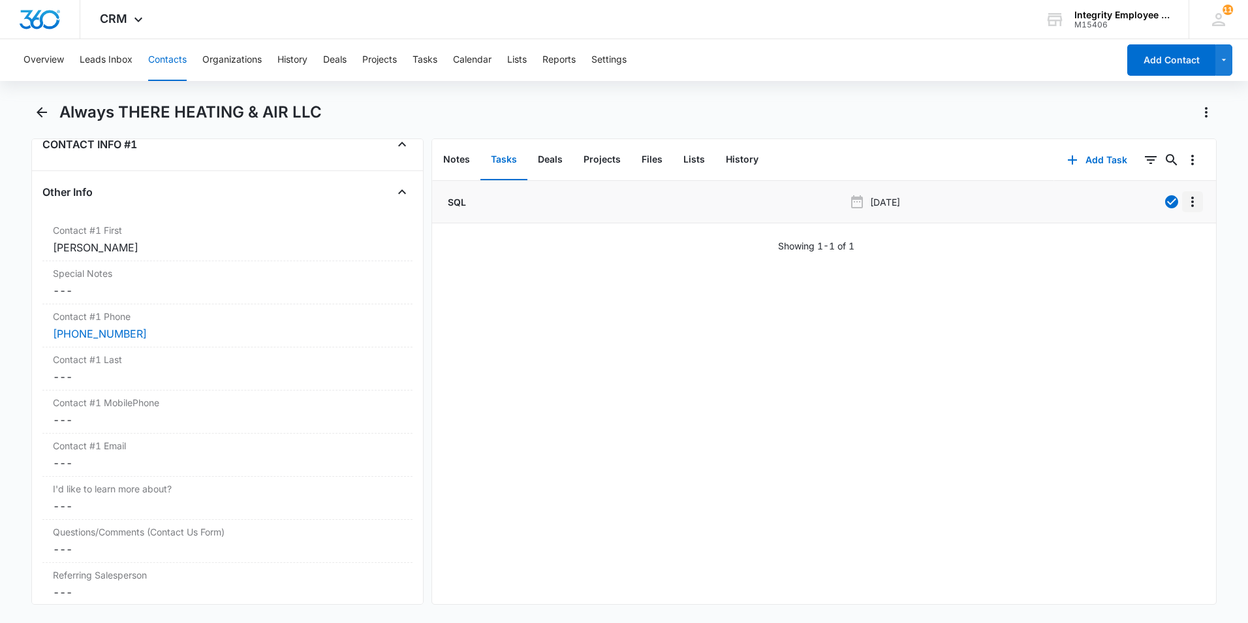
click at [987, 201] on icon "Overflow Menu" at bounding box center [1193, 202] width 16 height 16
click at [987, 239] on div "Edit" at bounding box center [1147, 238] width 27 height 9
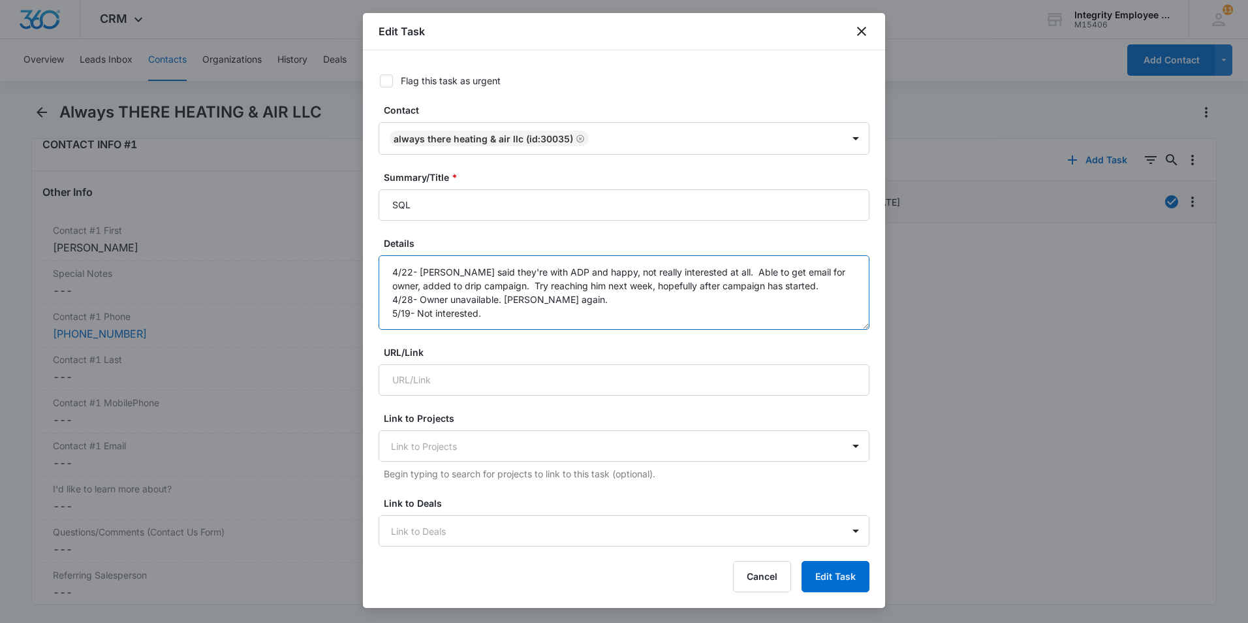
click at [505, 317] on textarea "4/22- [PERSON_NAME] said they're with ADP and happy, not really interested at a…" at bounding box center [624, 292] width 491 height 74
click at [531, 313] on textarea "4/22- [PERSON_NAME] said they're with ADP and happy, not really interested at a…" at bounding box center [624, 292] width 491 height 74
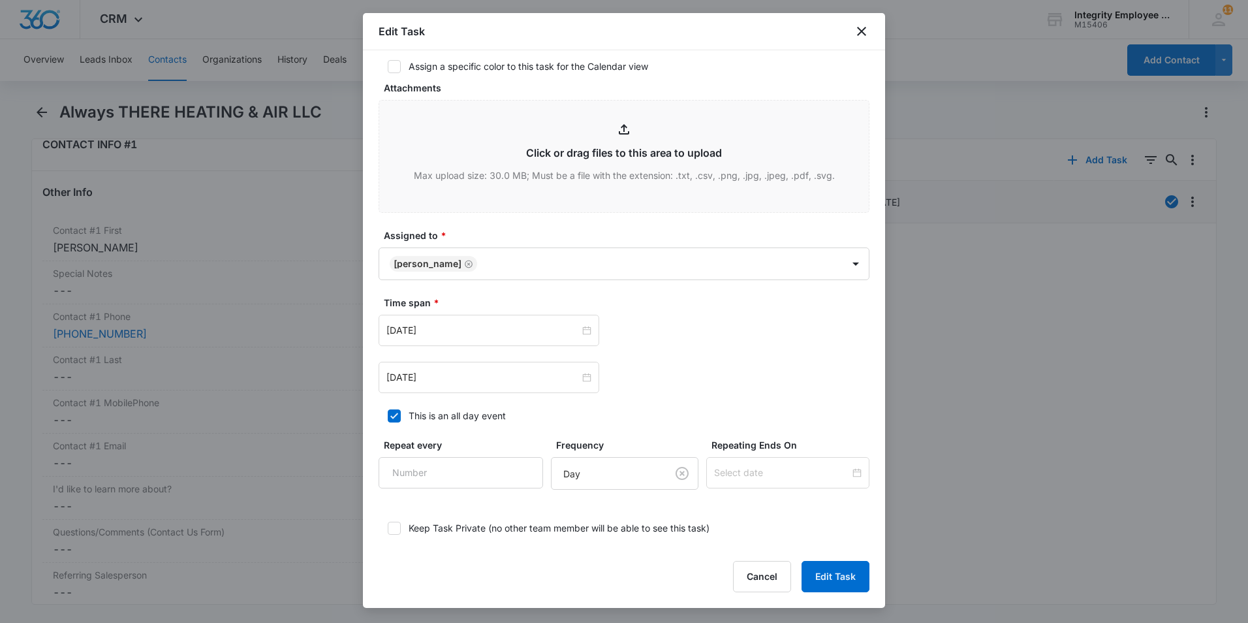
scroll to position [590, 0]
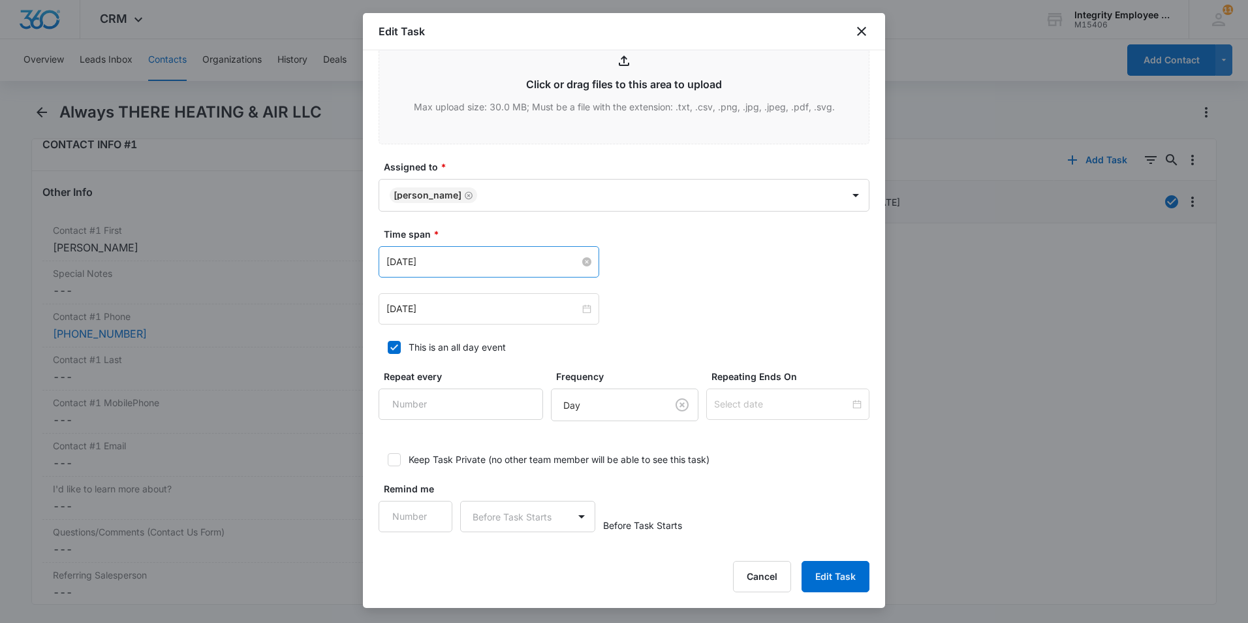
type textarea "4/22- [PERSON_NAME] said they're with ADP and happy, not really interested at a…"
click at [492, 261] on input "[DATE]" at bounding box center [482, 262] width 193 height 14
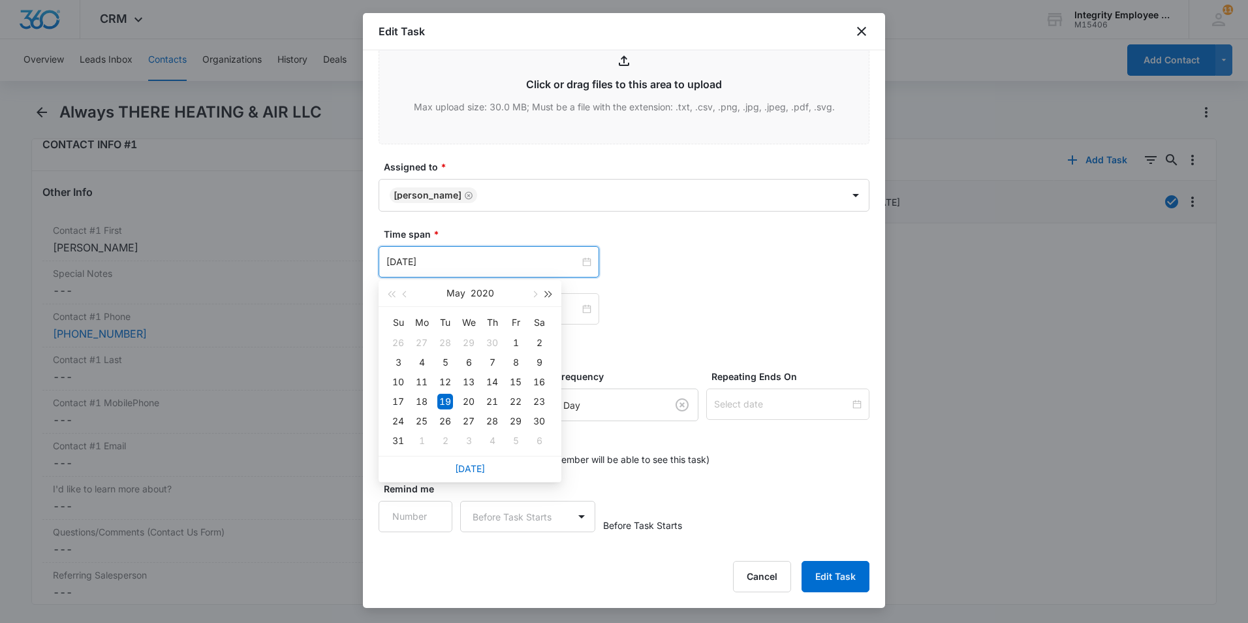
click at [546, 290] on button "button" at bounding box center [549, 293] width 14 height 26
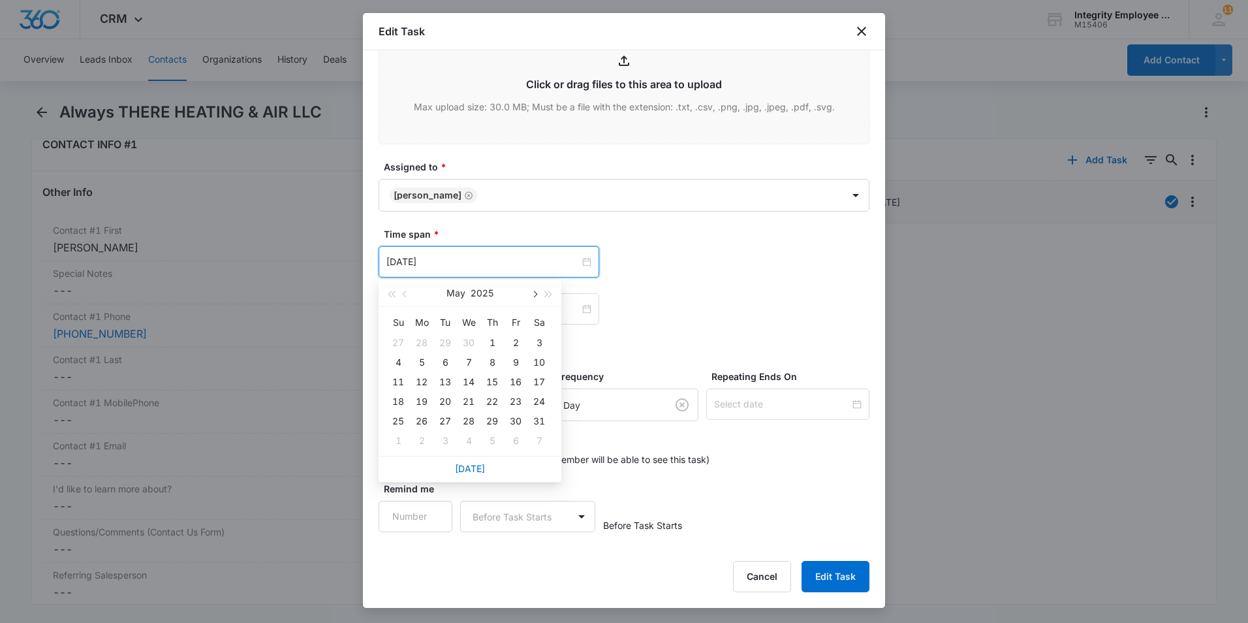
click at [535, 296] on span "button" at bounding box center [534, 294] width 7 height 7
type input "[DATE]"
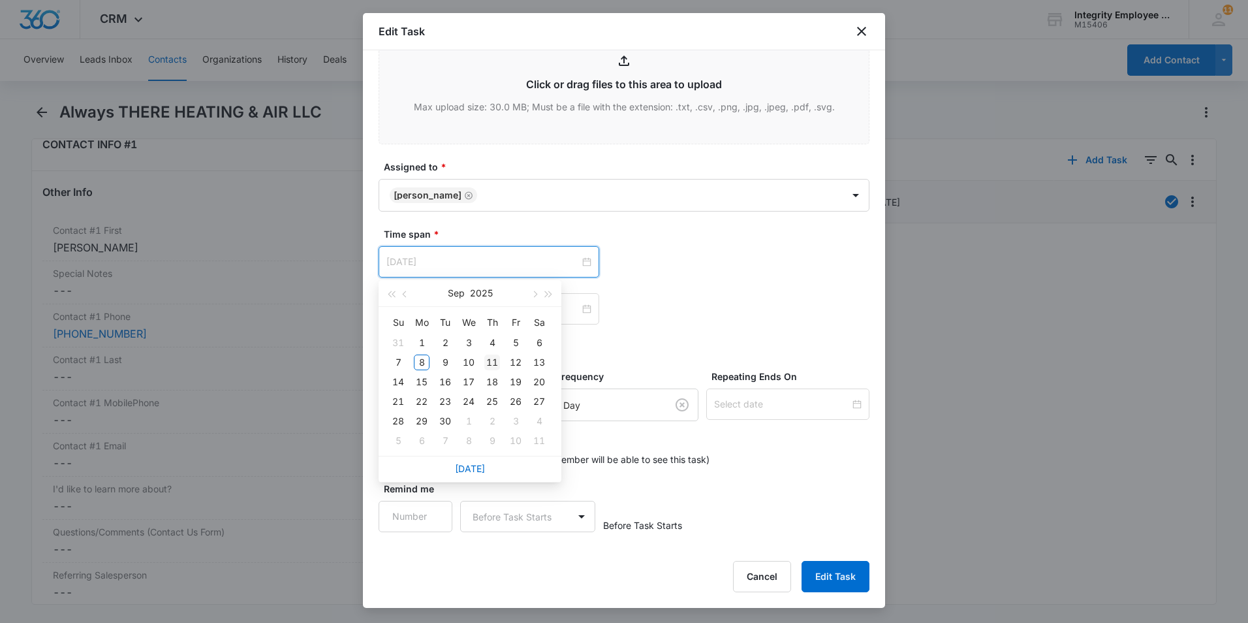
click at [497, 362] on div "11" at bounding box center [492, 362] width 16 height 16
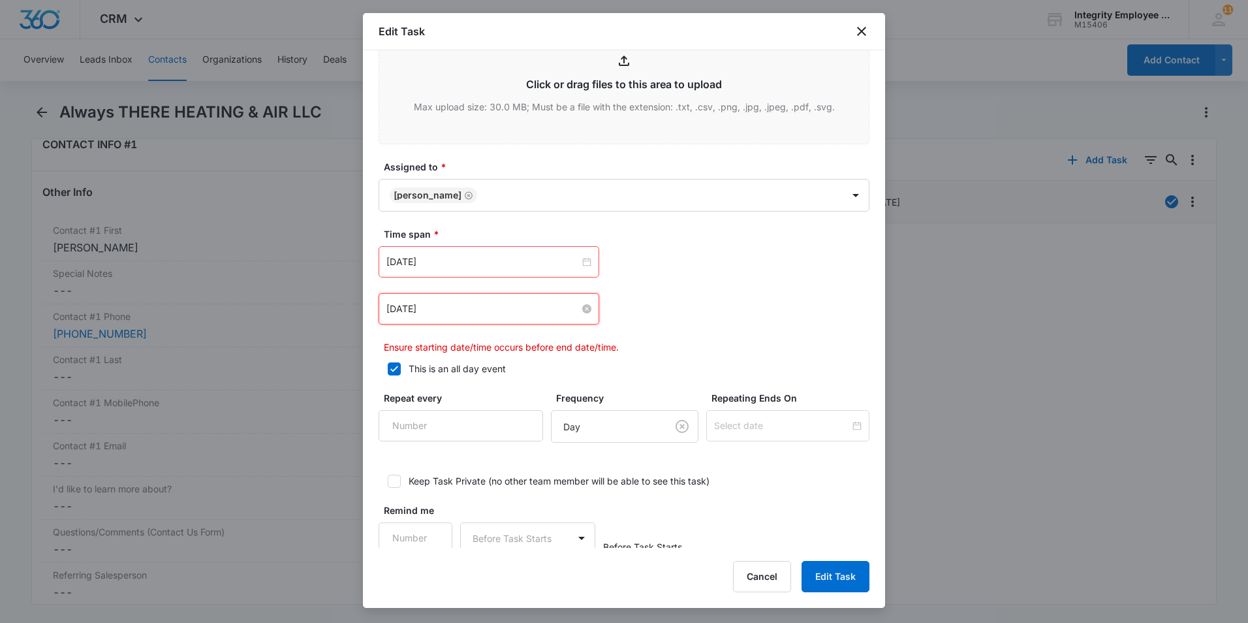
click at [500, 313] on input "[DATE]" at bounding box center [482, 309] width 193 height 14
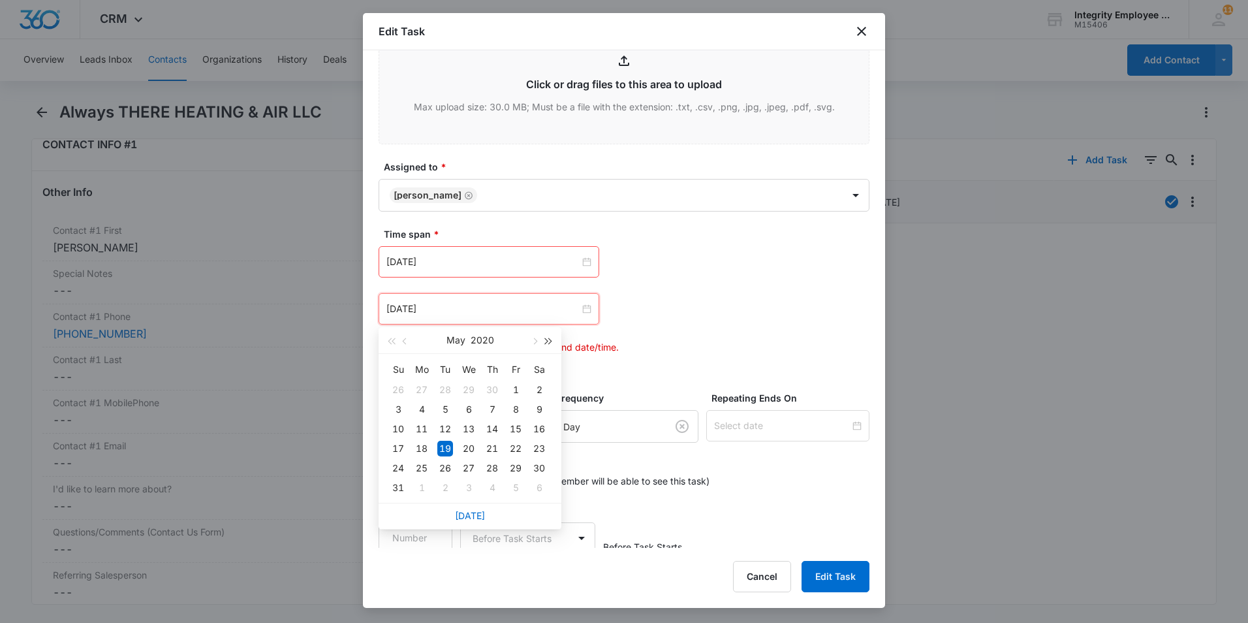
click at [547, 340] on span "button" at bounding box center [549, 341] width 7 height 7
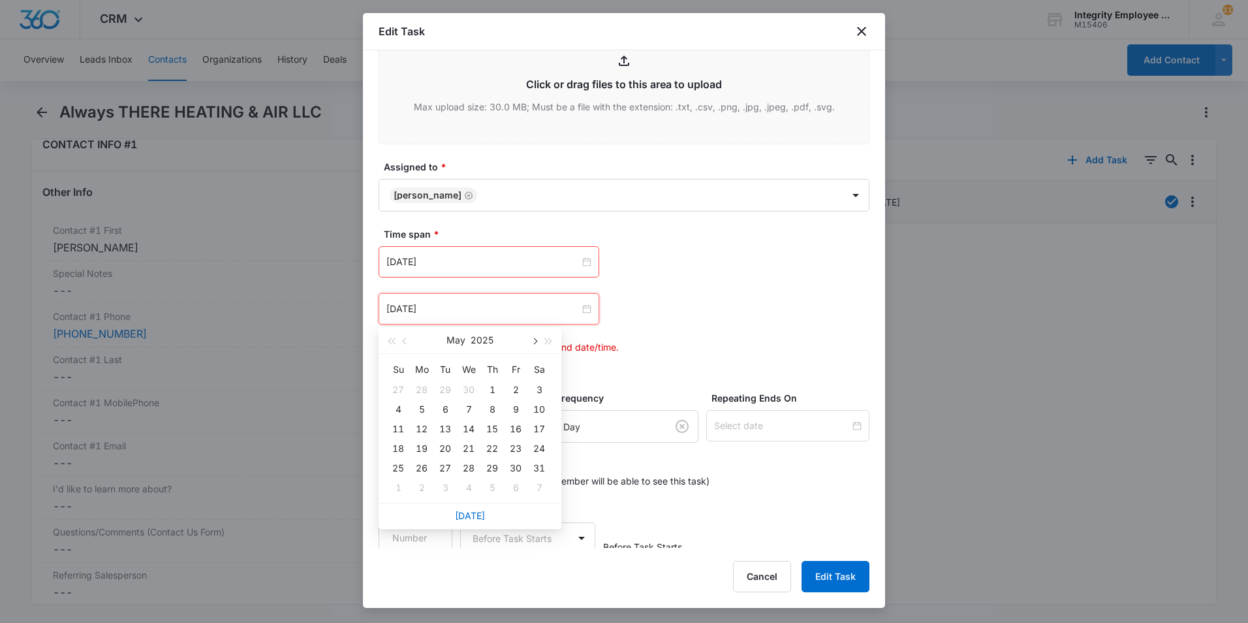
click at [533, 340] on span "button" at bounding box center [534, 341] width 7 height 7
type input "[DATE]"
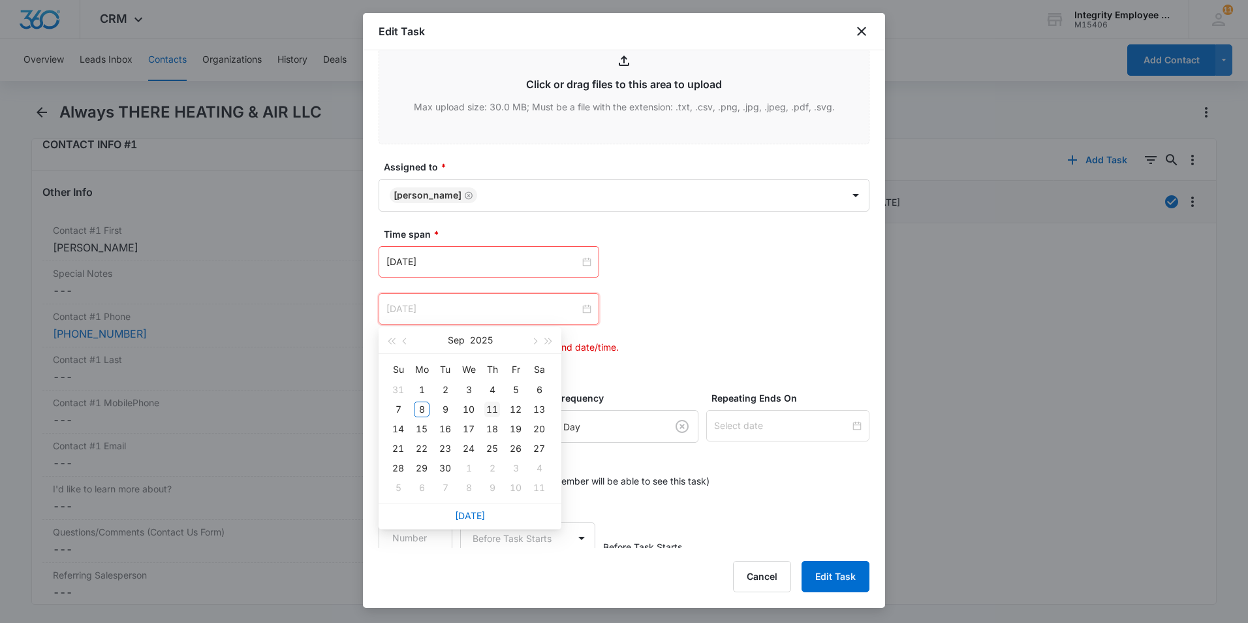
click at [493, 405] on div "11" at bounding box center [492, 409] width 16 height 16
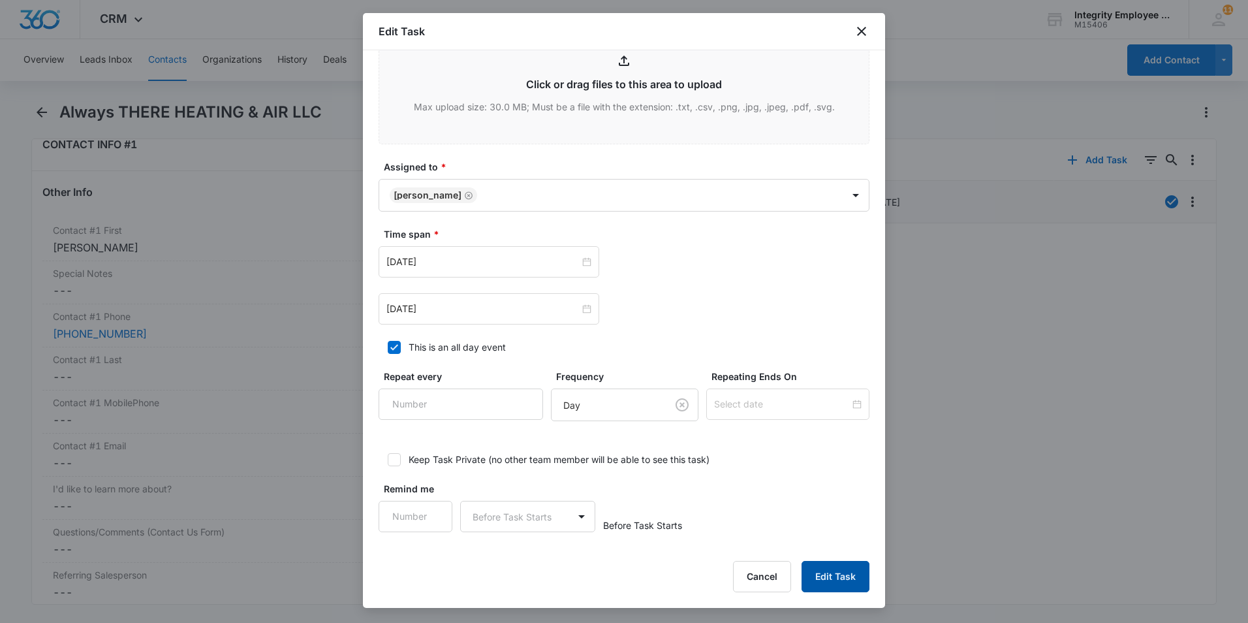
click at [845, 472] on button "Edit Task" at bounding box center [835, 576] width 68 height 31
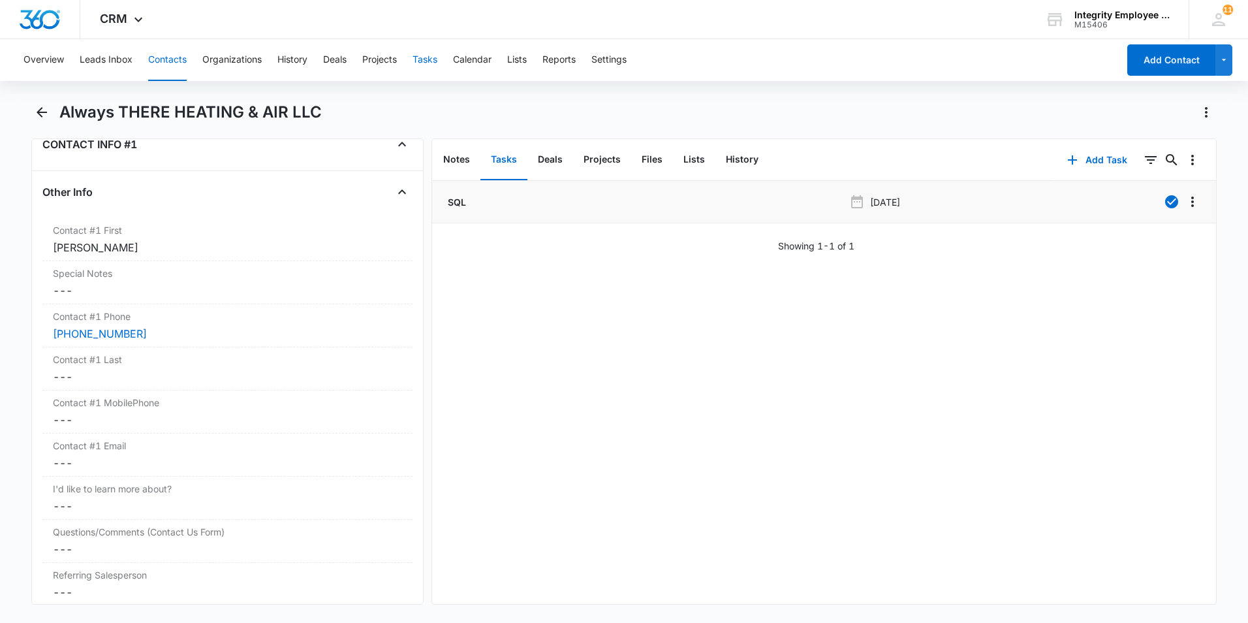
click at [431, 61] on button "Tasks" at bounding box center [424, 60] width 25 height 42
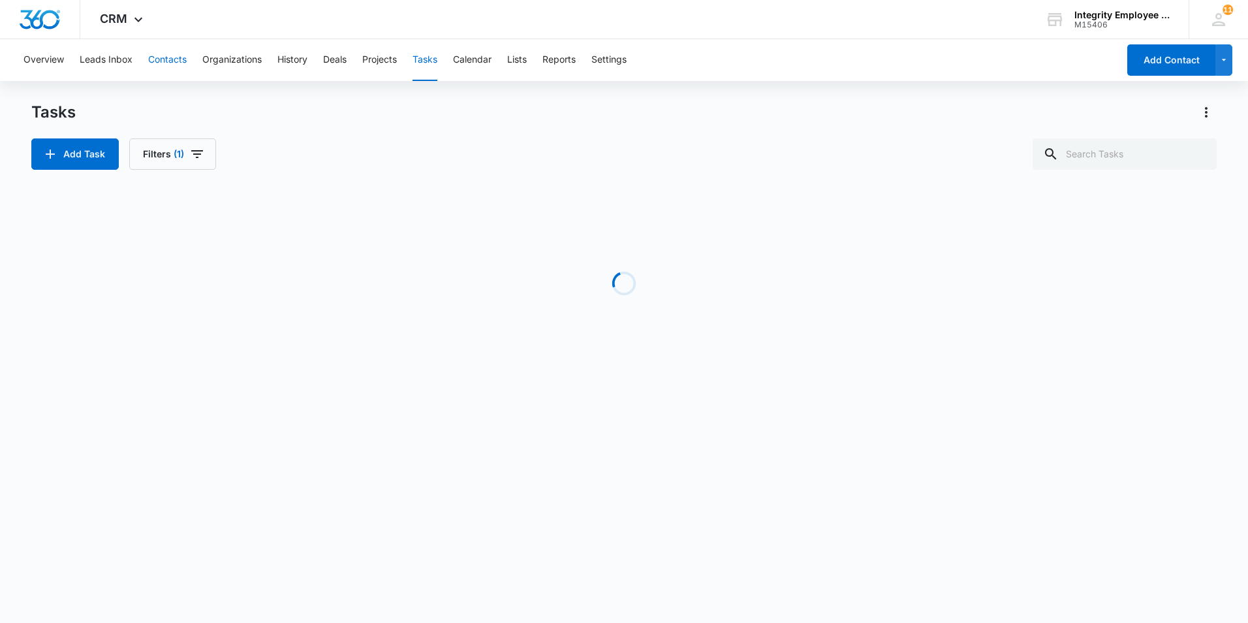
click at [153, 63] on button "Contacts" at bounding box center [167, 60] width 39 height 42
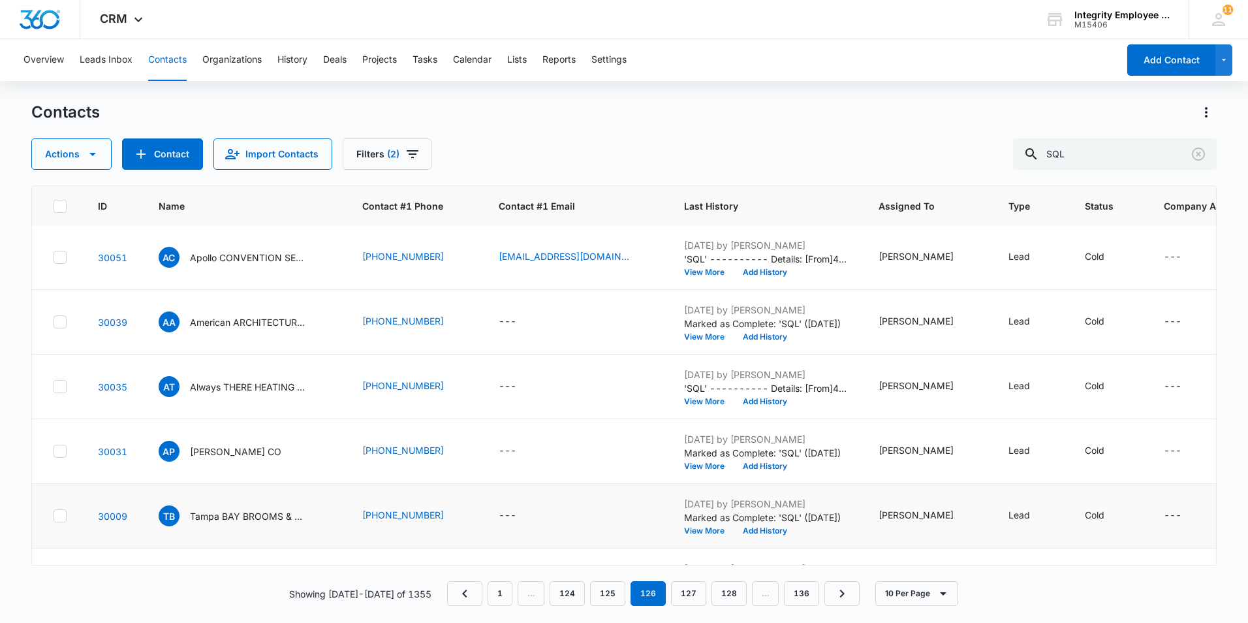
scroll to position [196, 0]
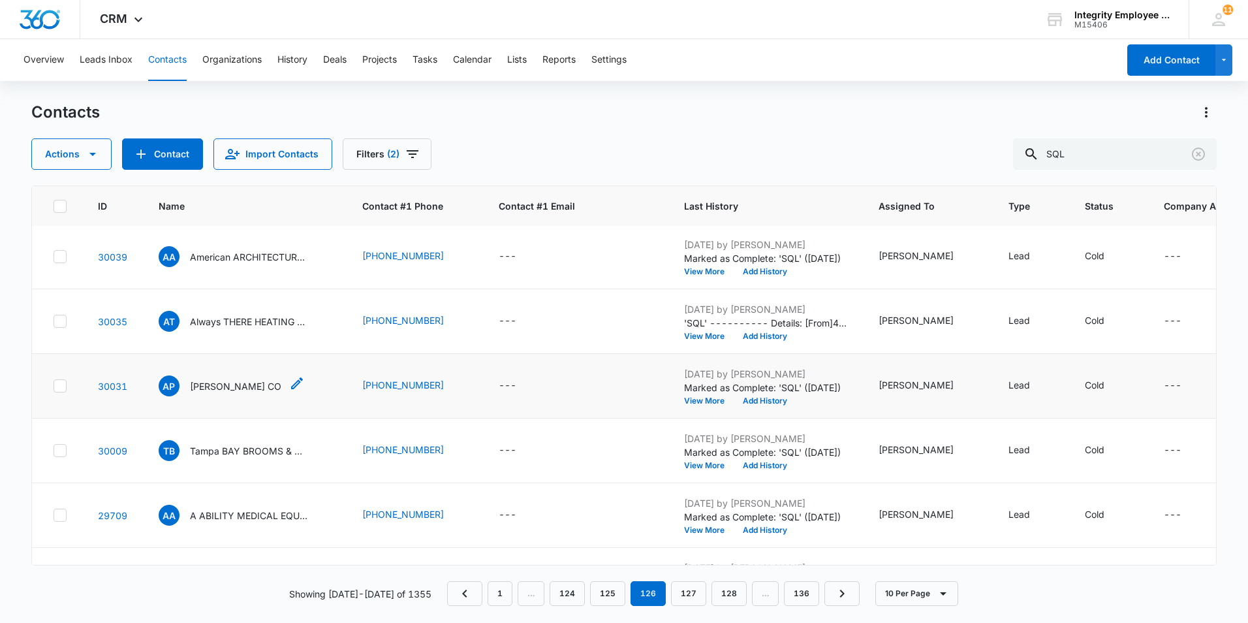
click at [243, 387] on p "[PERSON_NAME] CO" at bounding box center [235, 386] width 91 height 14
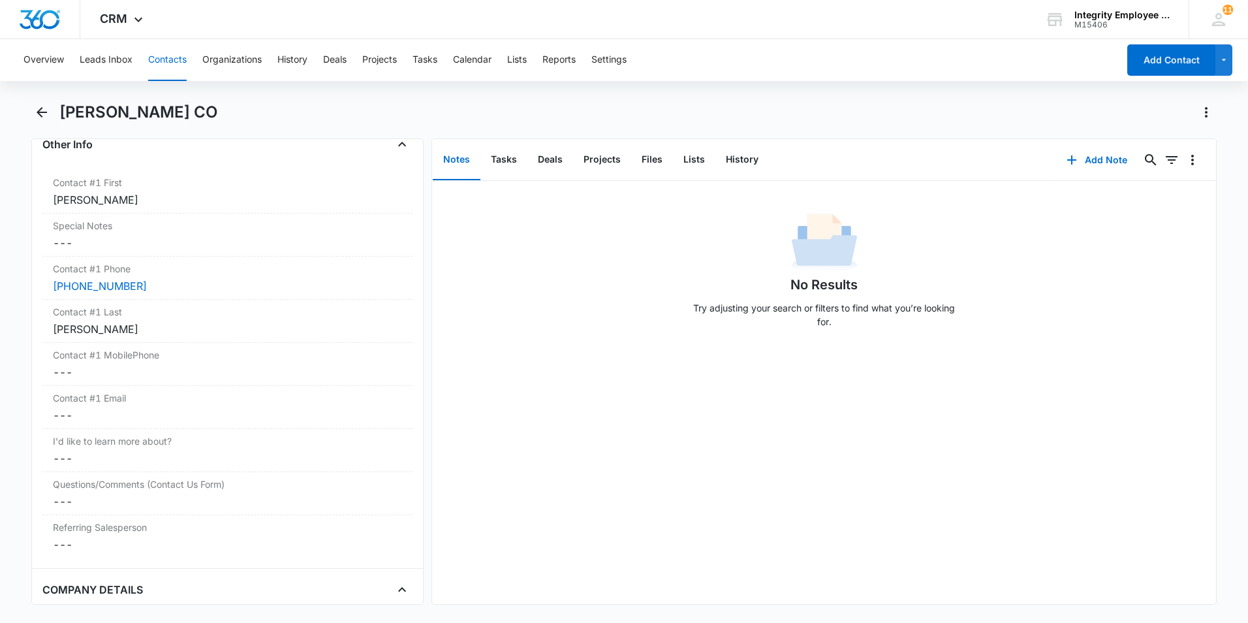
scroll to position [1240, 0]
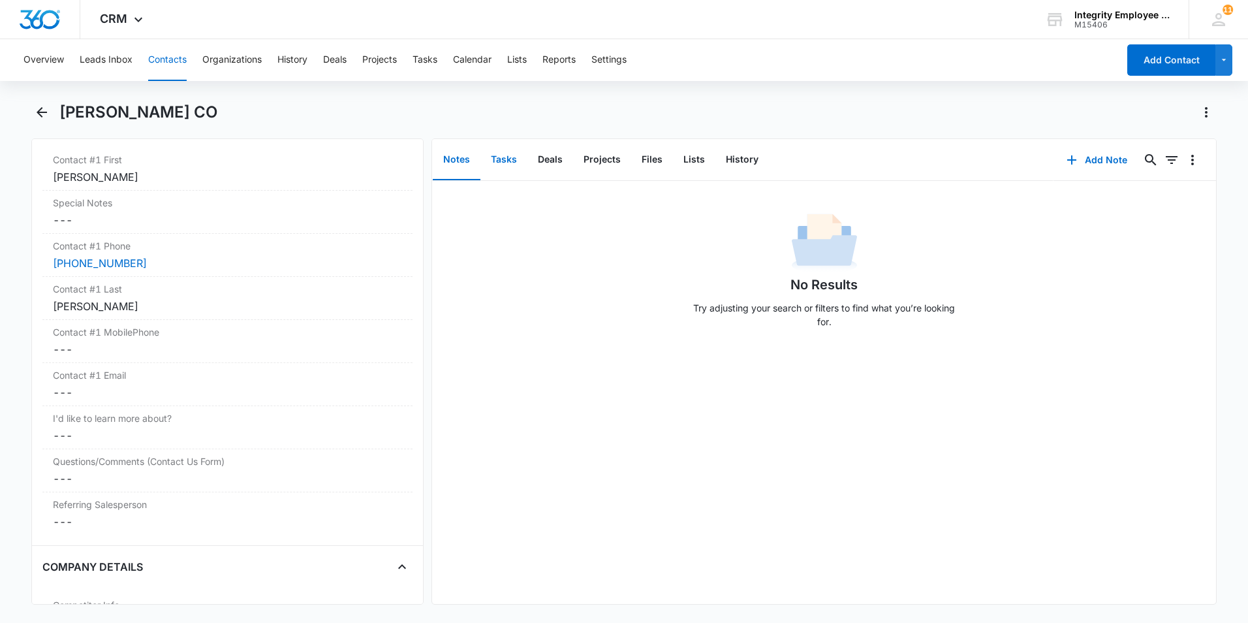
click at [511, 155] on button "Tasks" at bounding box center [503, 160] width 47 height 40
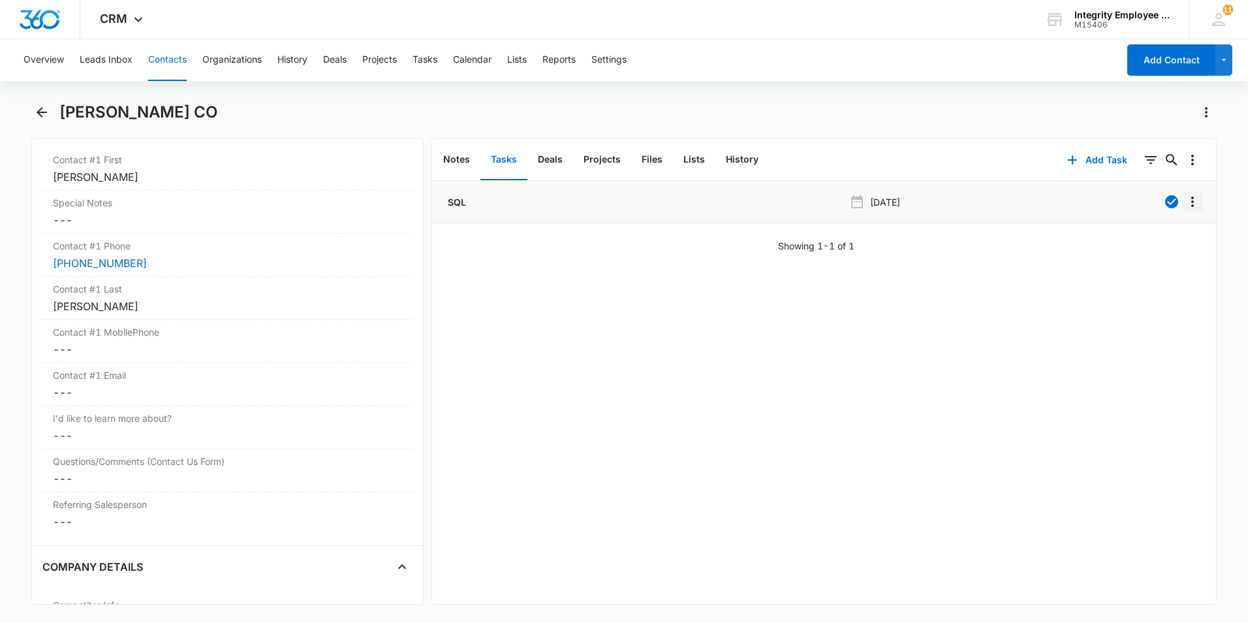
click at [987, 199] on icon "Overflow Menu" at bounding box center [1193, 202] width 16 height 16
click at [987, 246] on button "Edit" at bounding box center [1155, 238] width 74 height 20
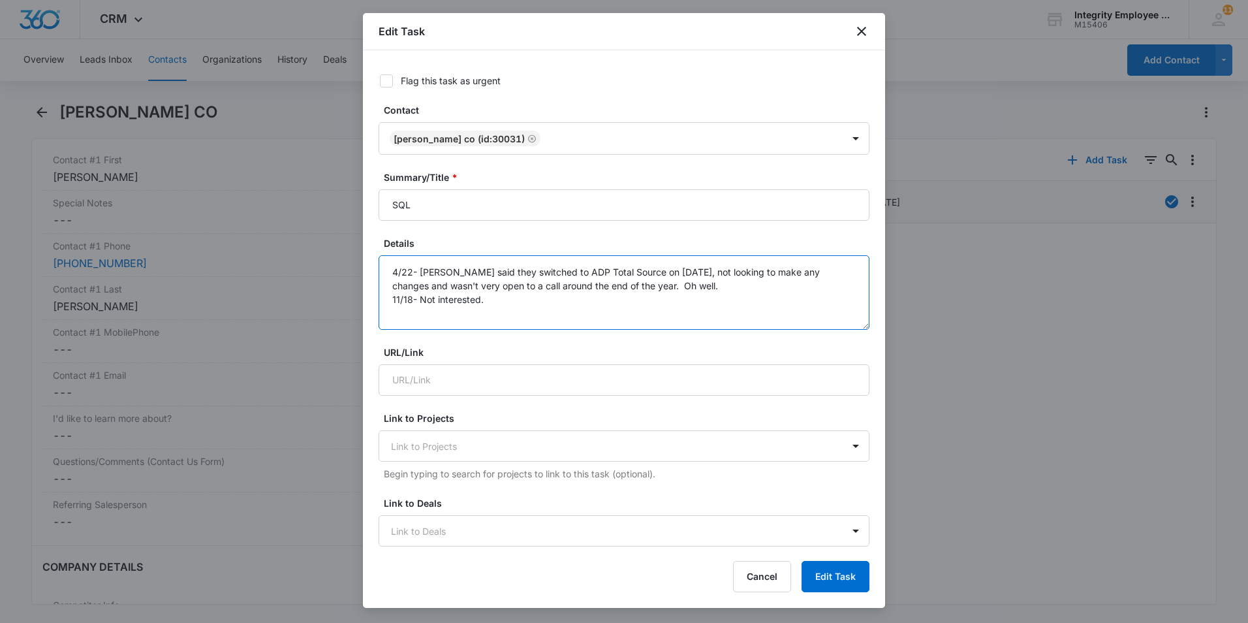
click at [581, 301] on textarea "4/22- [PERSON_NAME] said they switched to ADP Total Source on [DATE], not looki…" at bounding box center [624, 292] width 491 height 74
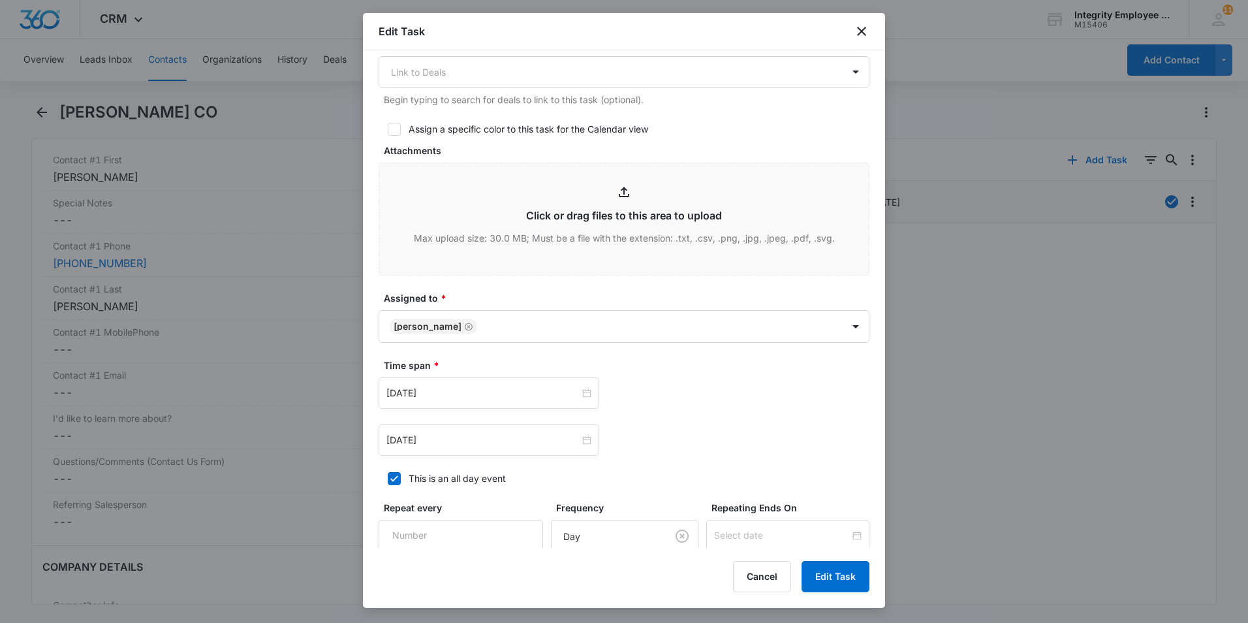
scroll to position [522, 0]
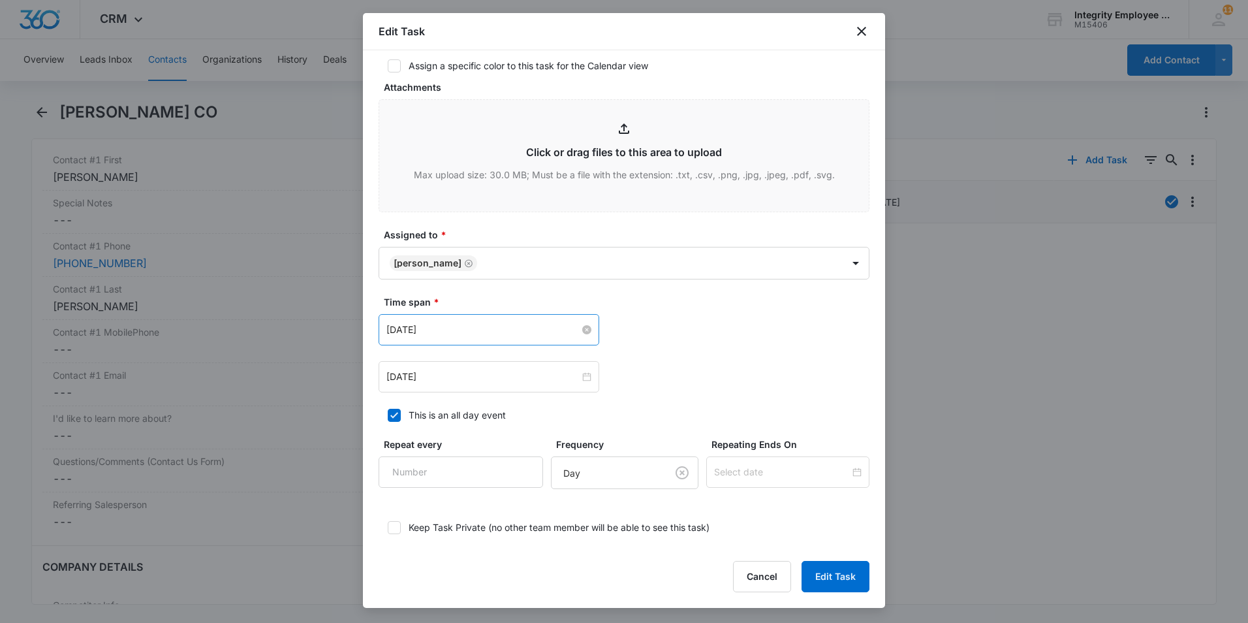
type textarea "4/22- [PERSON_NAME] said they switched to ADP Total Source on [DATE], not looki…"
click at [466, 333] on input "[DATE]" at bounding box center [482, 329] width 193 height 14
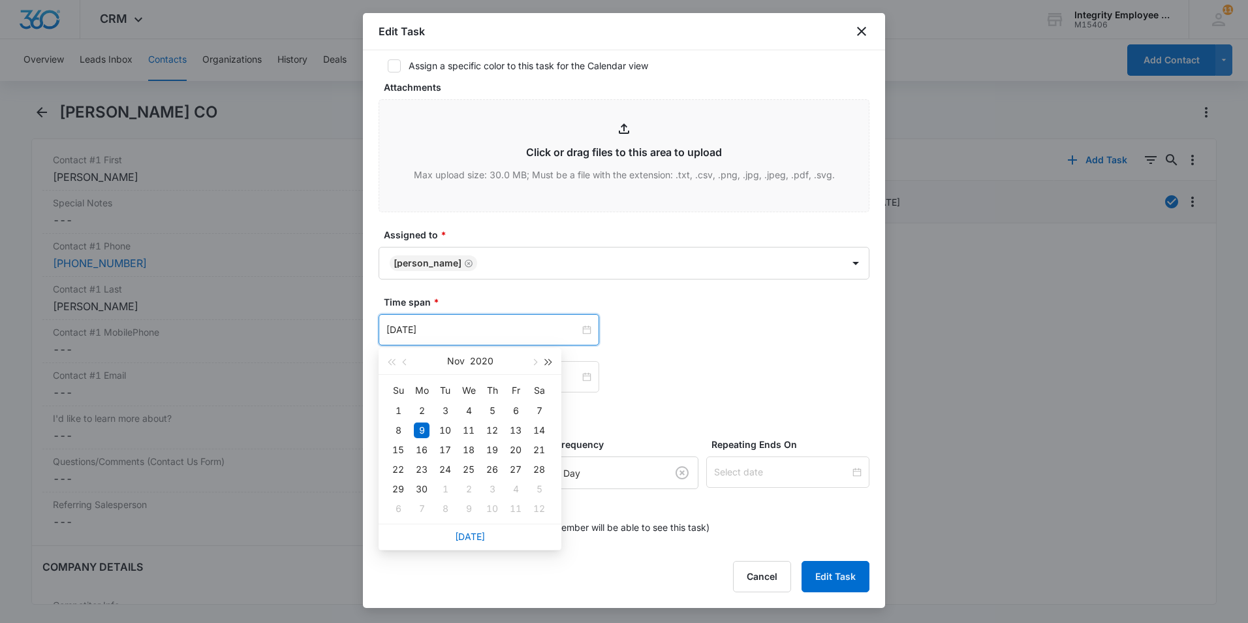
click at [549, 364] on span "button" at bounding box center [549, 362] width 7 height 7
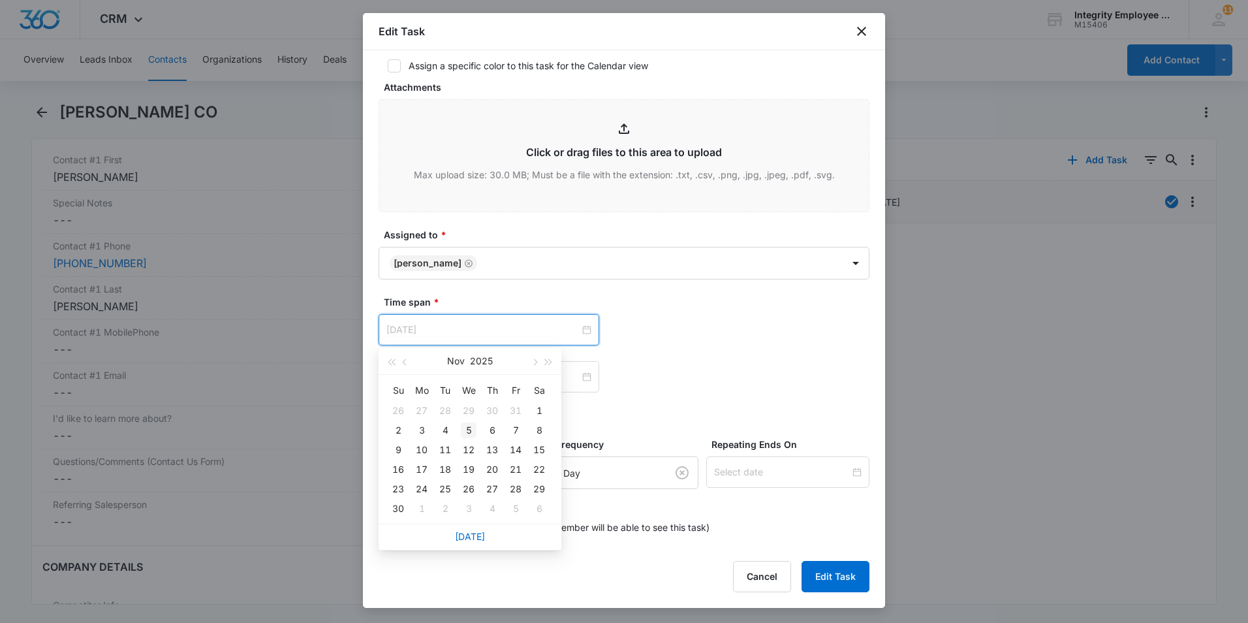
type input "[DATE]"
click at [470, 432] on div "5" at bounding box center [469, 430] width 16 height 16
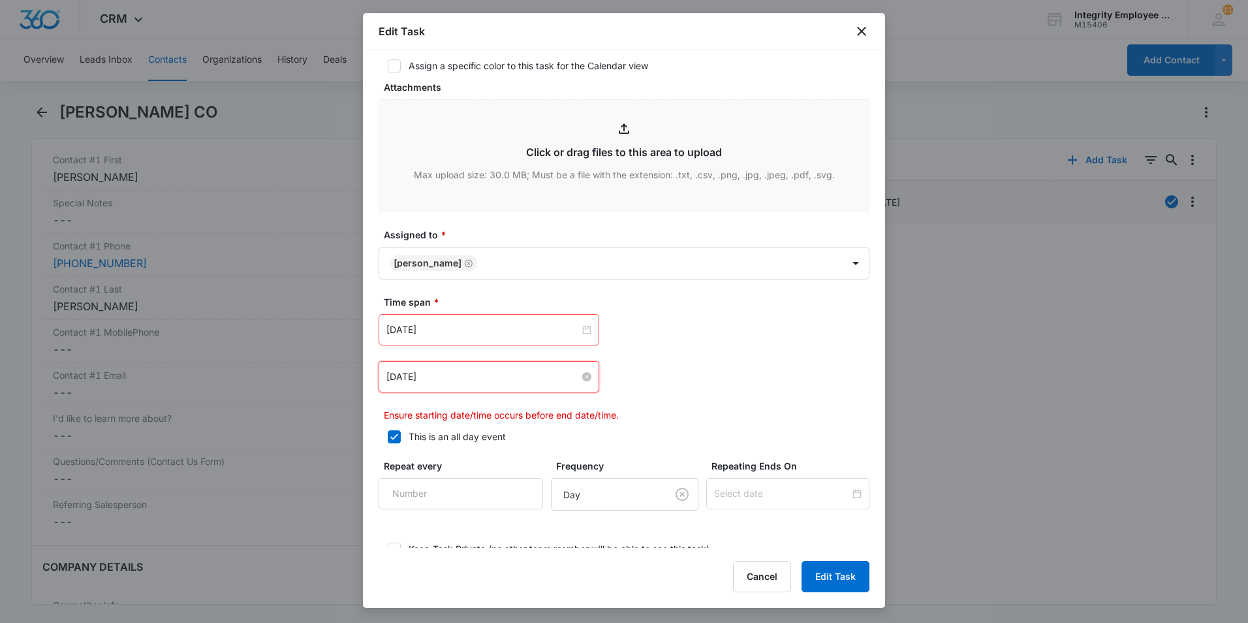
click at [531, 377] on input "[DATE]" at bounding box center [482, 376] width 193 height 14
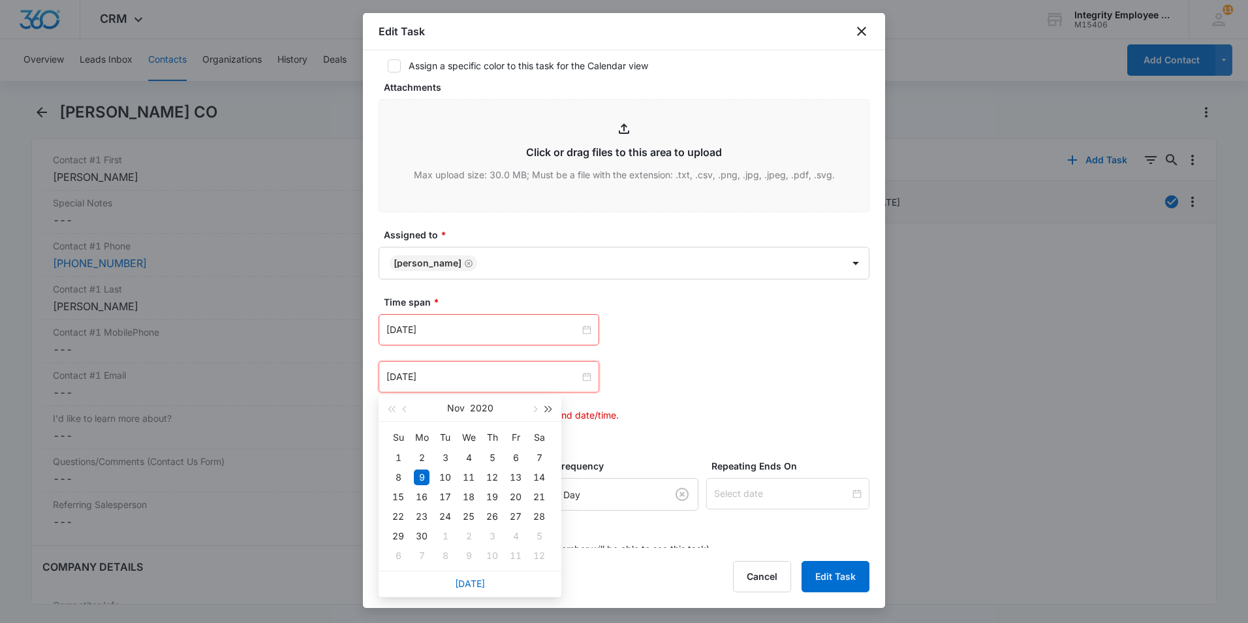
click at [549, 410] on span "button" at bounding box center [549, 409] width 7 height 7
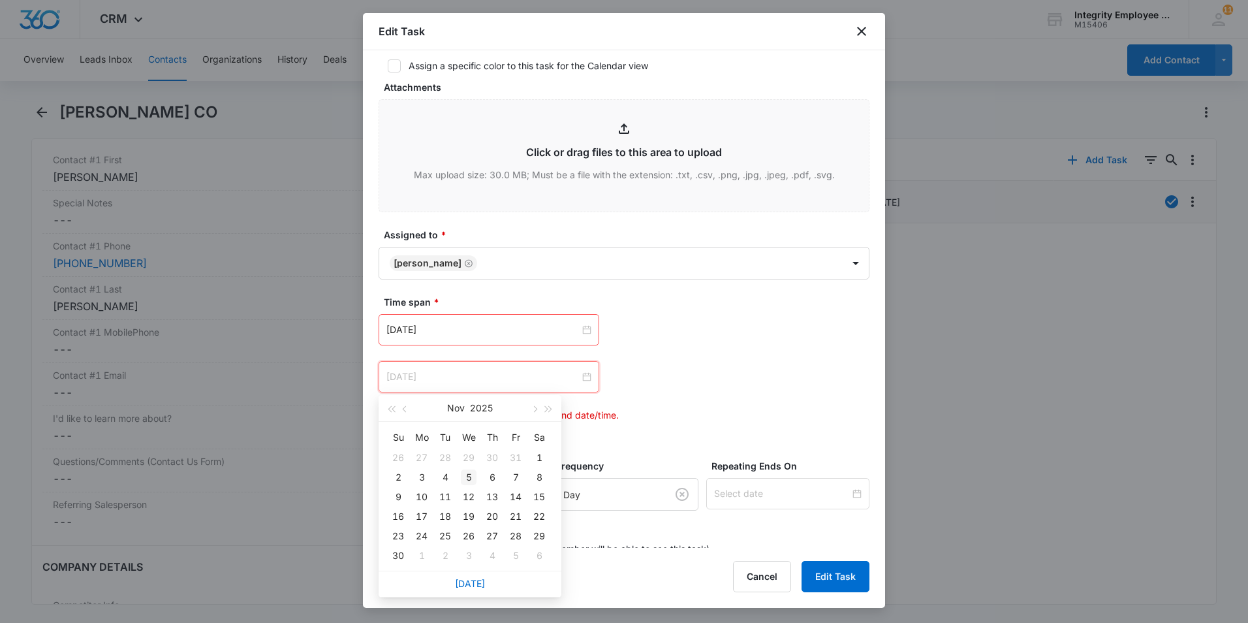
type input "[DATE]"
click at [467, 472] on div "5" at bounding box center [469, 477] width 16 height 16
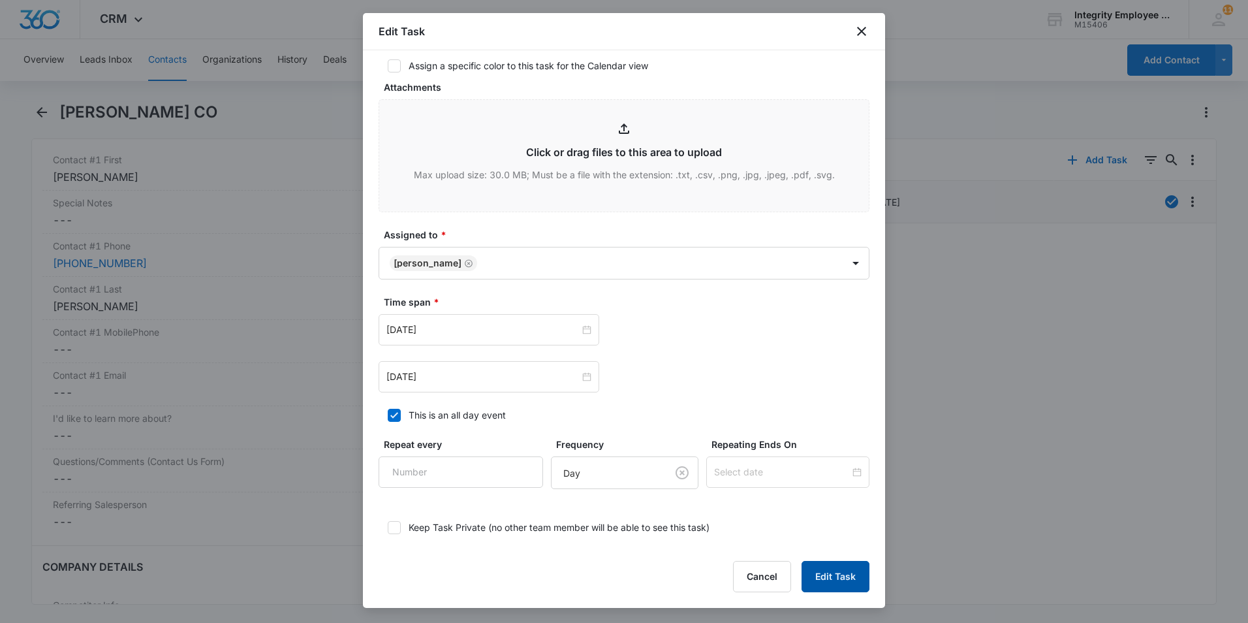
click at [831, 472] on button "Edit Task" at bounding box center [835, 576] width 68 height 31
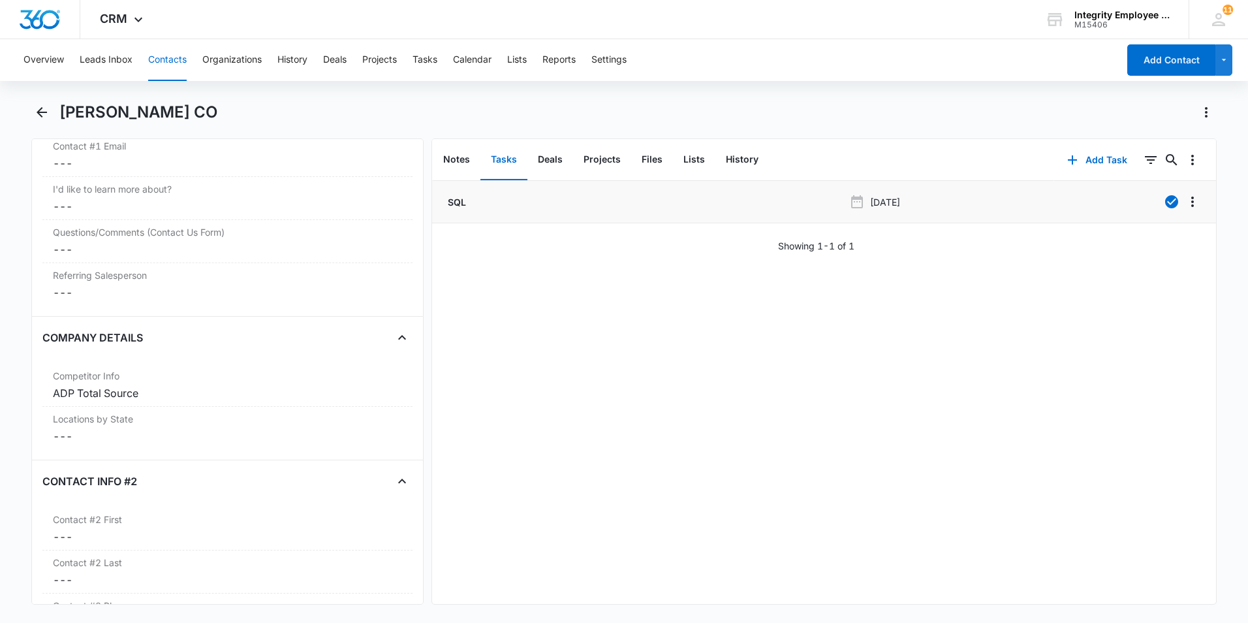
scroll to position [1436, 0]
